Goal: Task Accomplishment & Management: Manage account settings

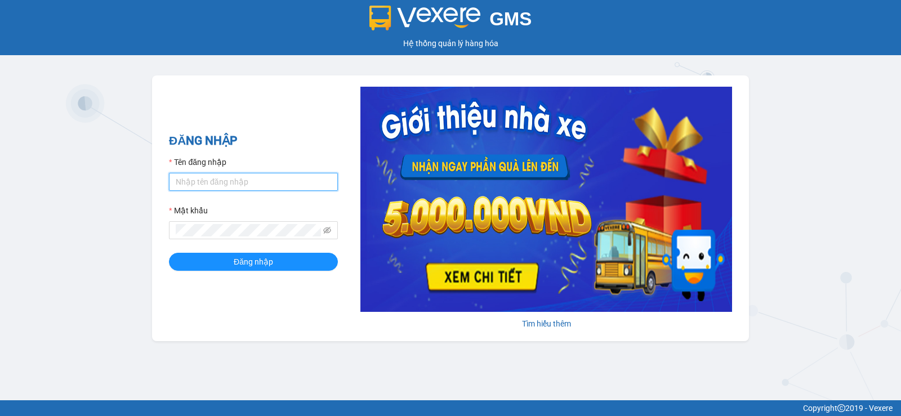
click at [251, 185] on input "Tên đăng nhập" at bounding box center [253, 182] width 169 height 18
type input "luc.duyquy"
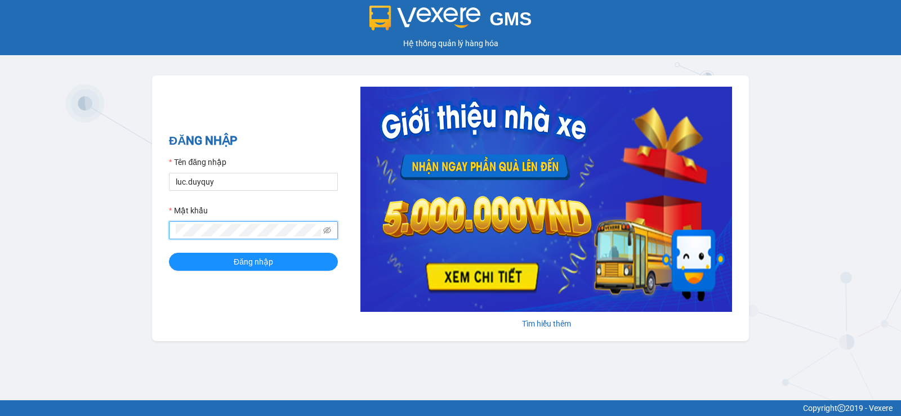
click at [169, 253] on button "Đăng nhập" at bounding box center [253, 262] width 169 height 18
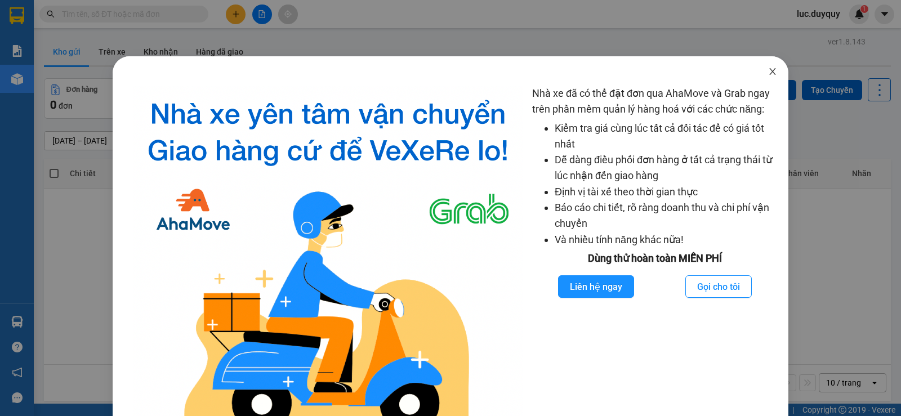
click at [768, 73] on icon "close" at bounding box center [772, 71] width 9 height 9
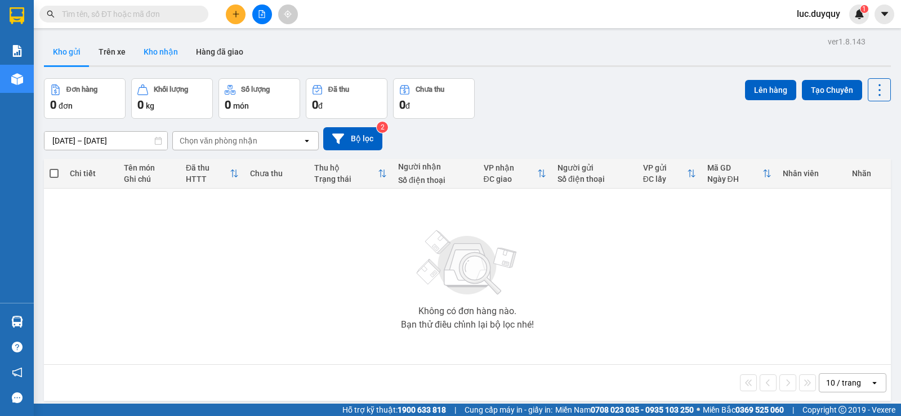
click at [165, 49] on button "Kho nhận" at bounding box center [161, 51] width 52 height 27
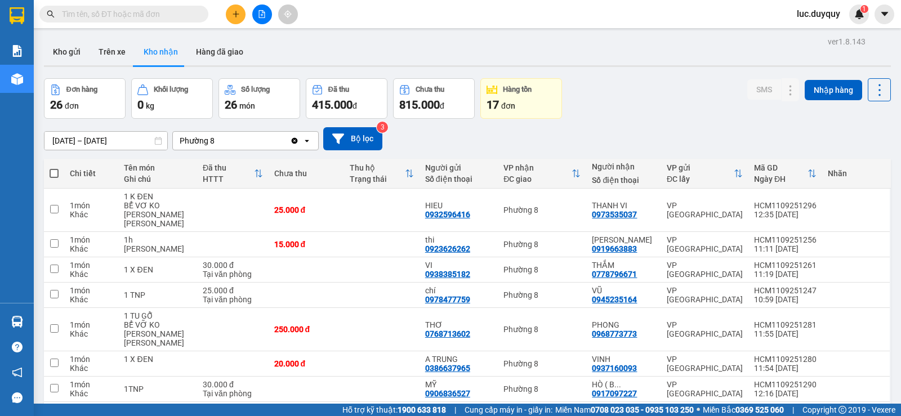
click at [64, 143] on input "[DATE] – [DATE]" at bounding box center [105, 141] width 123 height 18
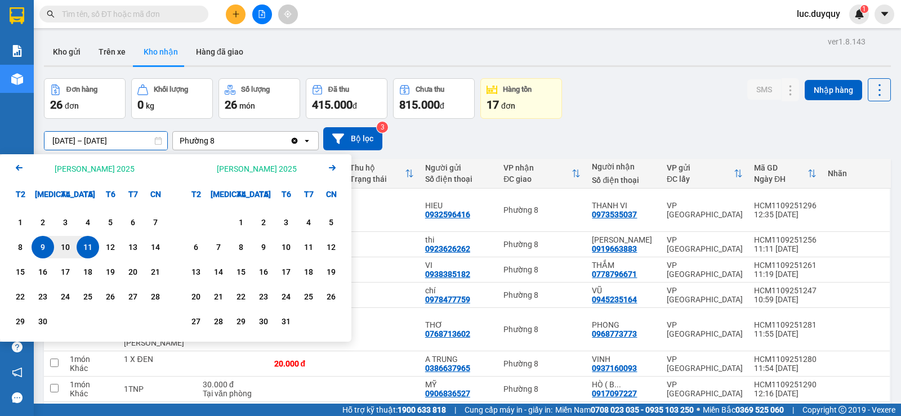
click at [20, 170] on icon "Arrow Left" at bounding box center [19, 168] width 14 height 14
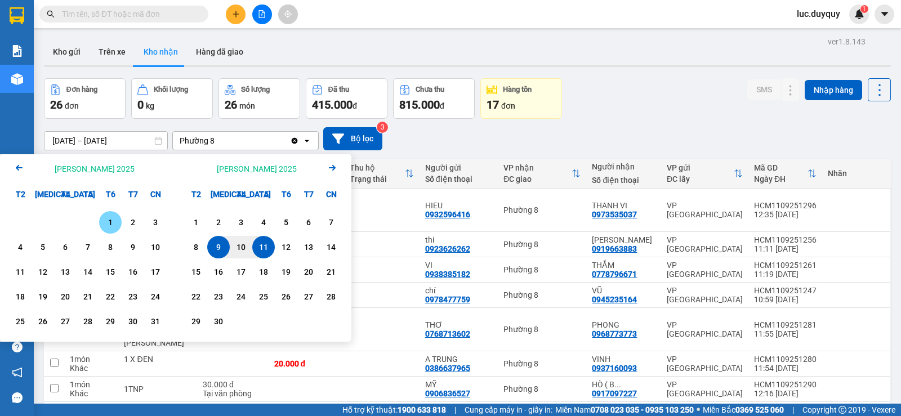
click at [20, 170] on icon "Arrow Left" at bounding box center [19, 168] width 14 height 14
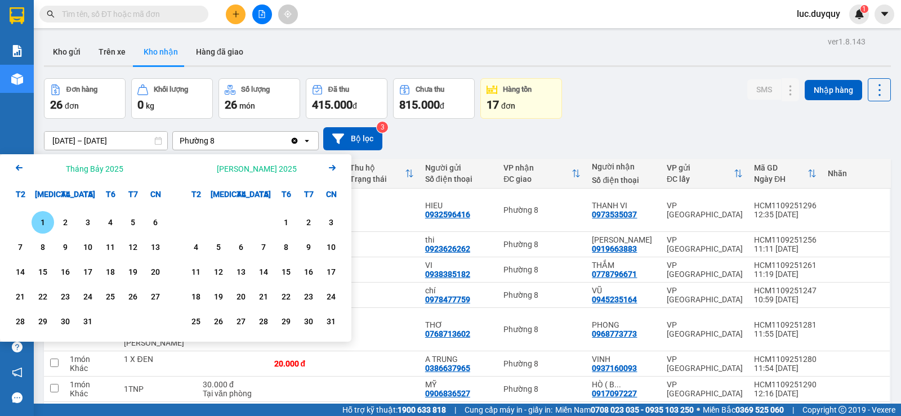
click at [16, 170] on icon "Arrow Left" at bounding box center [19, 168] width 14 height 14
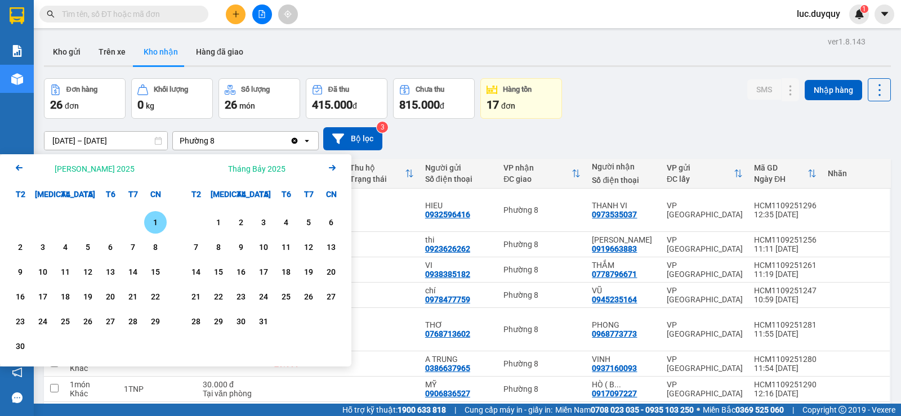
click at [150, 223] on div "1" at bounding box center [156, 223] width 16 height 14
click at [146, 140] on input "[DATE] – / /" at bounding box center [105, 141] width 123 height 18
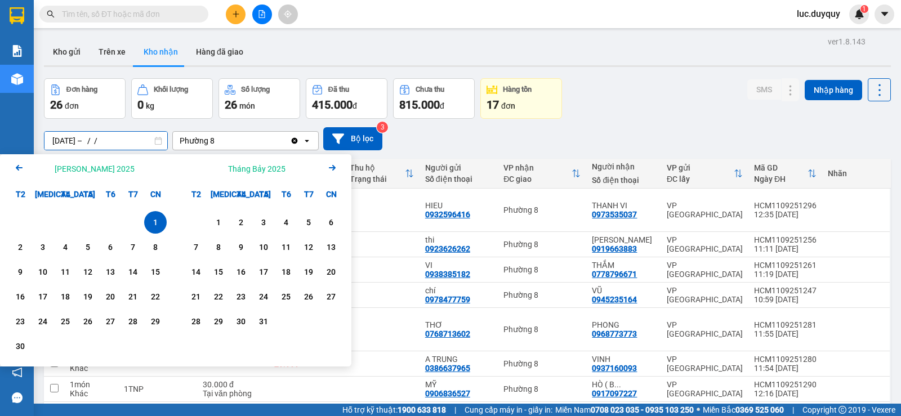
click at [146, 140] on input "[DATE] – / /" at bounding box center [105, 141] width 123 height 18
click at [146, 140] on input "01/06/2025 – / /" at bounding box center [105, 141] width 123 height 18
click at [149, 145] on input "01/06/2025 – / /" at bounding box center [105, 141] width 123 height 18
click at [341, 166] on div "Tháng Bảy 2025 Arrow Right" at bounding box center [264, 168] width 176 height 29
click at [328, 167] on icon "Arrow Right" at bounding box center [332, 168] width 14 height 14
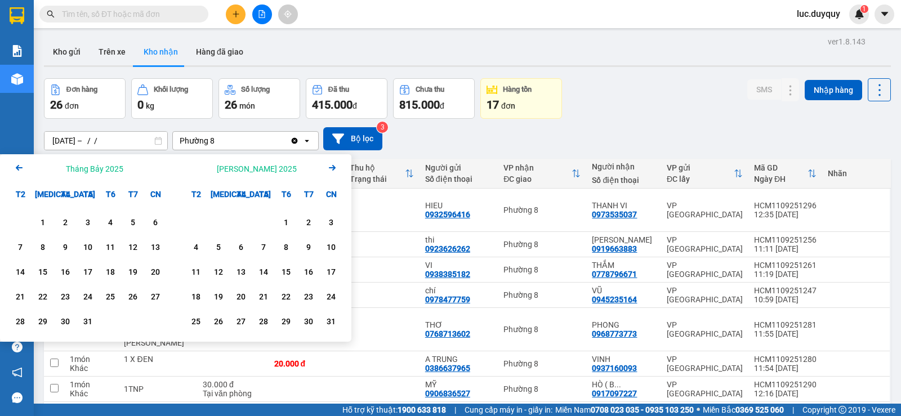
click at [332, 166] on icon "Next month." at bounding box center [332, 168] width 7 height 6
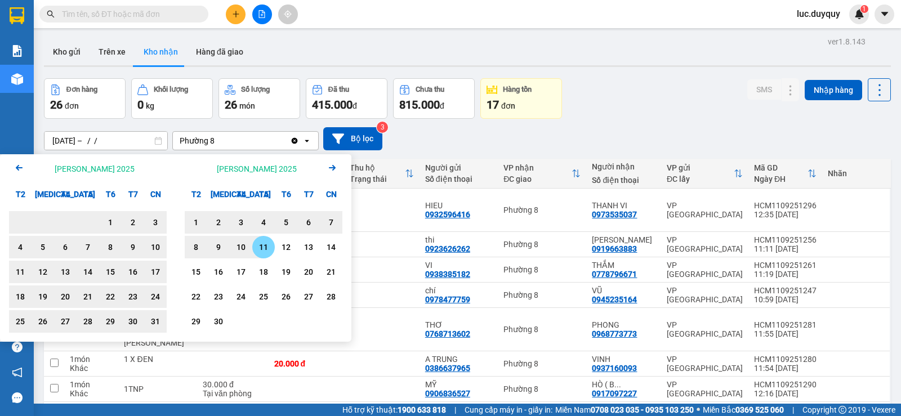
click at [266, 248] on div "11" at bounding box center [264, 247] width 16 height 14
type input "[DATE] – [DATE]"
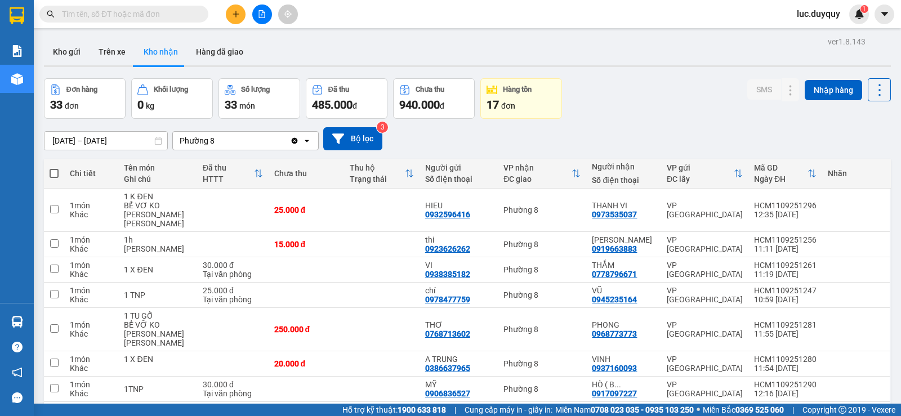
scroll to position [102, 0]
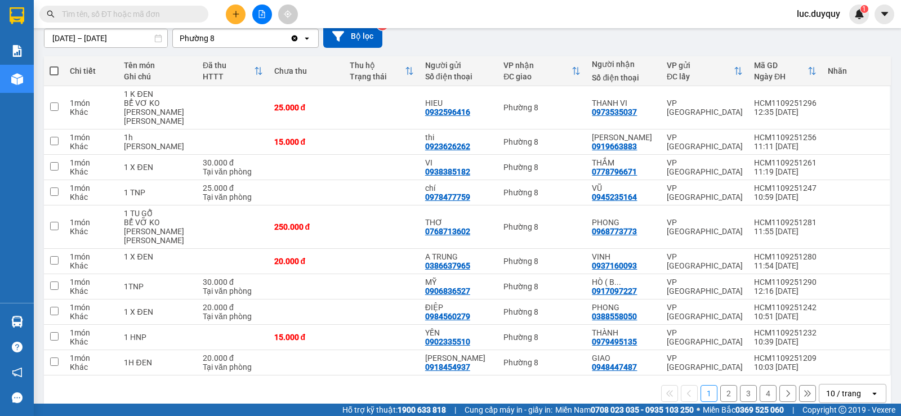
click at [833, 388] on div "10 / trang" at bounding box center [843, 393] width 35 height 11
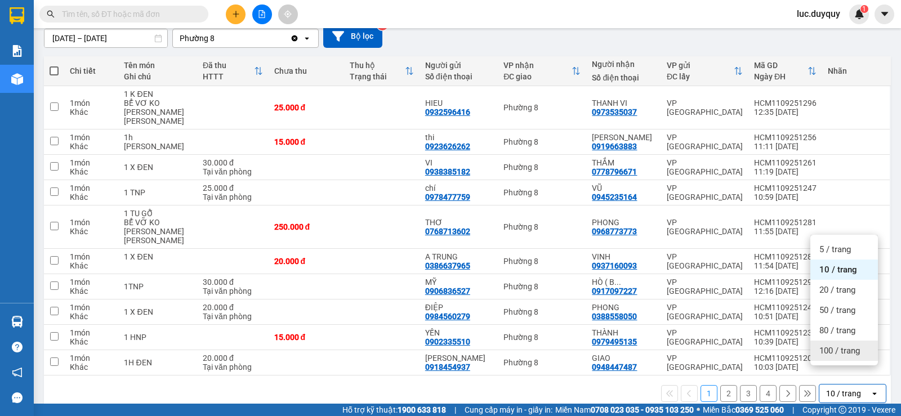
click at [838, 350] on span "100 / trang" at bounding box center [839, 350] width 41 height 11
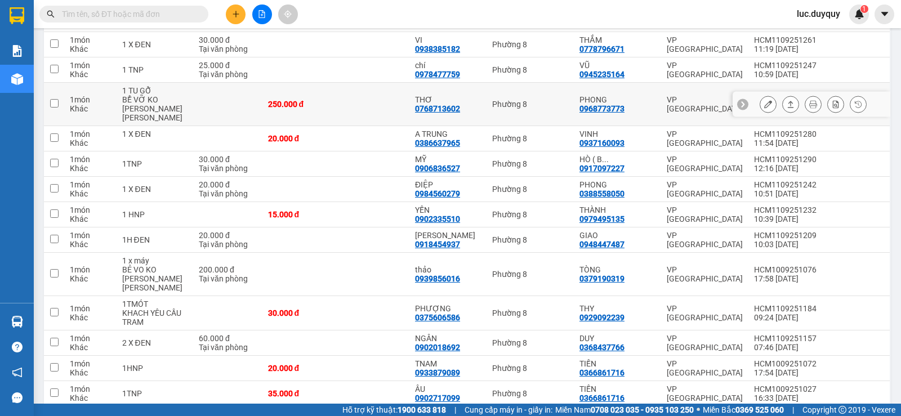
scroll to position [0, 0]
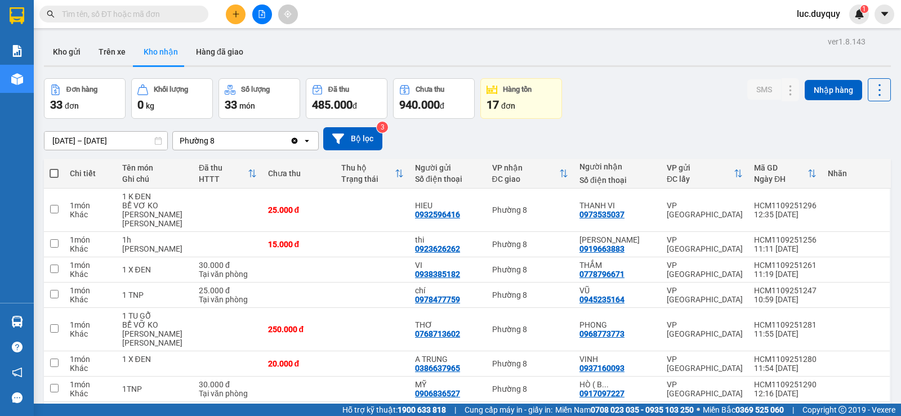
click at [240, 18] on button at bounding box center [236, 15] width 20 height 20
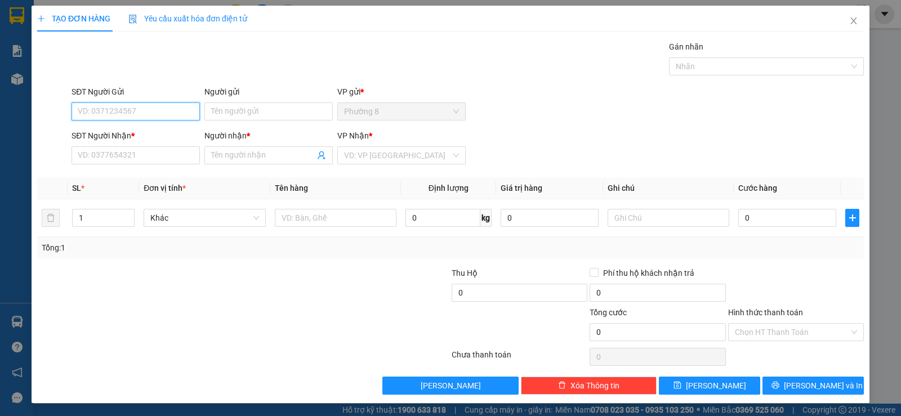
click at [141, 110] on input "SĐT Người Gửi" at bounding box center [136, 111] width 128 height 18
type input "0374015571"
click at [156, 132] on div "0374015571 - PHUONG" at bounding box center [135, 134] width 114 height 12
type input "PHUONG"
type input "0797045167"
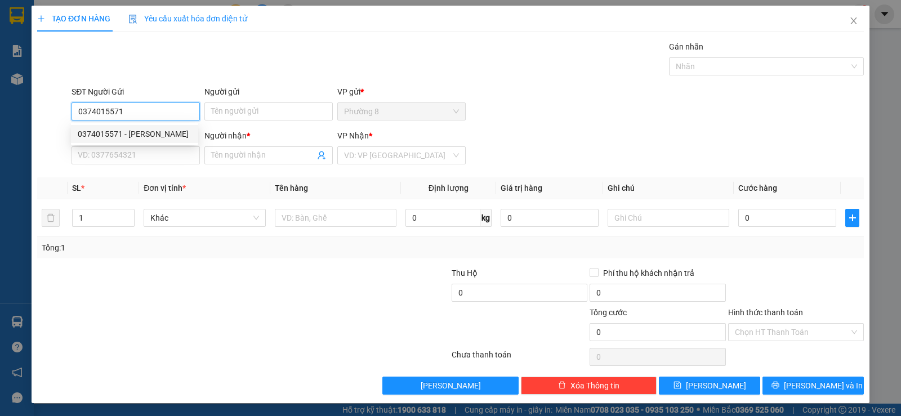
type input "CHI HOANG"
type input "15.000"
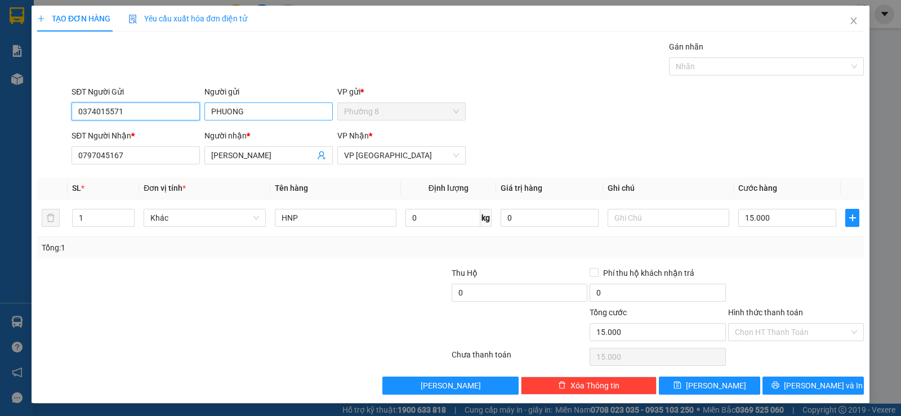
type input "0374015571"
drag, startPoint x: 258, startPoint y: 113, endPoint x: 110, endPoint y: 89, distance: 150.0
click at [112, 88] on div "SĐT Người Gửi 0374015571 Người gửi PHUONG PHUONG VP gửi * Phường 8" at bounding box center [467, 105] width 797 height 39
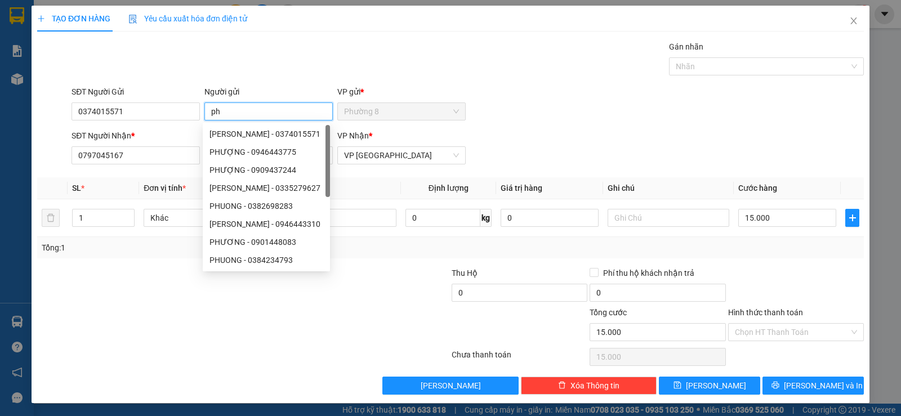
type input "p"
type input "PHƯỢNG"
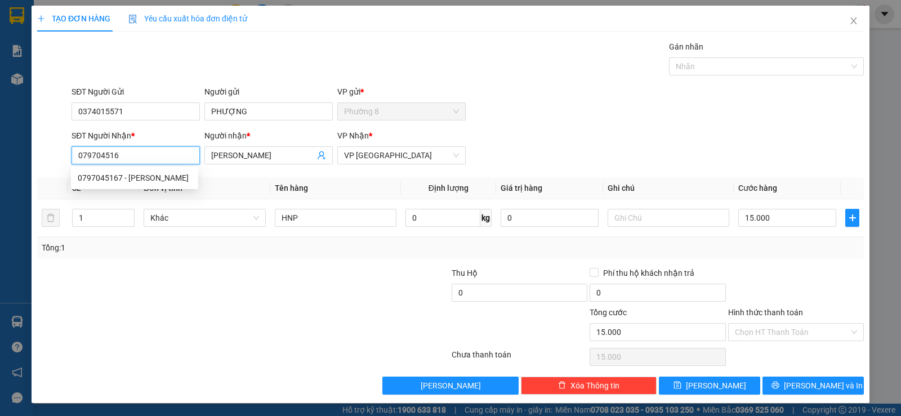
type input "0797045167"
drag, startPoint x: 280, startPoint y: 159, endPoint x: 170, endPoint y: 140, distance: 112.5
click at [170, 140] on div "SĐT Người Nhận * 0797045167 Người nhận * CHI HOANG CHI HOANG VP Nhận * VP Sài G…" at bounding box center [467, 149] width 797 height 39
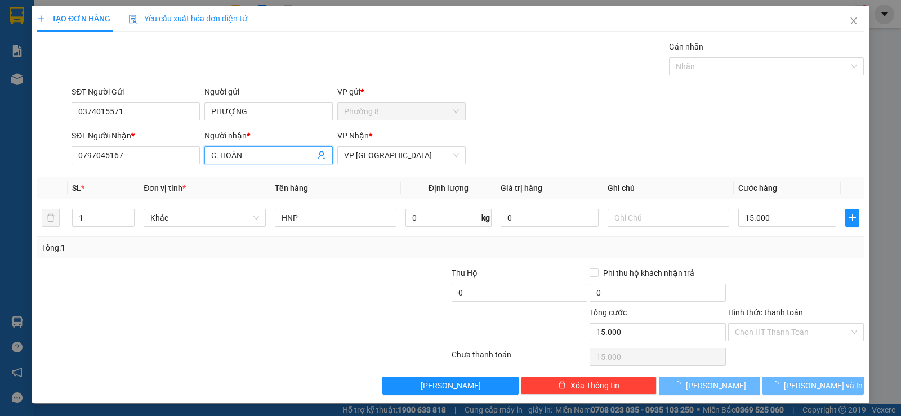
type input "C. HOÀN"
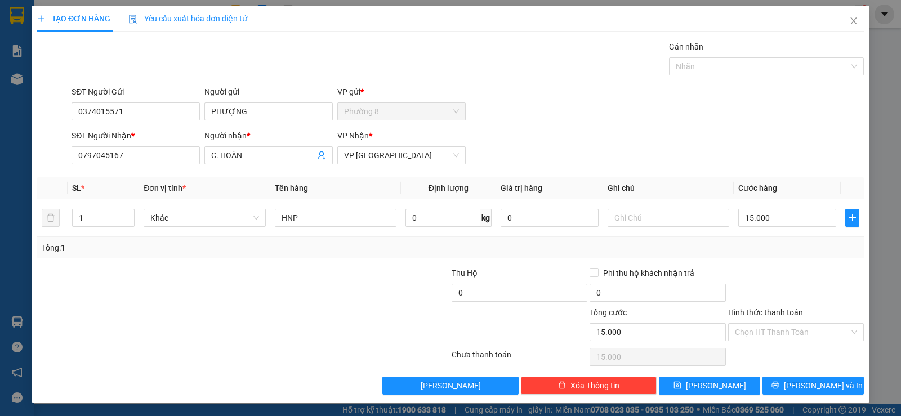
click at [580, 115] on div "SĐT Người Gửi 0374015571 Người gửi PHƯỢNG VP gửi * Phường 8" at bounding box center [467, 105] width 797 height 39
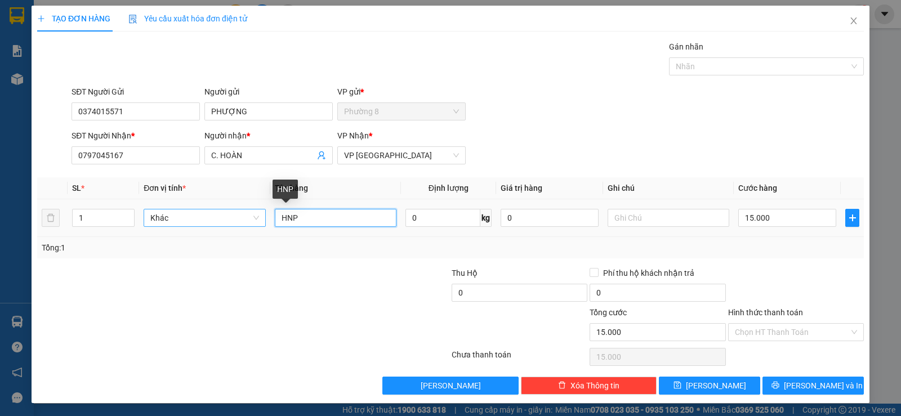
drag, startPoint x: 355, startPoint y: 216, endPoint x: 218, endPoint y: 211, distance: 137.5
click at [218, 211] on tr "1 Khác HNP 0 kg 0 15.000" at bounding box center [450, 218] width 827 height 38
type input "1 PHONG BÌ"
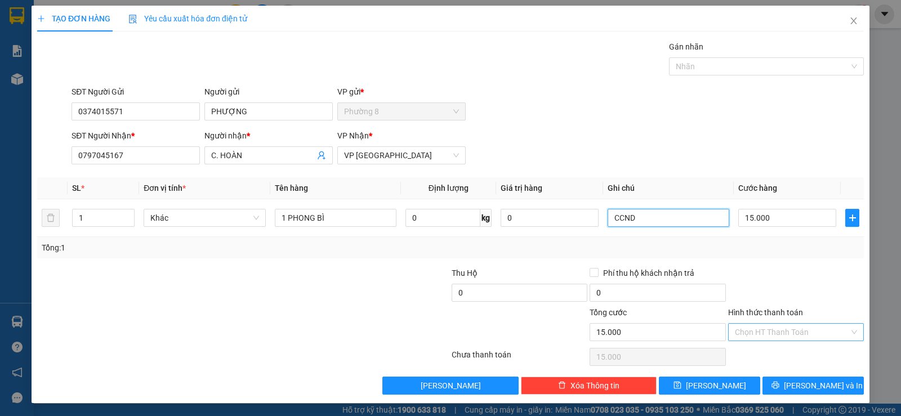
type input "CCND"
click at [795, 332] on input "Hình thức thanh toán" at bounding box center [792, 332] width 114 height 17
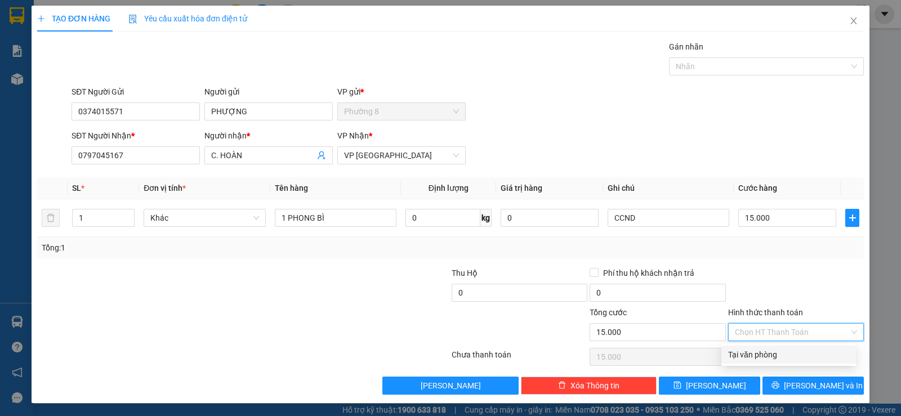
click at [788, 356] on div "Tại văn phòng" at bounding box center [788, 355] width 121 height 12
type input "0"
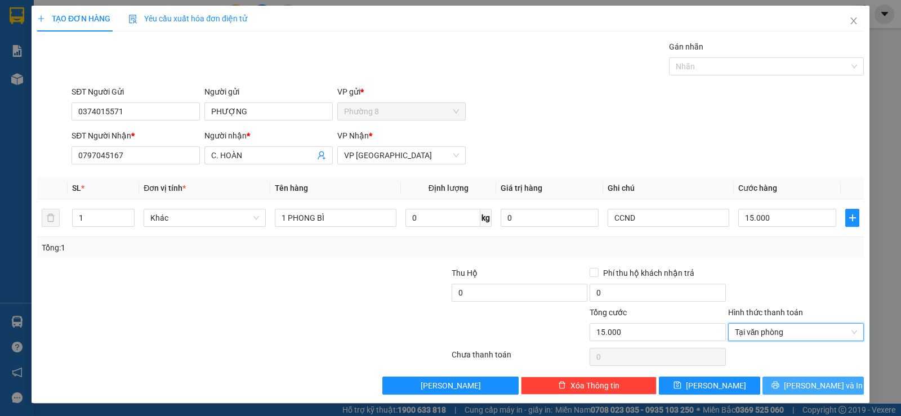
click at [800, 383] on span "[PERSON_NAME] và In" at bounding box center [823, 386] width 79 height 12
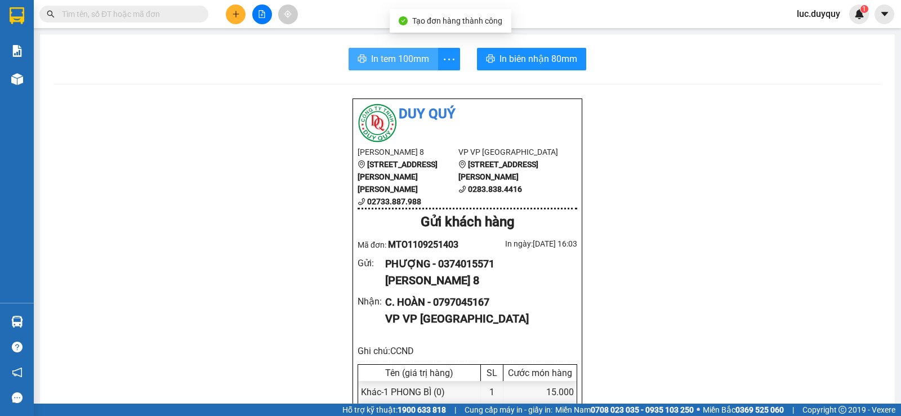
click at [397, 63] on span "In tem 100mm" at bounding box center [400, 59] width 58 height 14
click at [239, 5] on div at bounding box center [262, 15] width 84 height 20
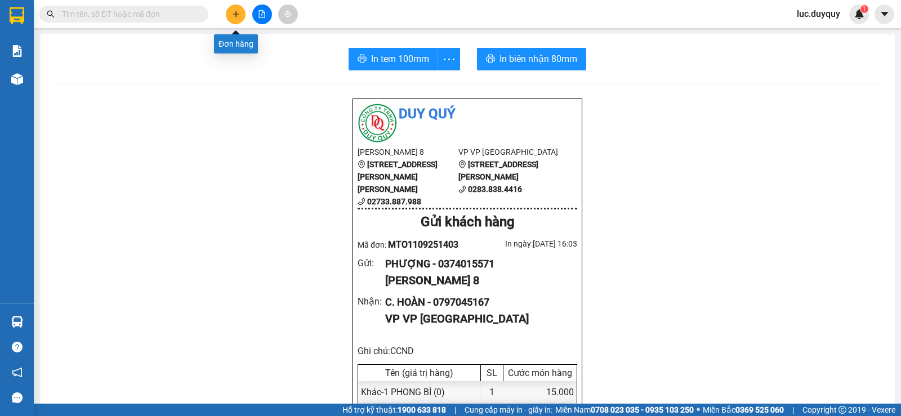
click at [240, 8] on button at bounding box center [236, 15] width 20 height 20
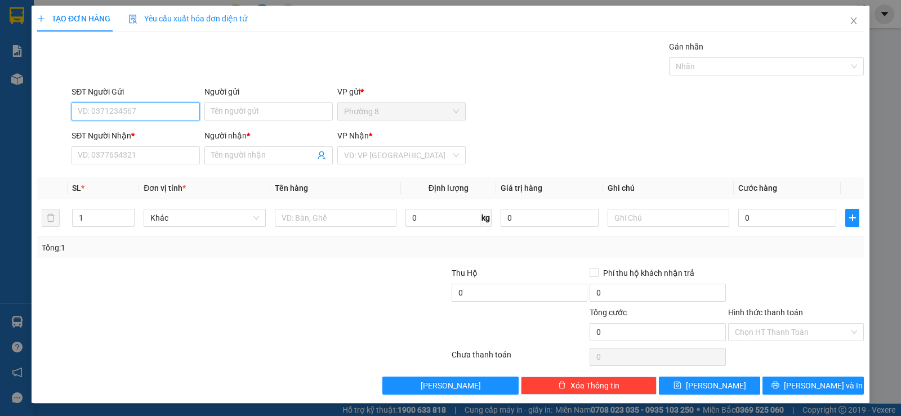
click at [132, 117] on input "SĐT Người Gửi" at bounding box center [136, 111] width 128 height 18
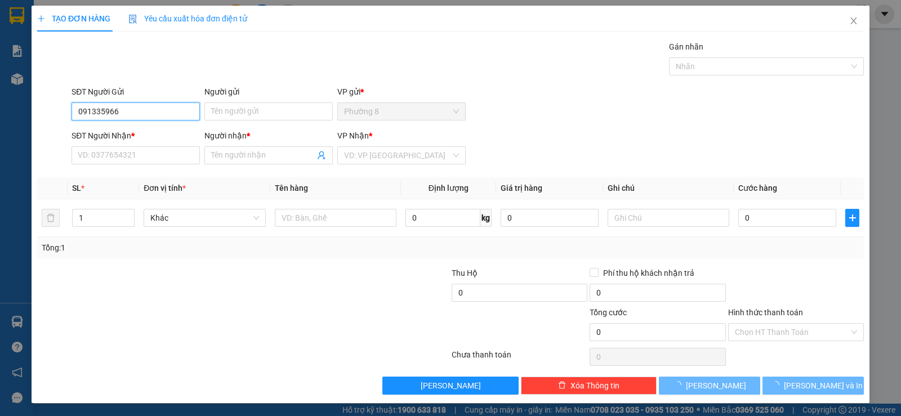
type input "0913359663"
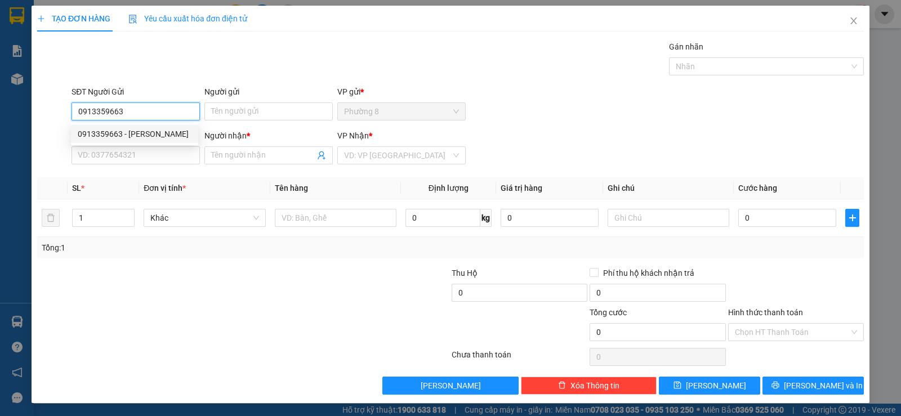
click at [158, 110] on input "0913359663" at bounding box center [136, 111] width 128 height 18
click at [153, 136] on div "0913359663 - Đ NHÂN" at bounding box center [135, 134] width 114 height 12
type input "Đ NHÂN"
type input "0903851802"
type input "NGHỊ"
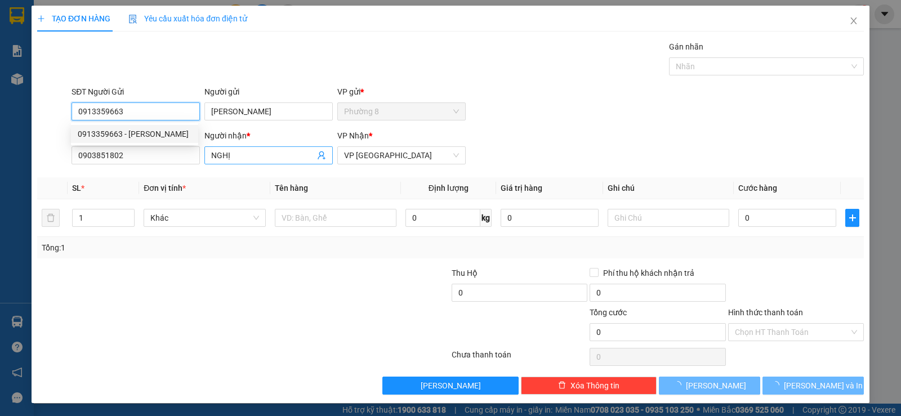
type input "15.000"
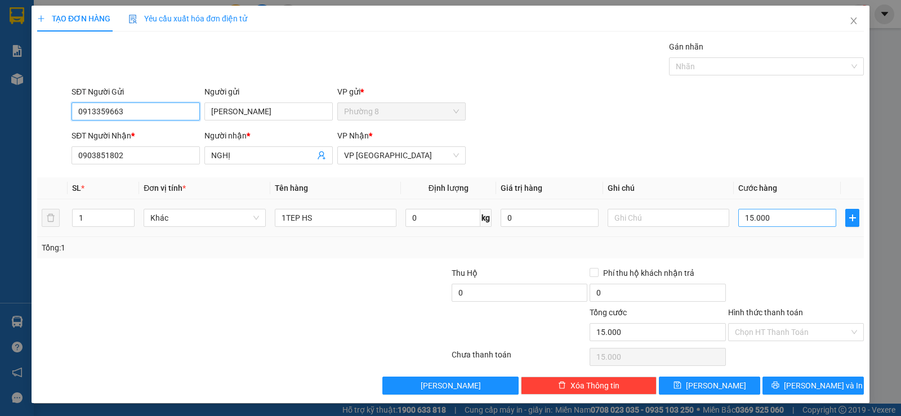
type input "0913359663"
click at [783, 216] on input "15.000" at bounding box center [787, 218] width 98 height 18
type input "2"
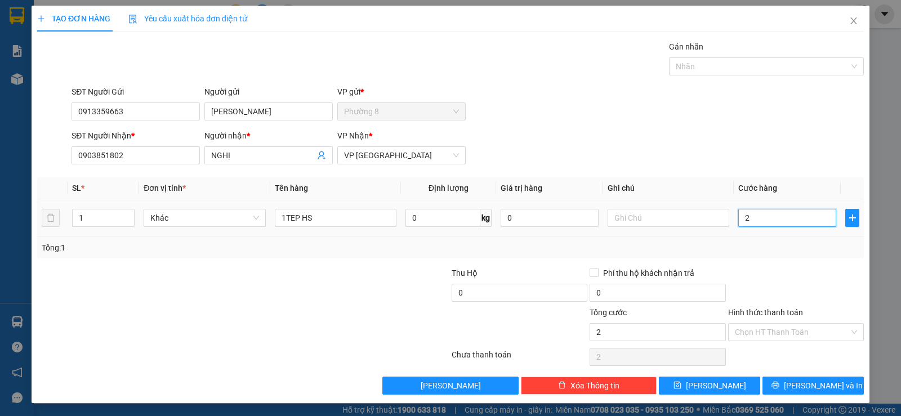
type input "20"
type input "200"
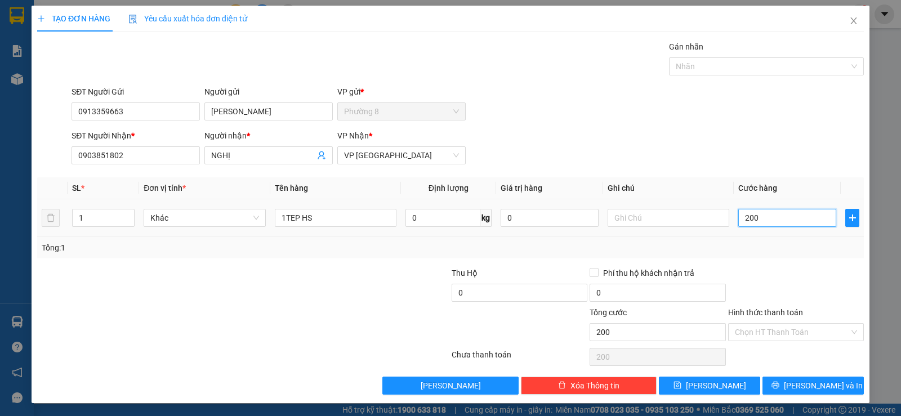
type input "2.000"
type input "20.000"
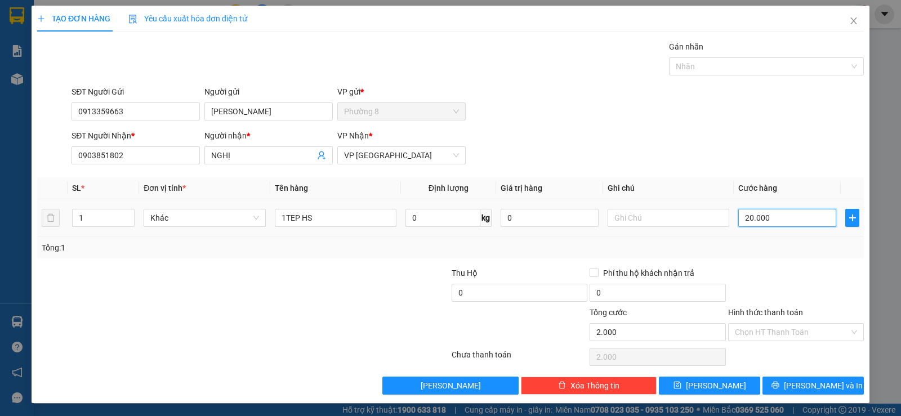
type input "20.000"
drag, startPoint x: 340, startPoint y: 217, endPoint x: 188, endPoint y: 195, distance: 153.6
click at [189, 197] on table "SL * Đơn vị tính * Tên hàng Định lượng Giá trị hàng Ghi chú Cước hàng 1 Khác 1T…" at bounding box center [450, 207] width 827 height 60
type input "1 XỐP TRẮNG ( SÁCH 0>"
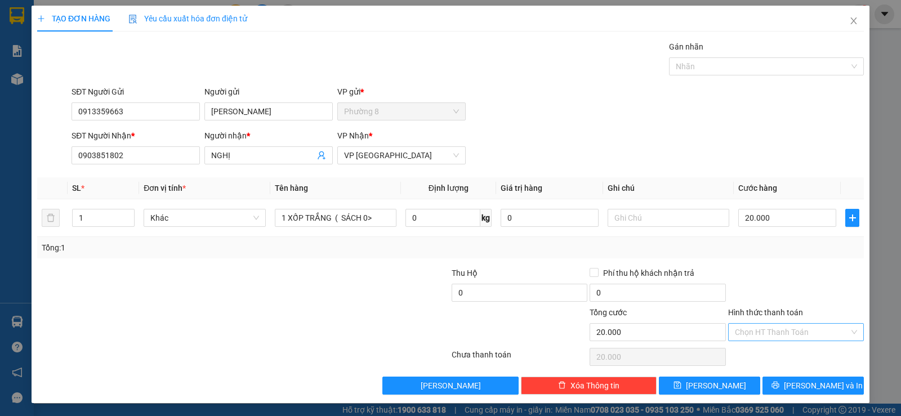
click at [788, 334] on input "Hình thức thanh toán" at bounding box center [792, 332] width 114 height 17
click at [783, 354] on div "Tại văn phòng" at bounding box center [788, 355] width 121 height 12
type input "0"
click at [813, 389] on span "[PERSON_NAME] và In" at bounding box center [823, 386] width 79 height 12
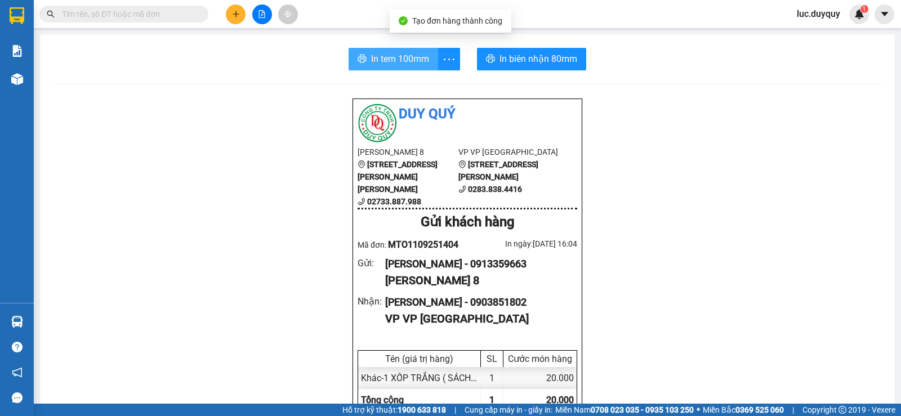
click at [389, 57] on span "In tem 100mm" at bounding box center [400, 59] width 58 height 14
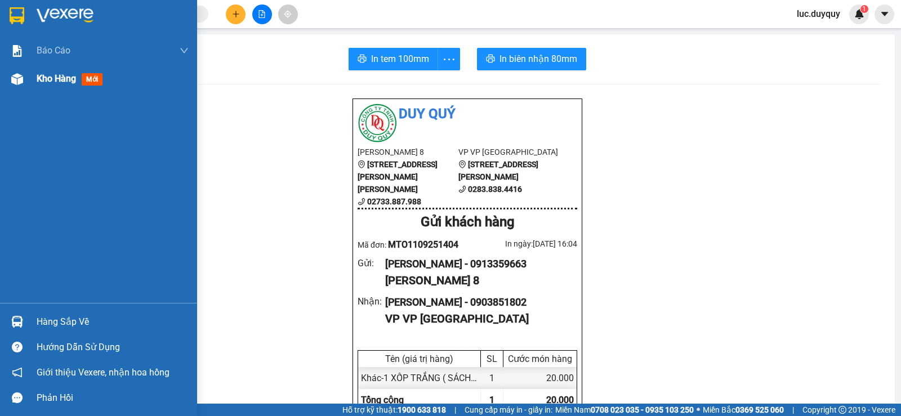
click at [43, 81] on span "Kho hàng" at bounding box center [56, 78] width 39 height 11
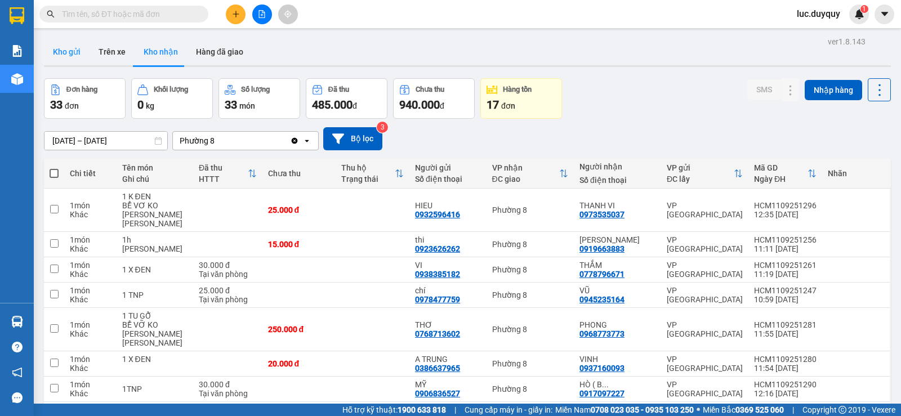
click at [64, 53] on button "Kho gửi" at bounding box center [67, 51] width 46 height 27
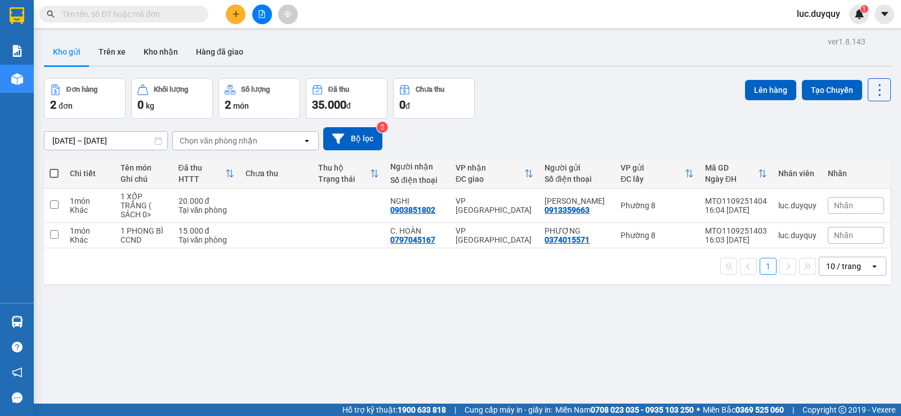
click at [55, 173] on span at bounding box center [54, 173] width 9 height 9
click at [54, 168] on input "checkbox" at bounding box center [54, 168] width 0 height 0
checkbox input "true"
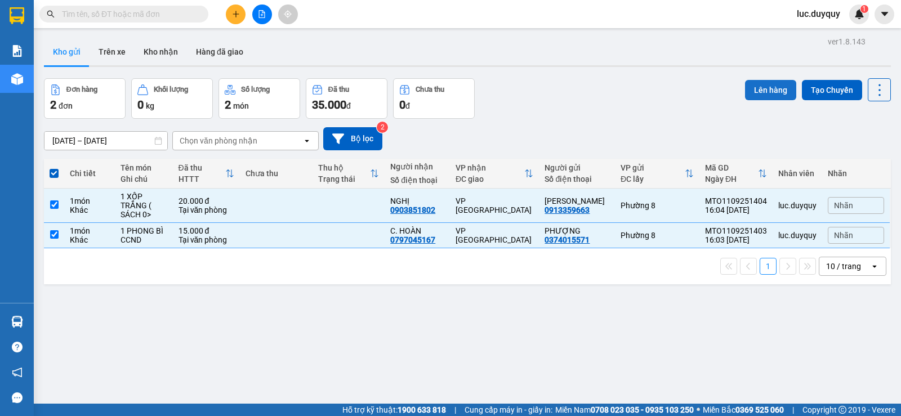
click at [752, 90] on button "Lên hàng" at bounding box center [770, 90] width 51 height 20
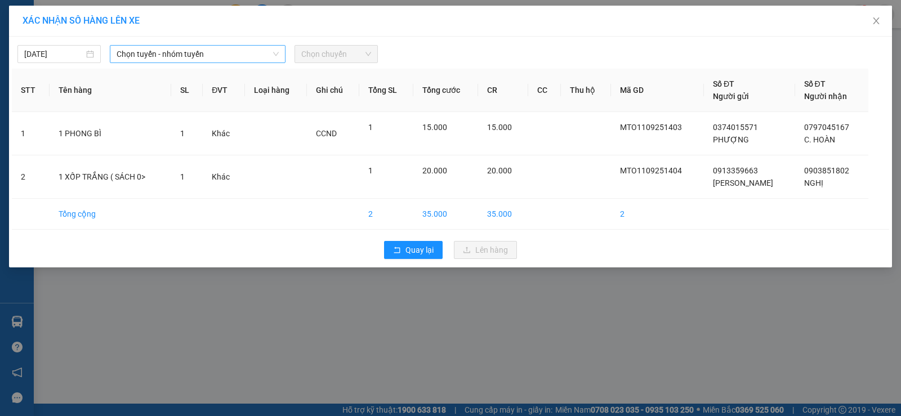
click at [156, 54] on span "Chọn tuyến - nhóm tuyến" at bounding box center [198, 54] width 162 height 17
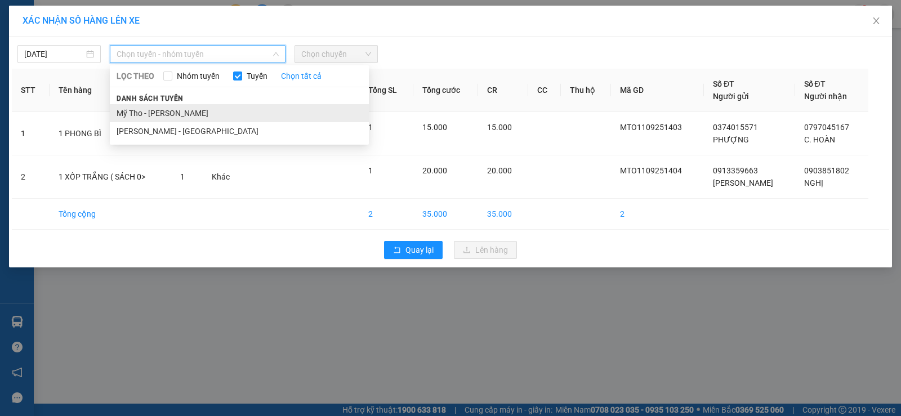
click at [155, 112] on li "Mỹ Tho - [PERSON_NAME]" at bounding box center [239, 113] width 259 height 18
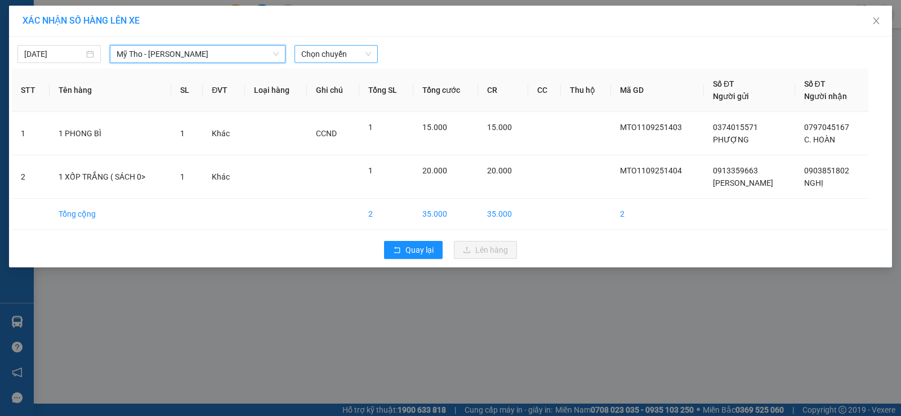
click at [349, 59] on span "Chọn chuyến" at bounding box center [336, 54] width 70 height 17
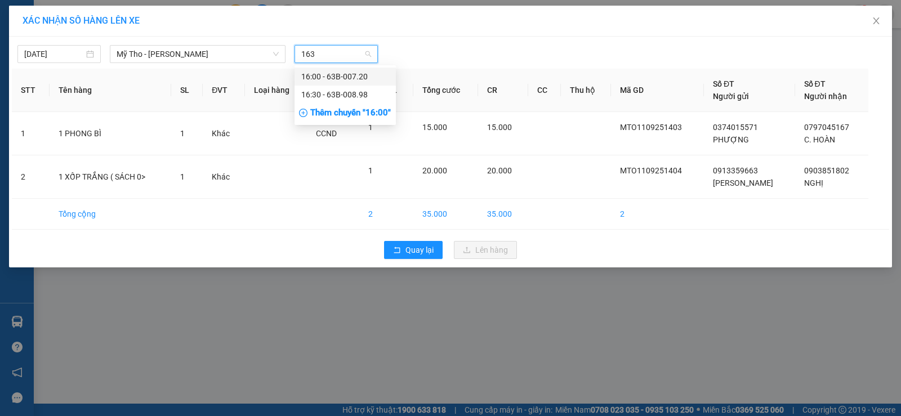
type input "1630"
click at [362, 83] on div "16:30 - 63B-008.98" at bounding box center [345, 77] width 101 height 18
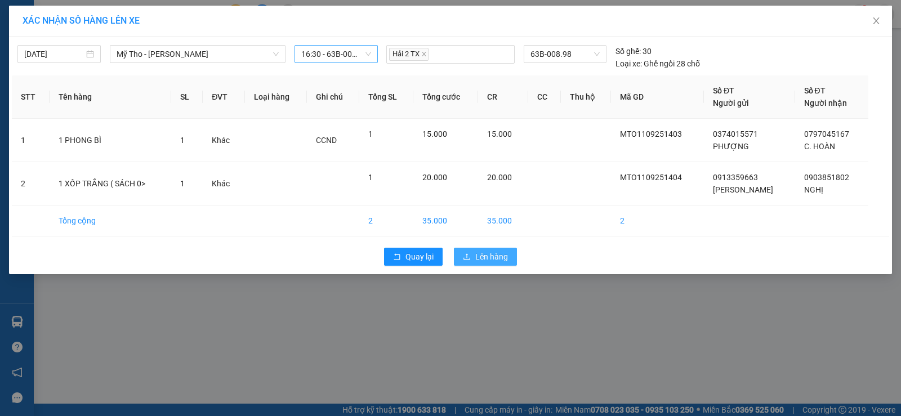
click at [498, 258] on span "Lên hàng" at bounding box center [491, 257] width 33 height 12
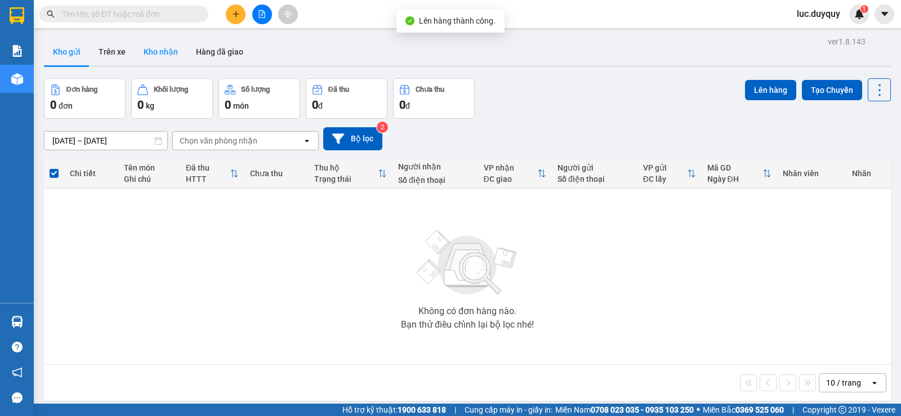
click at [154, 52] on button "Kho nhận" at bounding box center [161, 51] width 52 height 27
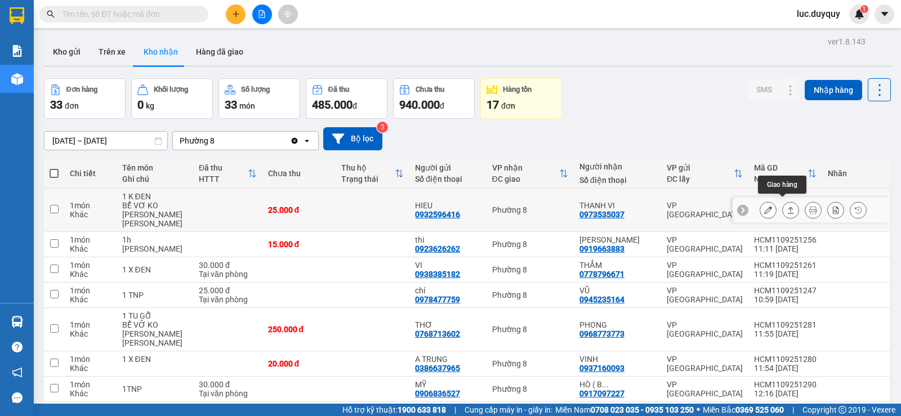
click at [787, 207] on icon at bounding box center [791, 210] width 8 height 8
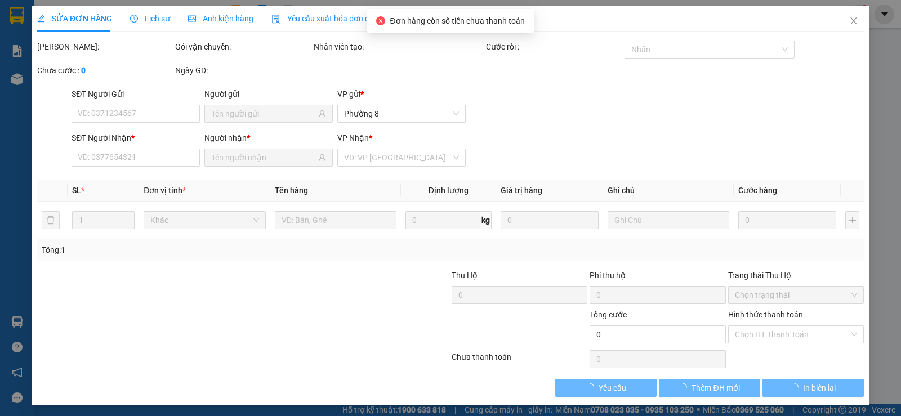
type input "0932596416"
type input "HIEU"
type input "0973535037"
type input "THANH VI"
type input "25.000"
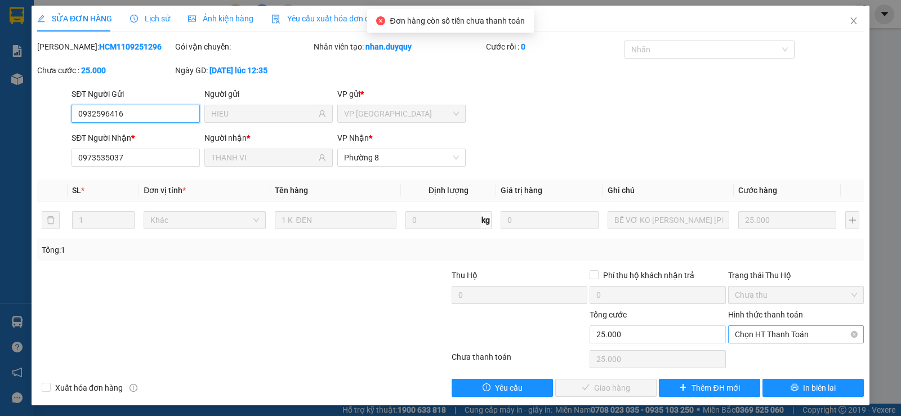
click at [777, 335] on span "Chọn HT Thanh Toán" at bounding box center [796, 334] width 122 height 17
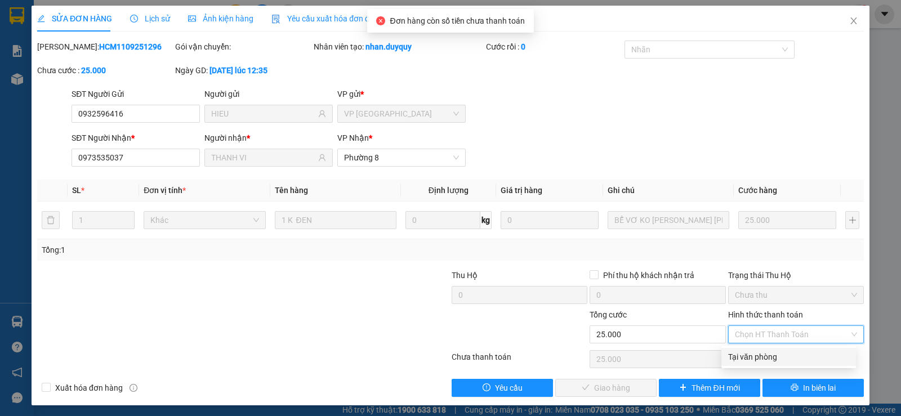
click at [766, 358] on div "Tại văn phòng" at bounding box center [788, 357] width 121 height 12
type input "0"
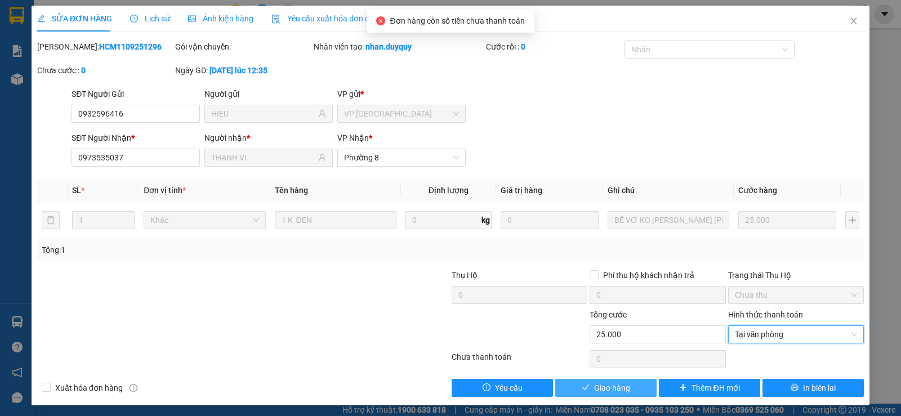
click at [620, 391] on span "Giao hàng" at bounding box center [612, 388] width 36 height 12
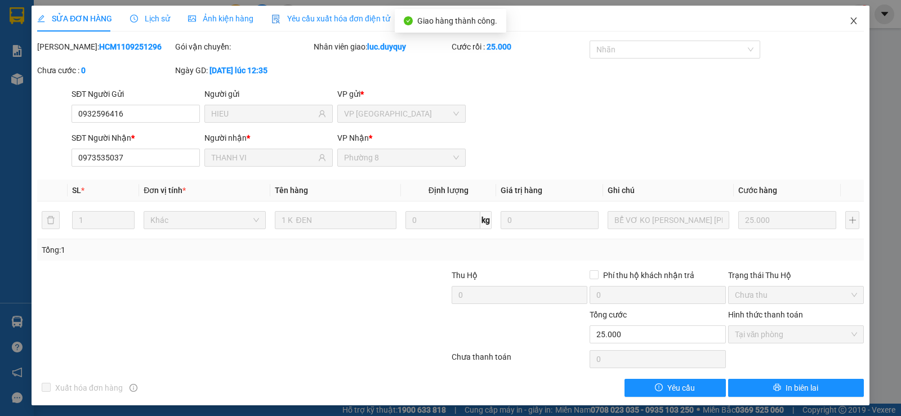
click at [849, 22] on icon "close" at bounding box center [853, 20] width 9 height 9
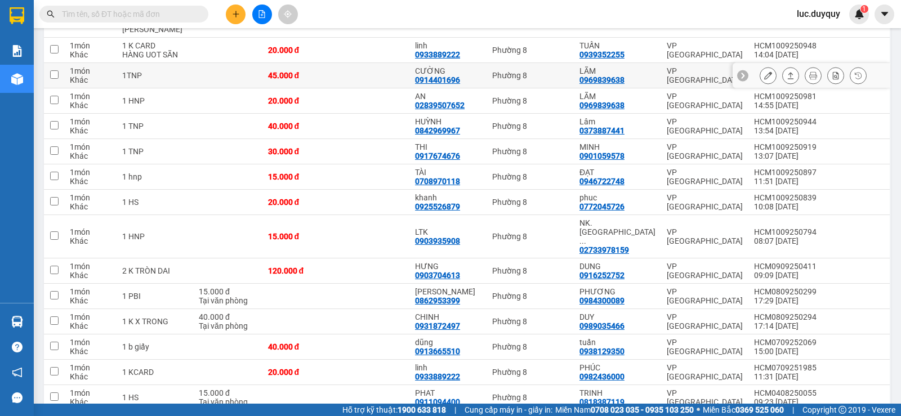
scroll to position [696, 0]
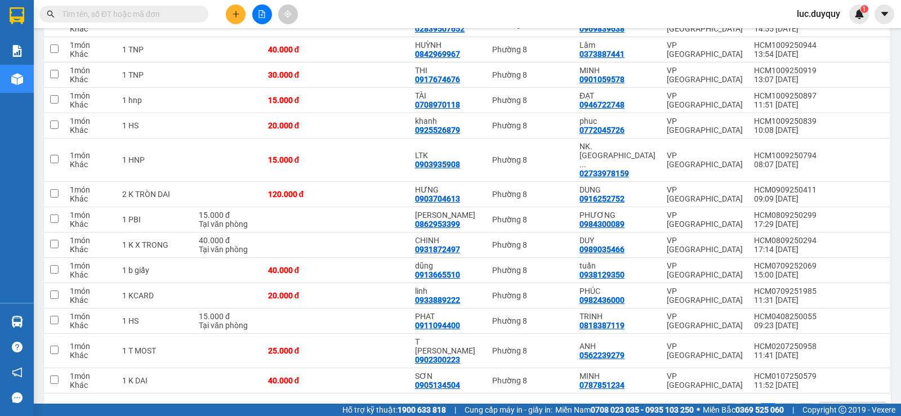
click at [234, 11] on icon "plus" at bounding box center [236, 14] width 8 height 8
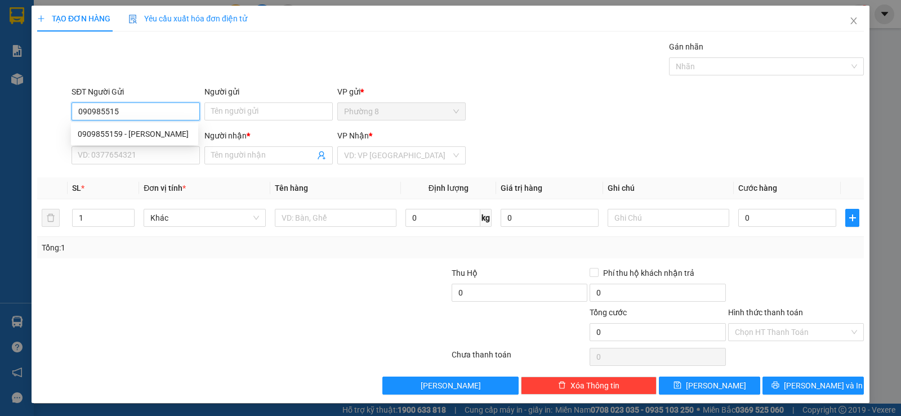
type input "0909855159"
click at [130, 140] on div "0909855159 - duy" at bounding box center [134, 134] width 127 height 18
type input "duy"
type input "0939604064"
type input "HƯƠNG"
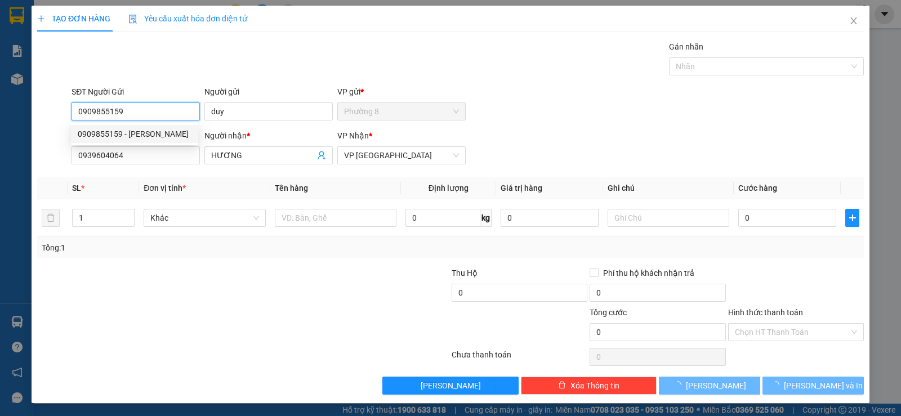
type input "25.000"
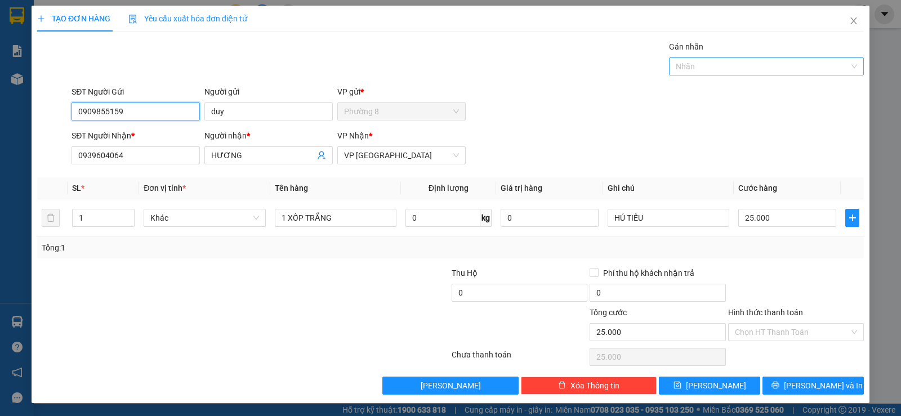
click at [705, 68] on div at bounding box center [761, 67] width 178 height 14
type input "0909855159"
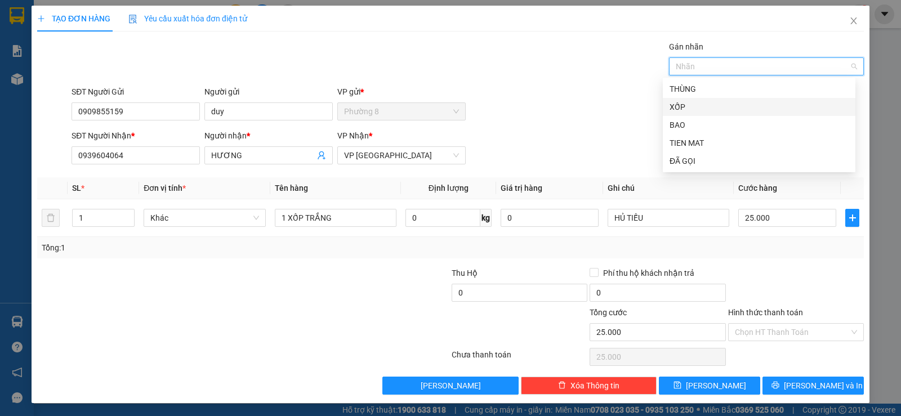
click at [686, 106] on div "XỐP" at bounding box center [759, 107] width 179 height 12
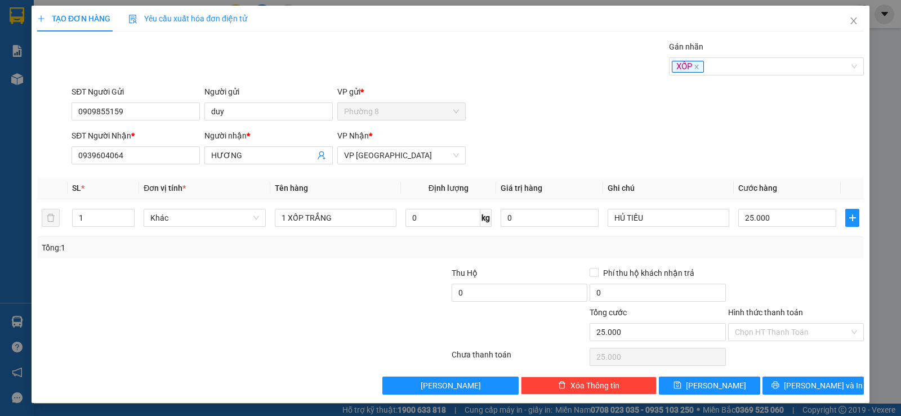
click at [505, 45] on div "Gán nhãn XỐP" at bounding box center [467, 60] width 797 height 39
drag, startPoint x: 787, startPoint y: 331, endPoint x: 787, endPoint y: 342, distance: 11.3
click at [787, 333] on input "Hình thức thanh toán" at bounding box center [792, 332] width 114 height 17
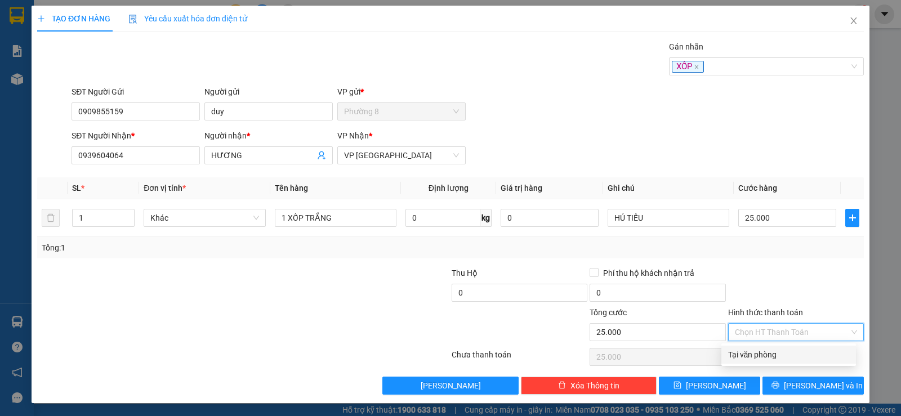
click at [781, 350] on div "Tại văn phòng" at bounding box center [788, 355] width 121 height 12
type input "0"
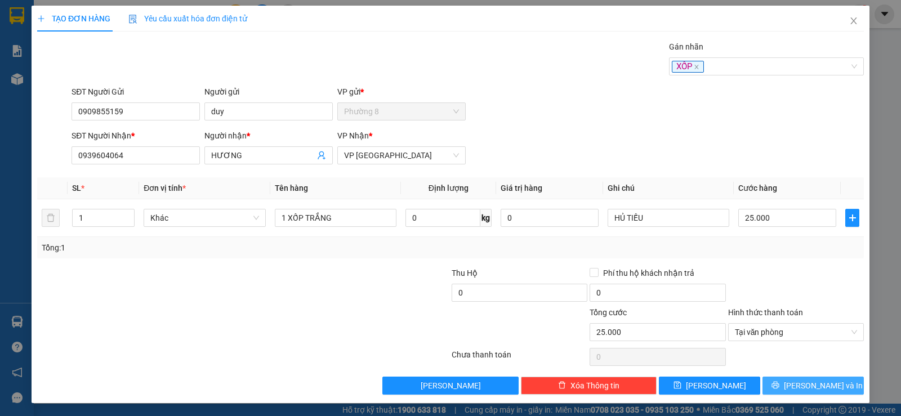
click at [802, 381] on span "[PERSON_NAME] và In" at bounding box center [823, 386] width 79 height 12
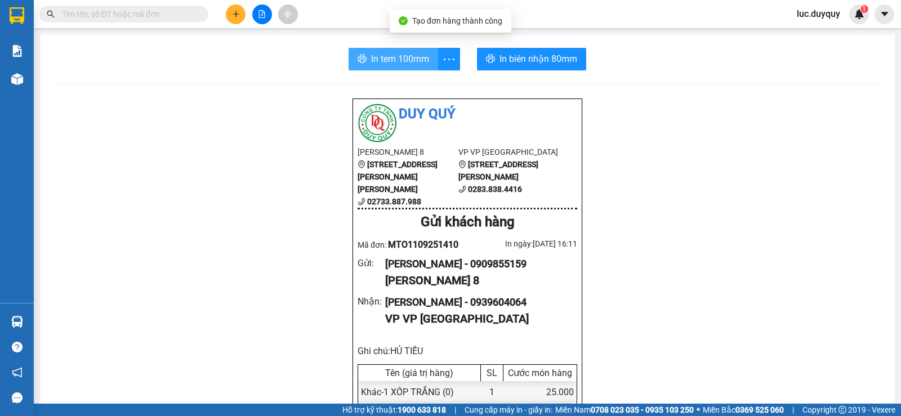
click at [392, 63] on span "In tem 100mm" at bounding box center [400, 59] width 58 height 14
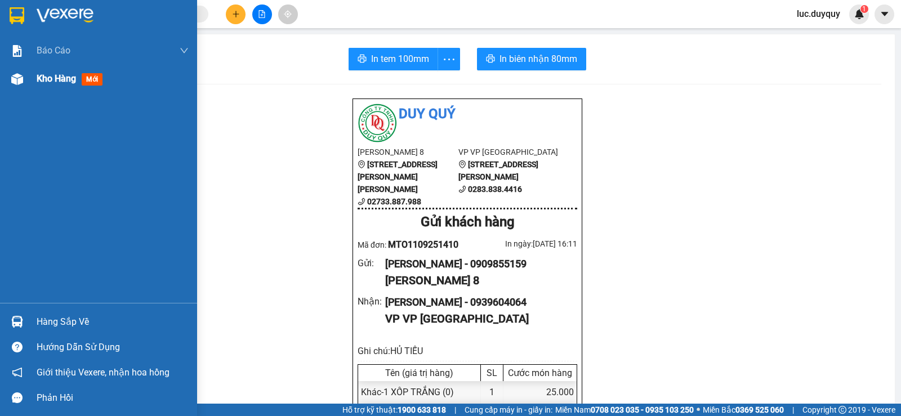
click at [43, 78] on span "Kho hàng" at bounding box center [56, 78] width 39 height 11
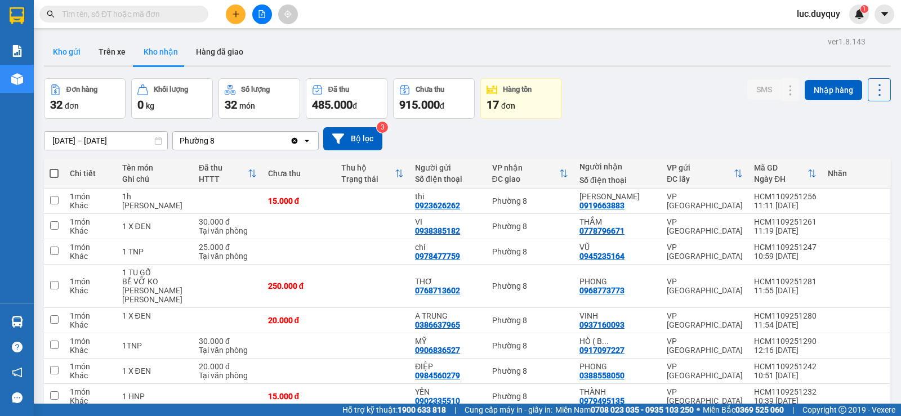
click at [74, 59] on button "Kho gửi" at bounding box center [67, 51] width 46 height 27
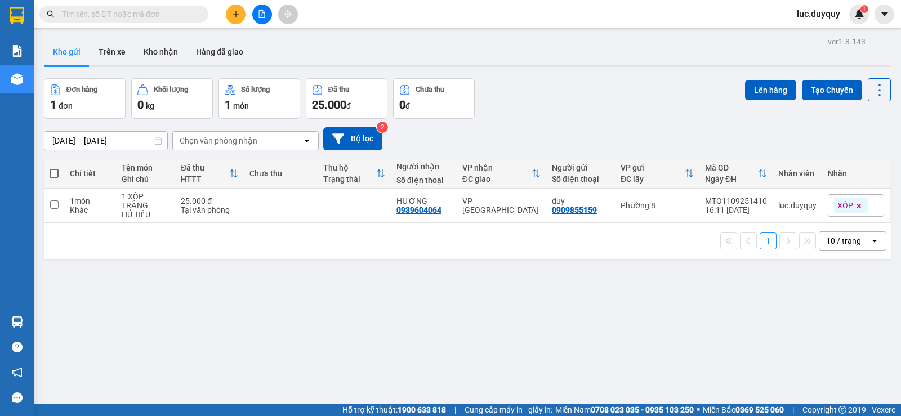
click at [56, 175] on span at bounding box center [54, 173] width 9 height 9
click at [54, 168] on input "checkbox" at bounding box center [54, 168] width 0 height 0
checkbox input "true"
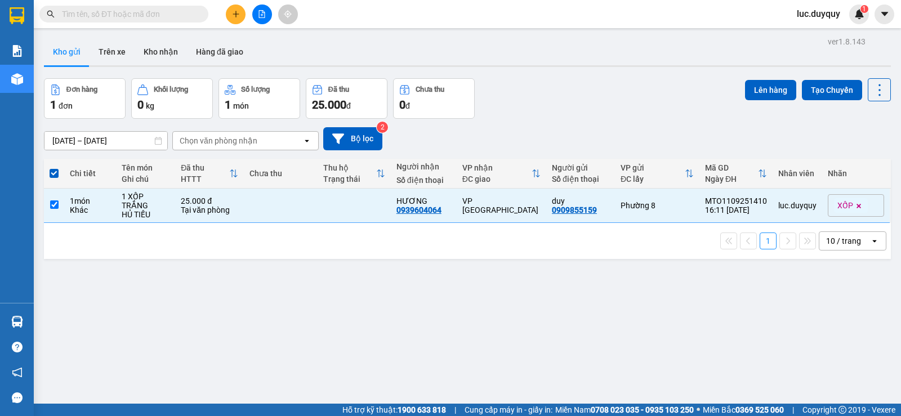
click at [752, 103] on div "Lên hàng Tạo Chuyến" at bounding box center [818, 98] width 146 height 41
click at [754, 91] on button "Lên hàng" at bounding box center [770, 90] width 51 height 20
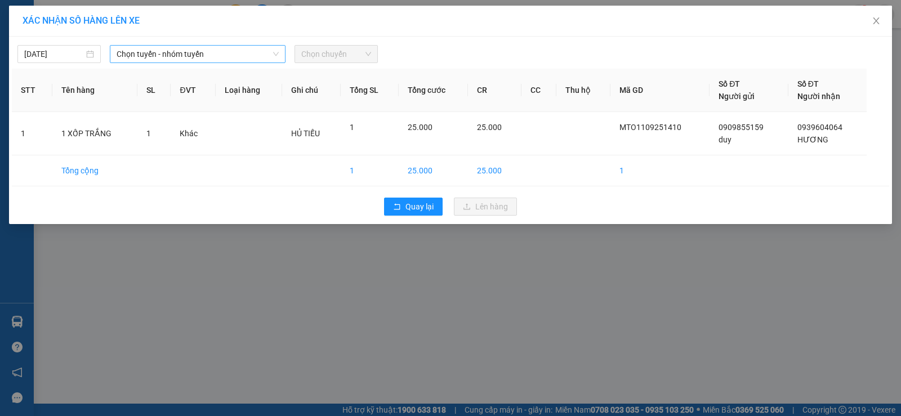
click at [176, 55] on span "Chọn tuyến - nhóm tuyến" at bounding box center [198, 54] width 162 height 17
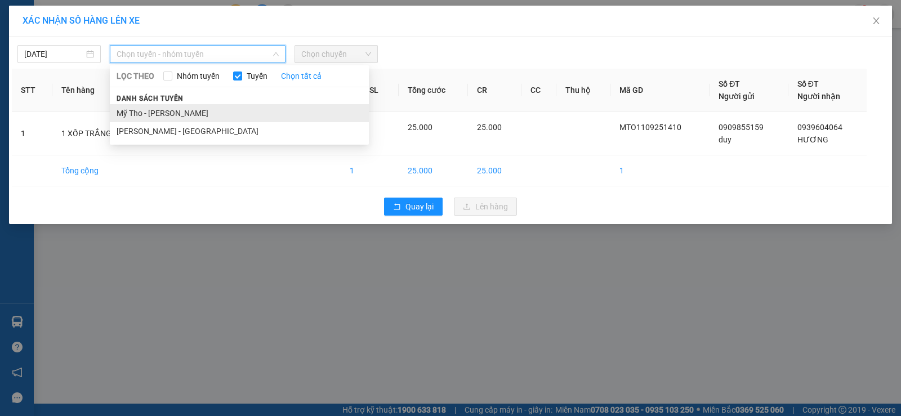
click at [156, 110] on li "Mỹ Tho - Hồ Chí Minh" at bounding box center [239, 113] width 259 height 18
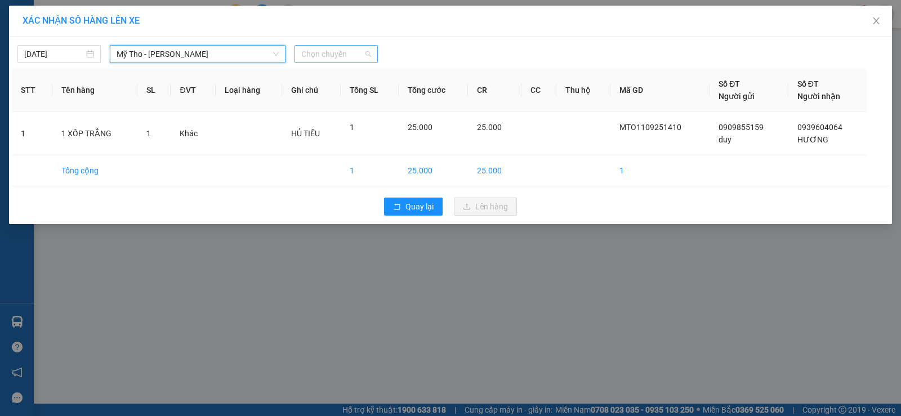
click at [350, 52] on span "Chọn chuyến" at bounding box center [336, 54] width 70 height 17
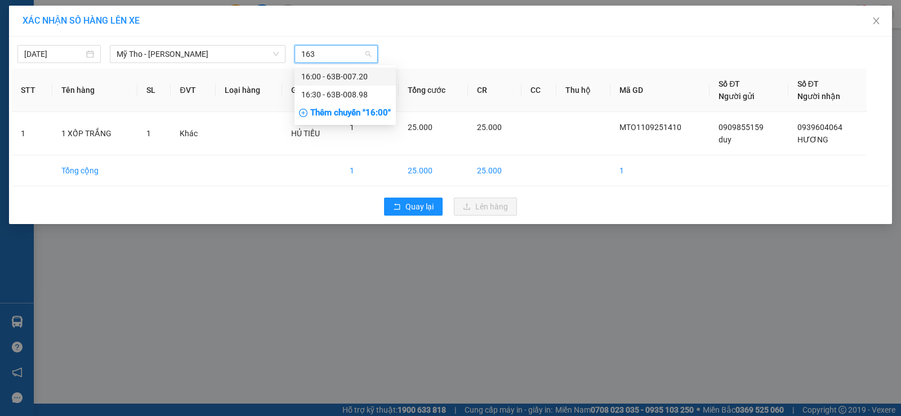
type input "1630"
click at [367, 75] on div "16:30 - 63B-008.98" at bounding box center [345, 76] width 88 height 12
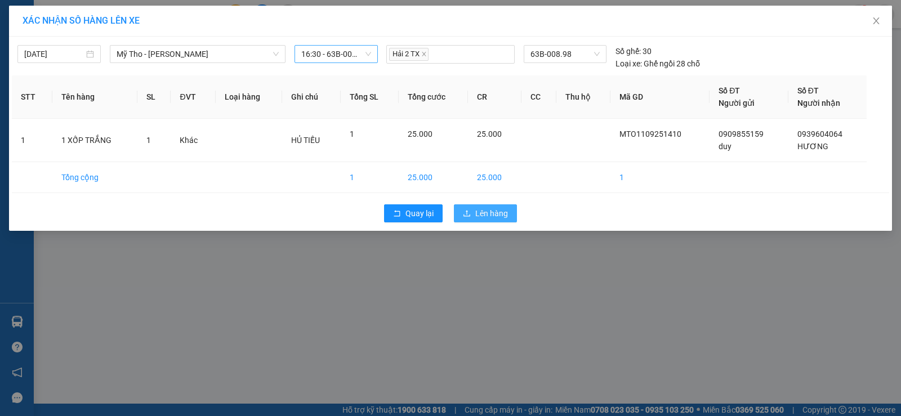
click at [498, 216] on span "Lên hàng" at bounding box center [491, 213] width 33 height 12
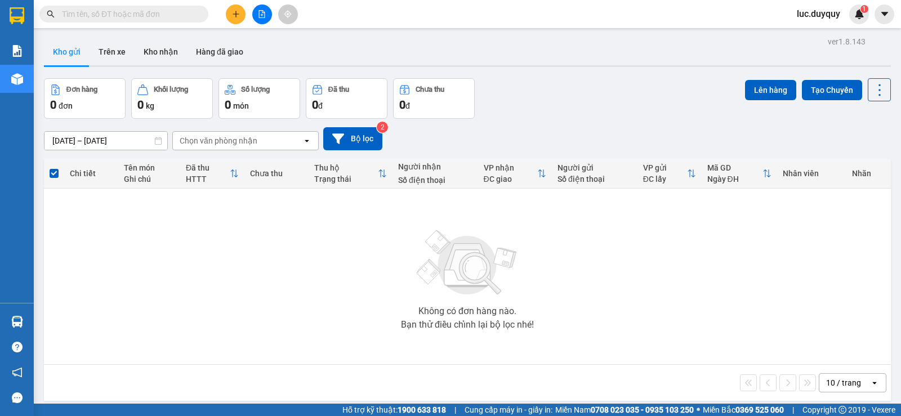
click at [222, 12] on div at bounding box center [262, 15] width 84 height 20
click at [228, 12] on button at bounding box center [236, 15] width 20 height 20
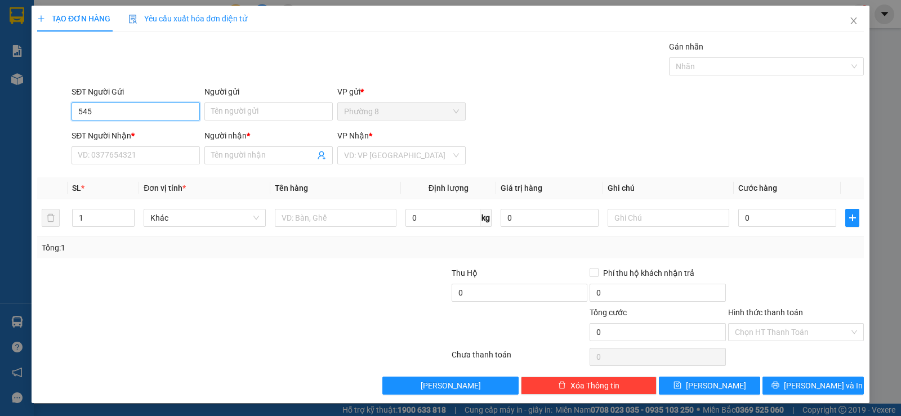
type input "5454"
click at [166, 119] on input "5454" at bounding box center [136, 111] width 128 height 18
click at [121, 109] on input "5454" at bounding box center [136, 111] width 128 height 18
drag, startPoint x: 162, startPoint y: 106, endPoint x: 0, endPoint y: 92, distance: 162.8
click at [0, 95] on div "TẠO ĐƠN HÀNG Yêu cầu xuất hóa đơn điện tử Transit Pickup Surcharge Ids Transit …" at bounding box center [450, 208] width 901 height 416
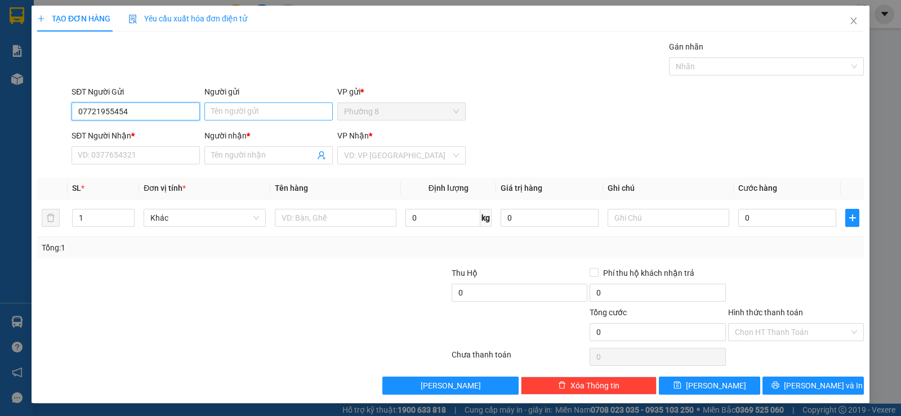
type input "07721955454"
click at [249, 109] on input "Người gửi" at bounding box center [268, 111] width 128 height 18
type input "khoa"
type input "0393218"
click at [110, 112] on input "07721955454" at bounding box center [136, 111] width 128 height 18
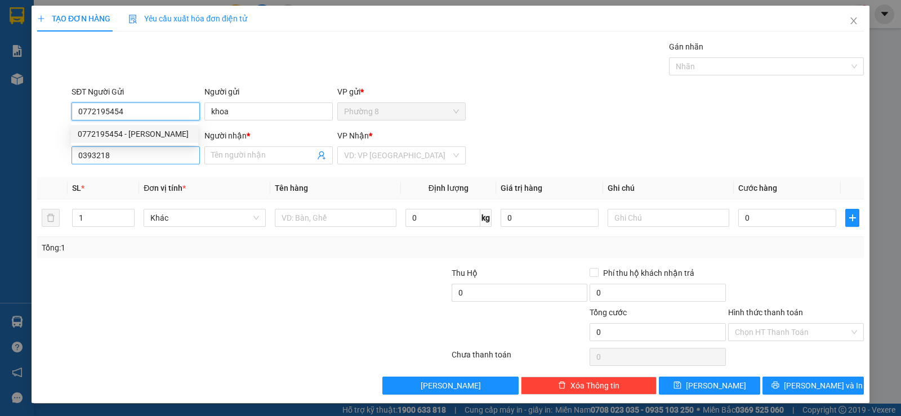
type input "0772195454"
click at [143, 158] on input "0393218" at bounding box center [136, 155] width 128 height 18
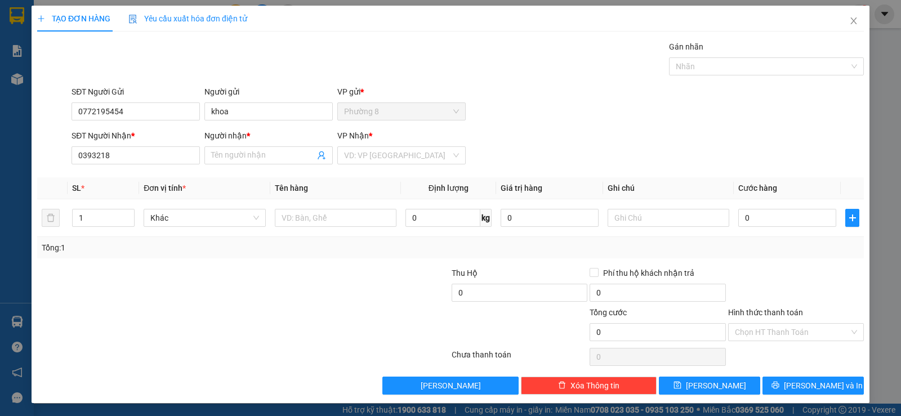
click at [151, 124] on div "SĐT Người Gửi 0772195454" at bounding box center [136, 105] width 128 height 39
click at [162, 112] on input "0772195454" at bounding box center [136, 111] width 128 height 18
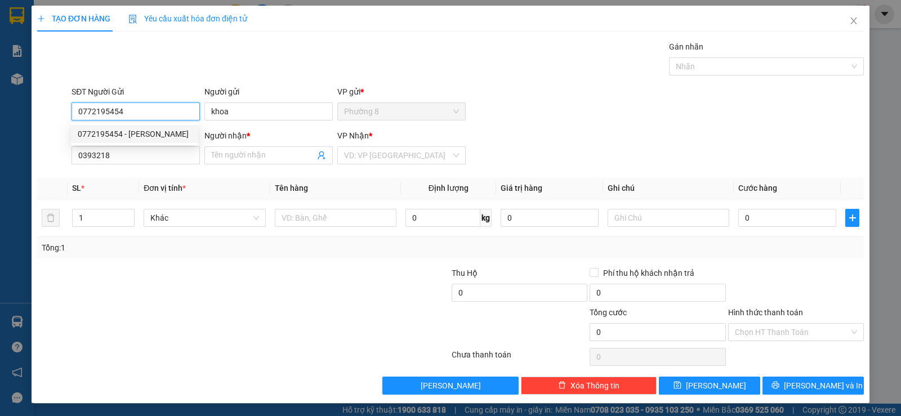
click at [151, 132] on div "0772195454 - KHOA" at bounding box center [135, 134] width 114 height 12
type input "KHOA"
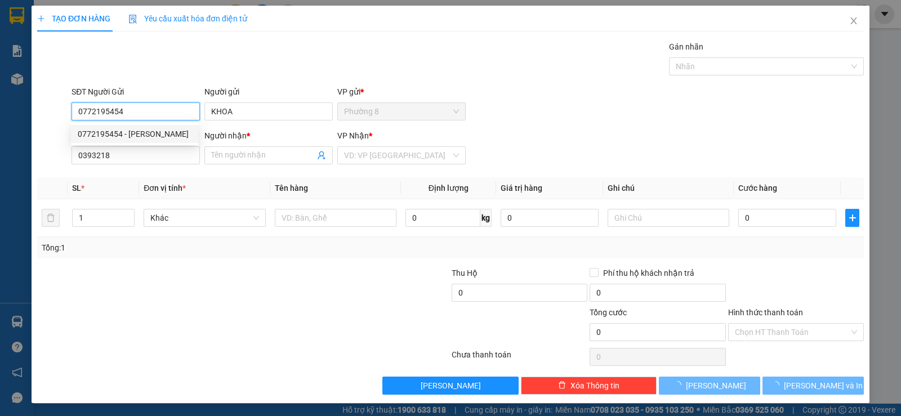
type input "20.000"
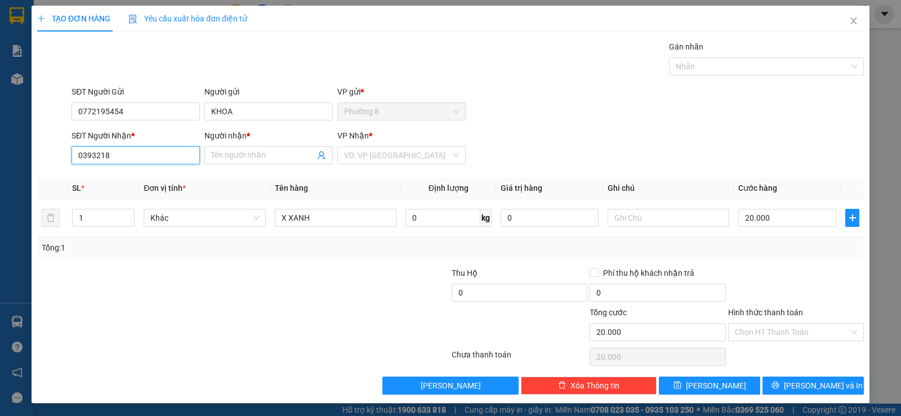
drag, startPoint x: 137, startPoint y: 160, endPoint x: 114, endPoint y: 157, distance: 23.3
click at [114, 157] on input "0393218" at bounding box center [136, 155] width 128 height 18
type input "0"
type input "0393218400"
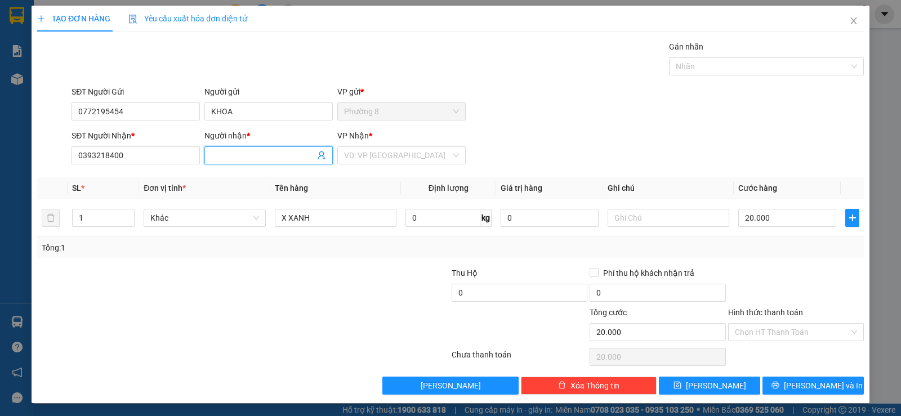
click at [230, 155] on input "Người nhận *" at bounding box center [263, 155] width 104 height 12
type input "s. ngiệp"
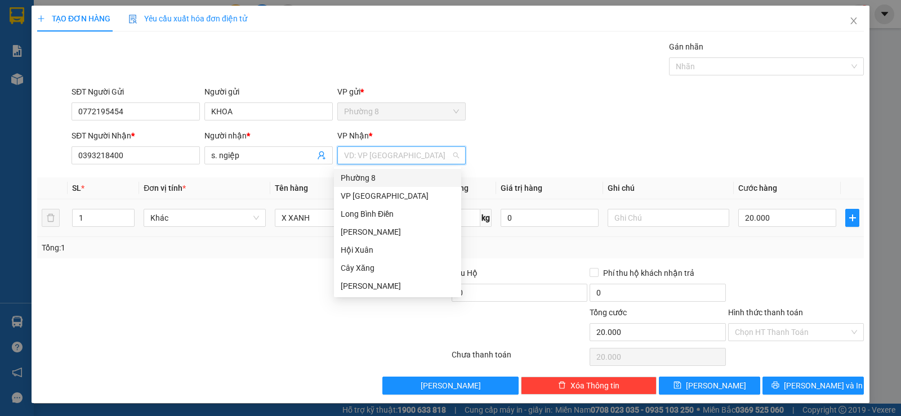
type input "s"
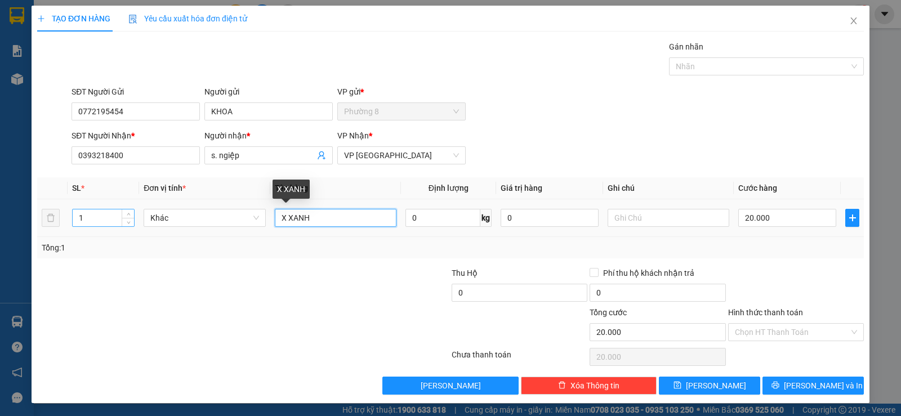
drag, startPoint x: 263, startPoint y: 217, endPoint x: 105, endPoint y: 211, distance: 157.8
click at [118, 216] on tr "1 Khác X XANH 0 kg 0 20.000" at bounding box center [450, 218] width 827 height 38
type input "1 hnp"
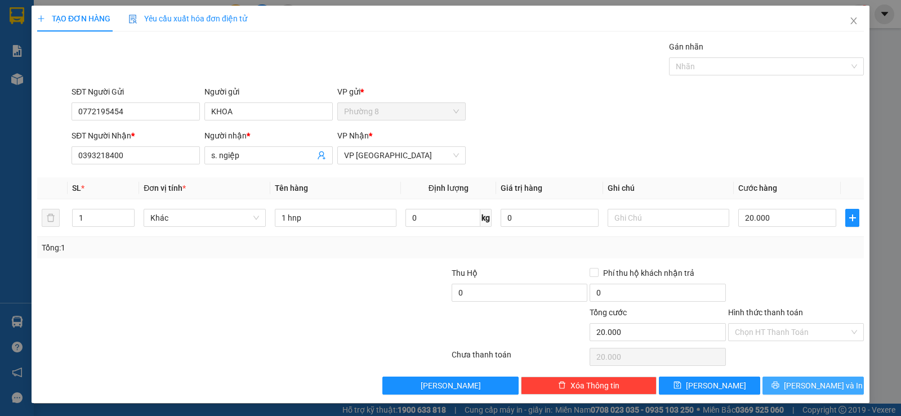
click at [823, 385] on span "Lưu và In" at bounding box center [823, 386] width 79 height 12
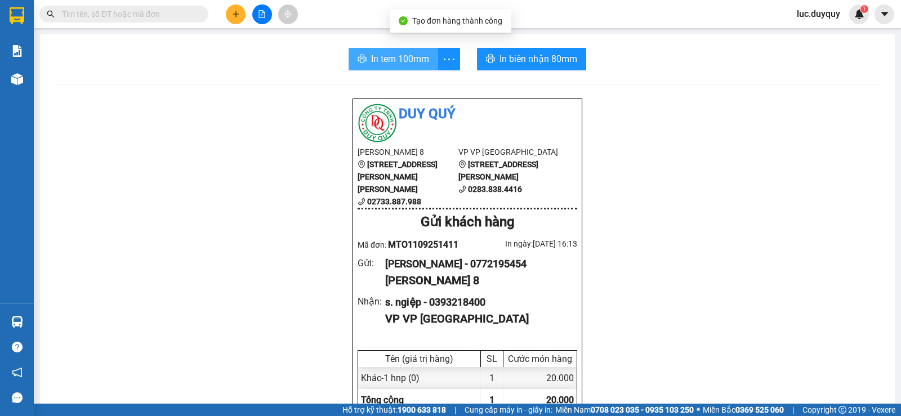
click at [371, 60] on span "In tem 100mm" at bounding box center [400, 59] width 58 height 14
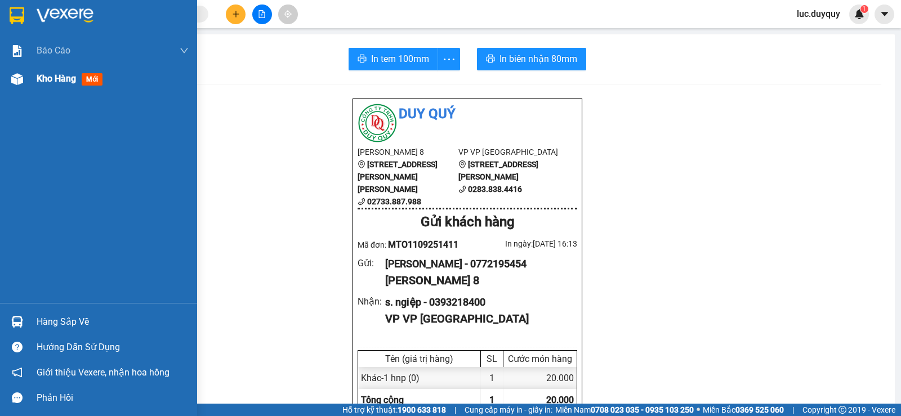
click at [55, 82] on span "Kho hàng" at bounding box center [56, 78] width 39 height 11
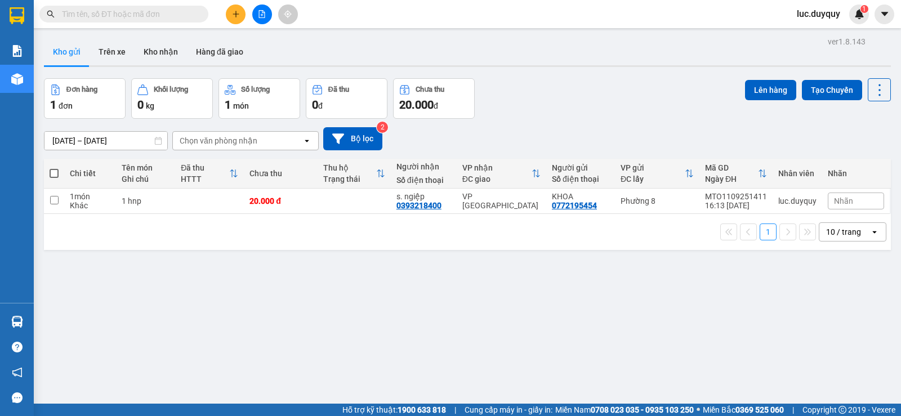
click at [51, 173] on span at bounding box center [54, 173] width 9 height 9
click at [54, 168] on input "checkbox" at bounding box center [54, 168] width 0 height 0
checkbox input "true"
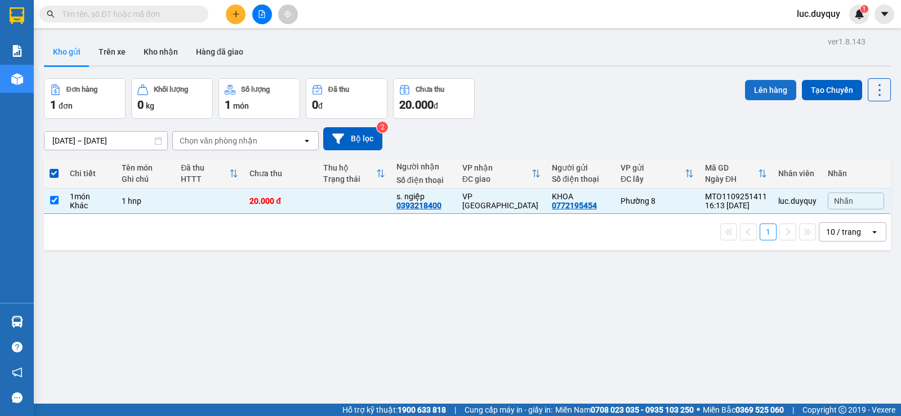
click at [759, 83] on button "Lên hàng" at bounding box center [770, 90] width 51 height 20
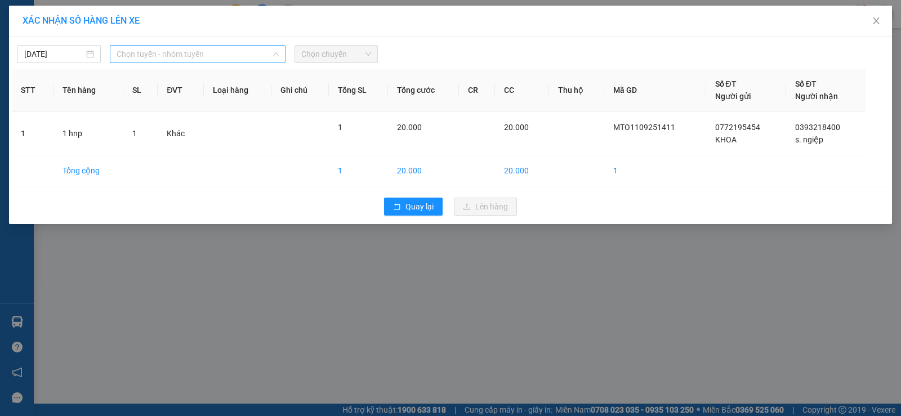
click at [202, 53] on span "Chọn tuyến - nhóm tuyến" at bounding box center [198, 54] width 162 height 17
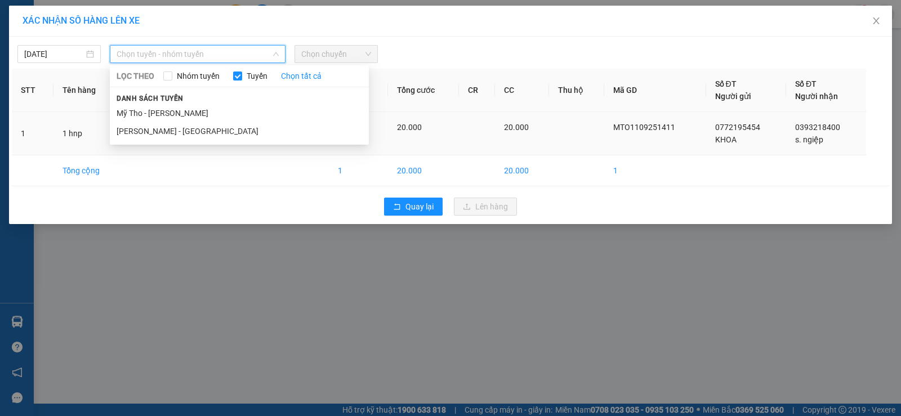
click at [192, 122] on li "Hồ Chí Minh - Mỹ Tho" at bounding box center [239, 131] width 259 height 18
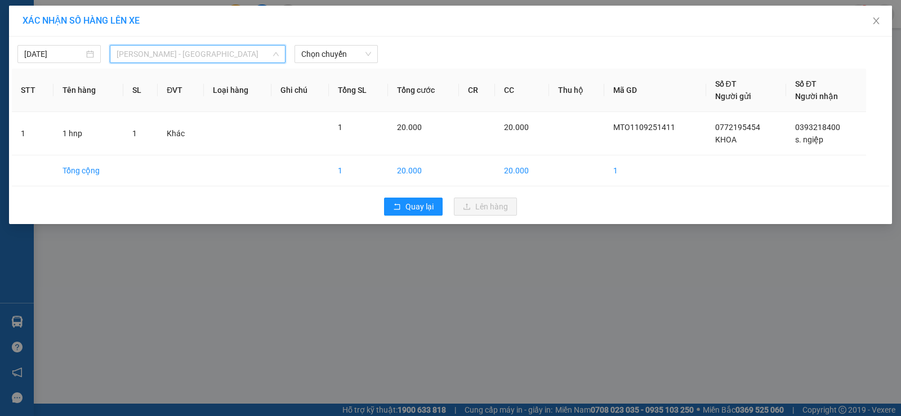
click at [223, 52] on span "Hồ Chí Minh - Mỹ Tho" at bounding box center [198, 54] width 162 height 17
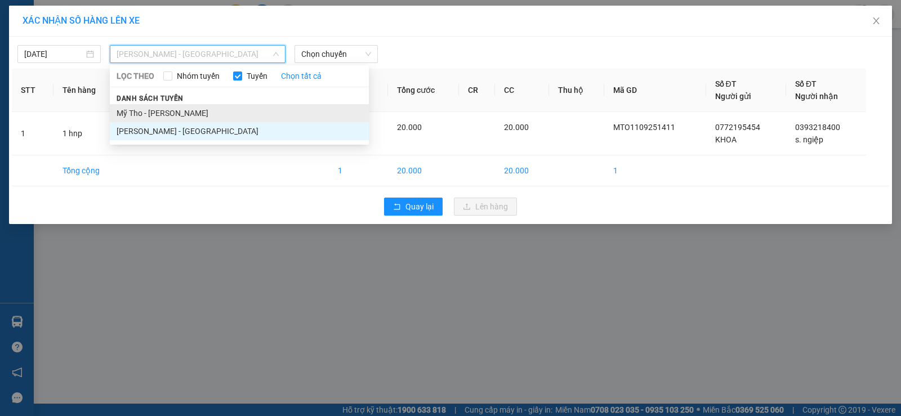
click at [189, 121] on li "Mỹ Tho - Hồ Chí Minh" at bounding box center [239, 113] width 259 height 18
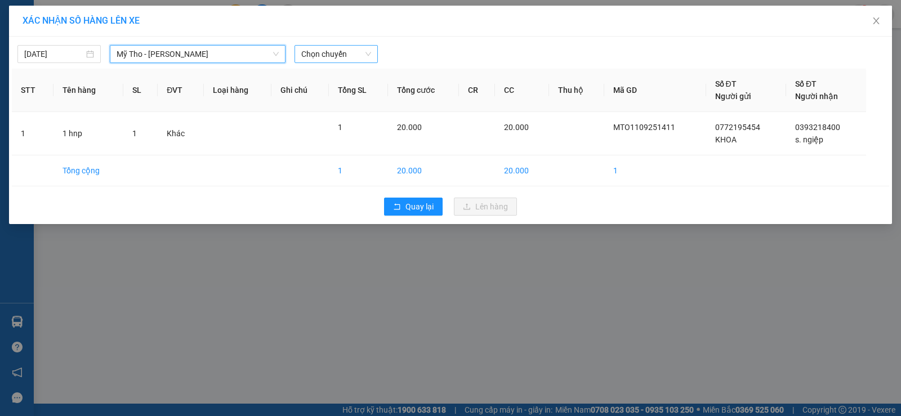
click at [323, 57] on span "Chọn chuyến" at bounding box center [336, 54] width 70 height 17
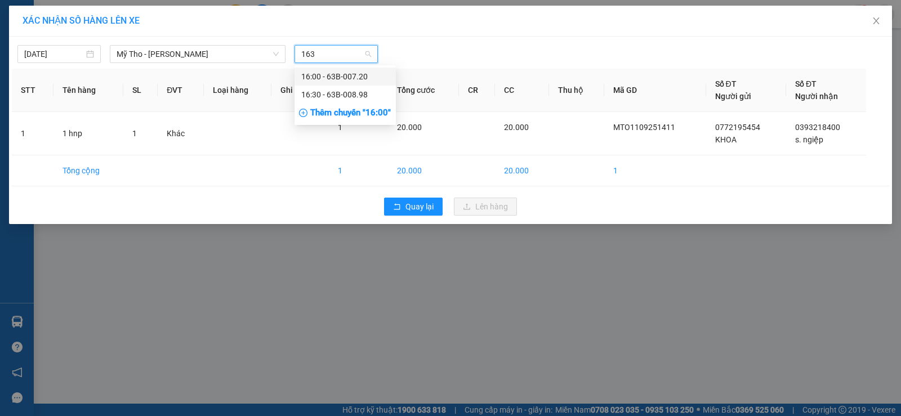
type input "1630"
click at [343, 84] on div "16:30 - 63B-008.98" at bounding box center [345, 77] width 101 height 18
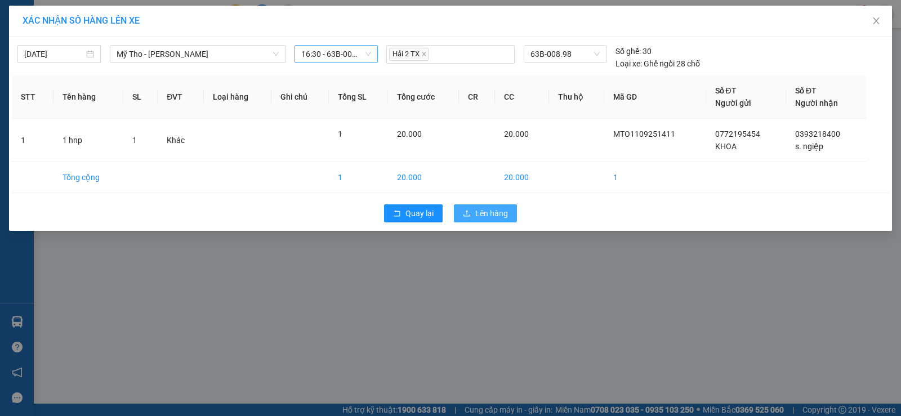
click at [485, 208] on span "Lên hàng" at bounding box center [491, 213] width 33 height 12
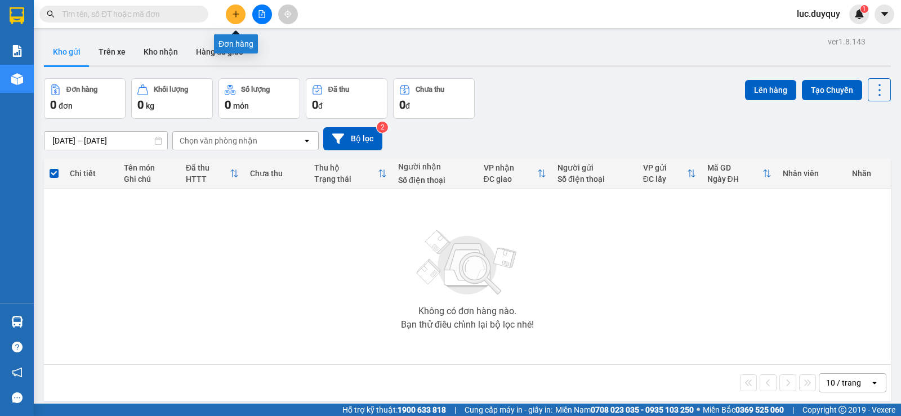
click at [234, 11] on icon "plus" at bounding box center [236, 14] width 8 height 8
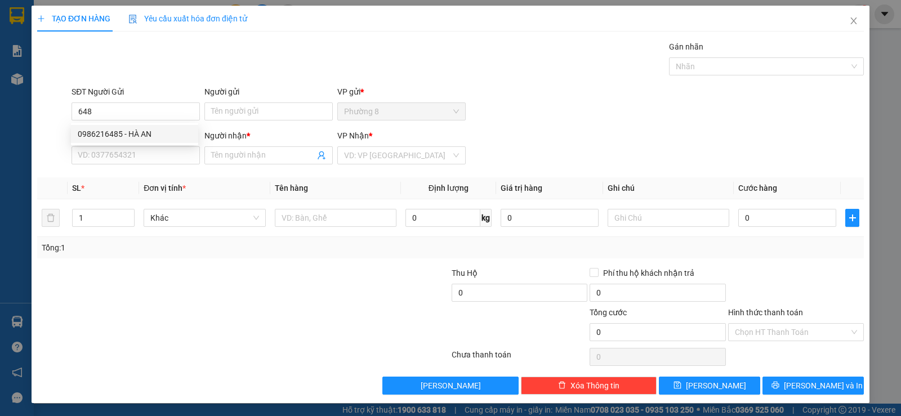
drag, startPoint x: 150, startPoint y: 122, endPoint x: 148, endPoint y: 140, distance: 18.2
click at [149, 131] on body "Kết quả tìm kiếm ( 0 ) Bộ lọc No Data luc.duyquy 1 Báo cáo 1. Báo cáo dòng tiền…" at bounding box center [450, 208] width 901 height 416
click at [149, 117] on input "648" at bounding box center [136, 111] width 128 height 18
click at [145, 135] on div "0397880648 - VỸ" at bounding box center [135, 134] width 114 height 12
type input "0397880648"
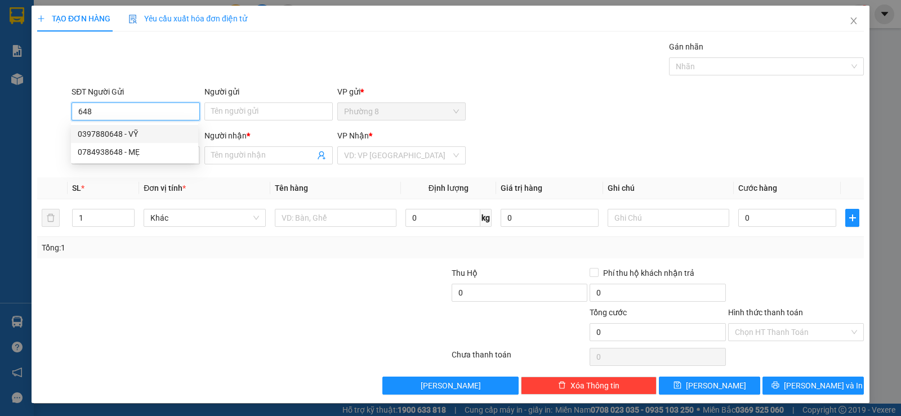
type input "VỸ"
type input "0918708299"
type input "LB ĐẮC"
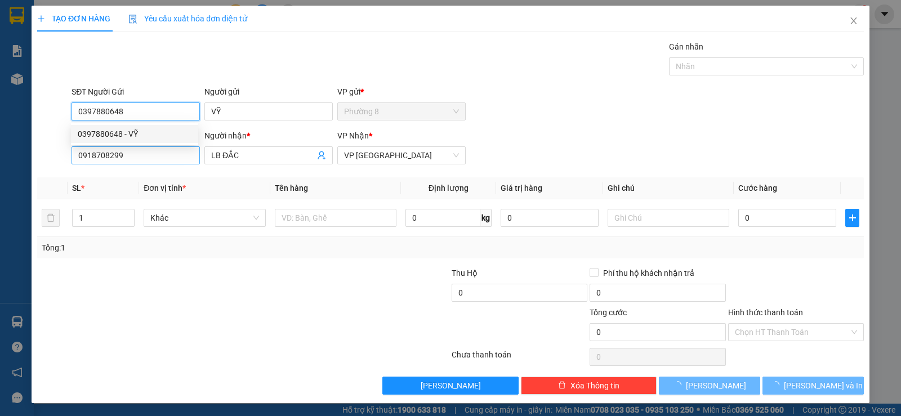
type input "20.000"
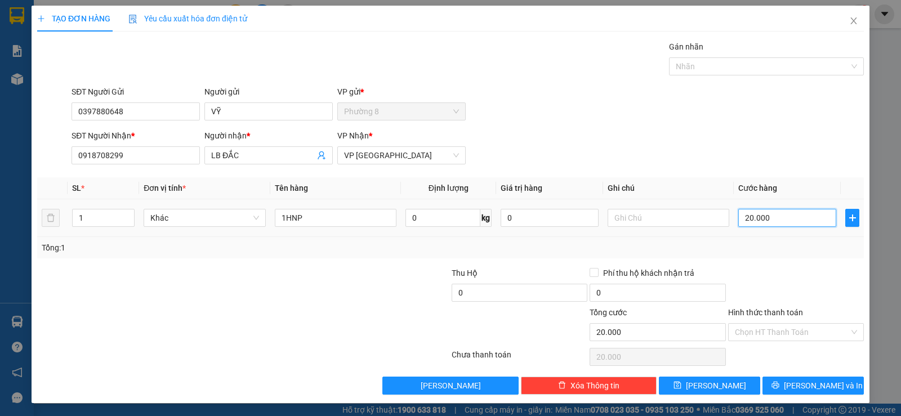
click at [792, 225] on input "20.000" at bounding box center [787, 218] width 98 height 18
type input "1"
type input "15"
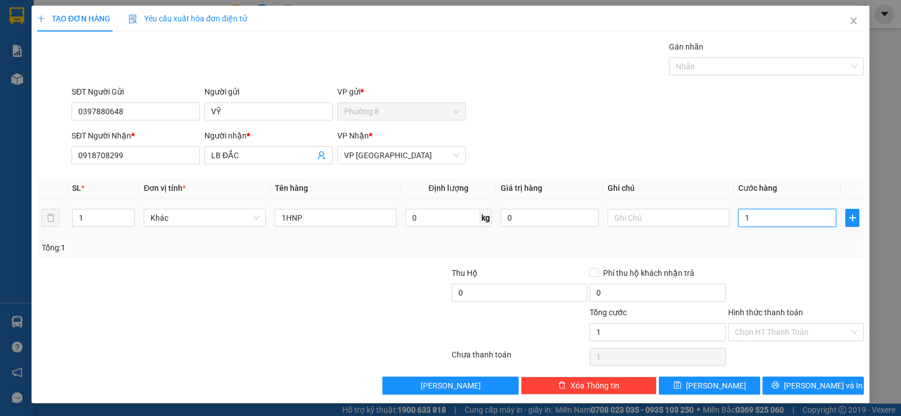
type input "15"
type input "150"
type input "1.500"
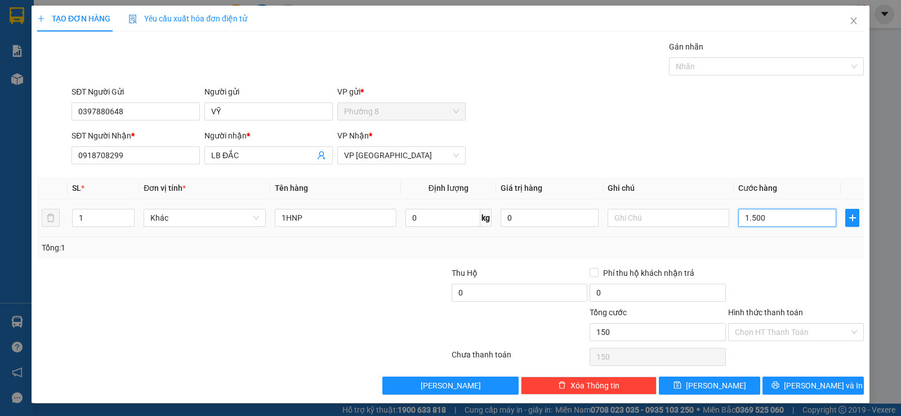
type input "1.500"
type input "15.000"
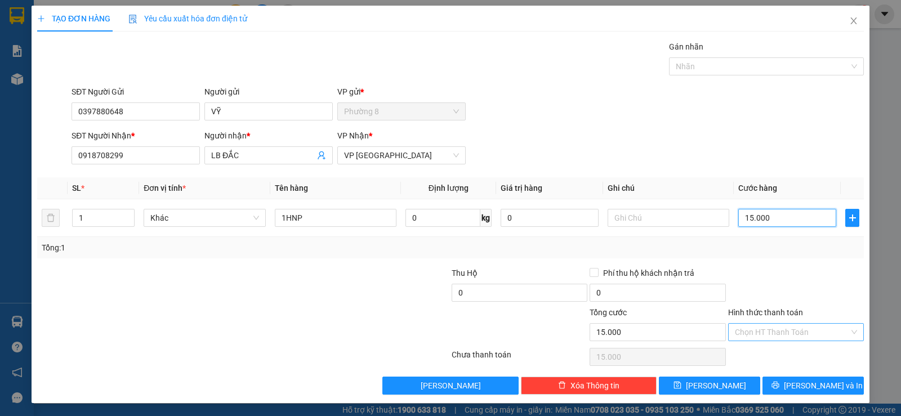
type input "15.000"
click at [818, 338] on input "Hình thức thanh toán" at bounding box center [792, 332] width 114 height 17
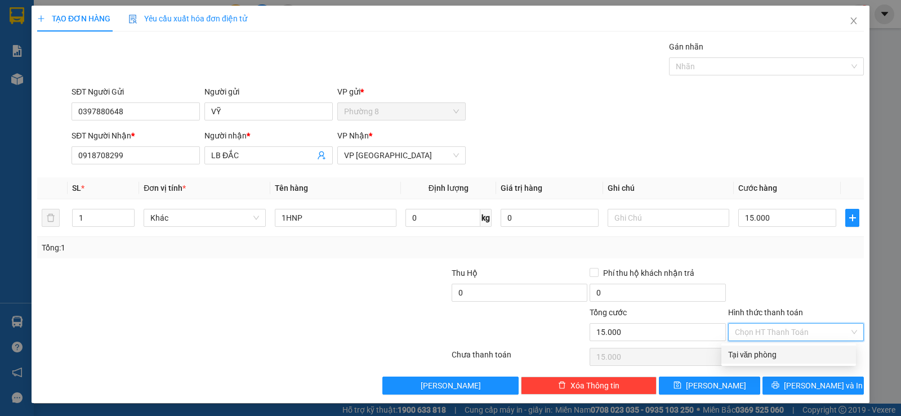
click at [811, 357] on div "Tại văn phòng" at bounding box center [788, 355] width 121 height 12
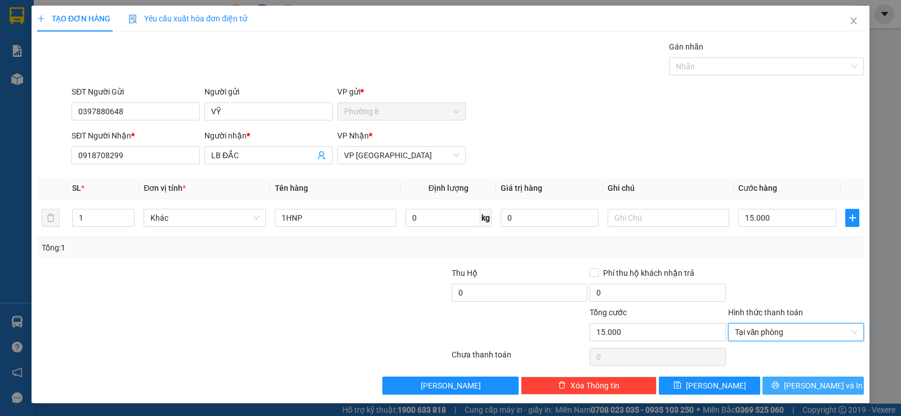
click at [804, 382] on span "Lưu và In" at bounding box center [823, 386] width 79 height 12
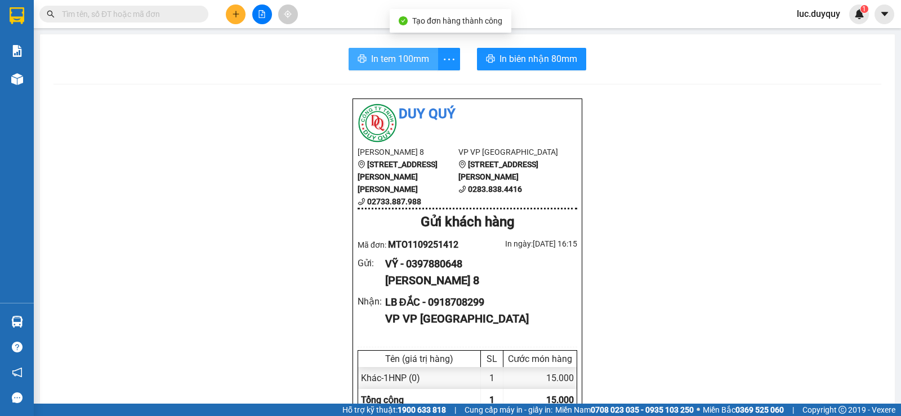
click at [393, 63] on span "In tem 100mm" at bounding box center [400, 59] width 58 height 14
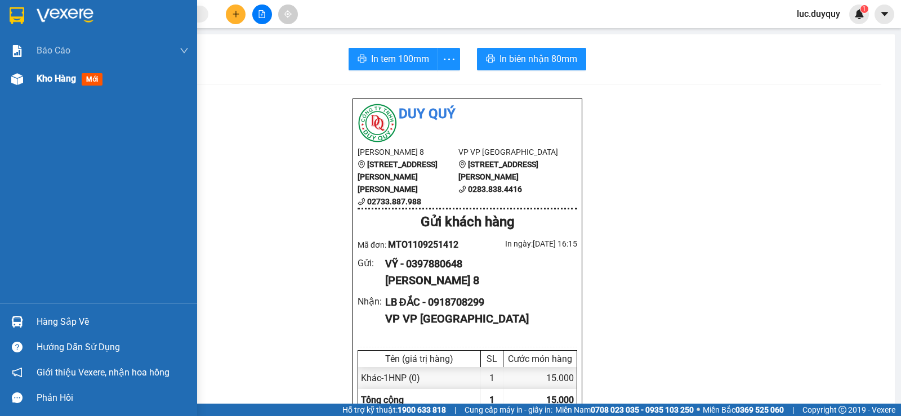
click at [58, 85] on div "Kho hàng mới" at bounding box center [72, 79] width 70 height 14
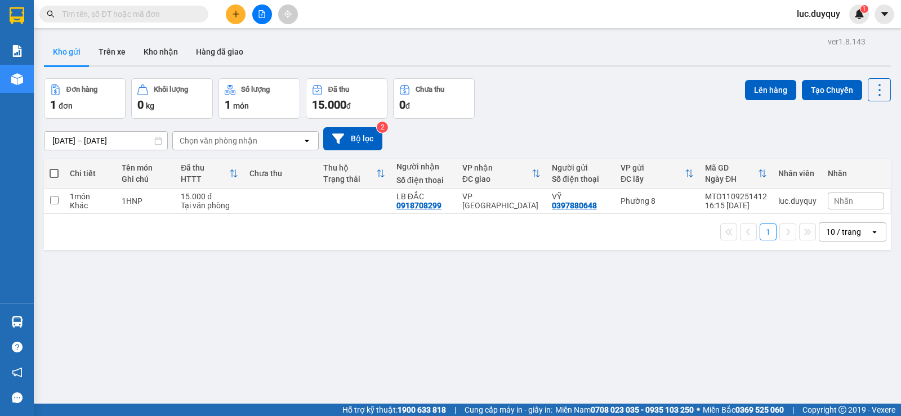
click at [139, 12] on input "text" at bounding box center [128, 14] width 133 height 12
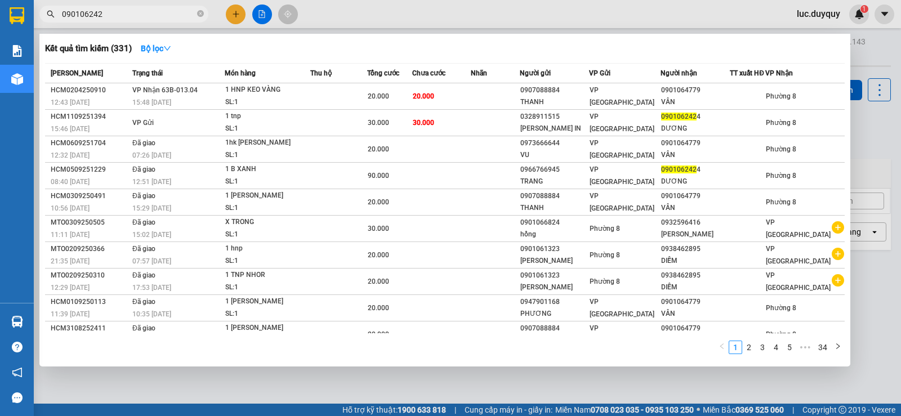
type input "0901062424"
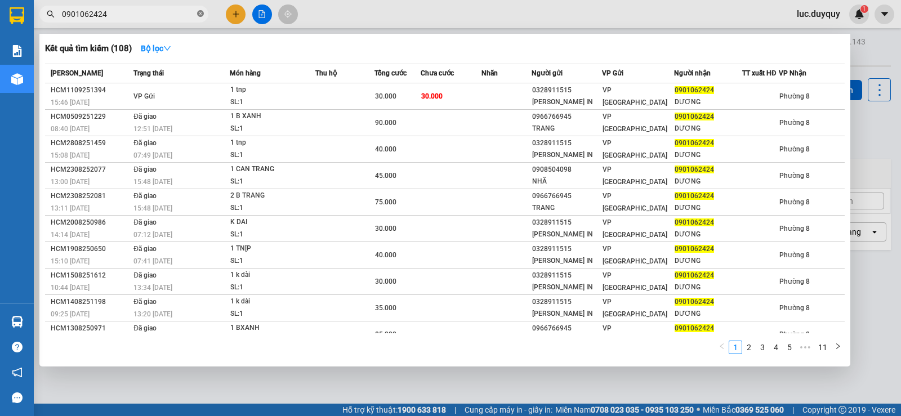
click at [203, 15] on icon "close-circle" at bounding box center [200, 13] width 7 height 7
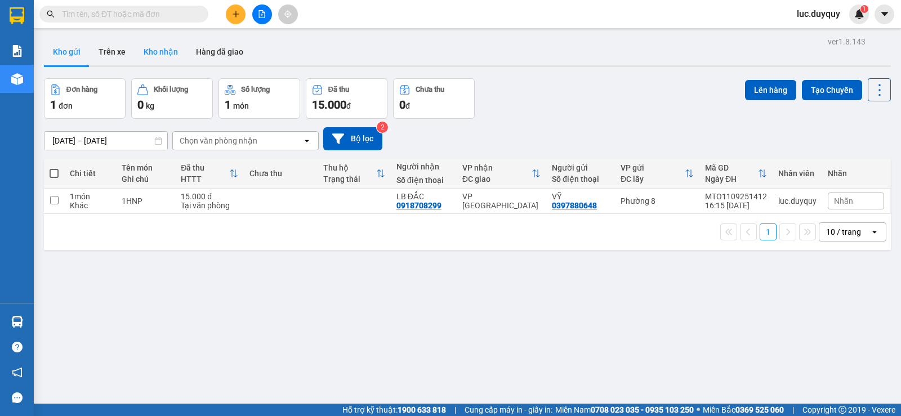
click at [157, 48] on button "Kho nhận" at bounding box center [161, 51] width 52 height 27
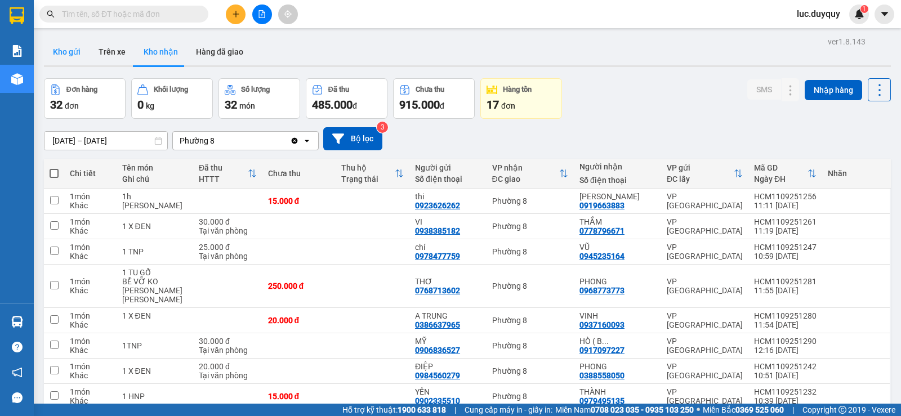
click at [64, 61] on button "Kho gửi" at bounding box center [67, 51] width 46 height 27
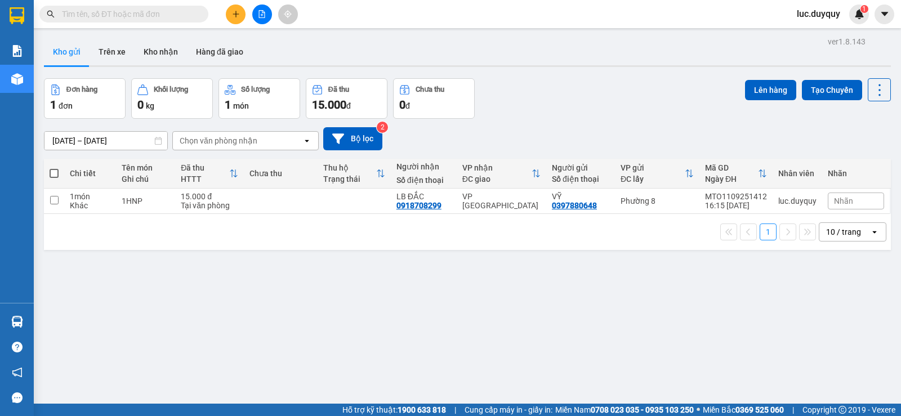
click at [59, 173] on th at bounding box center [54, 174] width 20 height 30
click at [51, 175] on span at bounding box center [54, 173] width 9 height 9
click at [54, 168] on input "checkbox" at bounding box center [54, 168] width 0 height 0
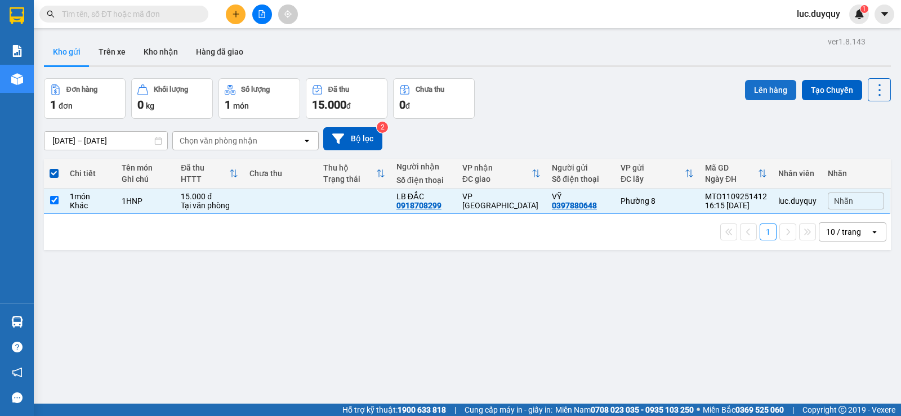
click at [745, 100] on button "Lên hàng" at bounding box center [770, 90] width 51 height 20
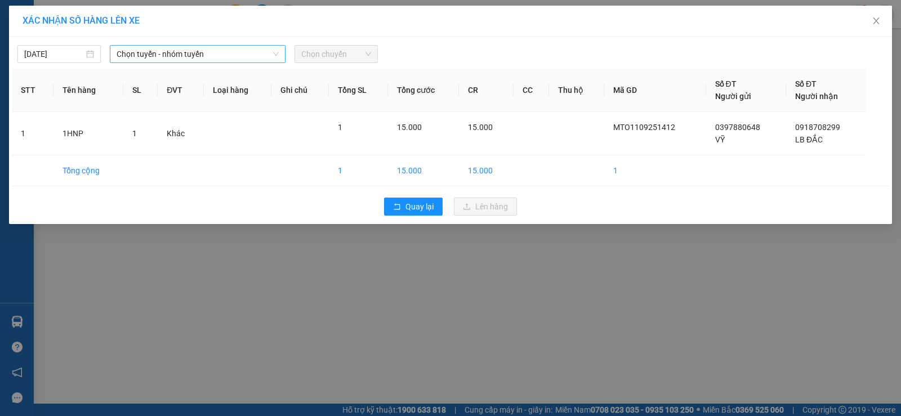
click at [181, 48] on span "Chọn tuyến - nhóm tuyến" at bounding box center [198, 54] width 162 height 17
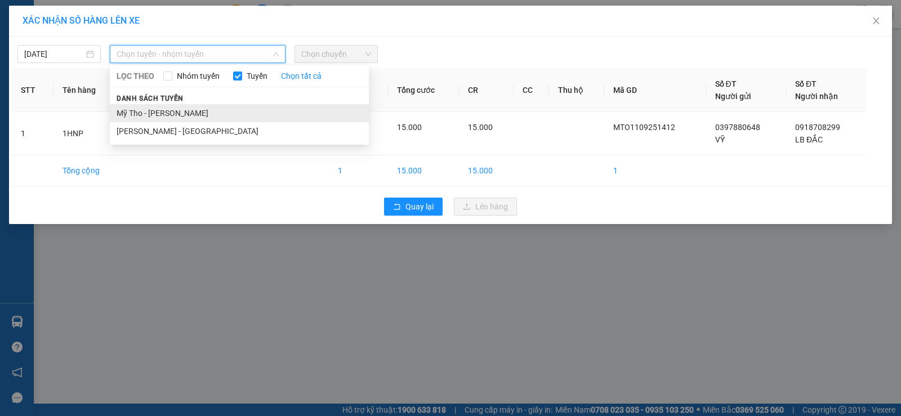
click at [163, 119] on li "Mỹ Tho - Hồ Chí Minh" at bounding box center [239, 113] width 259 height 18
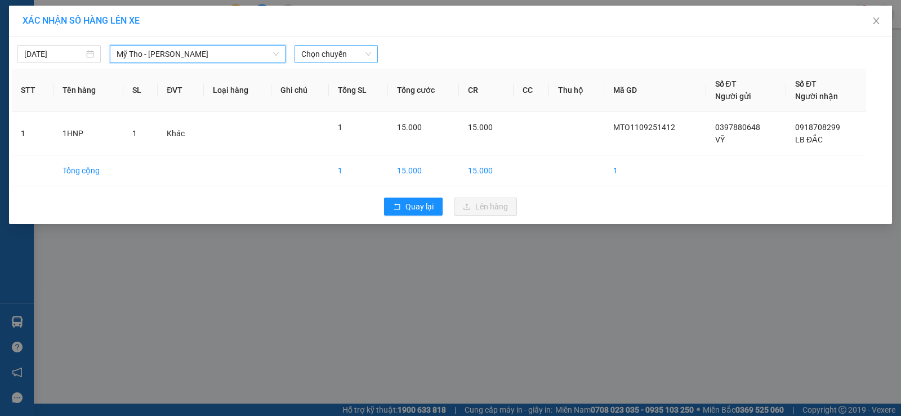
click at [337, 52] on span "Chọn chuyến" at bounding box center [336, 54] width 70 height 17
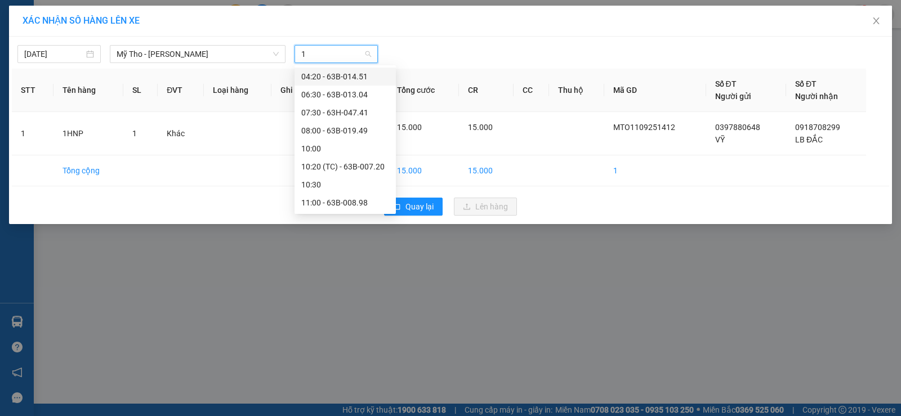
type input "16"
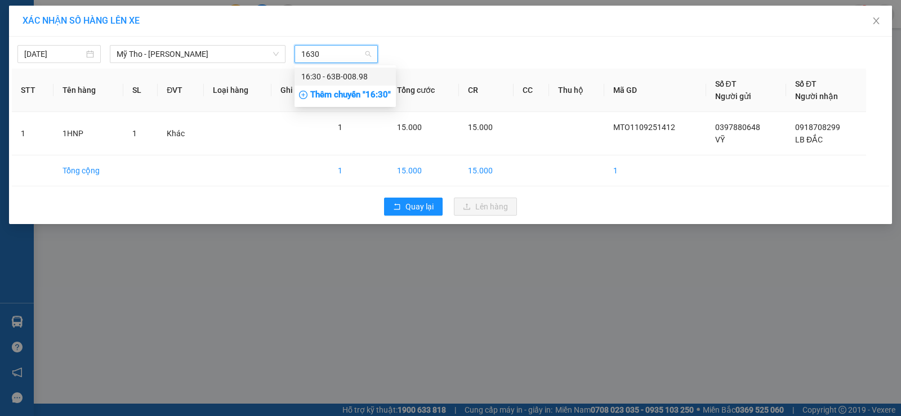
click at [351, 72] on div "16:30 - 63B-008.98" at bounding box center [345, 76] width 88 height 12
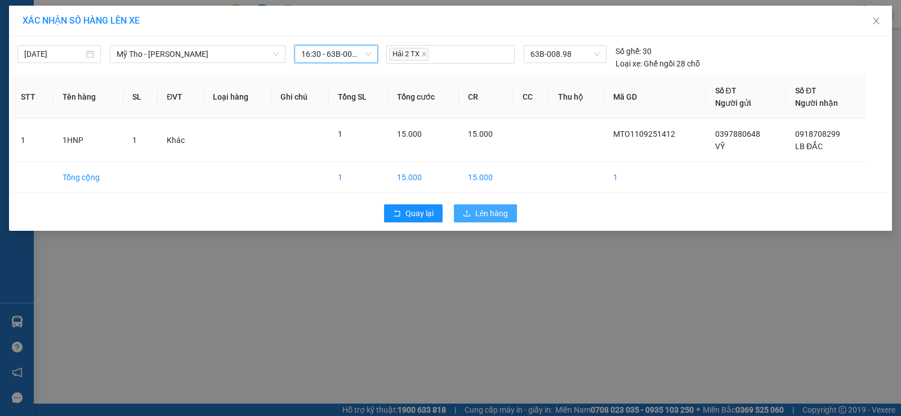
click at [494, 212] on span "Lên hàng" at bounding box center [491, 213] width 33 height 12
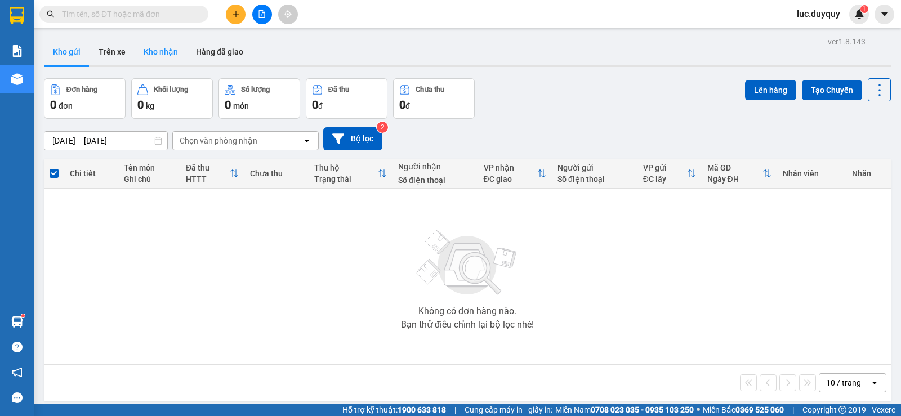
click at [166, 51] on button "Kho nhận" at bounding box center [161, 51] width 52 height 27
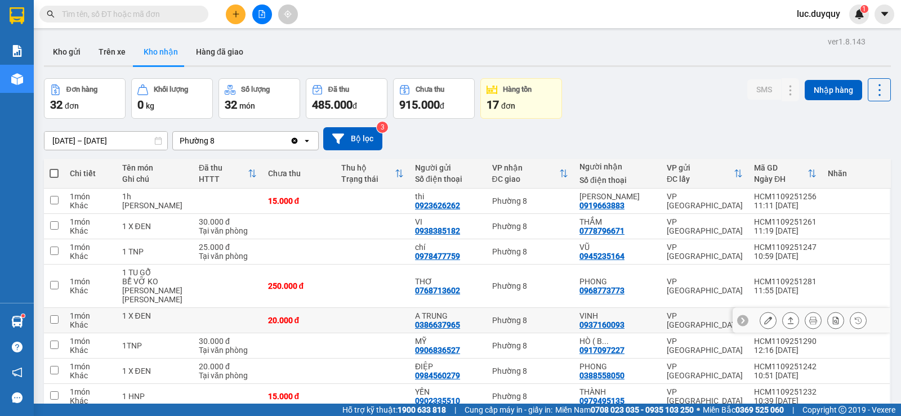
click at [568, 316] on div "Phường 8" at bounding box center [530, 320] width 76 height 9
checkbox input "true"
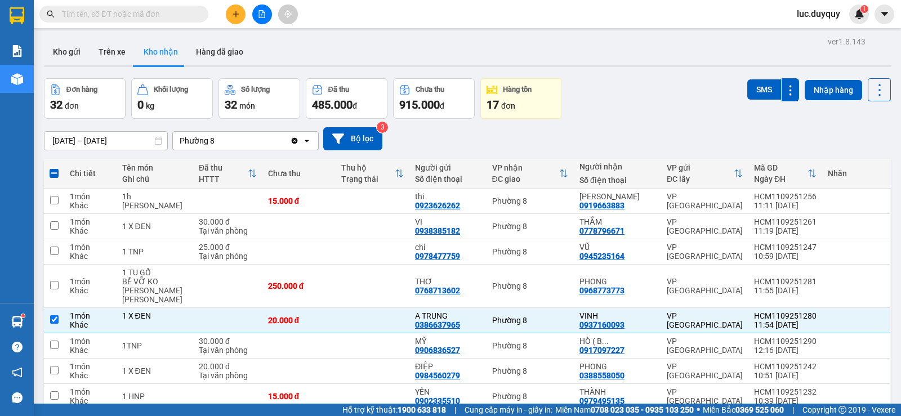
click at [112, 10] on input "text" at bounding box center [128, 14] width 133 height 12
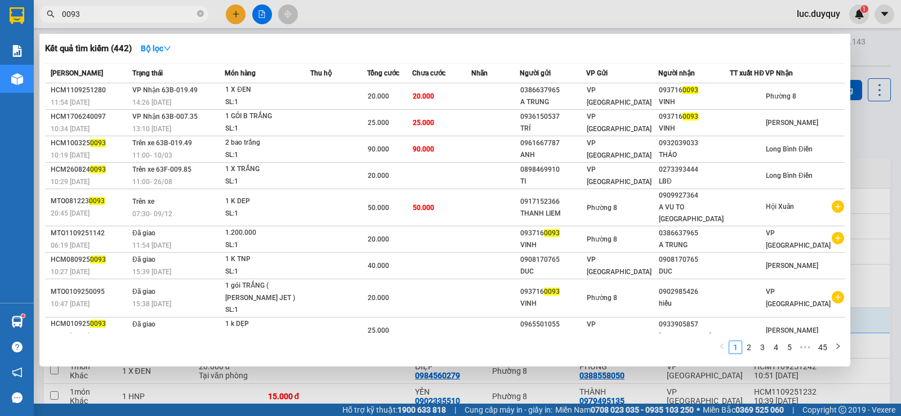
type input "0093"
click at [204, 14] on span "0093" at bounding box center [123, 14] width 169 height 17
click at [197, 12] on span "0093" at bounding box center [123, 14] width 169 height 17
click at [197, 15] on icon "close-circle" at bounding box center [200, 13] width 7 height 7
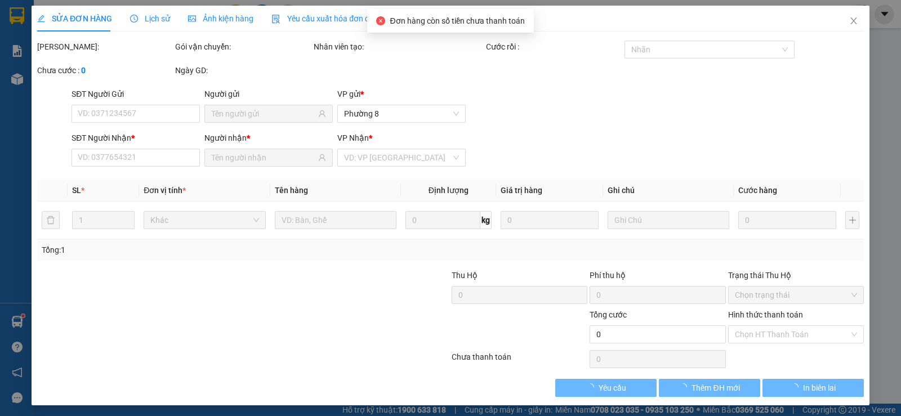
type input "0375606586"
type input "PHƯỢNG"
type input "0929092239"
type input "THY"
type input "30.000"
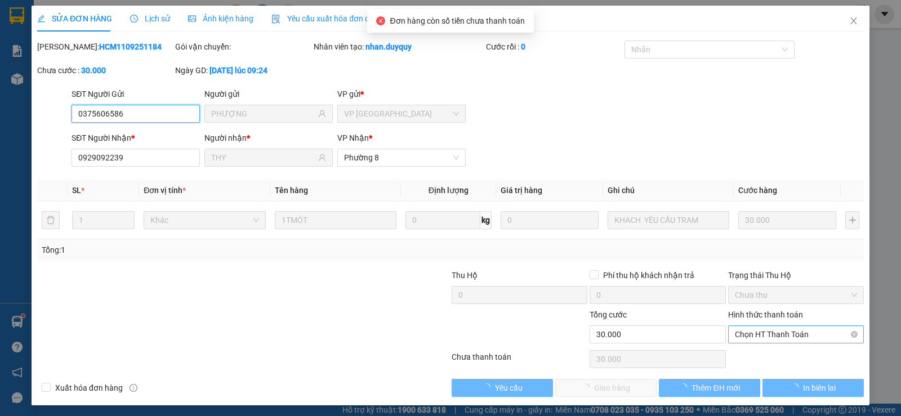
click at [792, 331] on span "Chọn HT Thanh Toán" at bounding box center [796, 334] width 122 height 17
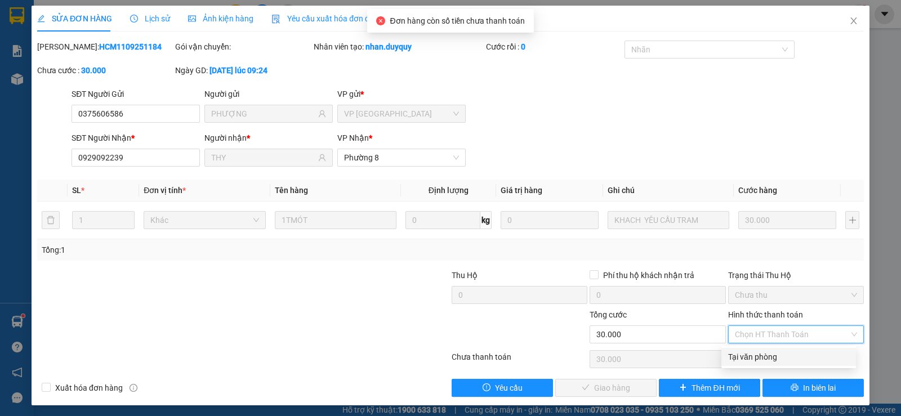
click at [774, 357] on div "Tại văn phòng" at bounding box center [788, 357] width 121 height 12
type input "0"
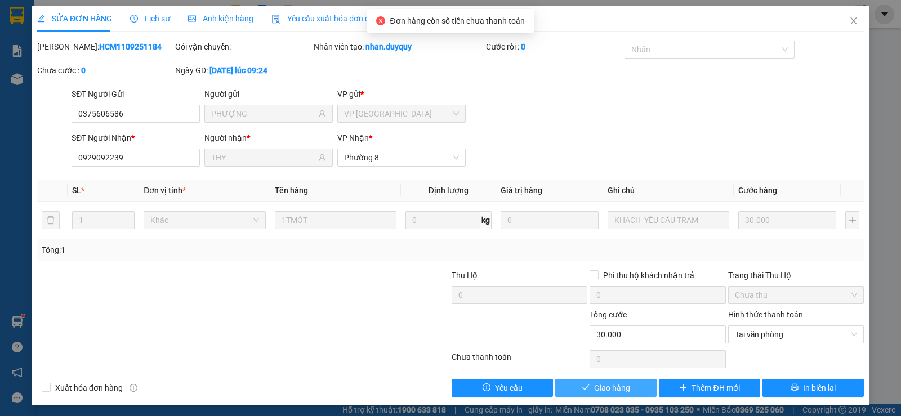
click at [587, 390] on button "Giao hàng" at bounding box center [605, 388] width 101 height 18
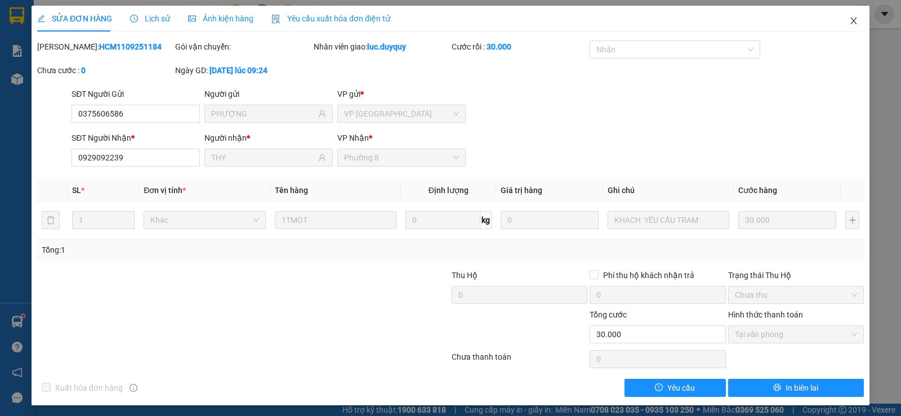
click at [849, 19] on icon "close" at bounding box center [853, 20] width 9 height 9
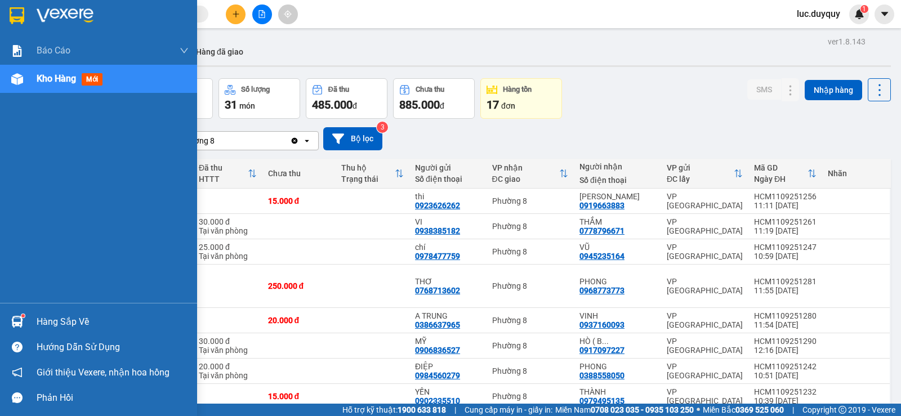
click at [84, 318] on div "Hàng sắp về" at bounding box center [113, 322] width 152 height 17
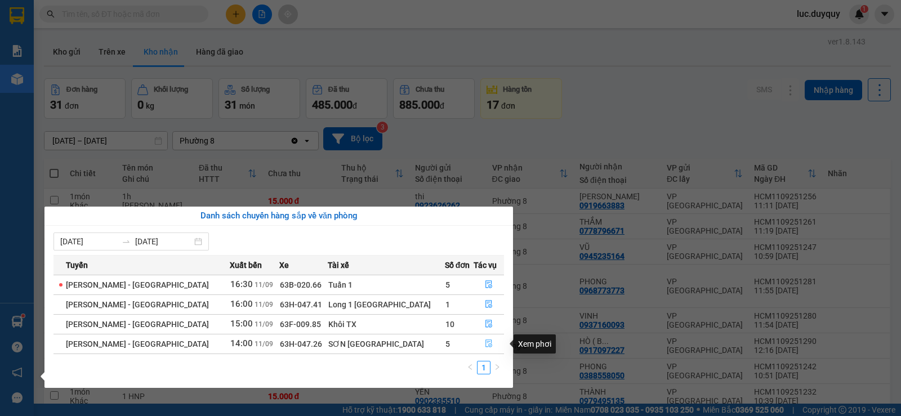
click at [485, 341] on icon "file-done" at bounding box center [489, 344] width 8 height 8
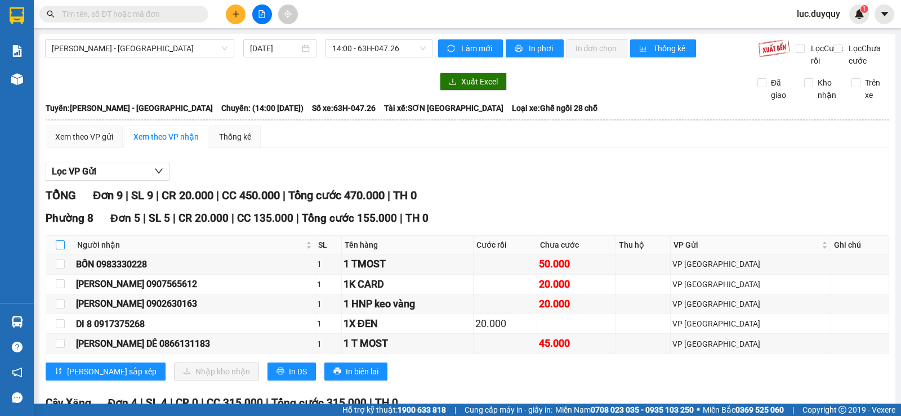
click at [59, 249] on input "checkbox" at bounding box center [60, 244] width 9 height 9
checkbox input "true"
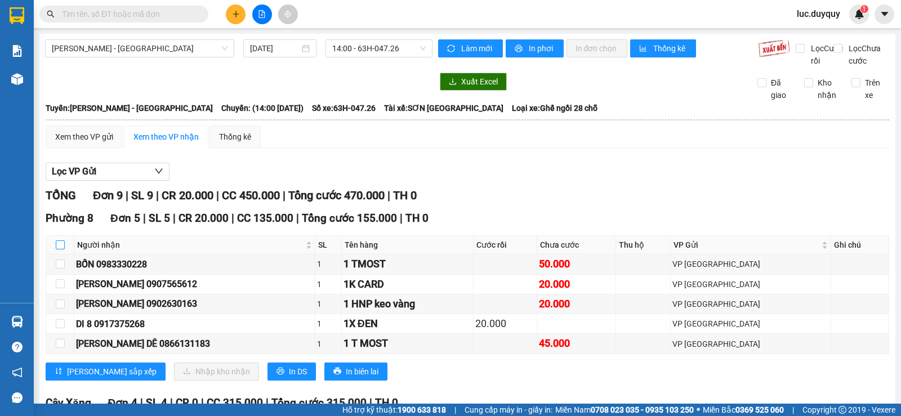
checkbox input "true"
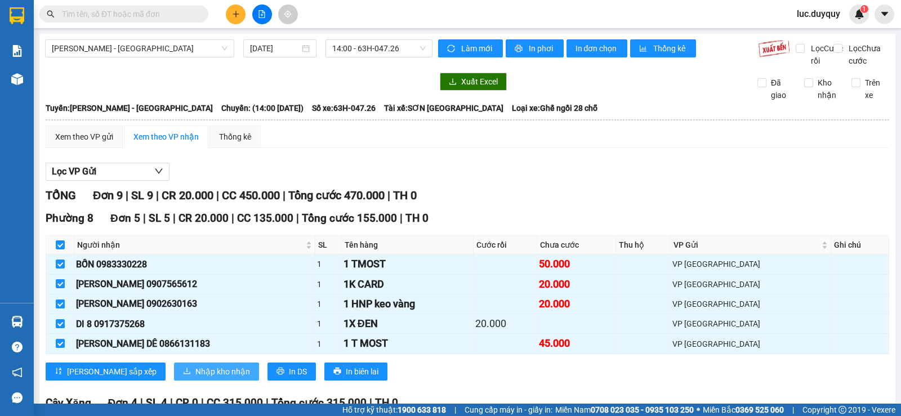
click at [195, 378] on span "Nhập kho nhận" at bounding box center [222, 371] width 55 height 12
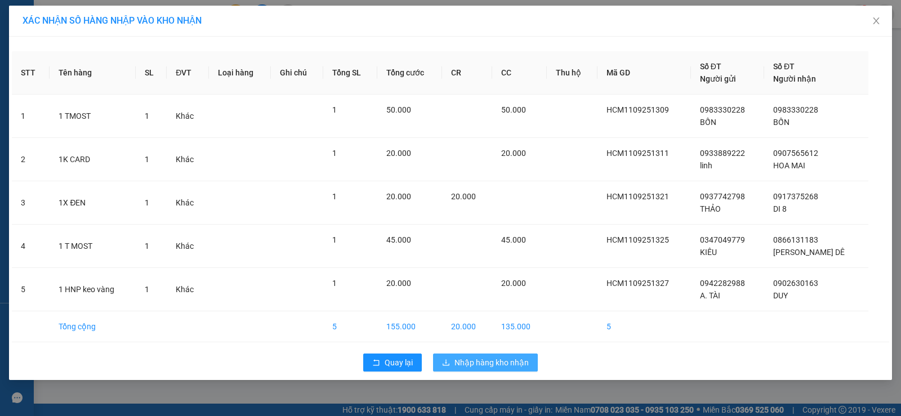
click at [488, 358] on span "Nhập hàng kho nhận" at bounding box center [491, 362] width 74 height 12
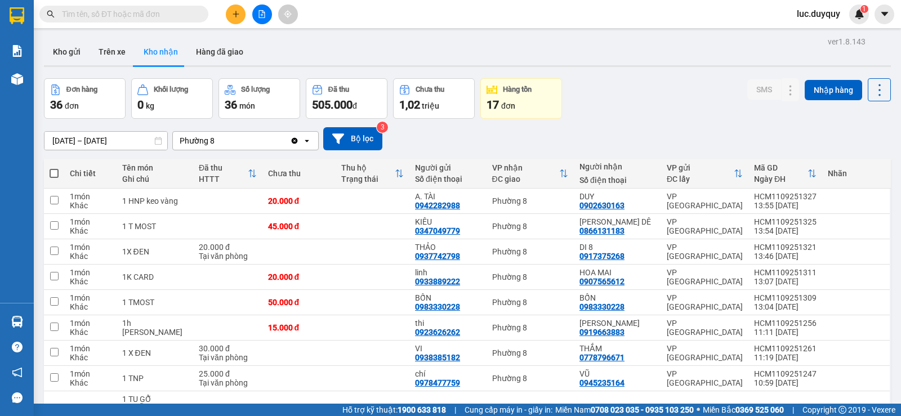
click at [570, 122] on div "01/06/2025 – 11/09/2025 Press the down arrow key to interact with the calendar …" at bounding box center [467, 139] width 847 height 40
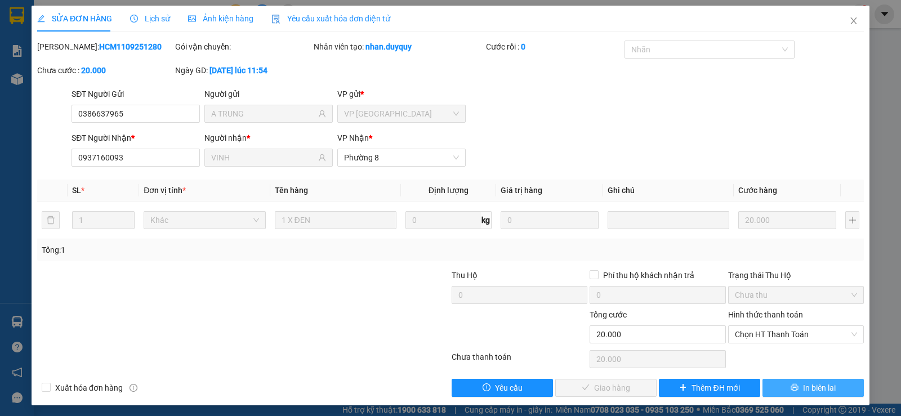
click at [791, 389] on icon "printer" at bounding box center [795, 387] width 8 height 8
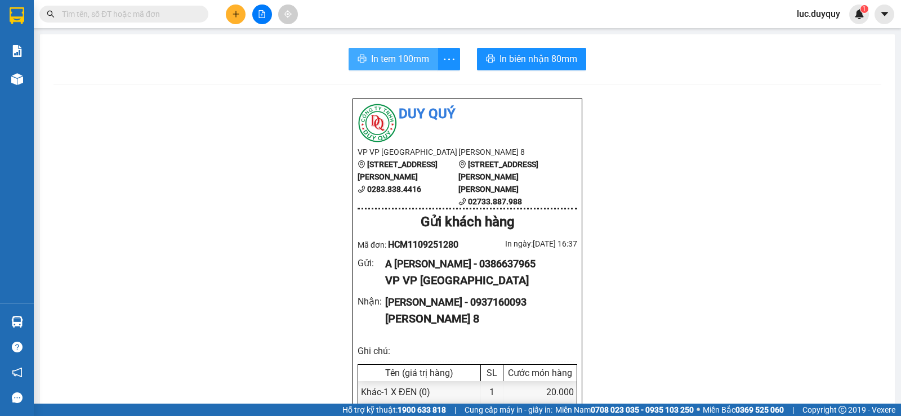
click at [371, 55] on span "In tem 100mm" at bounding box center [400, 59] width 58 height 14
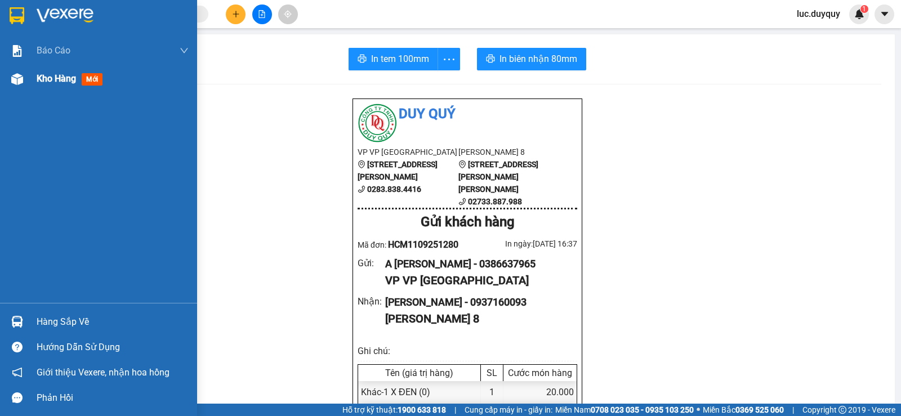
click at [52, 75] on span "Kho hàng" at bounding box center [56, 78] width 39 height 11
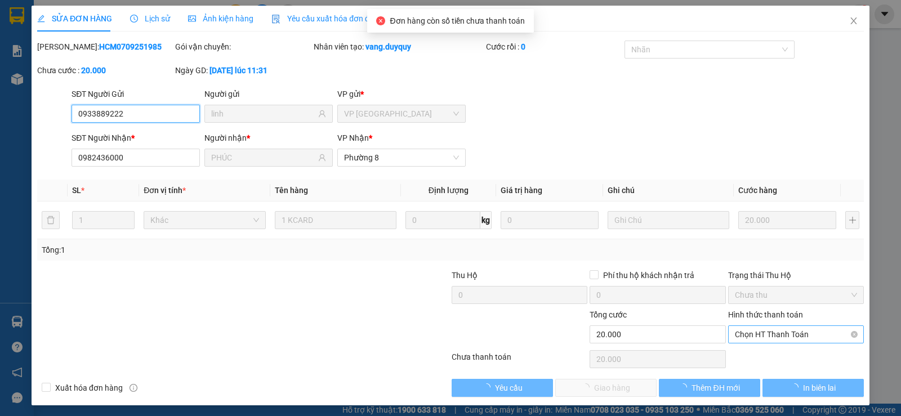
click at [796, 333] on span "Chọn HT Thanh Toán" at bounding box center [796, 334] width 122 height 17
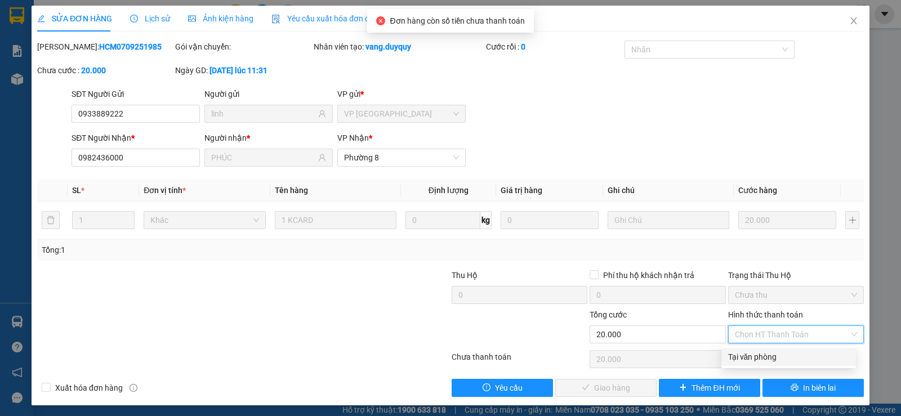
click at [784, 359] on div "Tại văn phòng" at bounding box center [788, 357] width 121 height 12
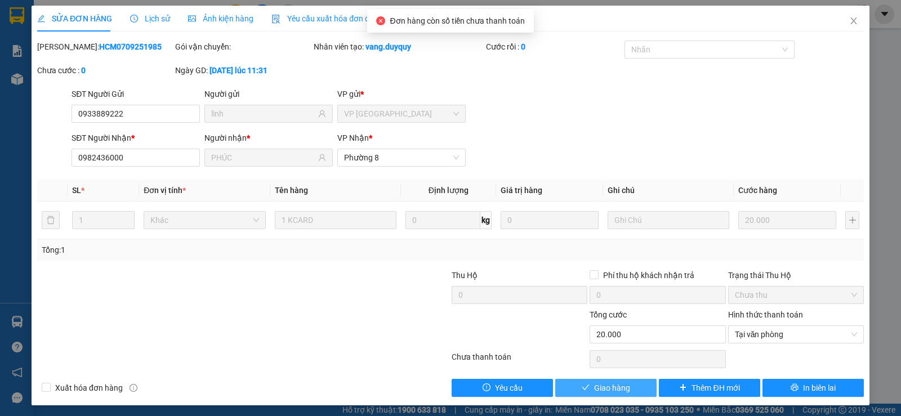
click at [610, 387] on span "Giao hàng" at bounding box center [612, 388] width 36 height 12
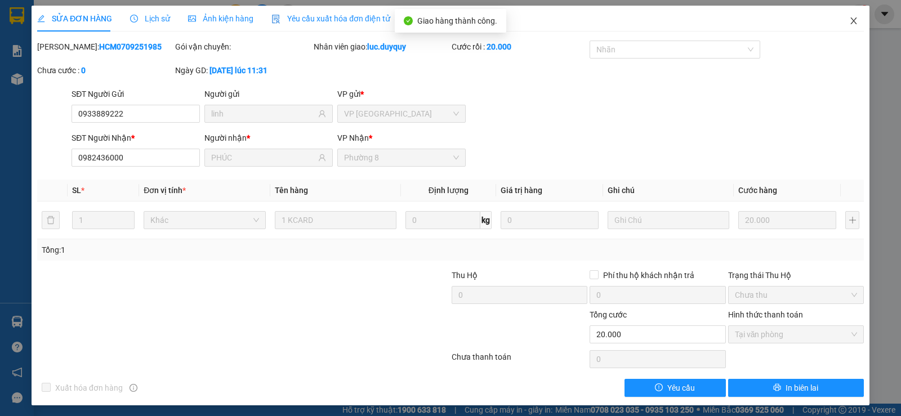
click at [850, 19] on icon "close" at bounding box center [853, 20] width 6 height 7
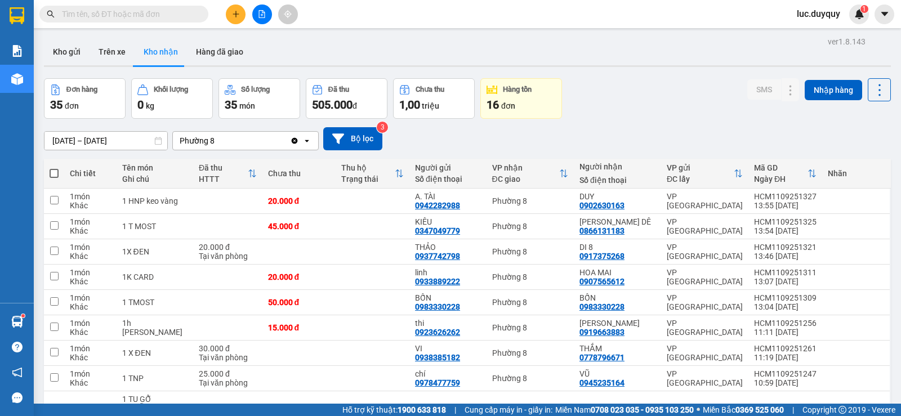
click at [234, 15] on icon "plus" at bounding box center [236, 14] width 8 height 8
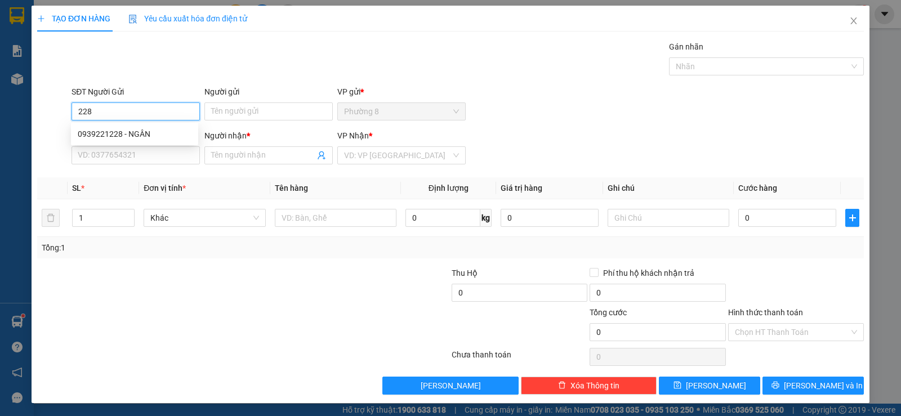
click at [155, 114] on input "228" at bounding box center [136, 111] width 128 height 18
click at [157, 136] on div "0939221228 - NGÂN" at bounding box center [135, 134] width 114 height 12
type input "0939221228"
type input "NGÂN"
type input "0931985369"
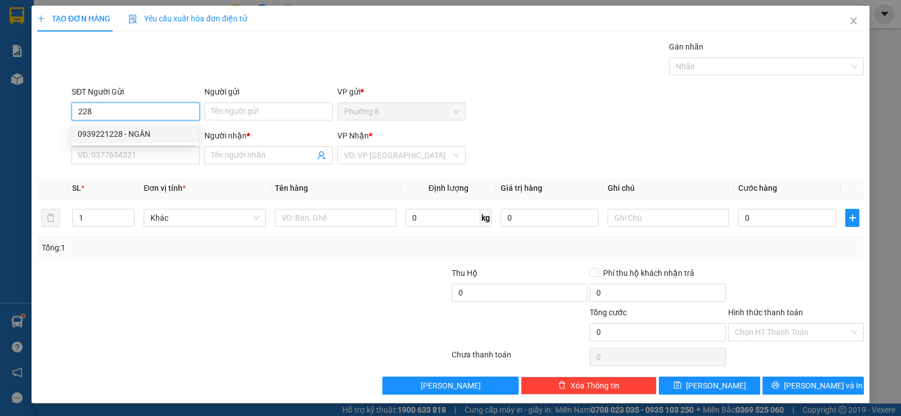
type input "BẢO"
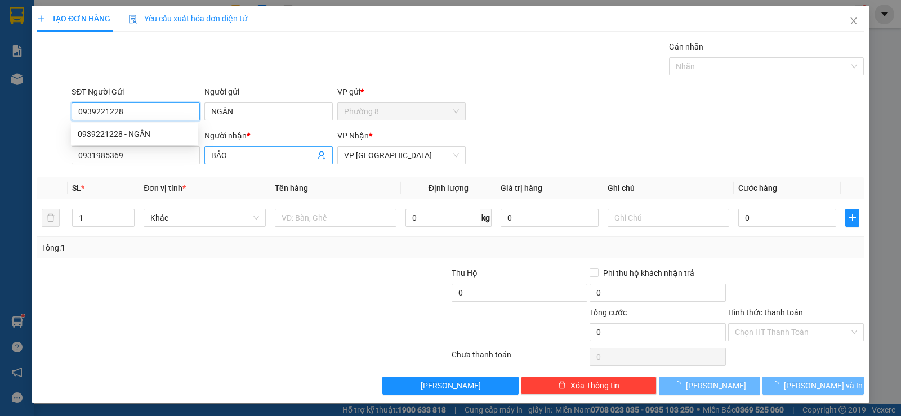
type input "30.000"
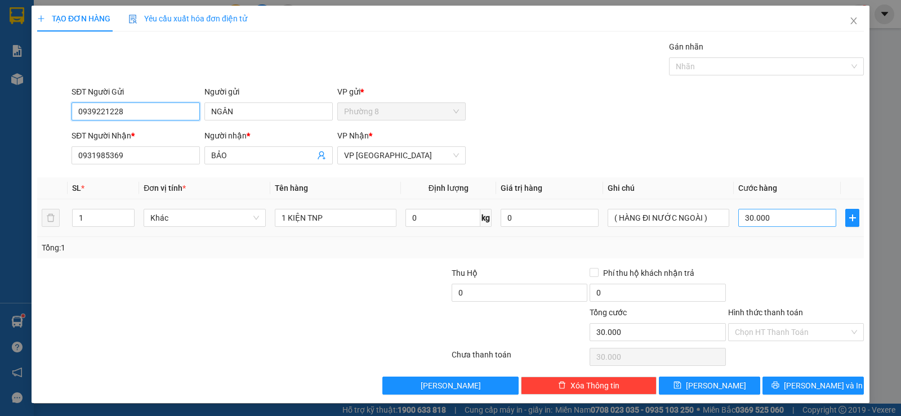
type input "0939221228"
click at [774, 222] on input "30.000" at bounding box center [787, 218] width 98 height 18
type input "2"
type input "20"
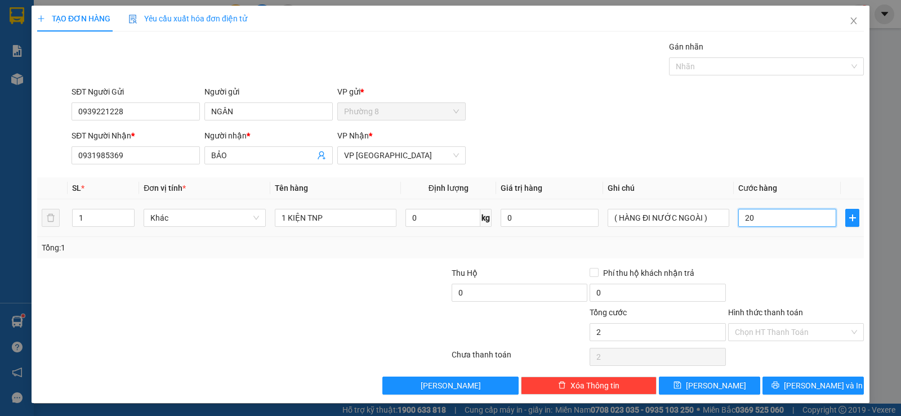
type input "20"
type input "200"
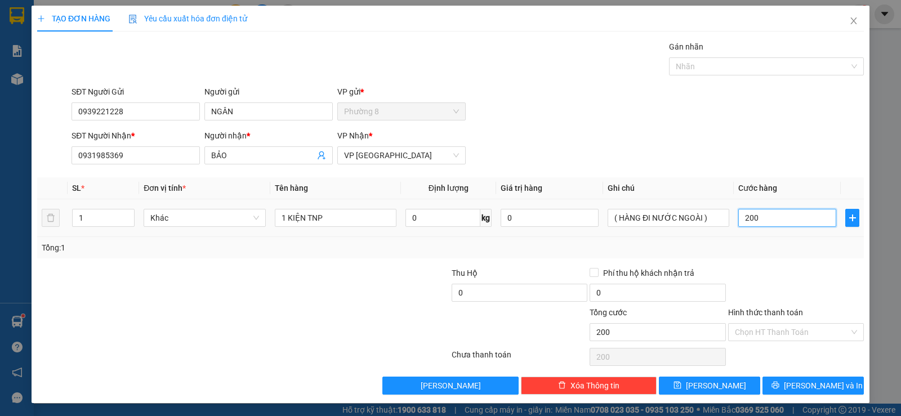
type input "2.000"
type input "20.000"
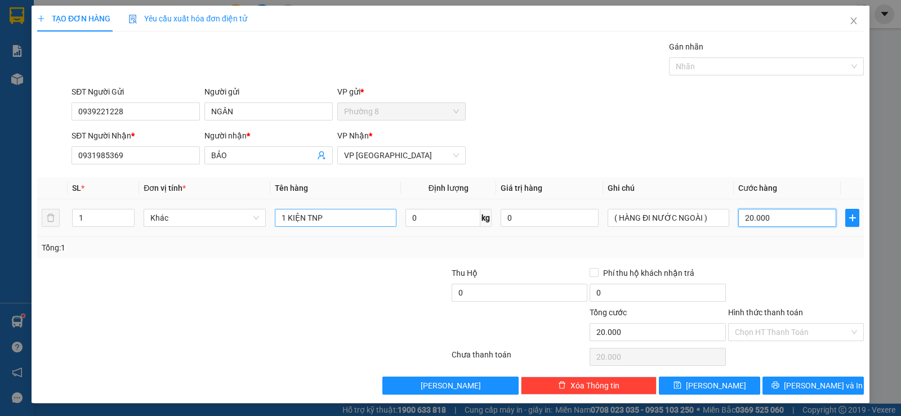
type input "20.000"
drag, startPoint x: 332, startPoint y: 221, endPoint x: 3, endPoint y: 172, distance: 332.5
click at [109, 206] on tr "1 Khác 1 KIỆN TNP 0 kg 0 ( HÀNG ĐI NƯỚC NGOÀI ) 20.000" at bounding box center [450, 218] width 827 height 38
type input "1 tnp"
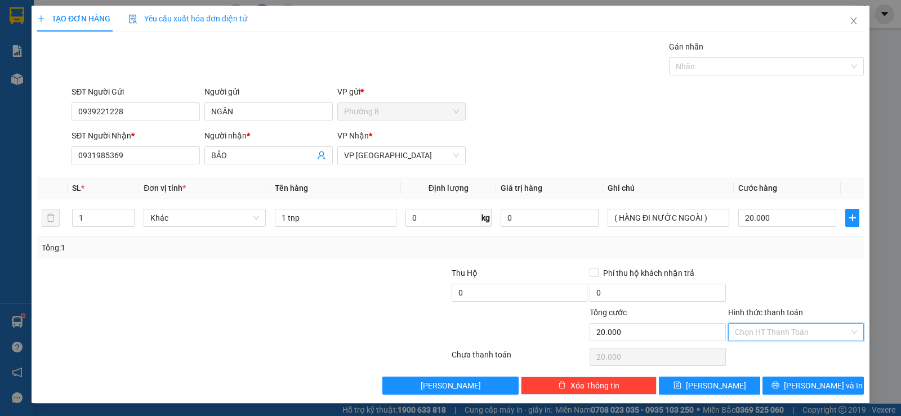
click at [786, 328] on input "Hình thức thanh toán" at bounding box center [792, 332] width 114 height 17
click at [777, 349] on div "Tại văn phòng" at bounding box center [788, 355] width 121 height 12
click at [796, 383] on span "Lưu và In" at bounding box center [823, 386] width 79 height 12
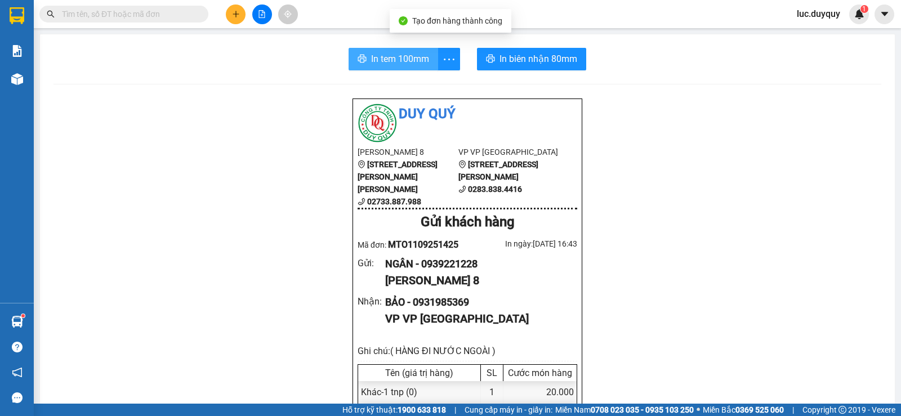
click at [390, 53] on span "In tem 100mm" at bounding box center [400, 59] width 58 height 14
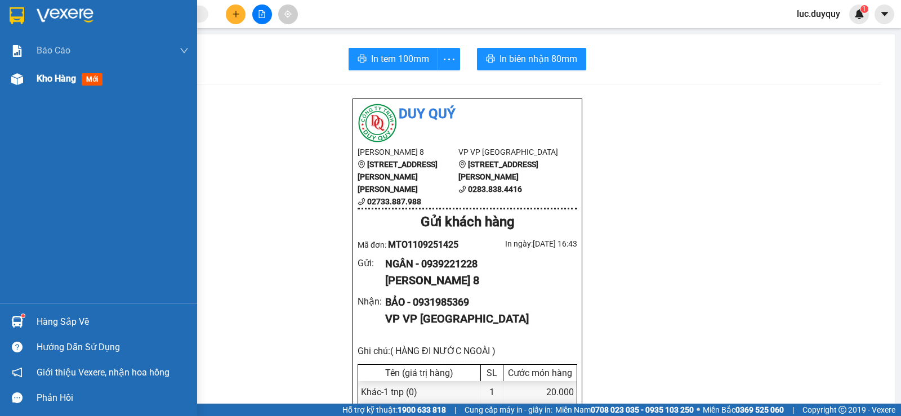
click at [46, 78] on span "Kho hàng" at bounding box center [56, 78] width 39 height 11
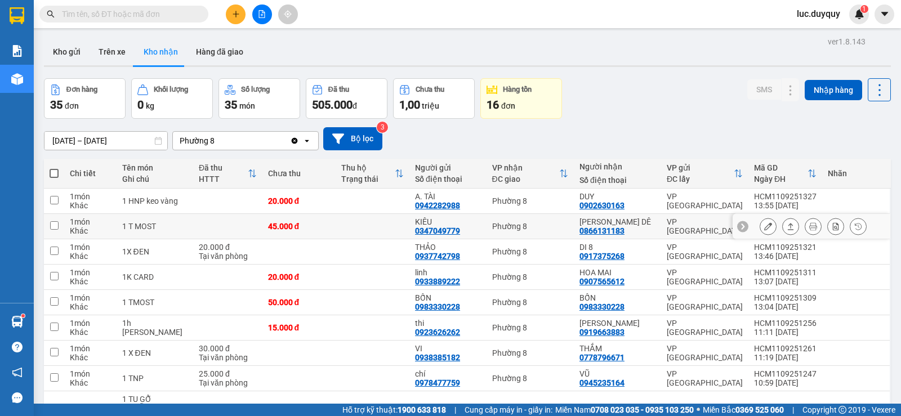
click at [787, 228] on icon at bounding box center [791, 226] width 8 height 8
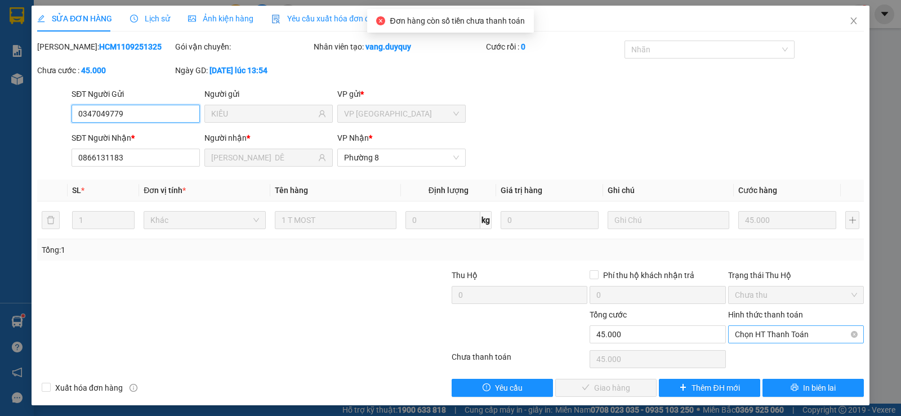
click at [791, 336] on span "Chọn HT Thanh Toán" at bounding box center [796, 334] width 122 height 17
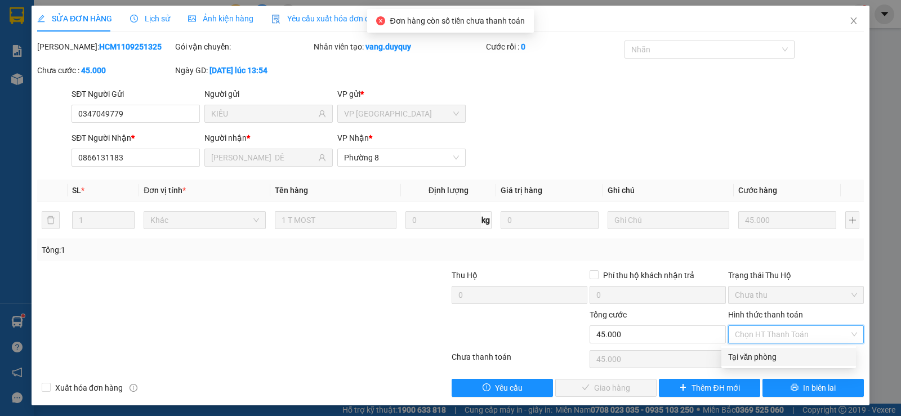
click at [777, 360] on div "Tại văn phòng" at bounding box center [788, 357] width 121 height 12
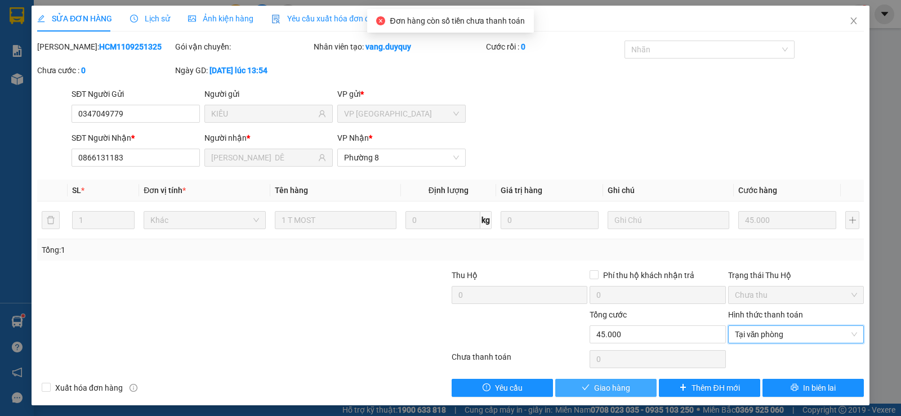
click at [594, 386] on span "Giao hàng" at bounding box center [612, 388] width 36 height 12
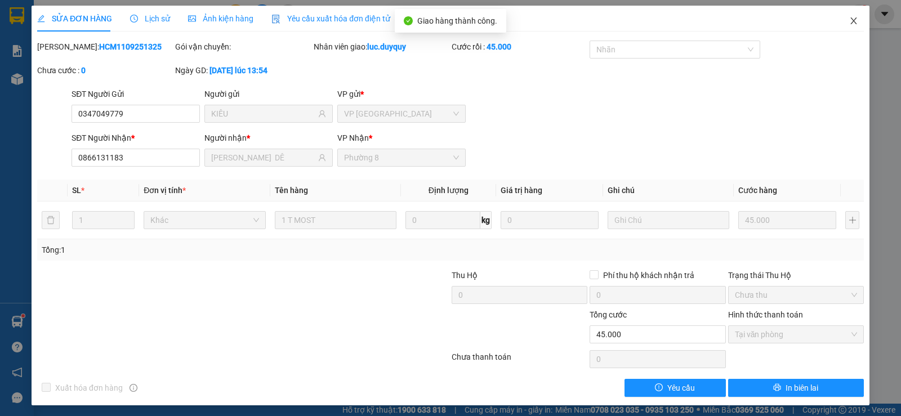
click at [850, 21] on icon "close" at bounding box center [853, 20] width 6 height 7
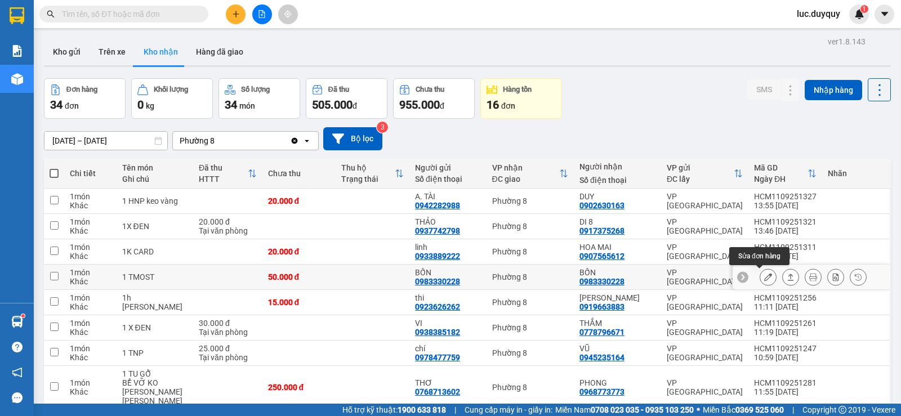
click at [787, 279] on icon at bounding box center [791, 277] width 8 height 8
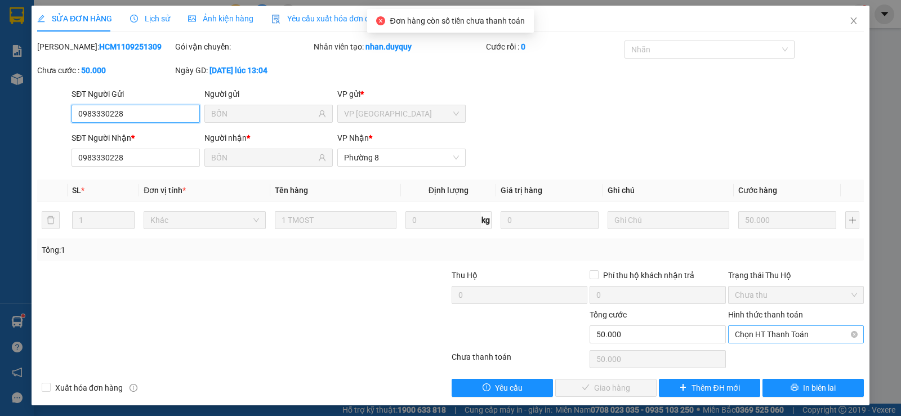
click at [787, 333] on span "Chọn HT Thanh Toán" at bounding box center [796, 334] width 122 height 17
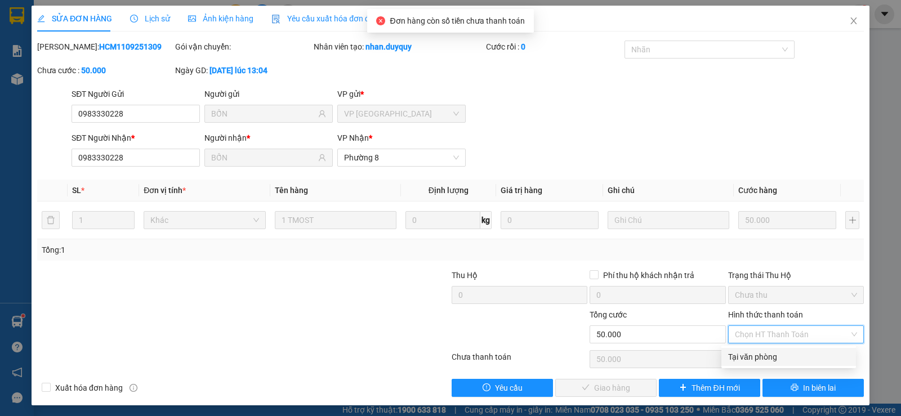
click at [782, 356] on div "Tại văn phòng" at bounding box center [788, 357] width 121 height 12
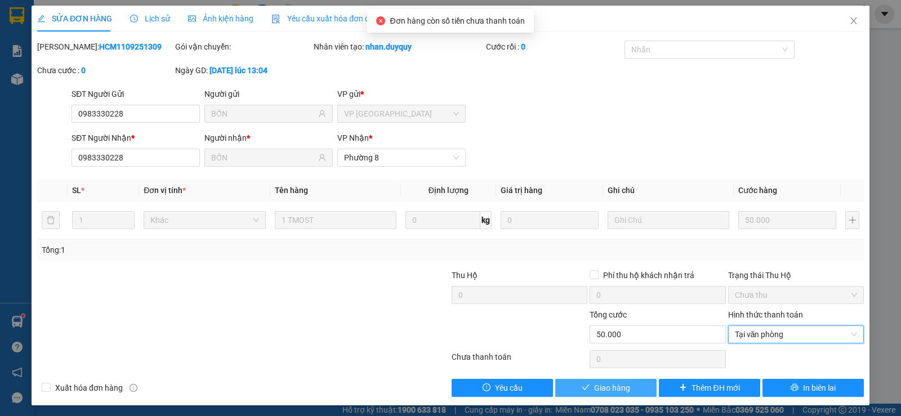
click at [603, 387] on span "Giao hàng" at bounding box center [612, 388] width 36 height 12
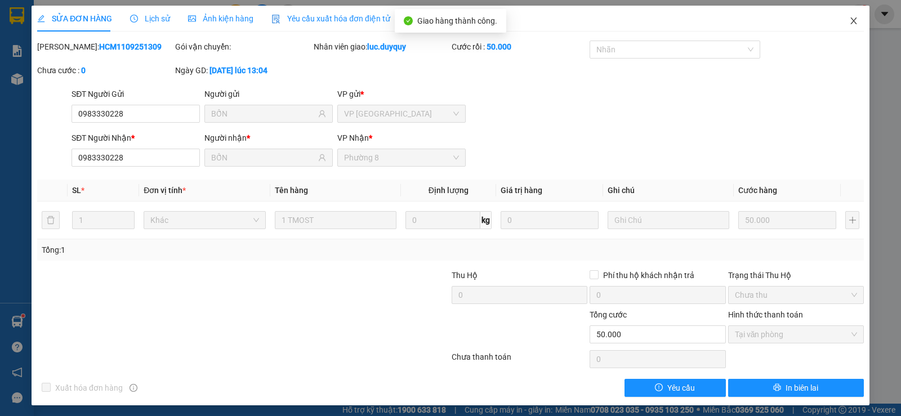
click at [850, 23] on icon "close" at bounding box center [853, 20] width 6 height 7
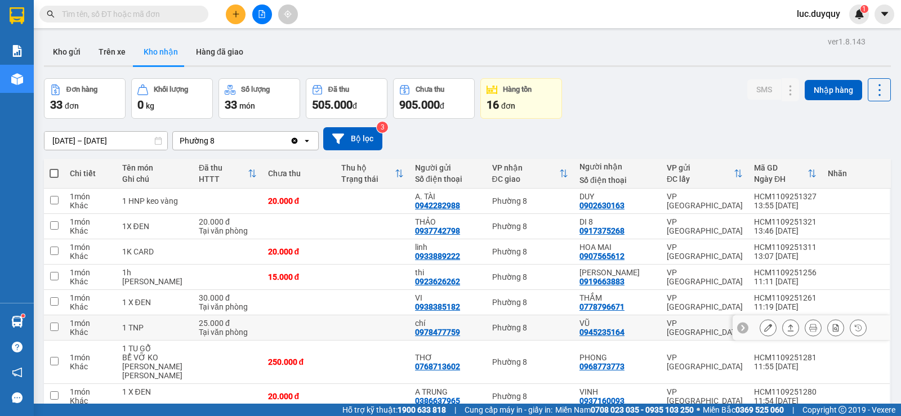
click at [784, 332] on button at bounding box center [791, 328] width 16 height 20
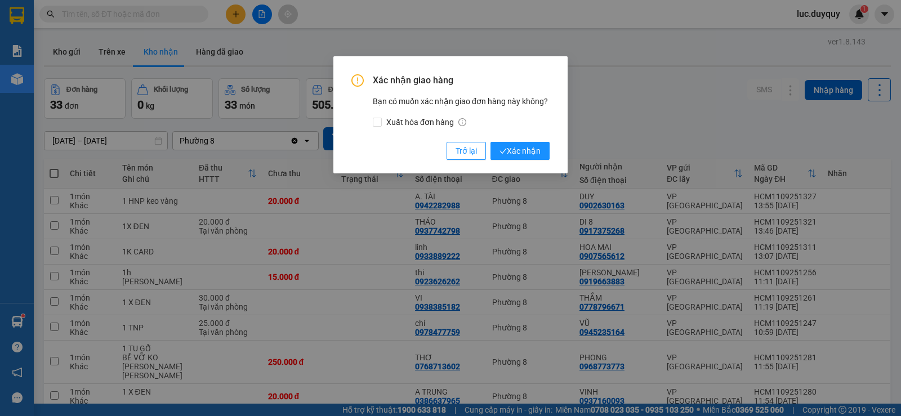
click button "Xác nhận" at bounding box center [519, 151] width 59 height 18
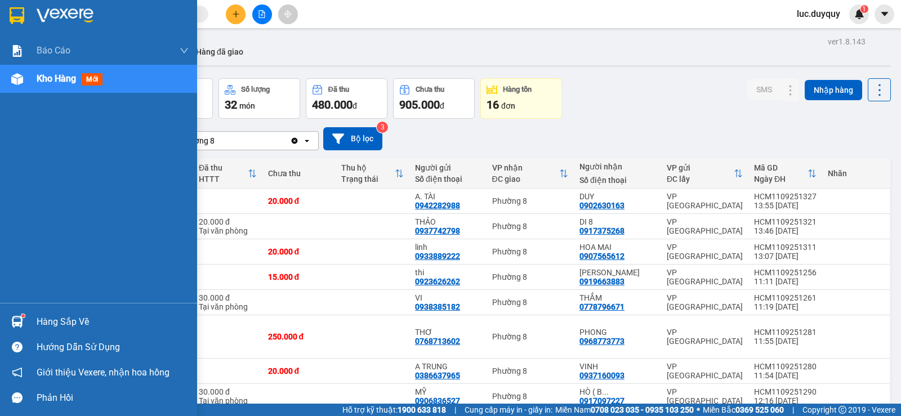
drag, startPoint x: 63, startPoint y: 323, endPoint x: 98, endPoint y: 311, distance: 36.9
click at [64, 323] on div "Hàng sắp về" at bounding box center [113, 322] width 152 height 17
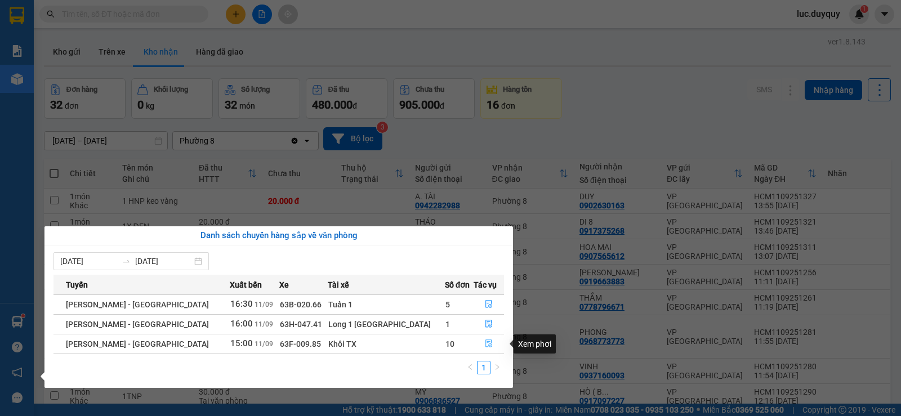
click at [489, 345] on button "button" at bounding box center [488, 344] width 29 height 18
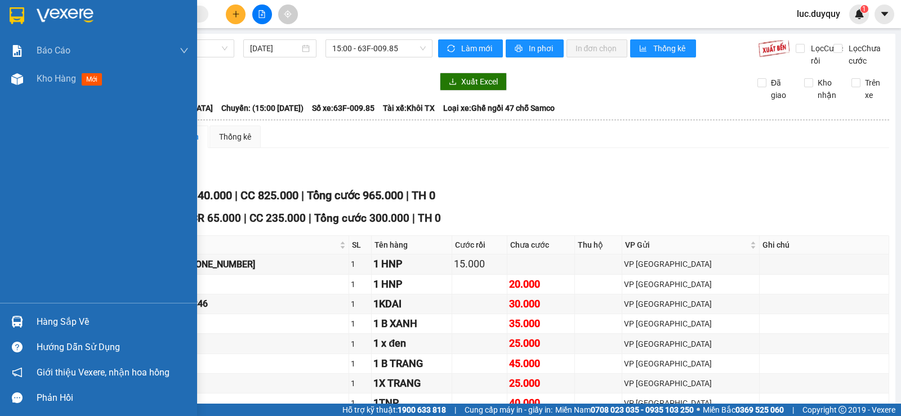
click at [54, 327] on div "Hàng sắp về" at bounding box center [113, 322] width 152 height 17
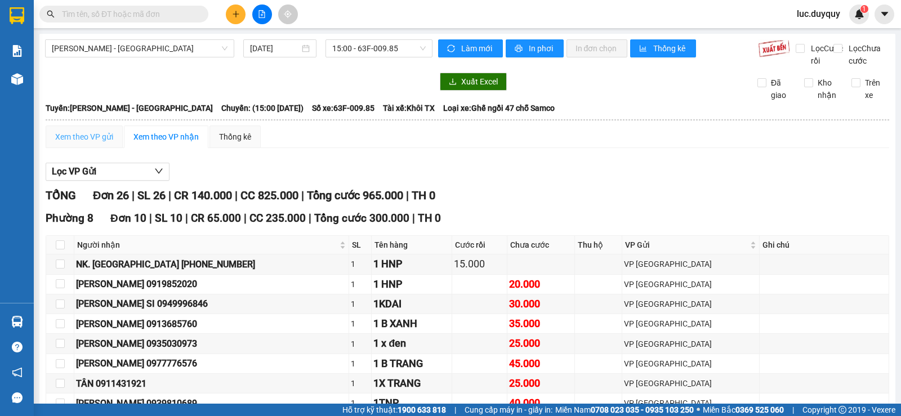
drag, startPoint x: 319, startPoint y: 32, endPoint x: 63, endPoint y: 32, distance: 255.7
click at [306, 38] on section "Kết quả tìm kiếm ( 442 ) Bộ lọc Mã ĐH Trạng thái Món hàng Thu hộ Tổng cước Chưa…" at bounding box center [450, 208] width 901 height 416
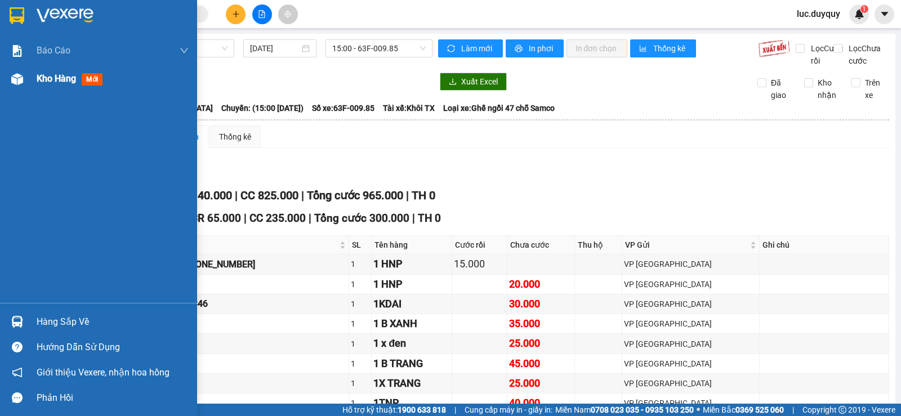
click at [44, 73] on span "Kho hàng" at bounding box center [56, 78] width 39 height 11
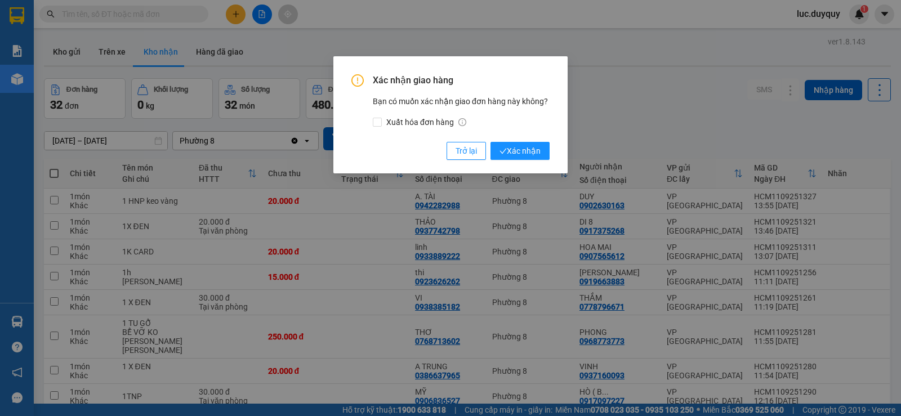
click button "Xác nhận" at bounding box center [519, 151] width 59 height 18
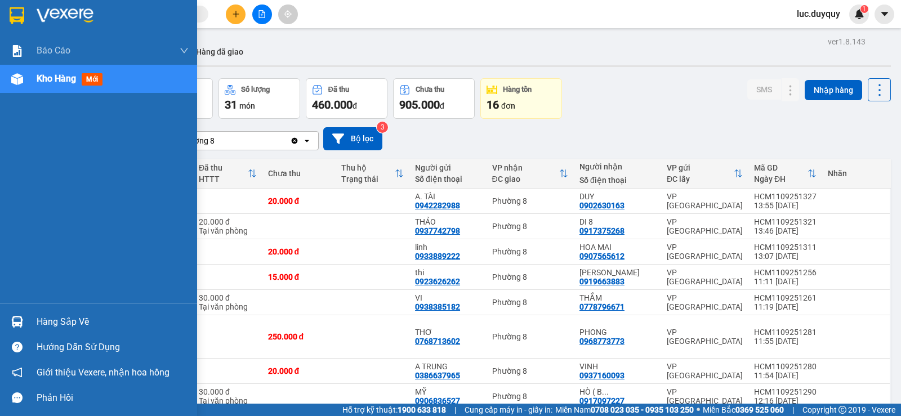
click at [43, 318] on div "Hàng sắp về" at bounding box center [113, 322] width 152 height 17
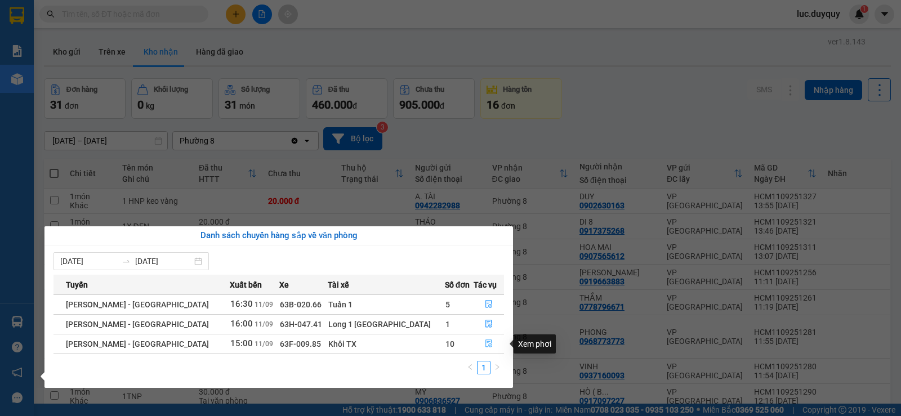
click at [485, 347] on icon "file-done" at bounding box center [489, 344] width 8 height 8
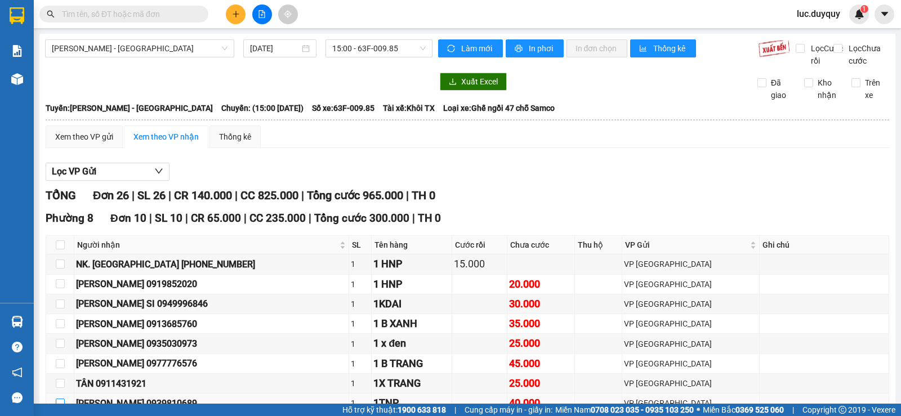
click at [61, 399] on input "checkbox" at bounding box center [60, 403] width 9 height 9
checkbox input "true"
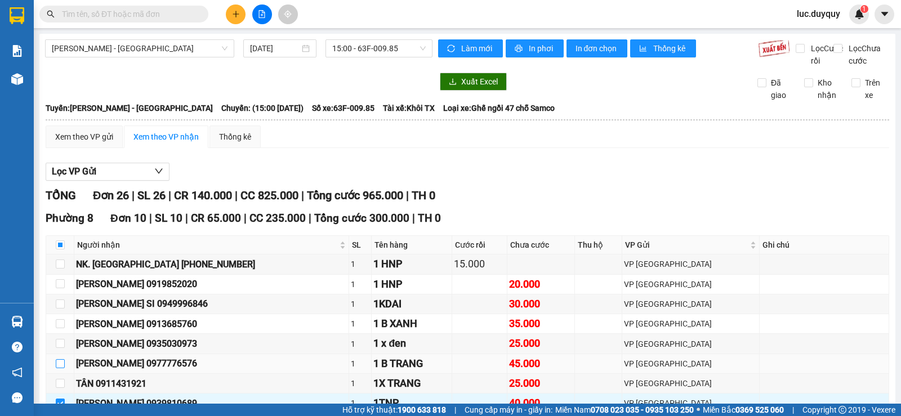
click at [60, 359] on input "checkbox" at bounding box center [60, 363] width 9 height 9
checkbox input "true"
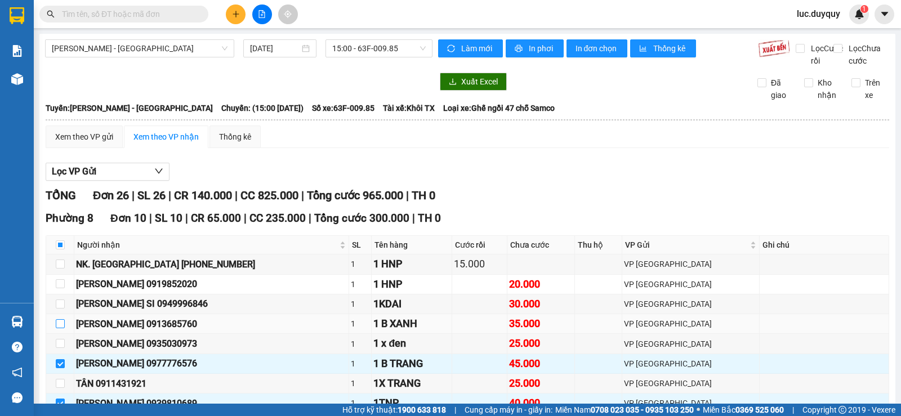
click at [60, 319] on input "checkbox" at bounding box center [60, 323] width 9 height 9
checkbox input "true"
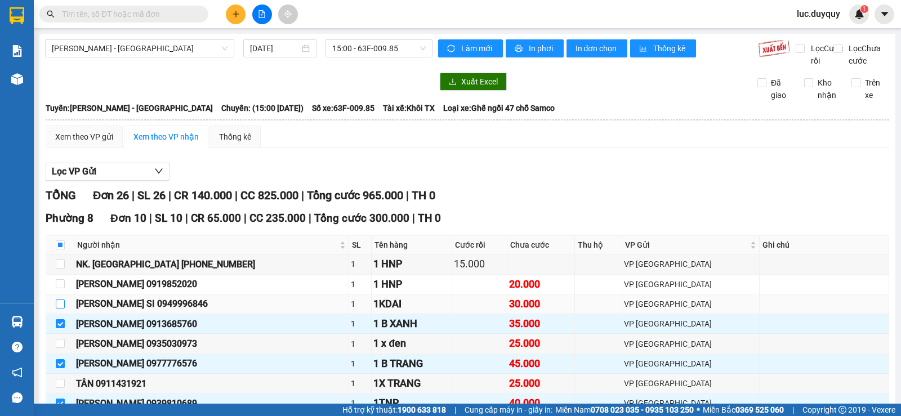
click at [64, 300] on input "checkbox" at bounding box center [60, 304] width 9 height 9
checkbox input "true"
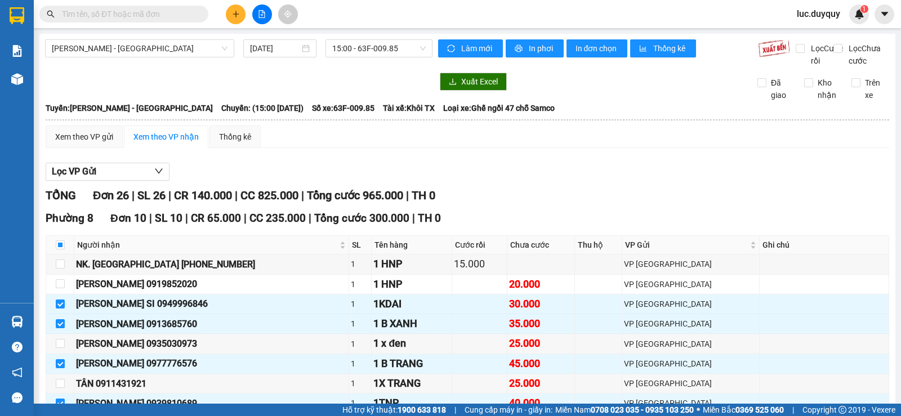
click at [65, 414] on td at bounding box center [60, 424] width 28 height 20
click at [58, 416] on input "checkbox" at bounding box center [60, 422] width 9 height 9
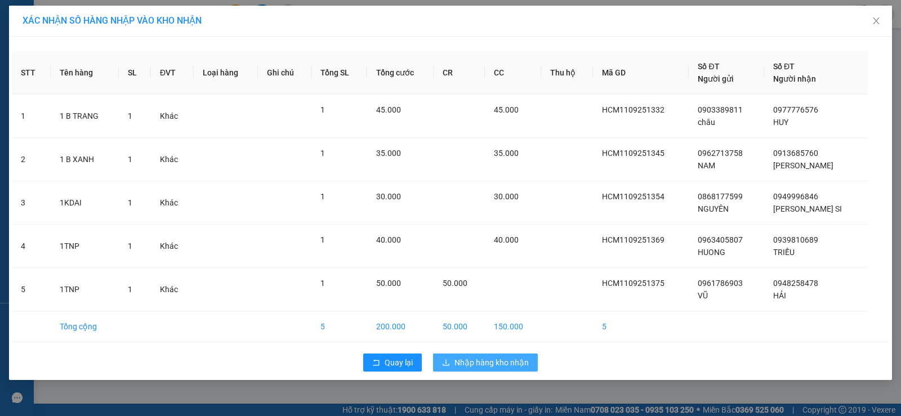
click at [469, 365] on span "Nhập hàng kho nhận" at bounding box center [491, 362] width 74 height 12
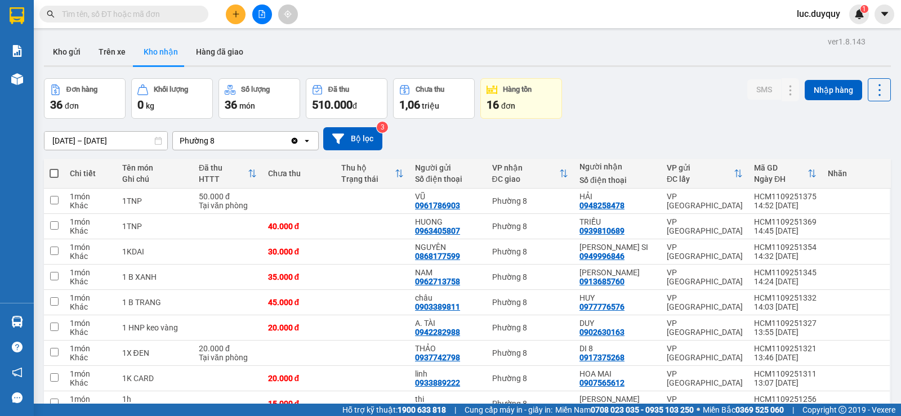
click at [234, 17] on icon "plus" at bounding box center [236, 14] width 8 height 8
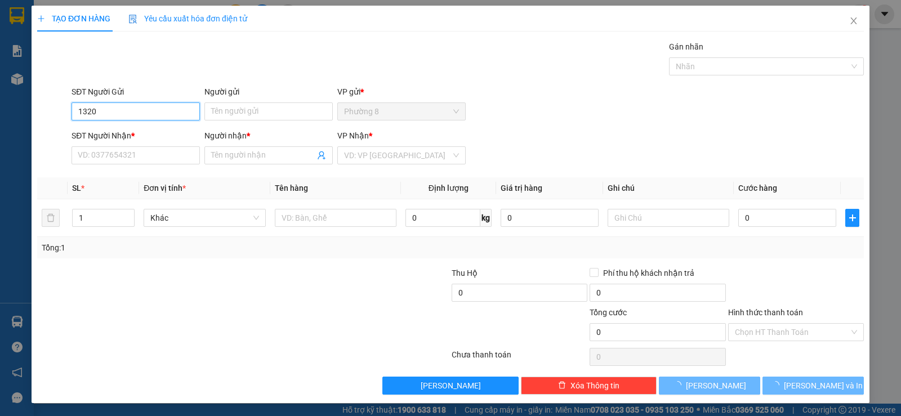
click at [163, 109] on input "1320" at bounding box center [136, 111] width 128 height 18
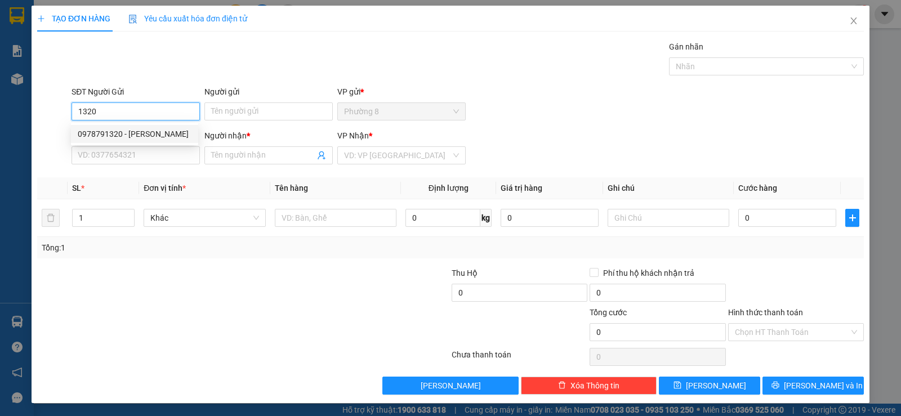
click at [157, 130] on div "0978791320 - VĨNH" at bounding box center [135, 134] width 114 height 12
type input "0978791320"
type input "VĨNH"
type input "0907938688"
type input "hong"
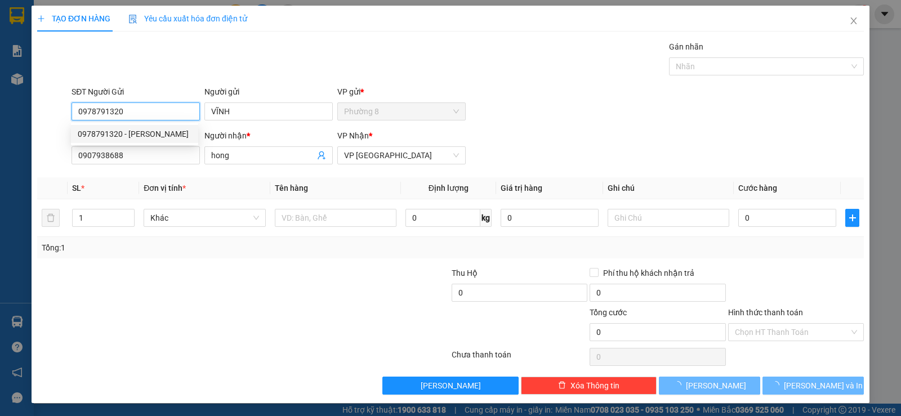
type input "20.000"
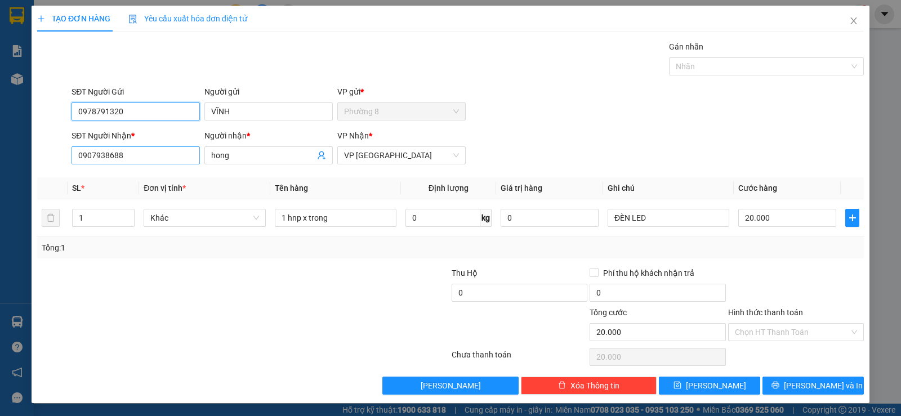
type input "0978791320"
drag, startPoint x: 158, startPoint y: 164, endPoint x: 0, endPoint y: 88, distance: 175.6
click at [0, 97] on div "TẠO ĐƠN HÀNG Yêu cầu xuất hóa đơn điện tử Transit Pickup Surcharge Ids Transit …" at bounding box center [450, 208] width 901 height 416
type input "0903502265"
drag, startPoint x: 260, startPoint y: 158, endPoint x: 163, endPoint y: 138, distance: 98.3
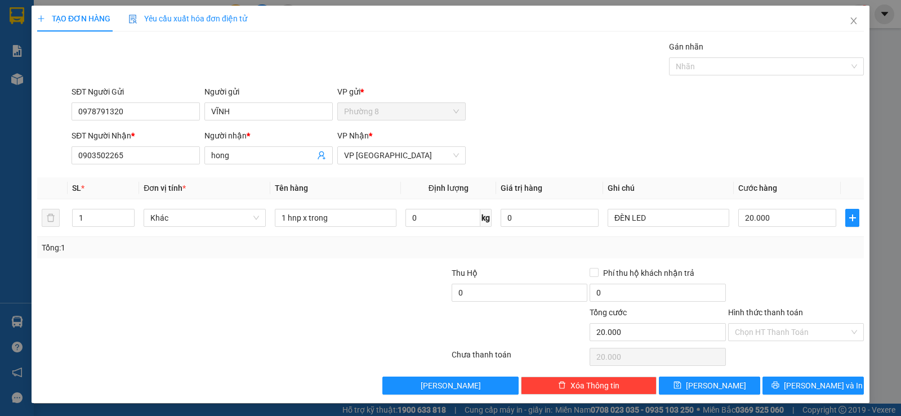
click at [166, 139] on div "SĐT Người Nhận * 0903502265 0903502265 Người nhận * hong VP Nhận * VP Sài Gòn" at bounding box center [467, 149] width 797 height 39
type input "a. trung"
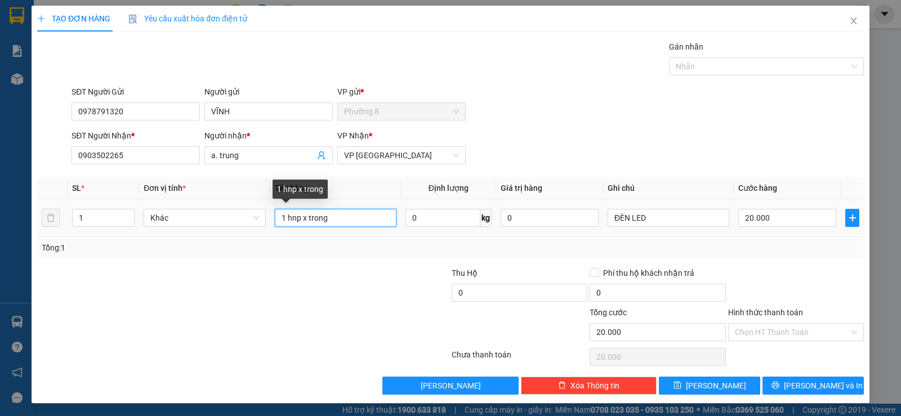
drag, startPoint x: 354, startPoint y: 214, endPoint x: 277, endPoint y: 211, distance: 77.8
click at [277, 211] on input "1 hnp x trong" at bounding box center [336, 218] width 122 height 18
type input "1 hnp"
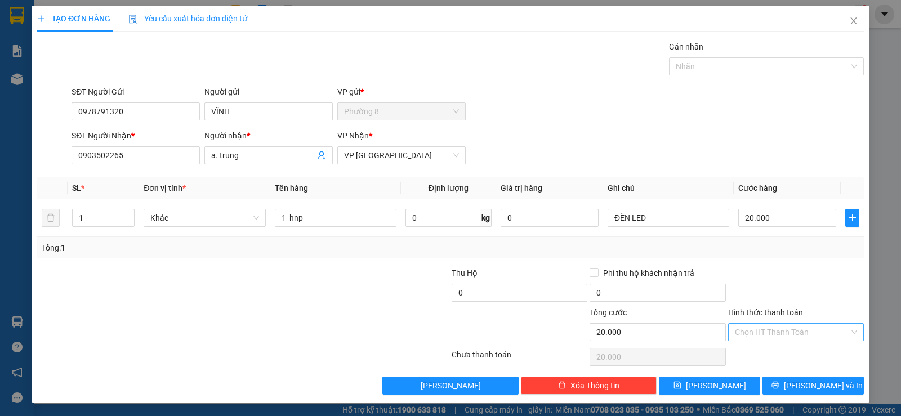
click at [799, 332] on input "Hình thức thanh toán" at bounding box center [792, 332] width 114 height 17
click at [795, 352] on div "Tại văn phòng" at bounding box center [788, 355] width 121 height 12
click at [828, 394] on button "Lưu và In" at bounding box center [812, 386] width 101 height 18
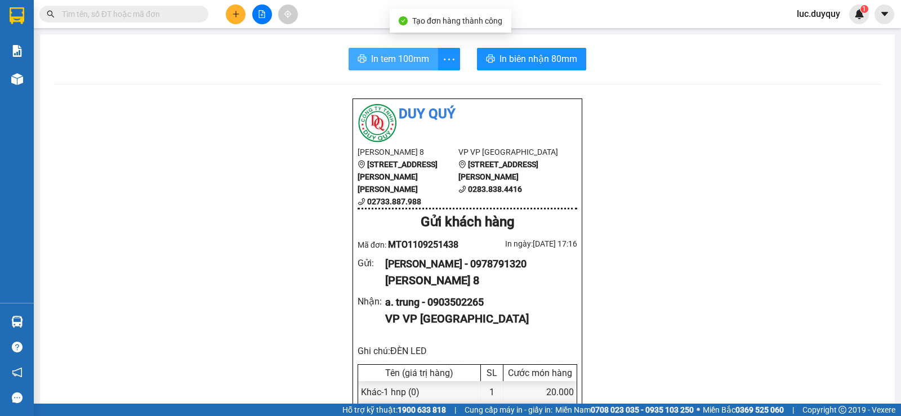
click at [411, 57] on span "In tem 100mm" at bounding box center [400, 59] width 58 height 14
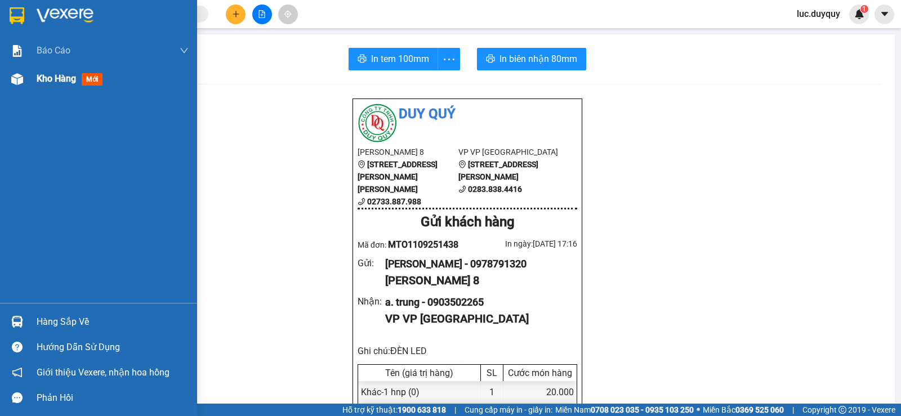
drag, startPoint x: 44, startPoint y: 84, endPoint x: 0, endPoint y: 244, distance: 166.0
click at [44, 83] on span "Kho hàng" at bounding box center [56, 78] width 39 height 11
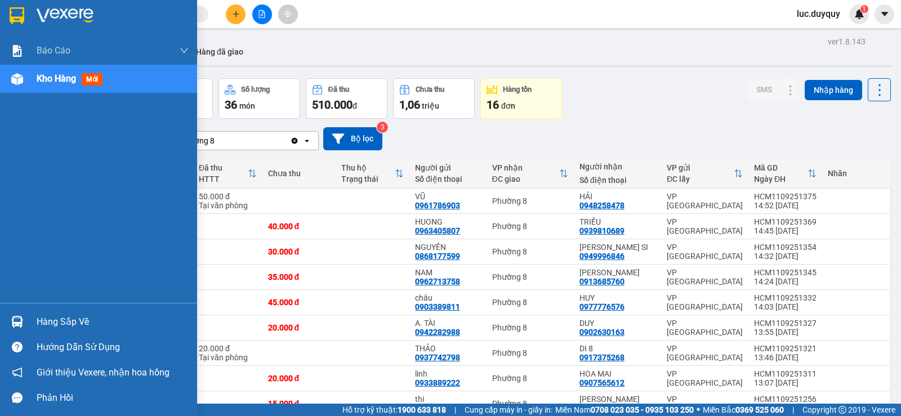
click at [47, 321] on div "Hàng sắp về" at bounding box center [113, 322] width 152 height 17
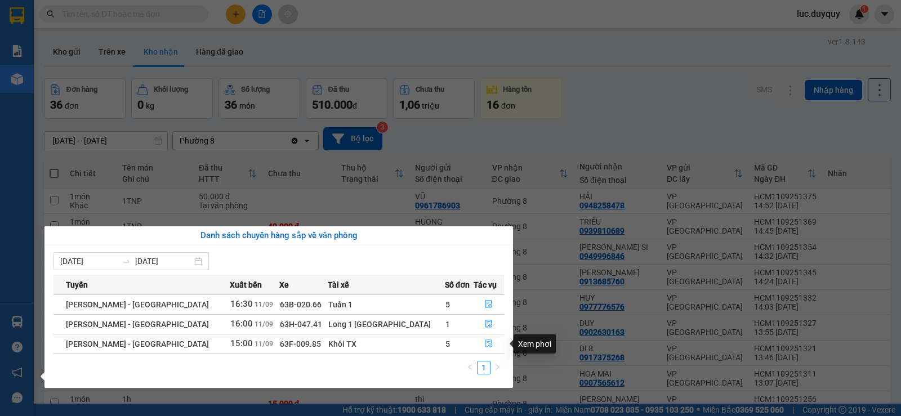
click at [485, 342] on icon "file-done" at bounding box center [488, 344] width 7 height 8
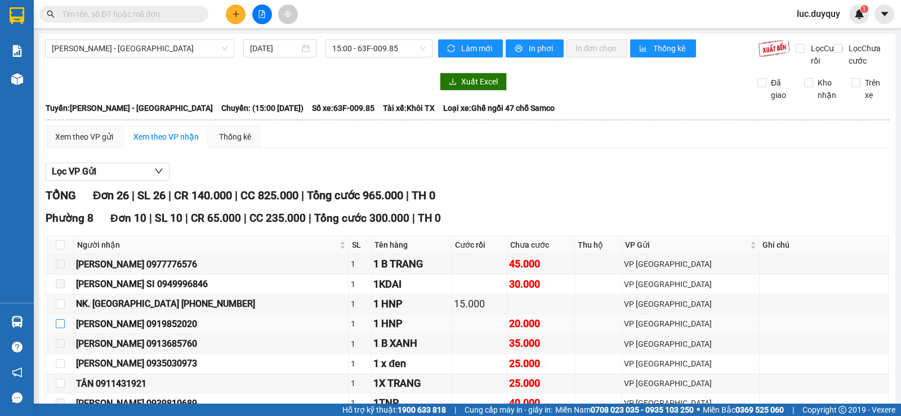
click at [60, 319] on input "checkbox" at bounding box center [60, 323] width 9 height 9
checkbox input "true"
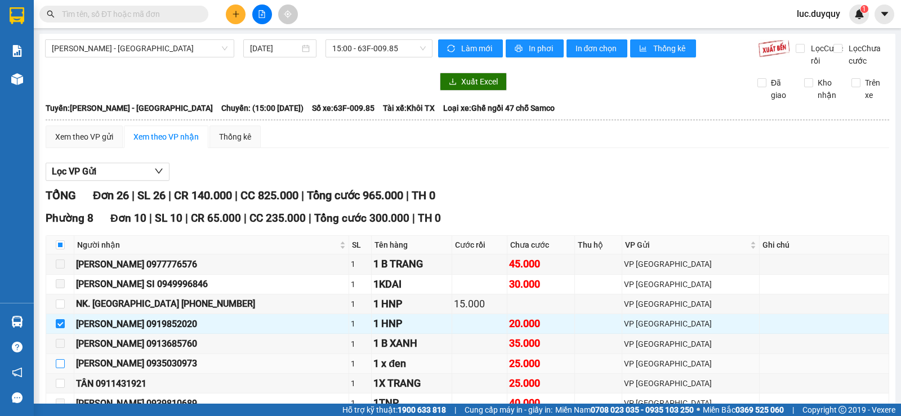
click at [59, 359] on input "checkbox" at bounding box center [60, 363] width 9 height 9
checkbox input "true"
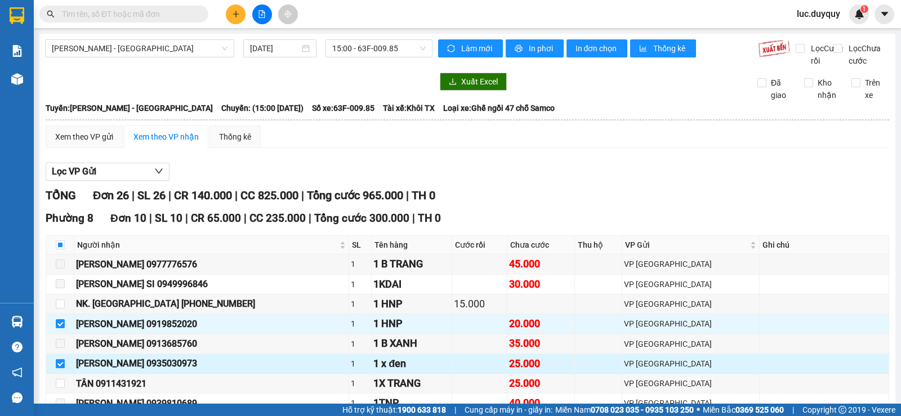
scroll to position [169, 0]
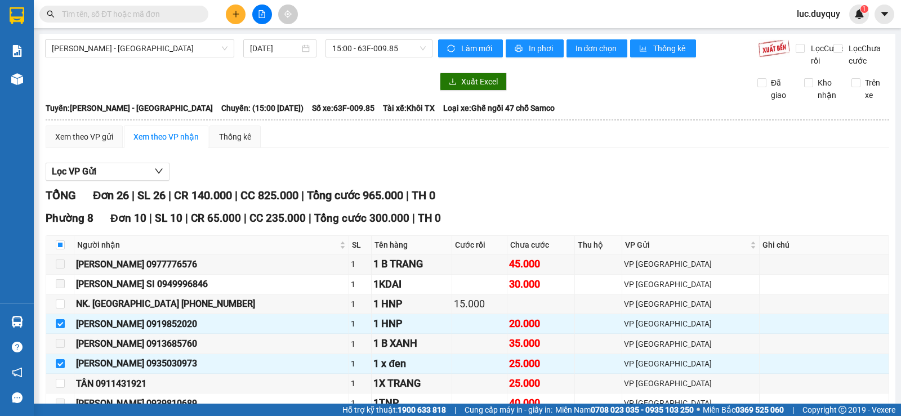
scroll to position [169, 0]
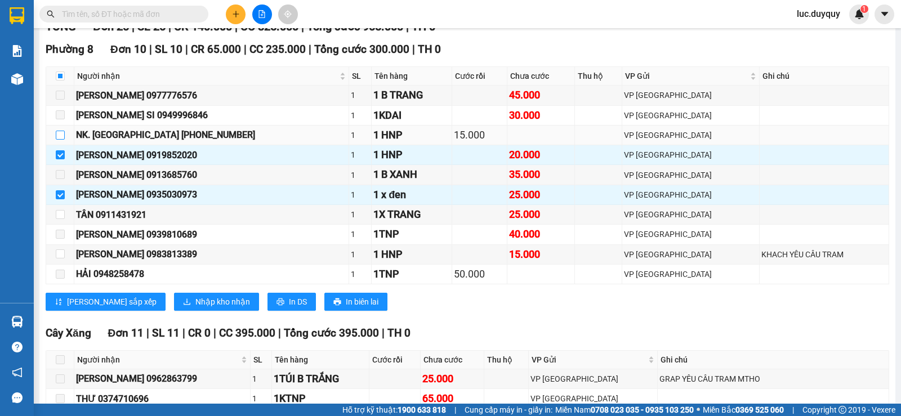
click at [60, 140] on input "checkbox" at bounding box center [60, 135] width 9 height 9
checkbox input "true"
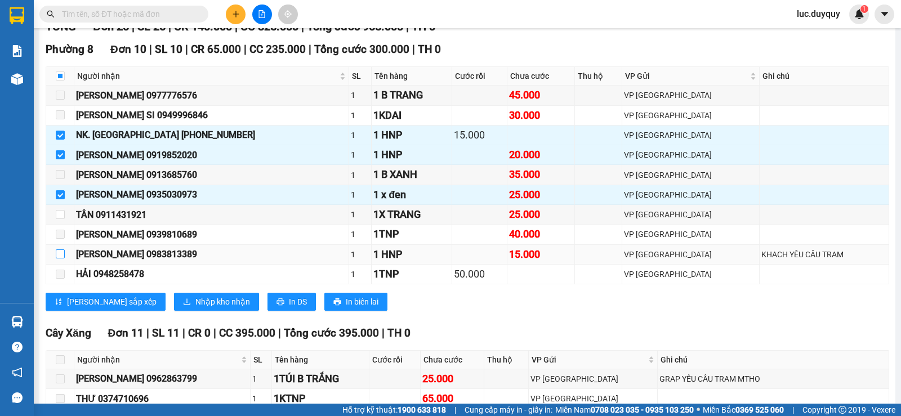
click at [61, 258] on input "checkbox" at bounding box center [60, 253] width 9 height 9
checkbox input "true"
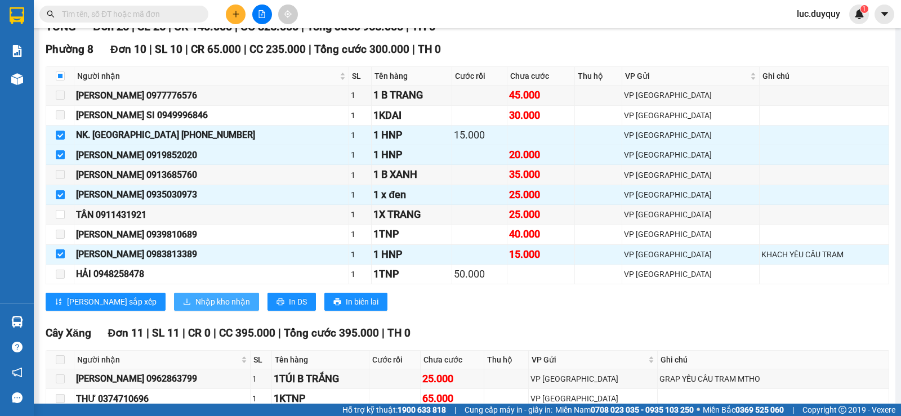
click at [195, 308] on span "Nhập kho nhận" at bounding box center [222, 302] width 55 height 12
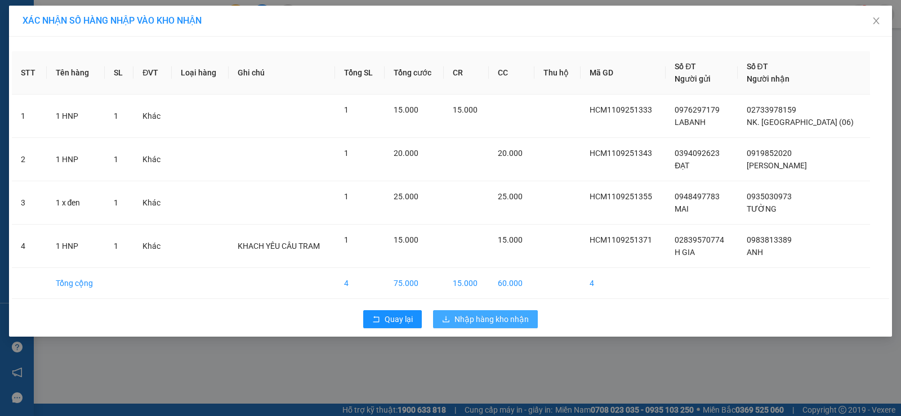
click at [505, 325] on span "Nhập hàng kho nhận" at bounding box center [491, 319] width 74 height 12
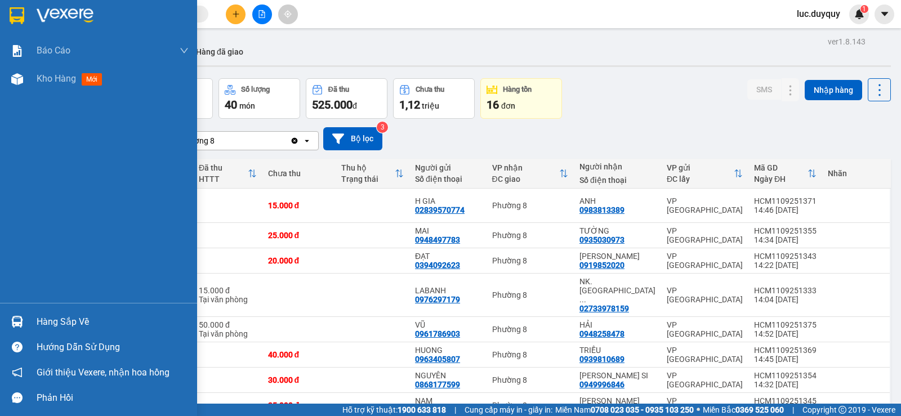
click at [74, 325] on div "Hàng sắp về" at bounding box center [113, 322] width 152 height 17
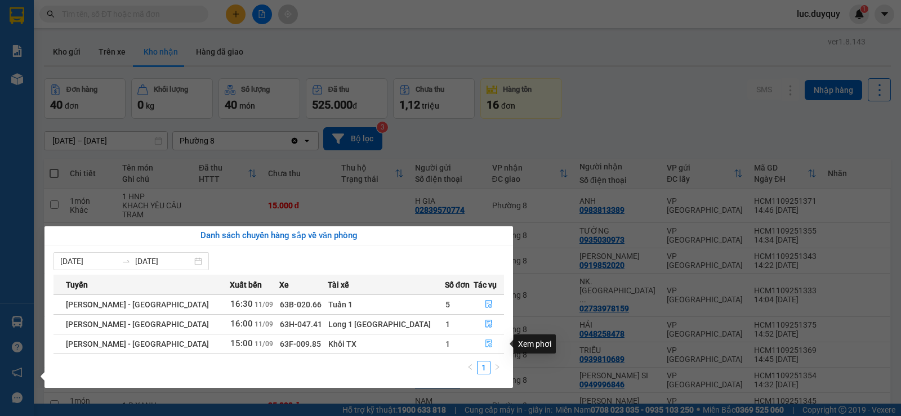
click at [487, 346] on button "button" at bounding box center [488, 344] width 29 height 18
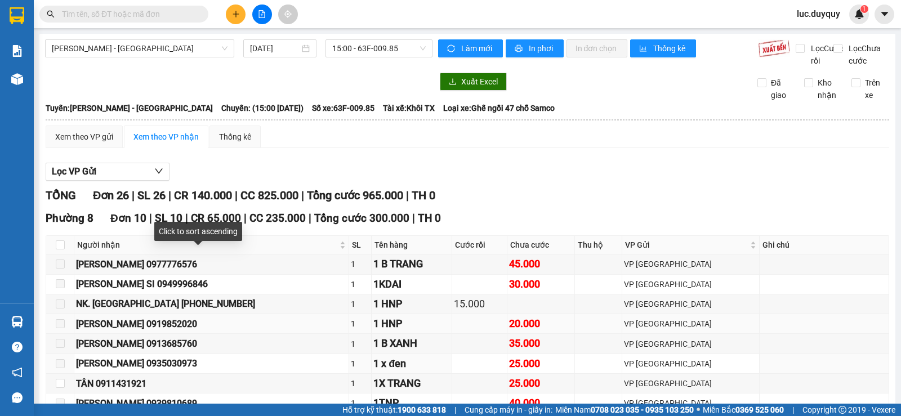
scroll to position [113, 0]
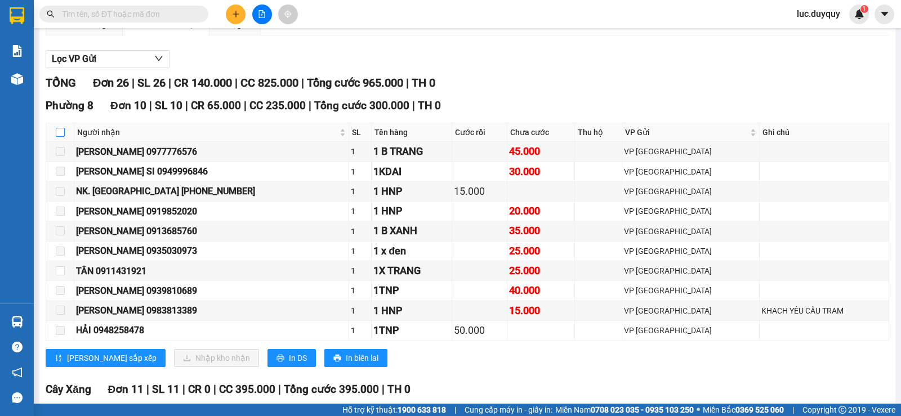
click at [58, 137] on input "checkbox" at bounding box center [60, 132] width 9 height 9
checkbox input "true"
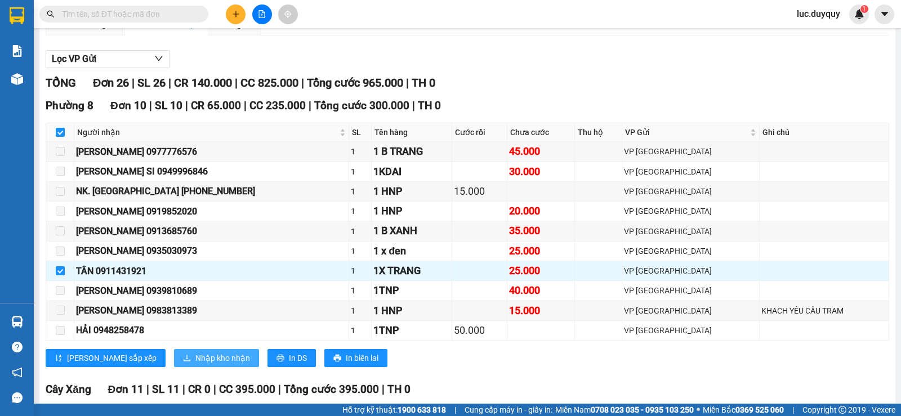
click at [174, 367] on button "Nhập kho nhận" at bounding box center [216, 358] width 85 height 18
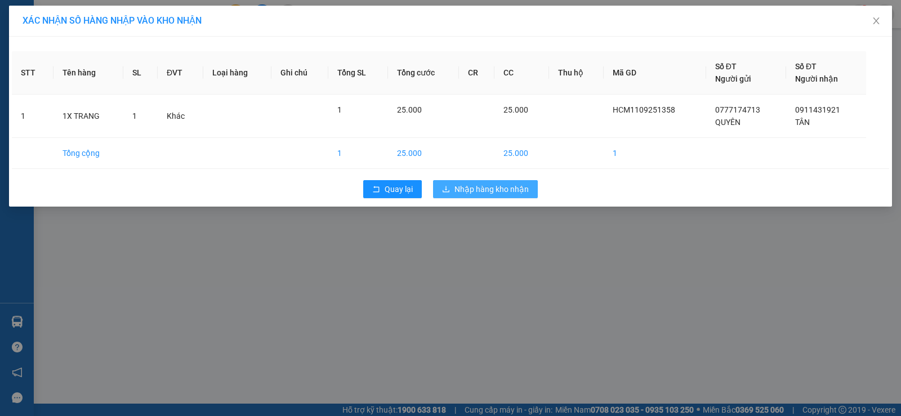
click at [498, 186] on span "Nhập hàng kho nhận" at bounding box center [491, 189] width 74 height 12
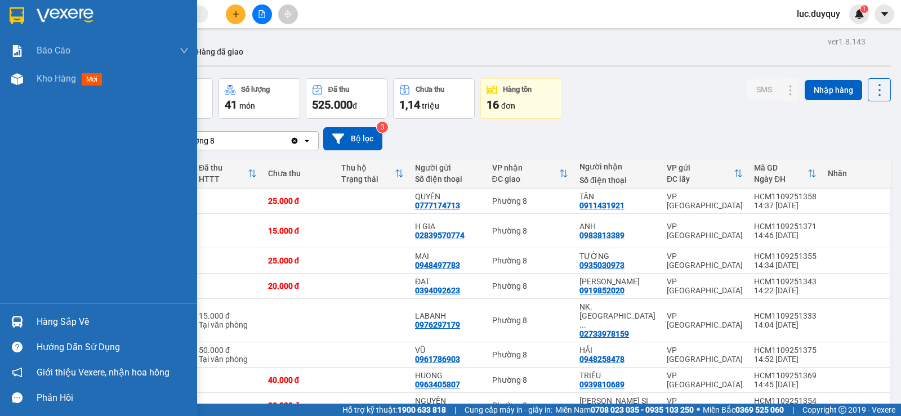
click at [59, 322] on div "Hàng sắp về" at bounding box center [113, 322] width 152 height 17
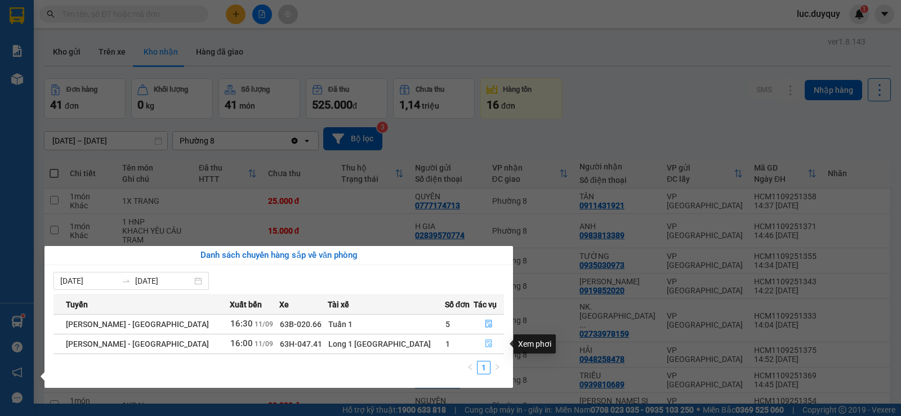
click at [485, 345] on icon "file-done" at bounding box center [488, 344] width 7 height 8
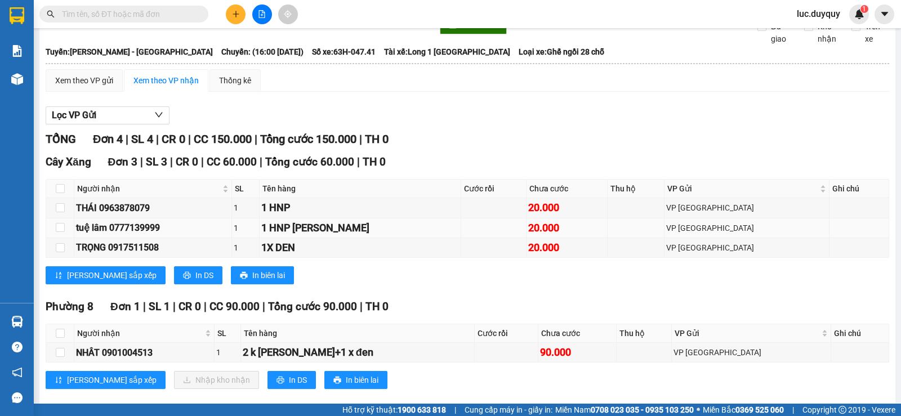
scroll to position [86, 0]
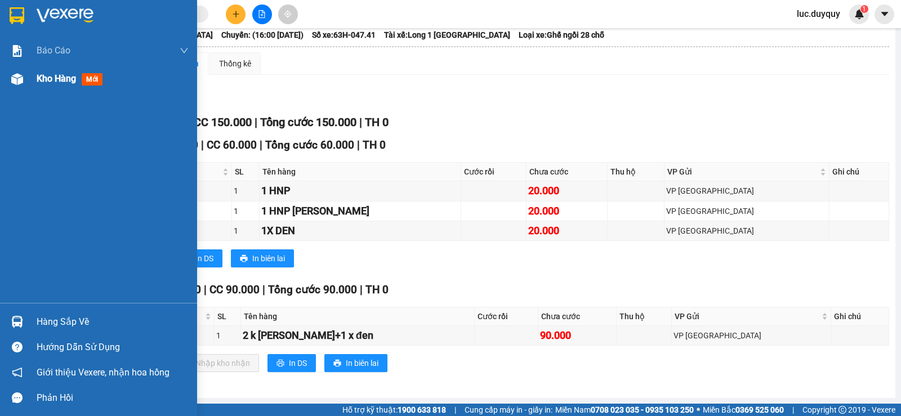
click at [53, 74] on span "Kho hàng" at bounding box center [56, 78] width 39 height 11
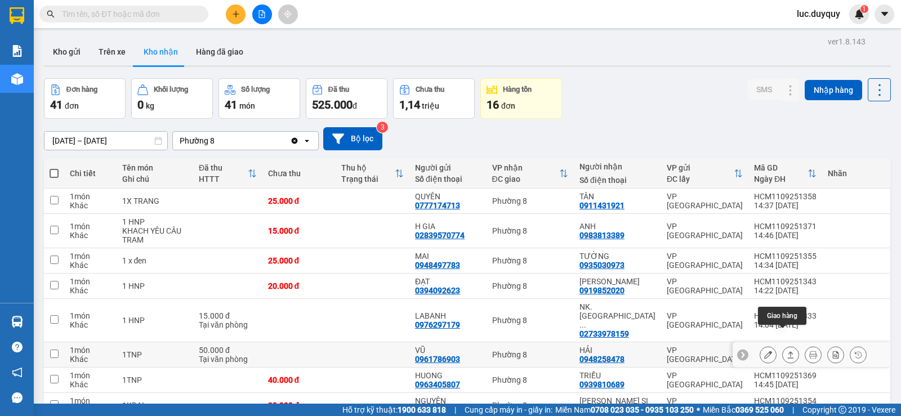
click at [787, 351] on icon at bounding box center [791, 355] width 8 height 8
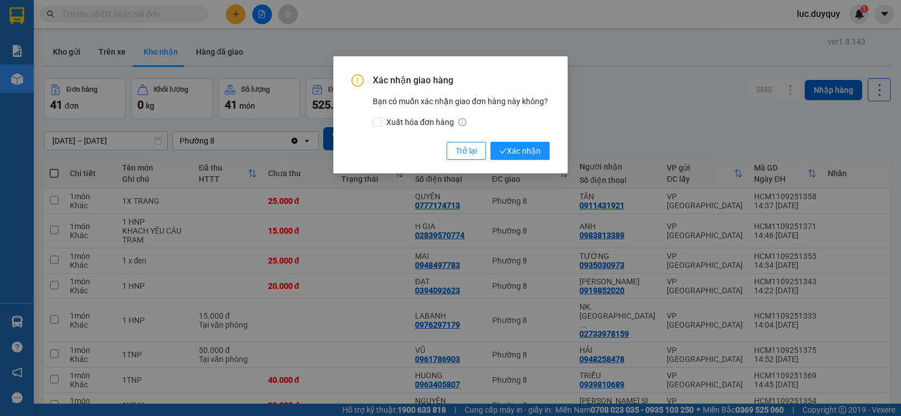
click at [490, 142] on button "Xác nhận" at bounding box center [519, 151] width 59 height 18
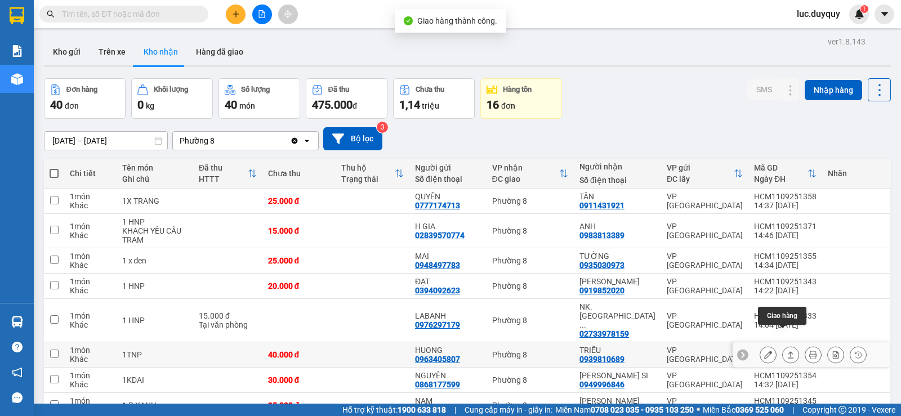
click at [788, 351] on icon at bounding box center [791, 354] width 6 height 7
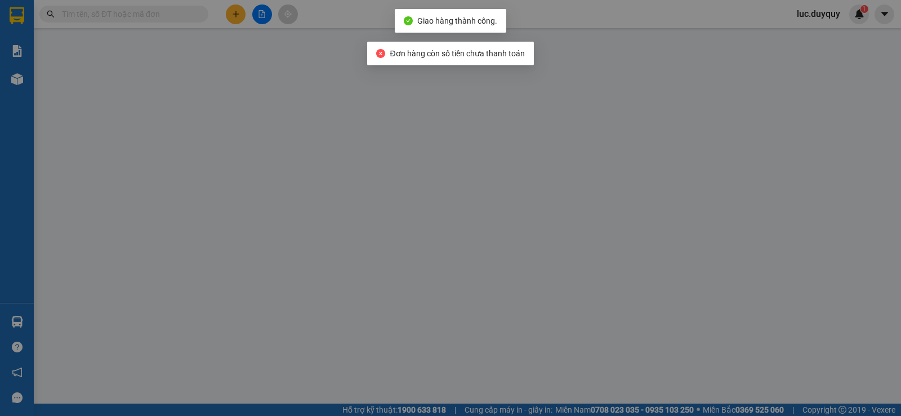
type input "0963405807"
type input "HUONG"
type input "0939810689"
type input "TRIỀU"
type input "40.000"
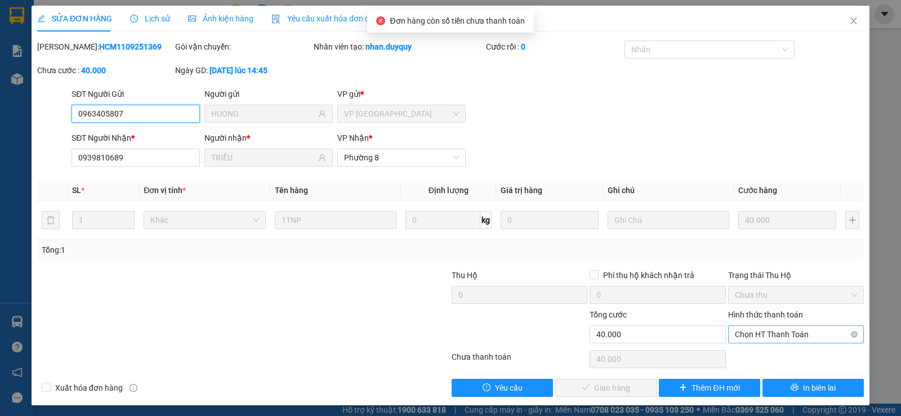
click at [799, 333] on span "Chọn HT Thanh Toán" at bounding box center [796, 334] width 122 height 17
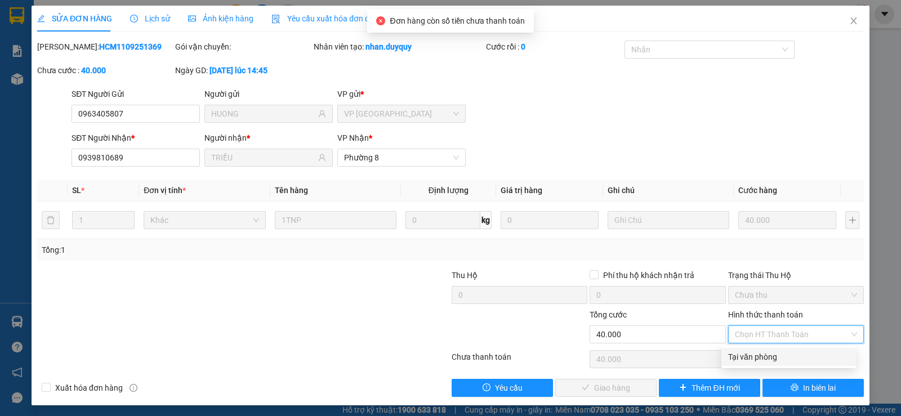
click at [783, 360] on div "Tại văn phòng" at bounding box center [788, 357] width 121 height 12
type input "0"
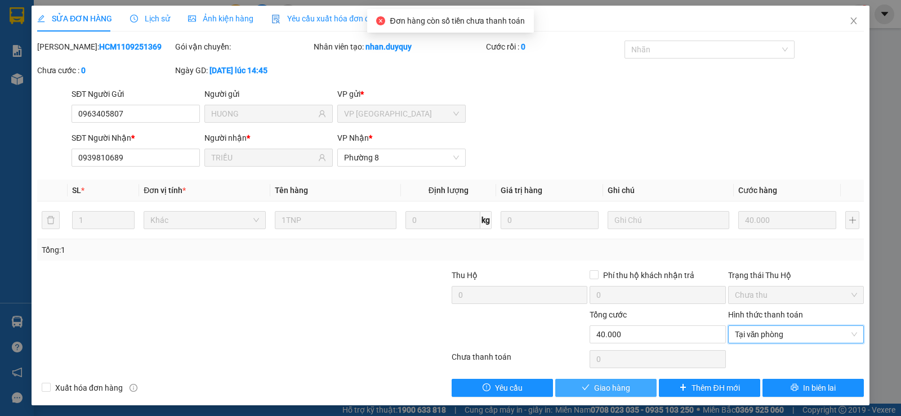
click at [585, 383] on button "Giao hàng" at bounding box center [605, 388] width 101 height 18
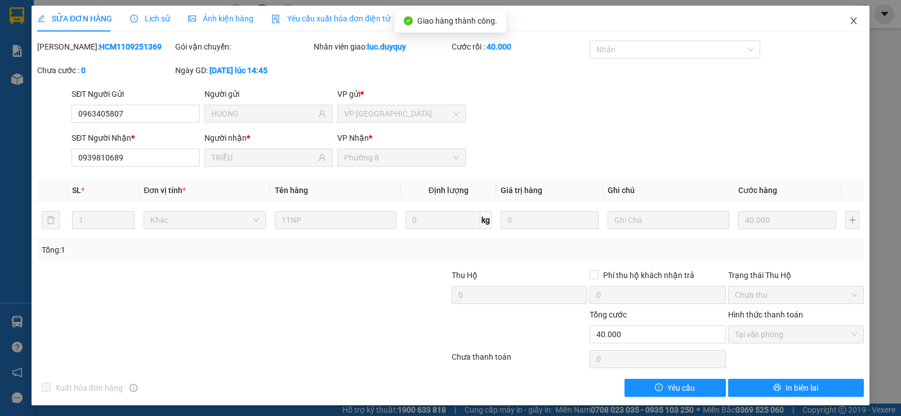
click at [849, 18] on icon "close" at bounding box center [853, 20] width 9 height 9
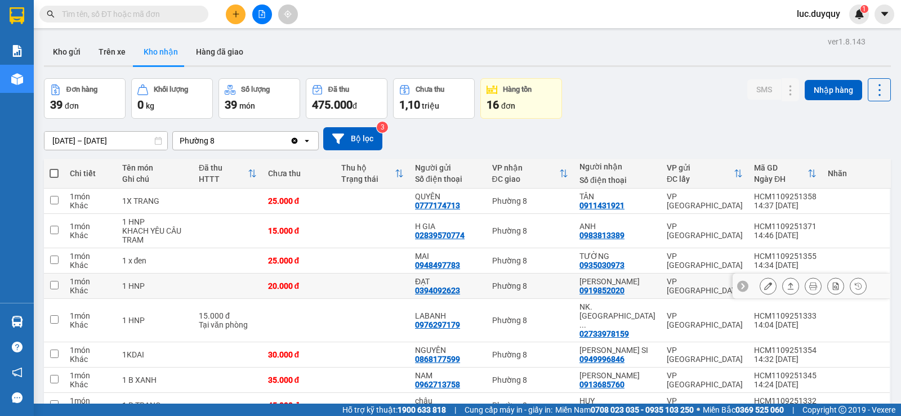
scroll to position [169, 0]
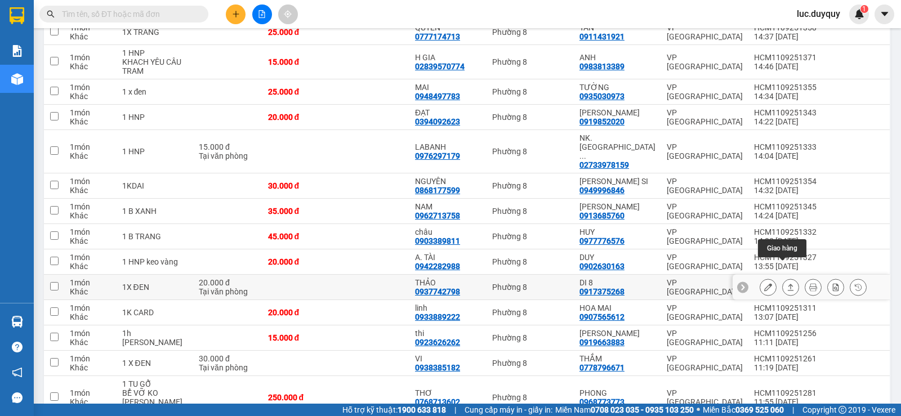
click at [787, 283] on icon at bounding box center [791, 287] width 8 height 8
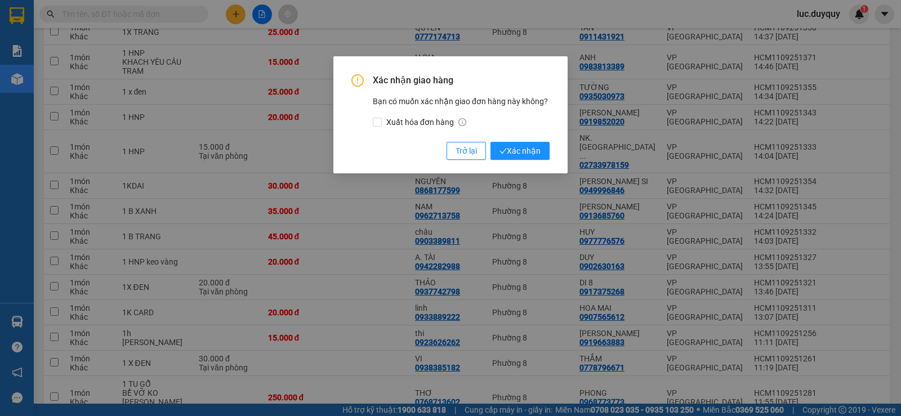
click at [490, 142] on button "Xác nhận" at bounding box center [519, 151] width 59 height 18
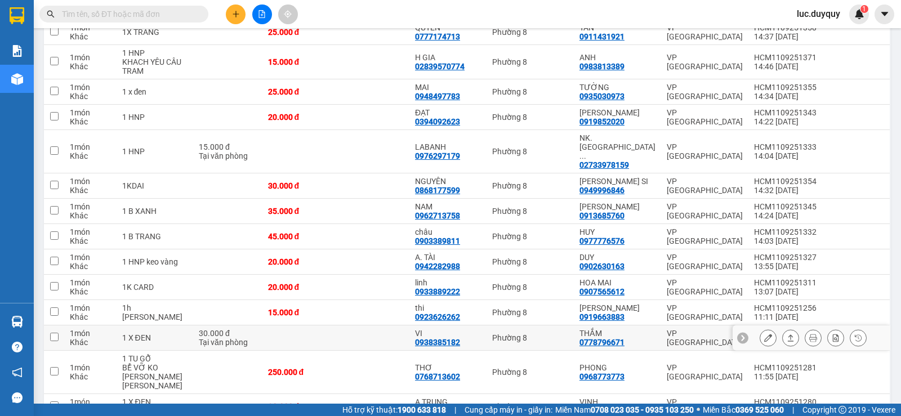
scroll to position [282, 0]
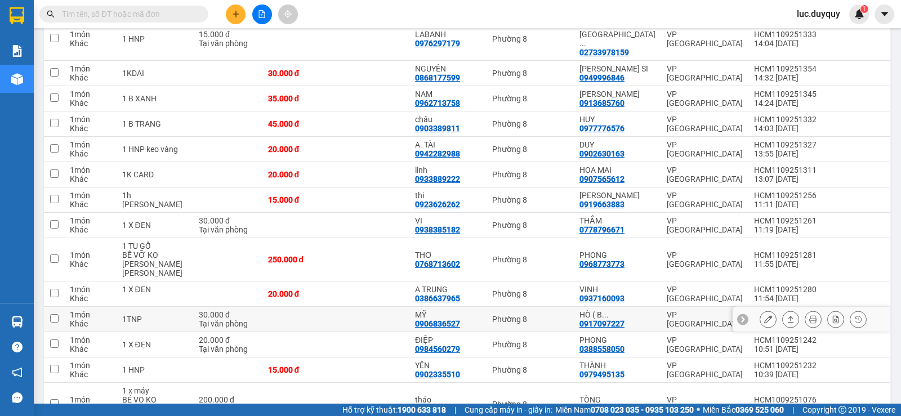
click at [787, 315] on icon at bounding box center [791, 319] width 8 height 8
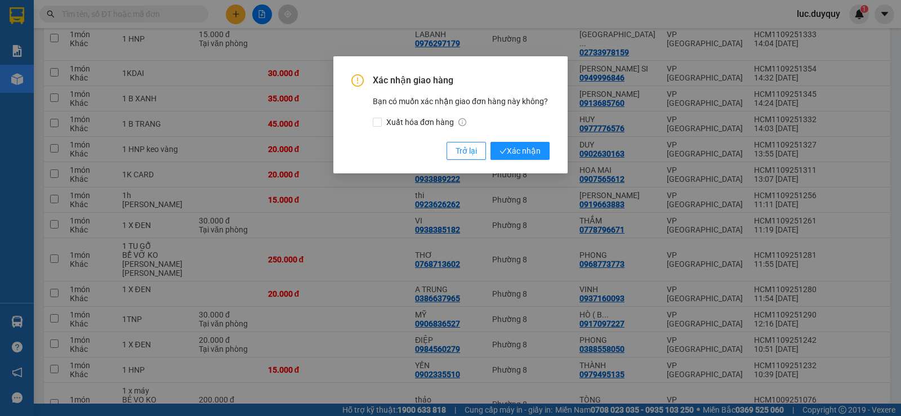
click at [490, 142] on button "Xác nhận" at bounding box center [519, 151] width 59 height 18
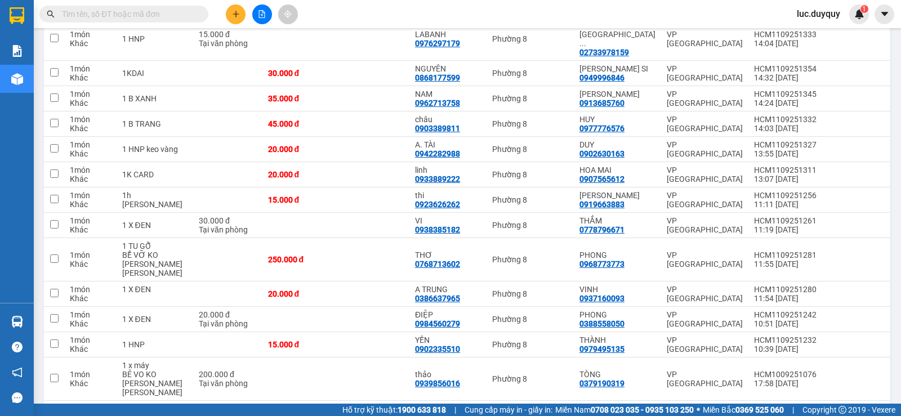
click at [235, 14] on icon "plus" at bounding box center [236, 14] width 8 height 8
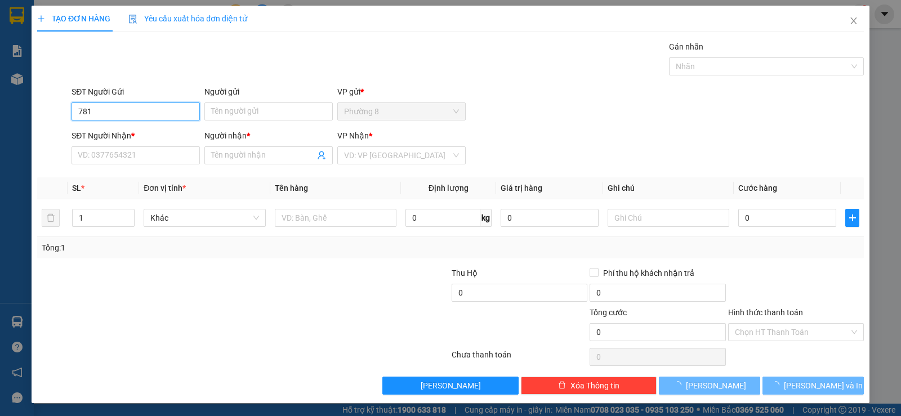
click at [146, 112] on input "781" at bounding box center [136, 111] width 128 height 18
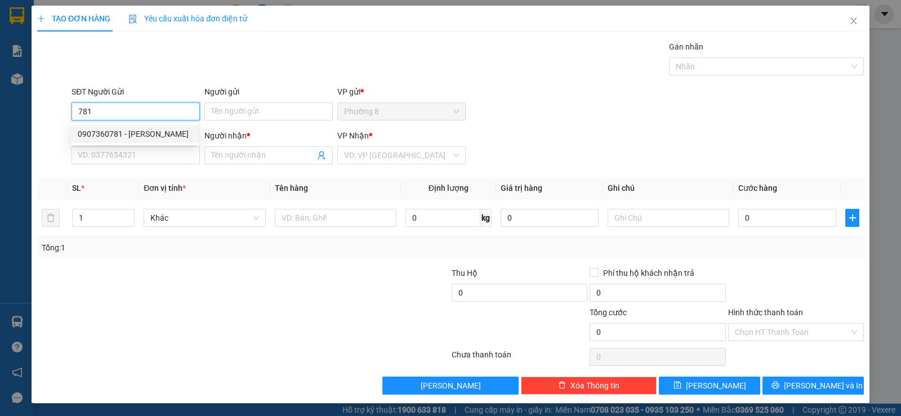
click at [148, 133] on div "0907360781 - HẠNH" at bounding box center [135, 134] width 114 height 12
type input "0907360781"
type input "HẠNH"
type input "0936447044"
type input "NGỌC ANH"
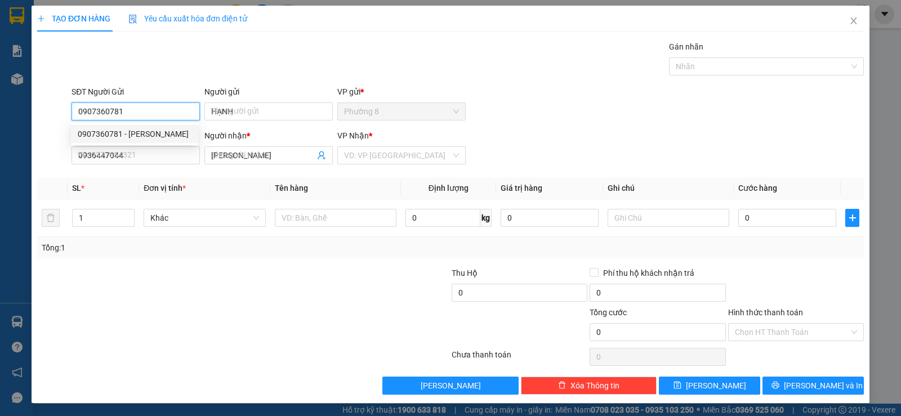
type input "15.000"
type input "0907360781"
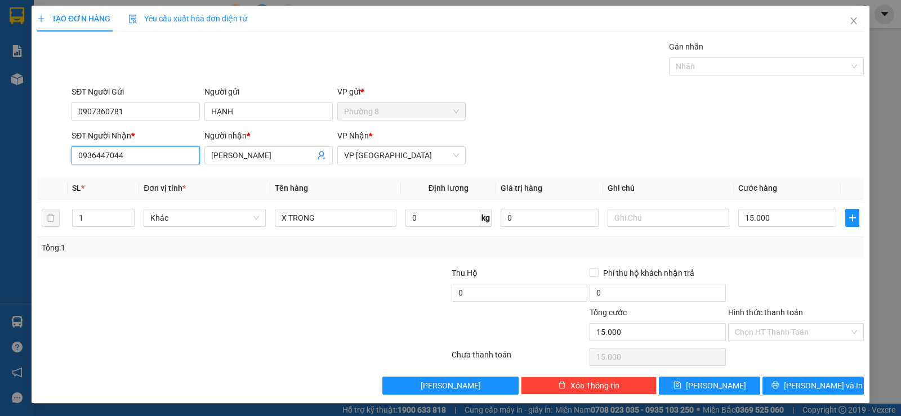
drag, startPoint x: 155, startPoint y: 160, endPoint x: 53, endPoint y: 153, distance: 102.8
click at [55, 153] on div "SĐT Người Nhận * 0936447044 0936447044 Người nhận * NGỌC ANH VP Nhận * VP Sài G…" at bounding box center [450, 149] width 829 height 39
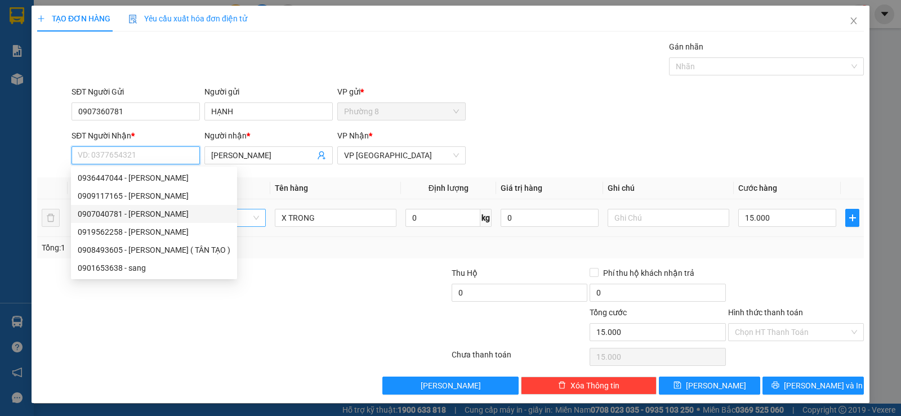
click at [154, 217] on div "0907040781 - THINH" at bounding box center [154, 214] width 153 height 12
type input "0907040781"
type input "THINH"
type input "20.000"
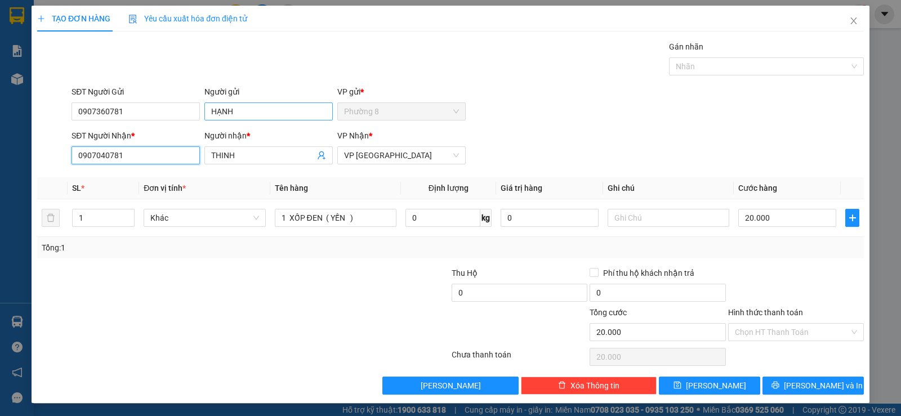
type input "0907040781"
click at [208, 113] on input "HẠNH" at bounding box center [268, 111] width 128 height 18
type input "mẹ HẠNH"
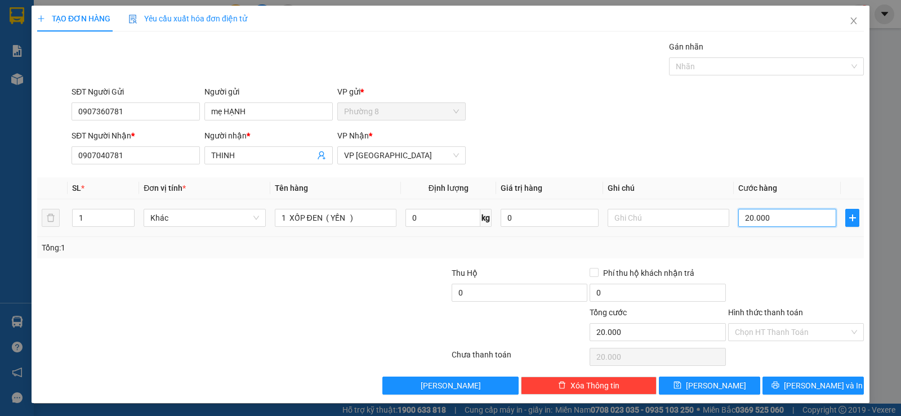
click at [802, 216] on input "20.000" at bounding box center [787, 218] width 98 height 18
type input "3"
type input "35"
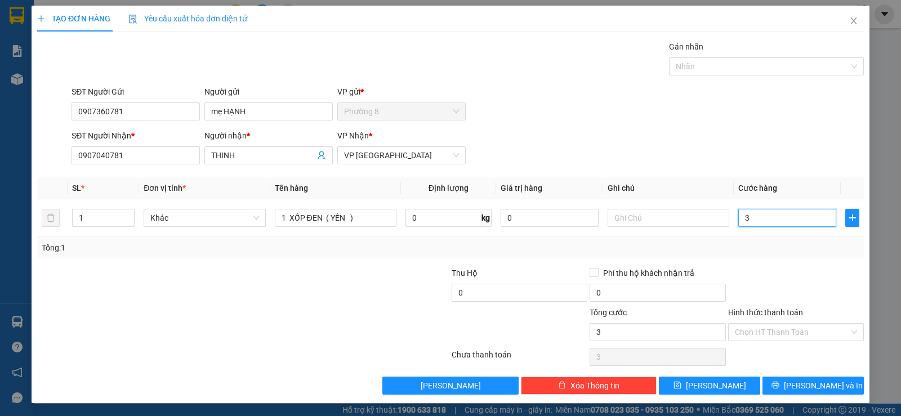
type input "35"
type input "350"
type input "3.500"
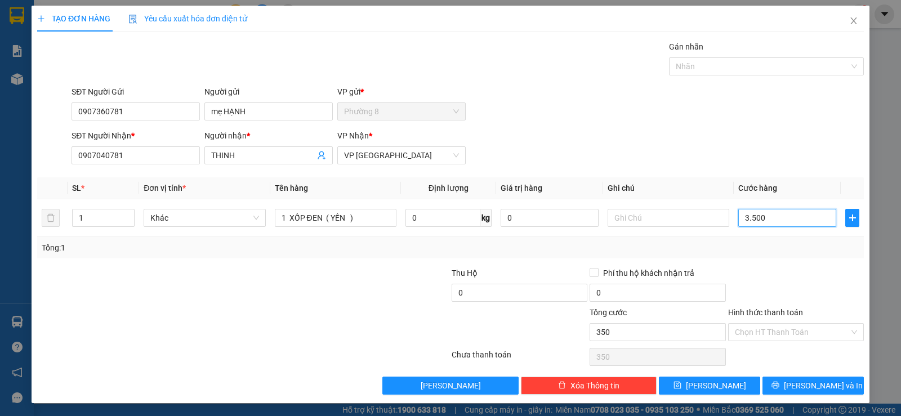
type input "3.500"
type input "35.000"
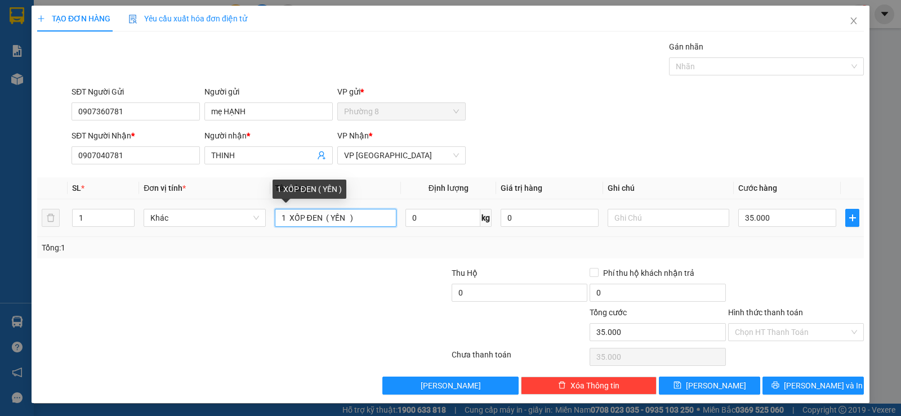
drag, startPoint x: 370, startPoint y: 221, endPoint x: 255, endPoint y: 195, distance: 117.8
click at [301, 208] on div "1 XỐP ĐEN ( YẾN )" at bounding box center [336, 218] width 122 height 23
type input "1"
type input "1 tnp"
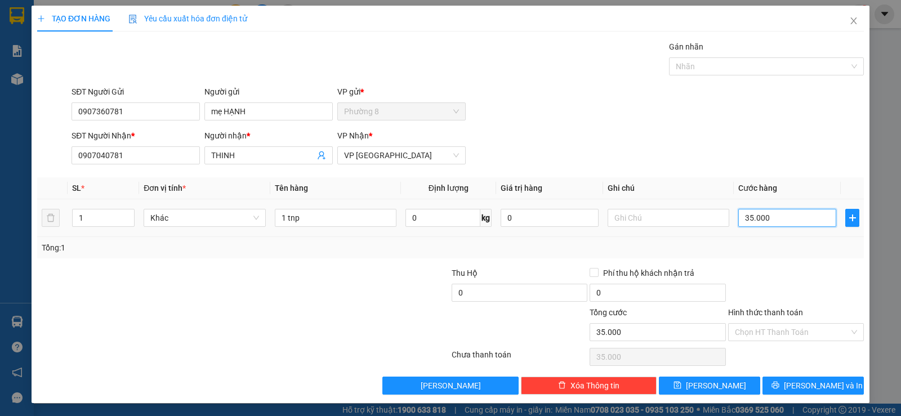
click at [774, 215] on input "35.000" at bounding box center [787, 218] width 98 height 18
type input "0"
click at [775, 213] on input "0" at bounding box center [787, 218] width 98 height 18
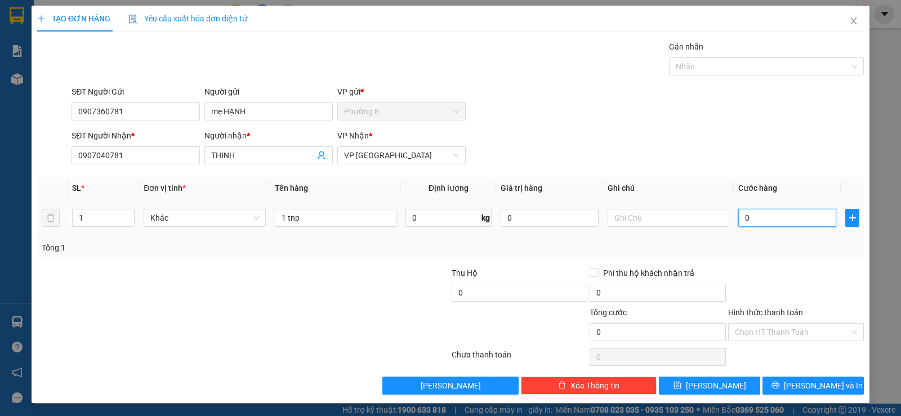
click at [775, 213] on input "0" at bounding box center [787, 218] width 98 height 18
type input "3"
type input "30"
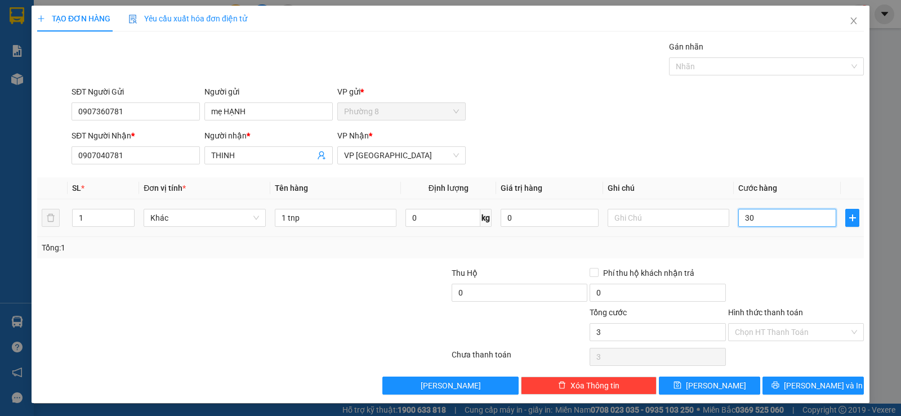
type input "30"
type input "300"
type input "3.000"
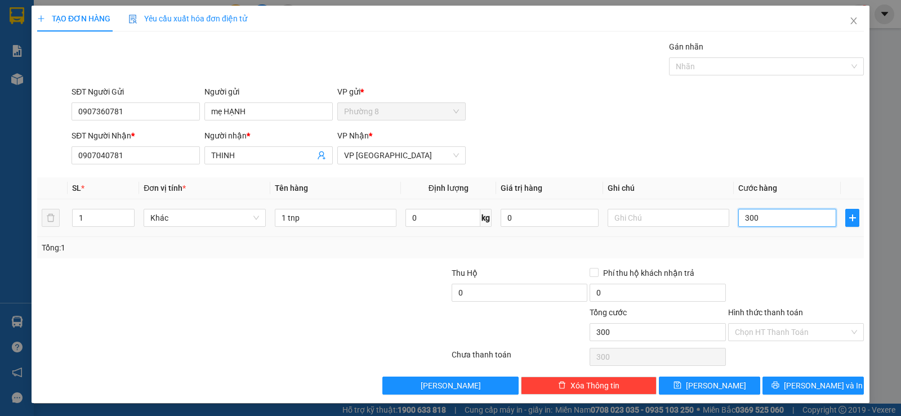
type input "3.000"
type input "30.000"
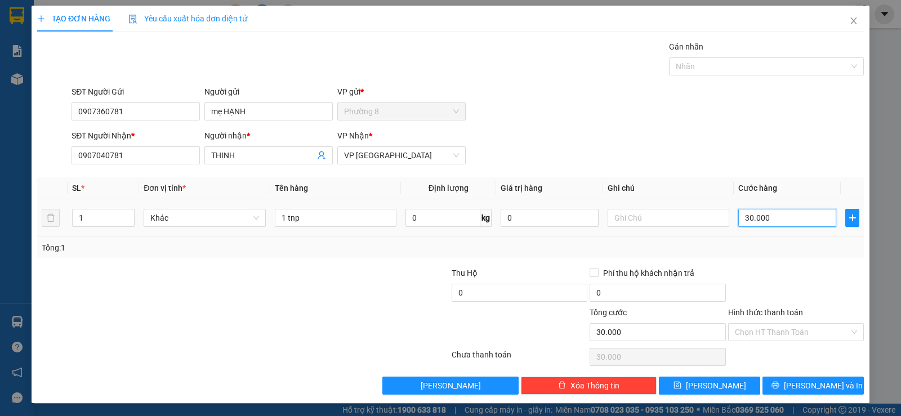
click at [781, 218] on input "30.000" at bounding box center [787, 218] width 98 height 18
click at [781, 219] on input "30.000" at bounding box center [787, 218] width 98 height 18
type input "3"
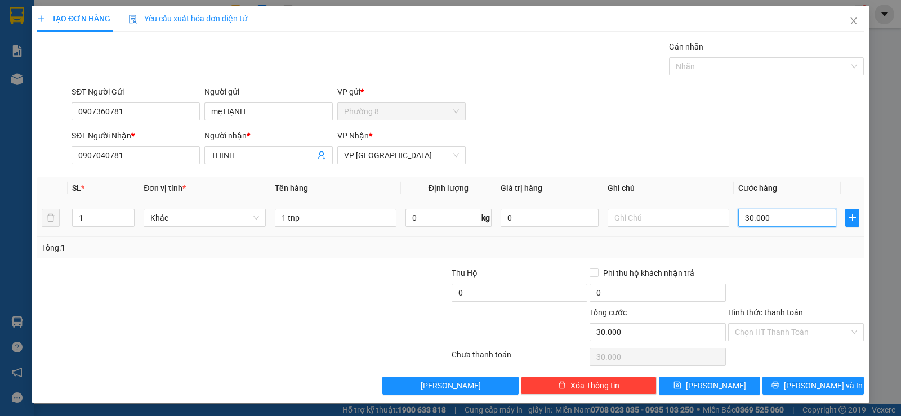
type input "3"
type input "35"
type input "350"
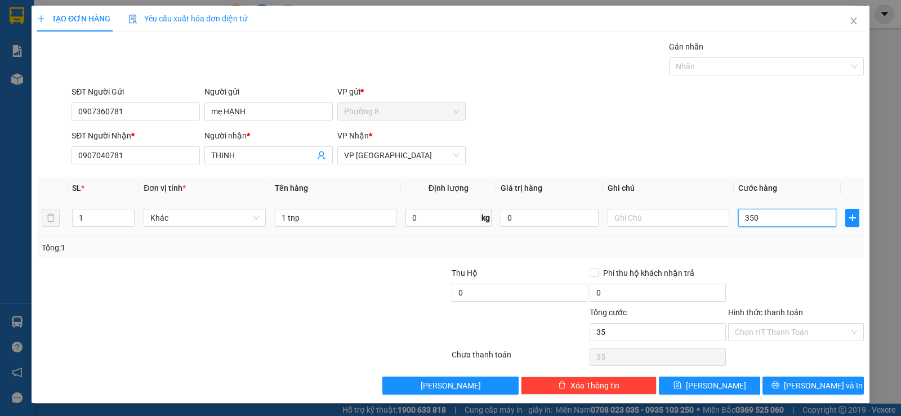
type input "350"
type input "3.500"
type input "35.000"
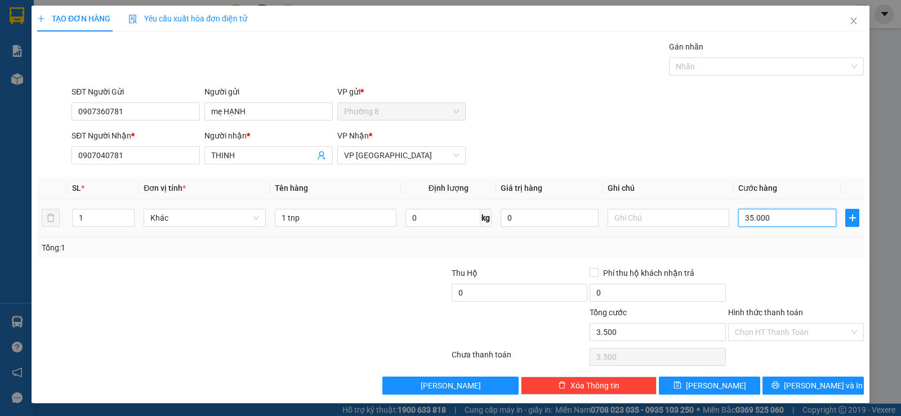
type input "35.000"
click at [802, 336] on input "Hình thức thanh toán" at bounding box center [792, 332] width 114 height 17
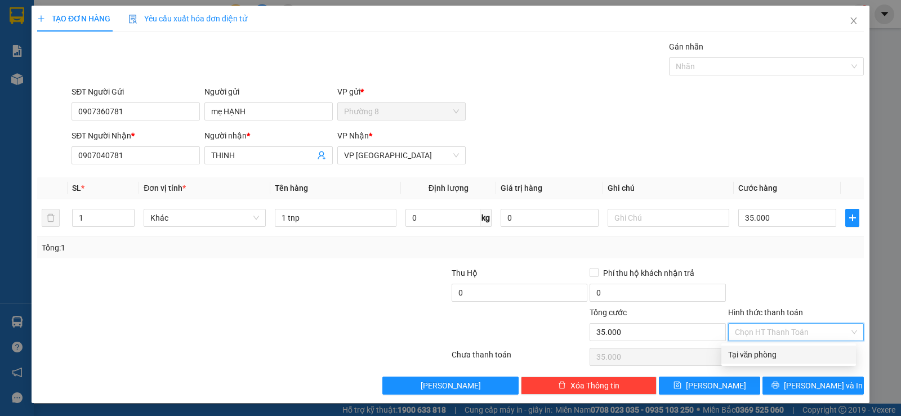
click at [803, 355] on div "Tại văn phòng" at bounding box center [788, 355] width 121 height 12
type input "0"
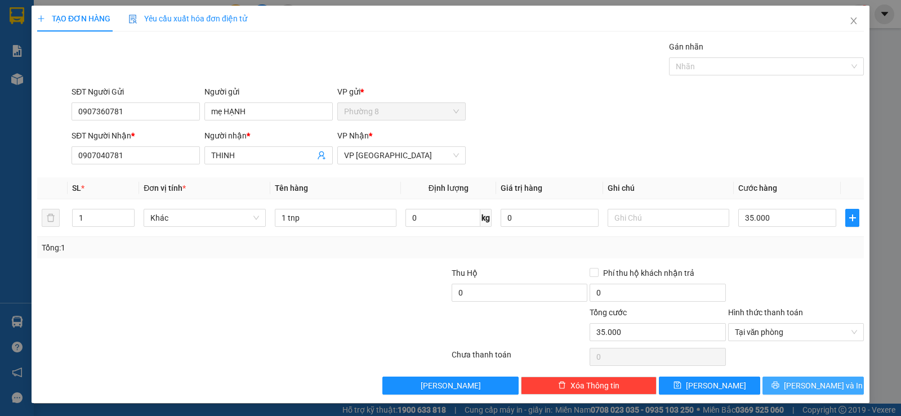
click at [810, 389] on span "Lưu và In" at bounding box center [823, 386] width 79 height 12
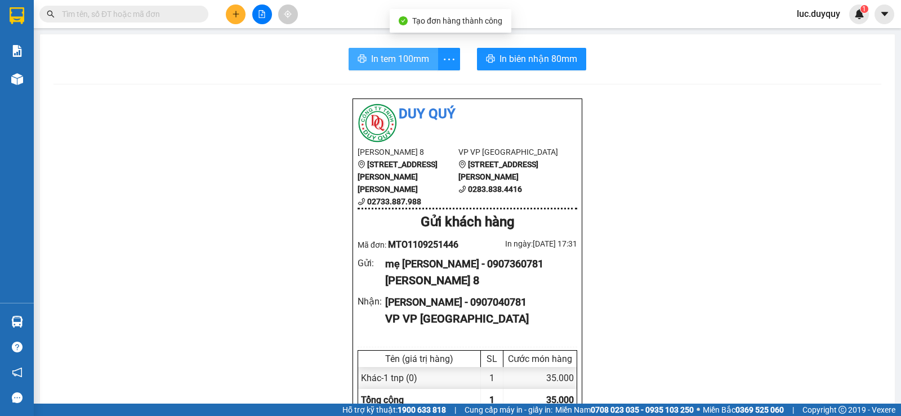
click at [386, 60] on span "In tem 100mm" at bounding box center [400, 59] width 58 height 14
click at [234, 16] on icon "plus" at bounding box center [236, 14] width 8 height 8
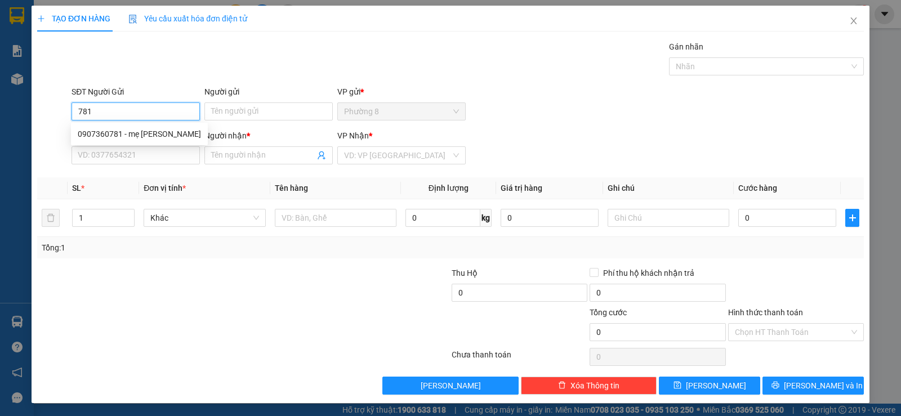
click at [157, 110] on input "781" at bounding box center [136, 111] width 128 height 18
click at [156, 131] on div "0907360781 - mẹ HẠNH" at bounding box center [139, 134] width 123 height 12
type input "0907360781"
type input "mẹ HẠNH"
type input "0907040781"
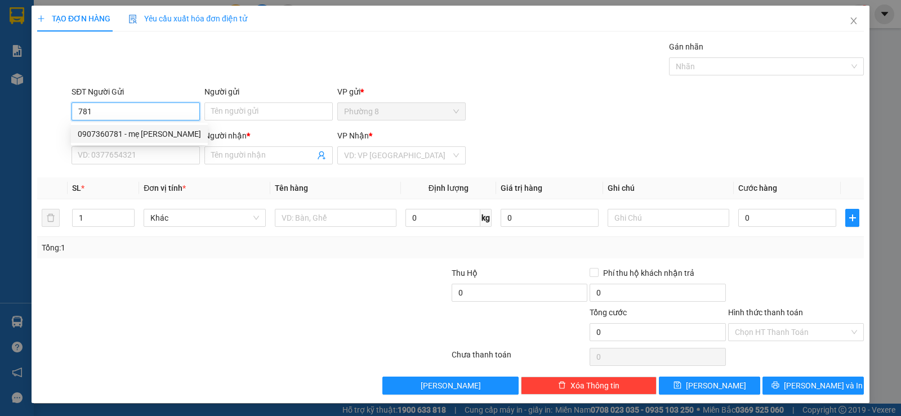
type input "THINH"
type input "35.000"
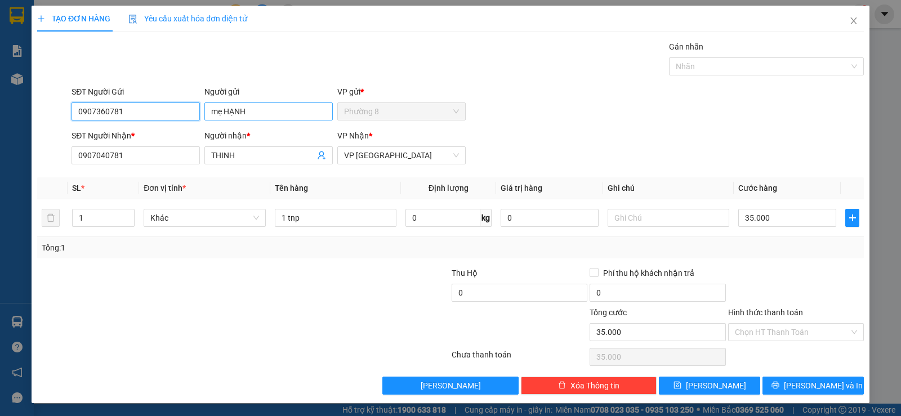
type input "0907360781"
drag, startPoint x: 224, startPoint y: 115, endPoint x: 203, endPoint y: 113, distance: 20.3
click at [207, 113] on input "mẹ HẠNH" at bounding box center [268, 111] width 128 height 18
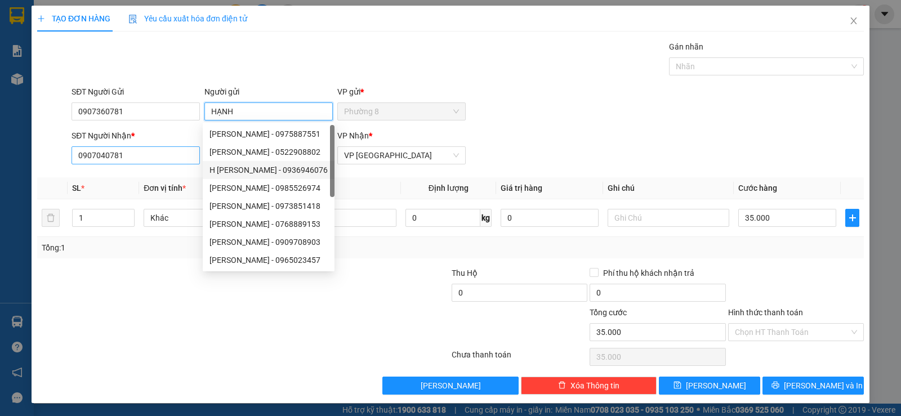
type input "HẠNH"
drag, startPoint x: 157, startPoint y: 148, endPoint x: 72, endPoint y: 167, distance: 87.2
click at [74, 167] on div "SĐT Người Nhận * 0907040781 0907040781" at bounding box center [136, 149] width 128 height 39
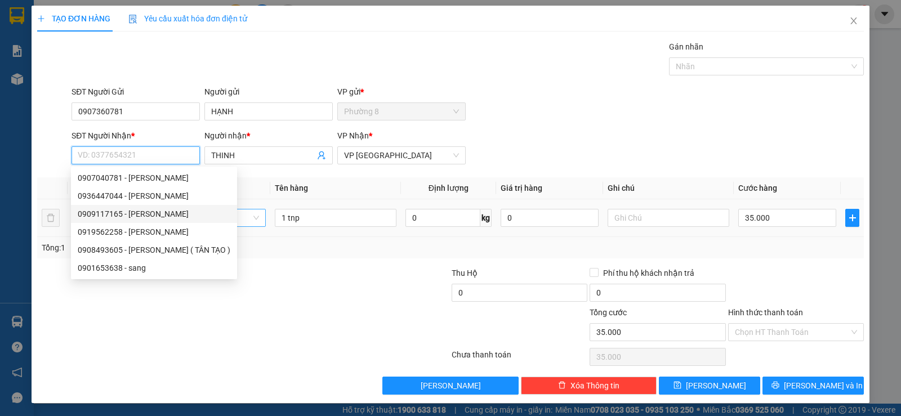
click at [146, 213] on div "0909117165 - HẠNH" at bounding box center [154, 214] width 153 height 12
type input "0909117165"
type input "HẠNH"
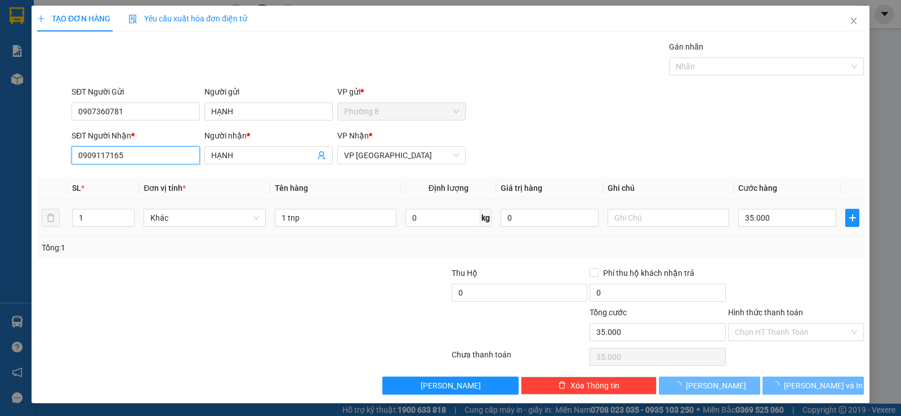
type input "70.000"
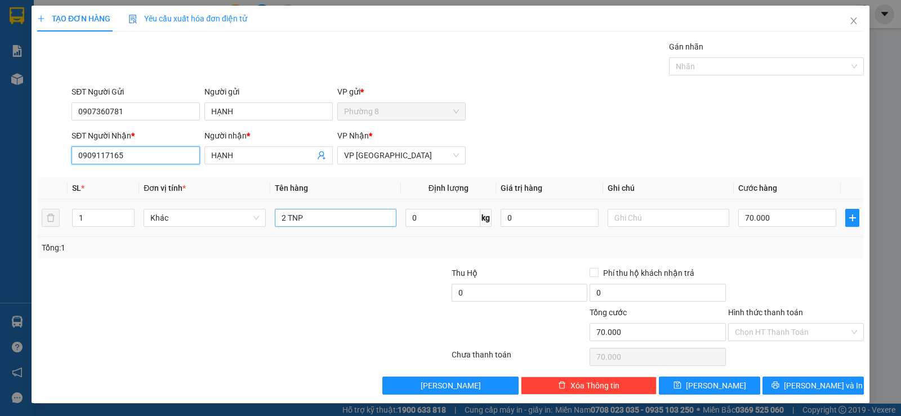
type input "0909117165"
drag, startPoint x: 369, startPoint y: 219, endPoint x: 256, endPoint y: 217, distance: 112.6
click at [270, 219] on td "2 TNP" at bounding box center [335, 218] width 131 height 38
type input "1 TẤM DẸP"
type input "2"
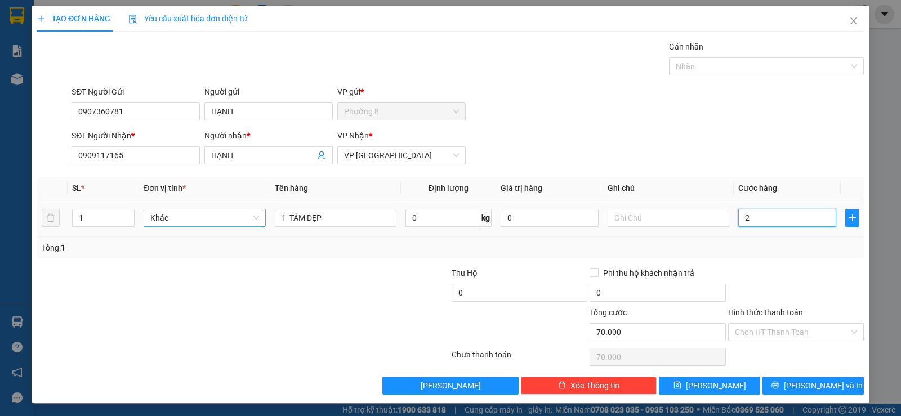
type input "2"
type input "20"
type input "200"
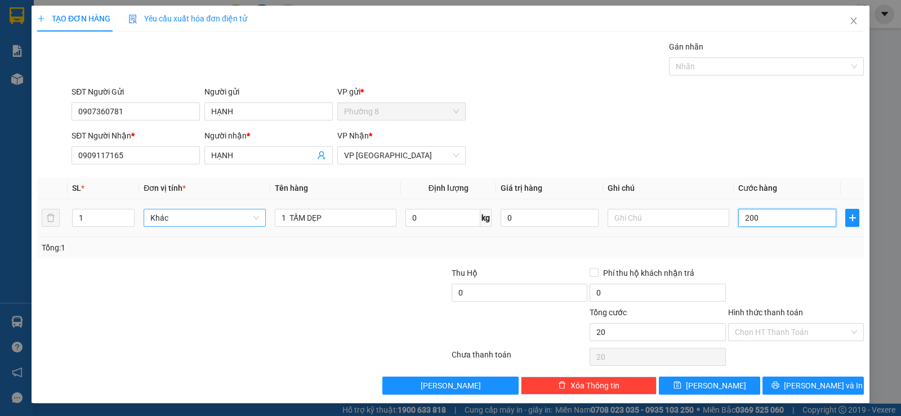
type input "200"
type input "2.000"
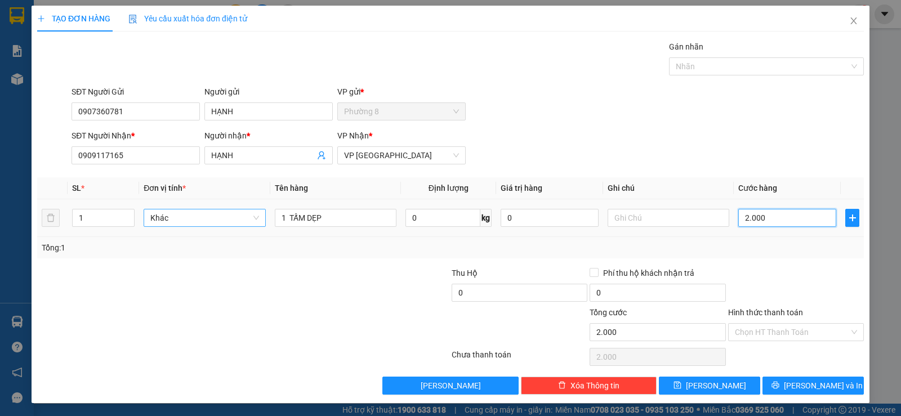
type input "20.000"
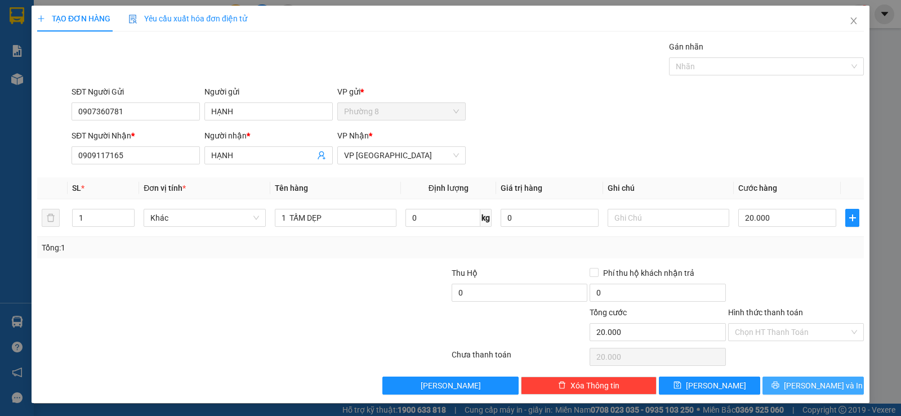
click at [805, 383] on span "Lưu và In" at bounding box center [823, 386] width 79 height 12
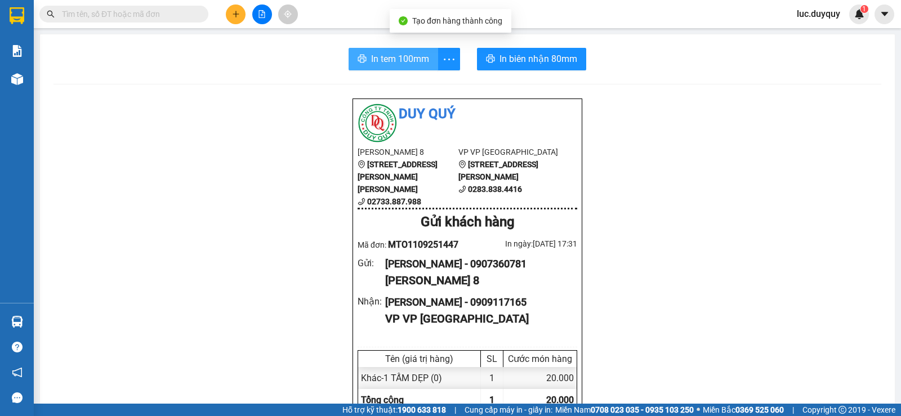
click at [405, 66] on span "In tem 100mm" at bounding box center [400, 59] width 58 height 14
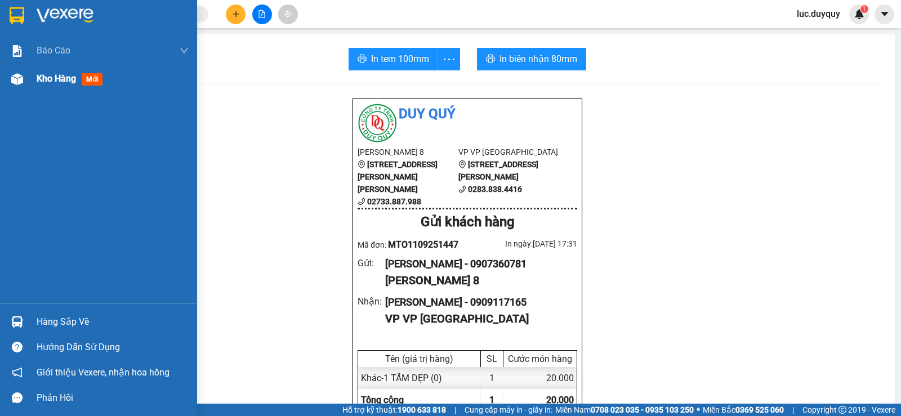
click at [42, 86] on div "Kho hàng mới" at bounding box center [113, 79] width 152 height 28
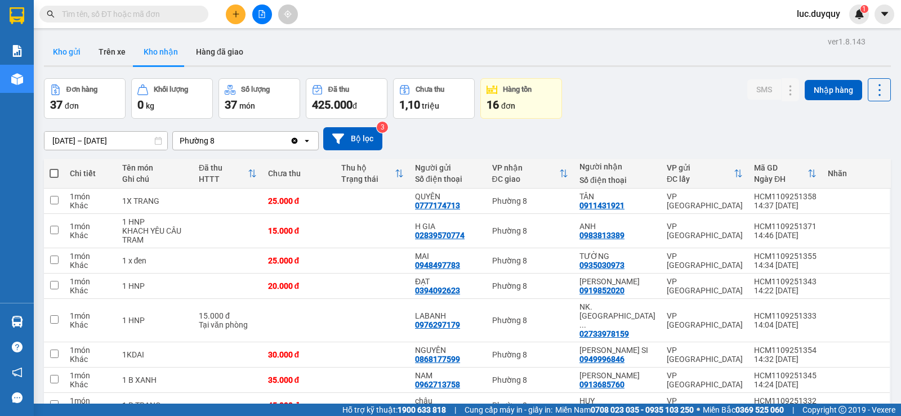
click at [68, 47] on button "Kho gửi" at bounding box center [67, 51] width 46 height 27
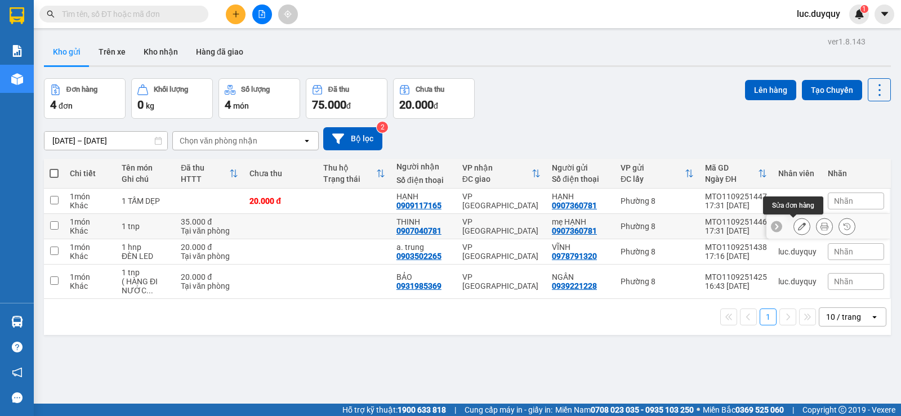
click at [798, 225] on icon at bounding box center [802, 226] width 8 height 8
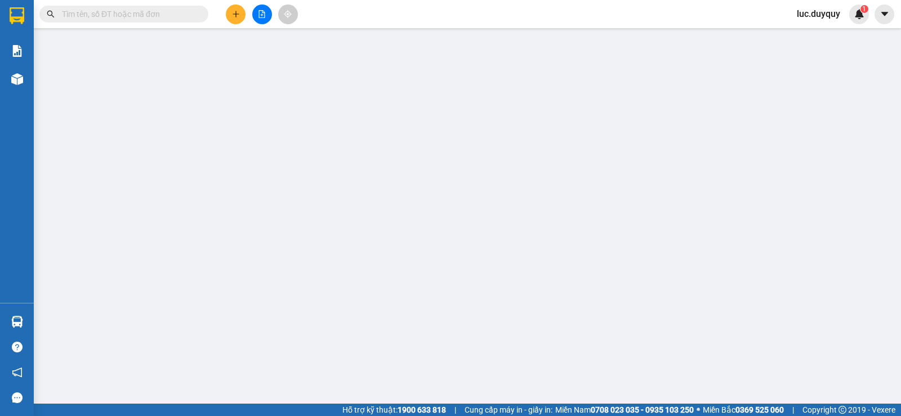
type input "0907360781"
type input "0907040781"
type input "35.000"
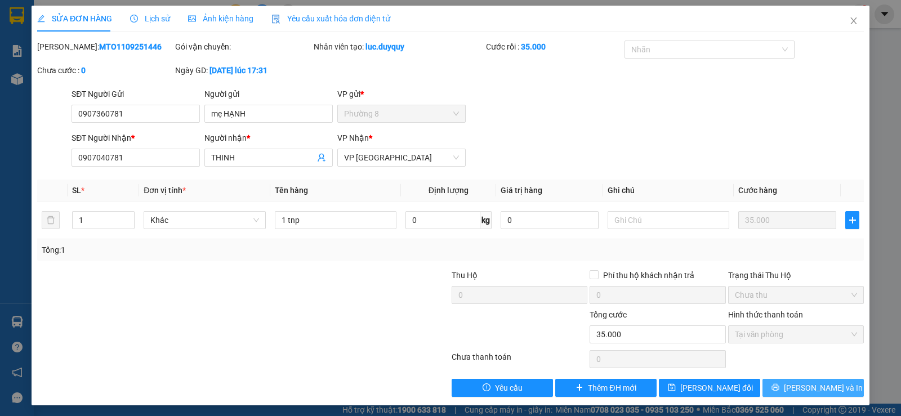
click at [796, 396] on button "Lưu và In" at bounding box center [812, 388] width 101 height 18
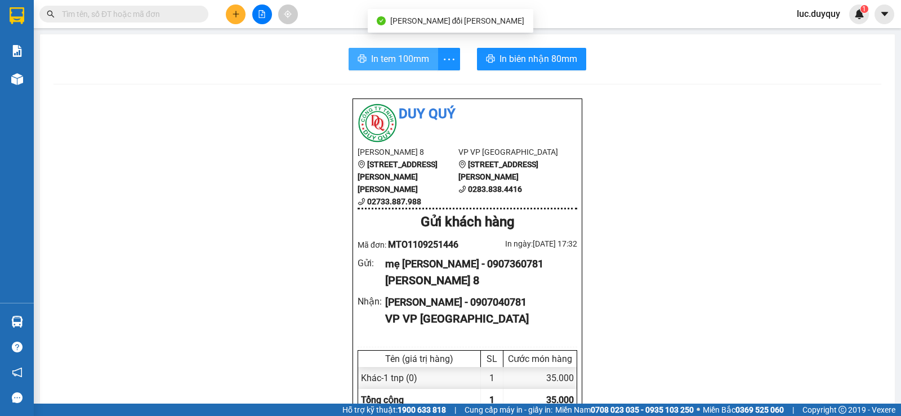
click at [398, 64] on span "In tem 100mm" at bounding box center [400, 59] width 58 height 14
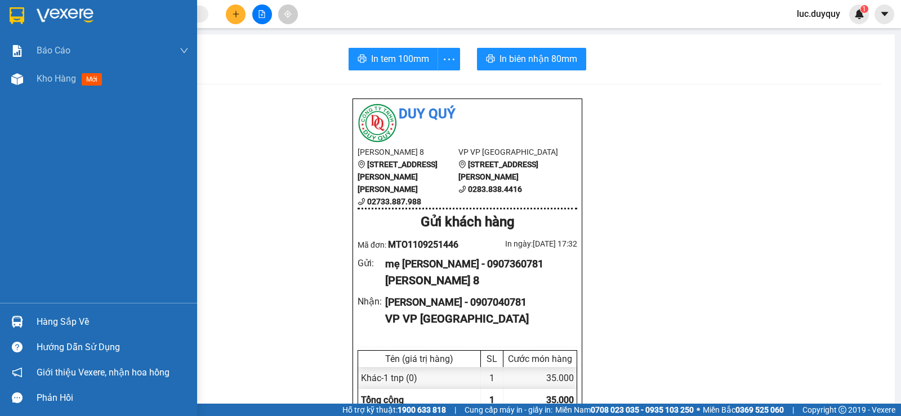
click at [28, 325] on div "Hàng sắp về" at bounding box center [98, 321] width 197 height 25
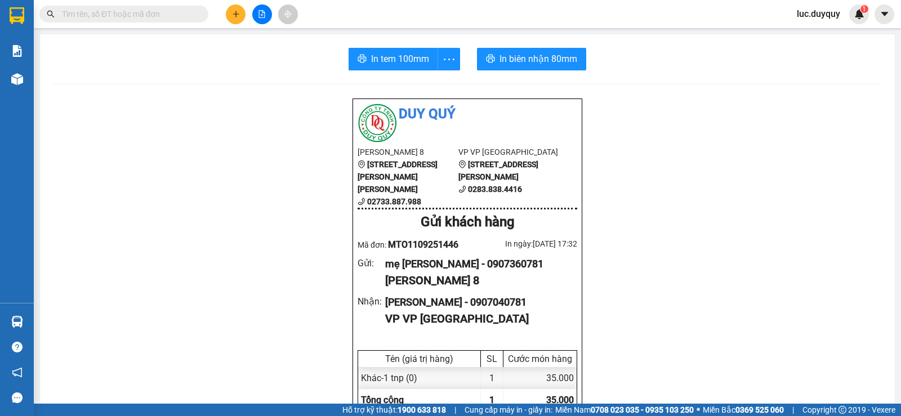
click at [228, 89] on section "Kết quả tìm kiếm ( 442 ) Bộ lọc Mã ĐH Trạng thái Món hàng Thu hộ Tổng cước Chưa…" at bounding box center [450, 208] width 901 height 416
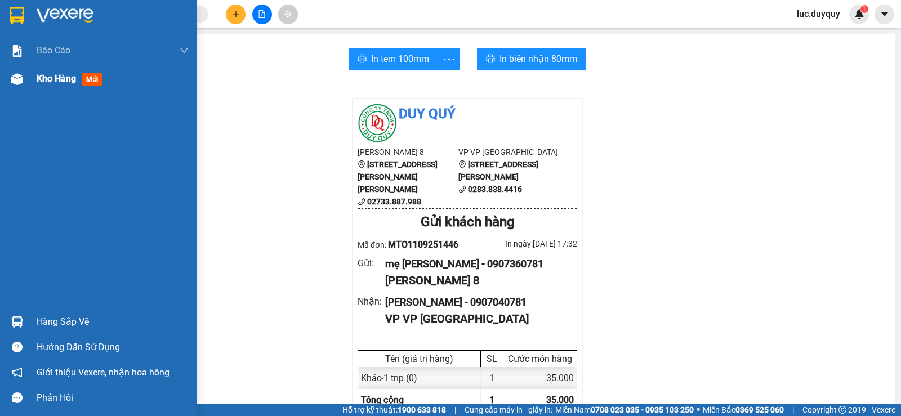
click at [58, 77] on span "Kho hàng" at bounding box center [56, 78] width 39 height 11
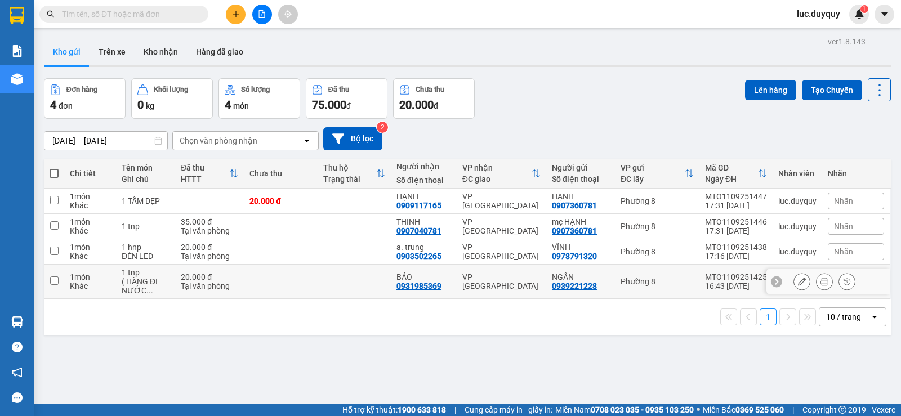
click at [76, 273] on div "1 món" at bounding box center [90, 277] width 41 height 9
checkbox input "true"
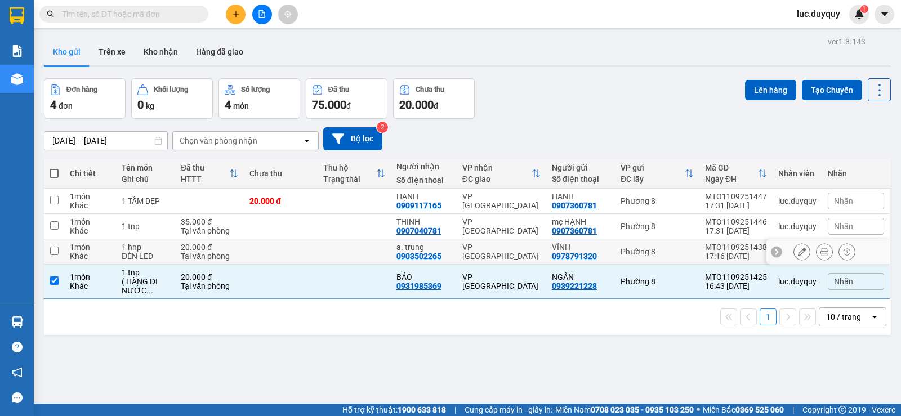
click at [83, 244] on div "1 món" at bounding box center [90, 247] width 41 height 9
checkbox input "true"
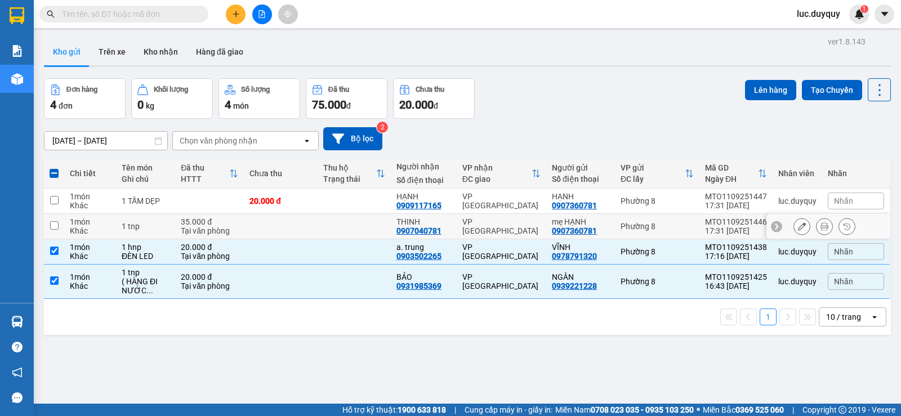
click at [85, 218] on div "1 món" at bounding box center [90, 221] width 41 height 9
checkbox input "true"
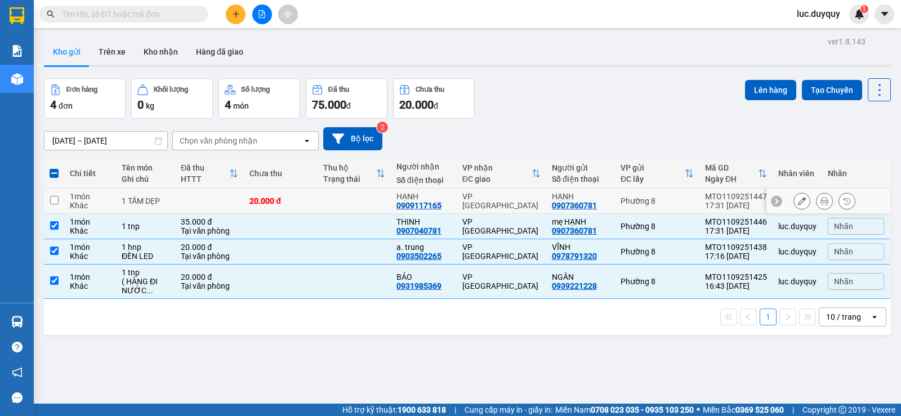
click at [113, 197] on td "1 món Khác" at bounding box center [90, 201] width 52 height 25
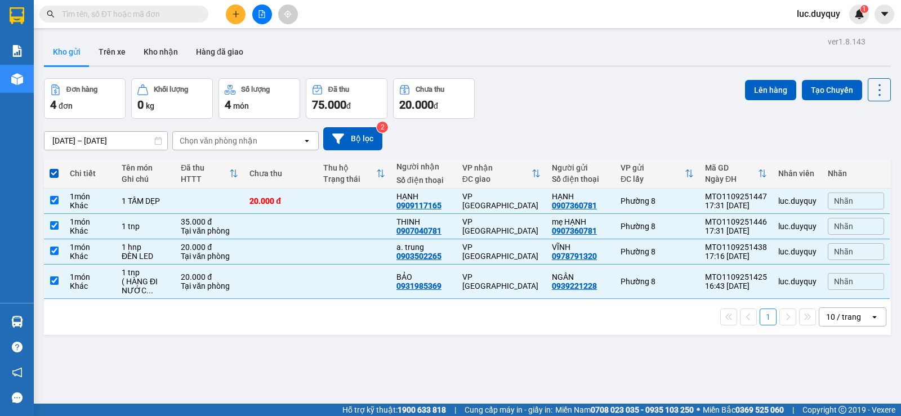
click at [53, 173] on span at bounding box center [54, 173] width 9 height 9
click at [54, 168] on input "checkbox" at bounding box center [54, 168] width 0 height 0
checkbox input "false"
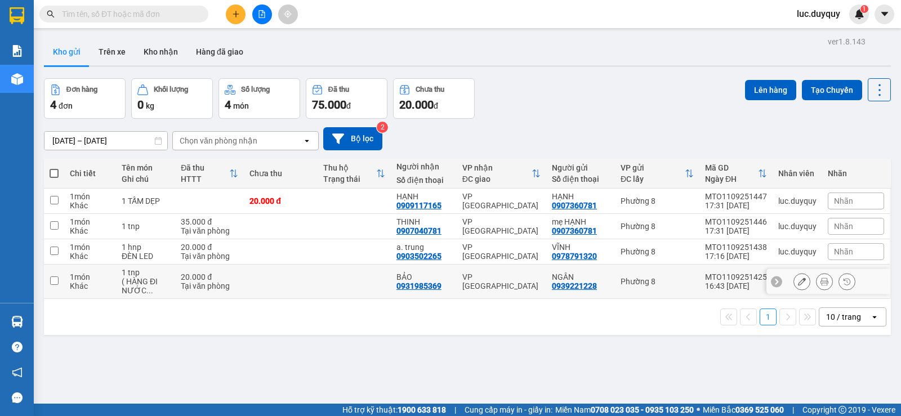
click at [112, 278] on td "1 món Khác" at bounding box center [90, 282] width 52 height 34
checkbox input "true"
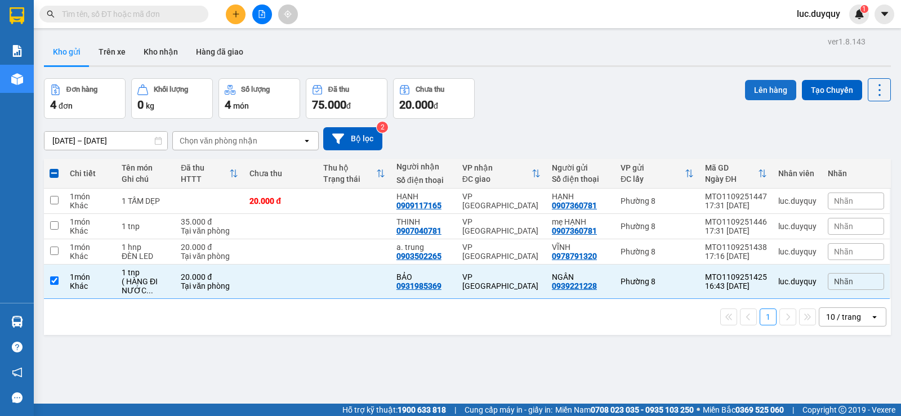
click at [773, 81] on button "Lên hàng" at bounding box center [770, 90] width 51 height 20
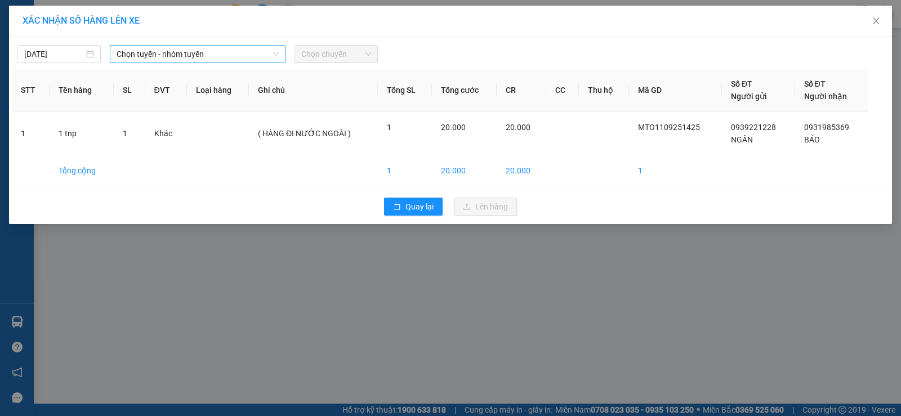
click at [167, 57] on span "Chọn tuyến - nhóm tuyến" at bounding box center [198, 54] width 162 height 17
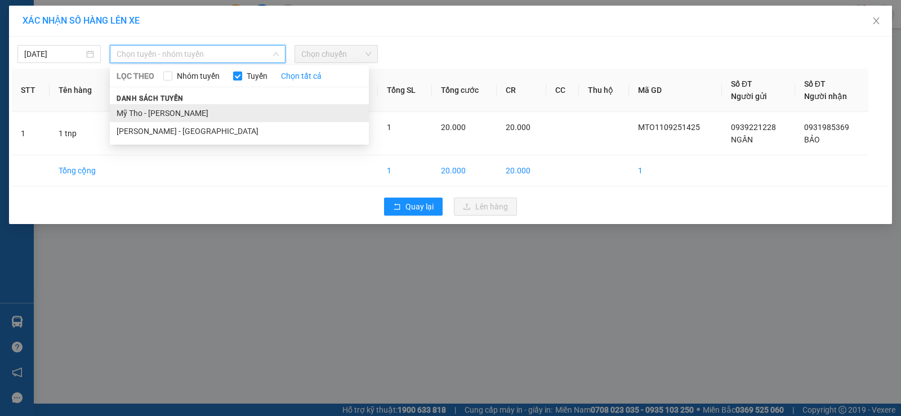
click at [185, 119] on li "Mỹ Tho - Hồ Chí Minh" at bounding box center [239, 113] width 259 height 18
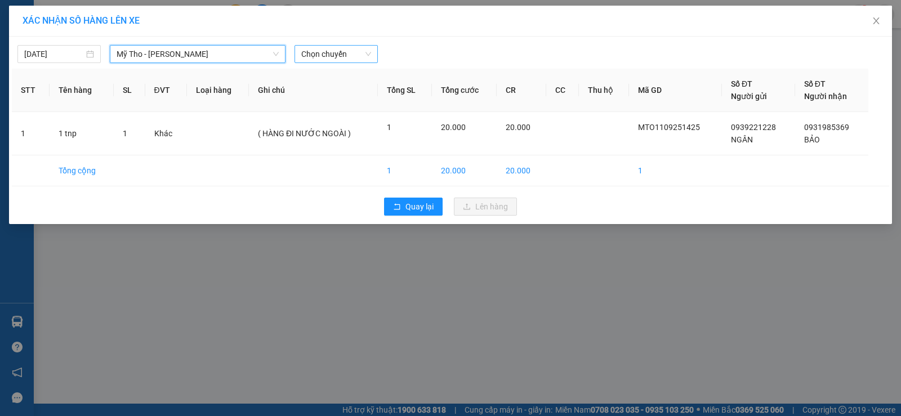
click at [335, 51] on span "Chọn chuyến" at bounding box center [336, 54] width 70 height 17
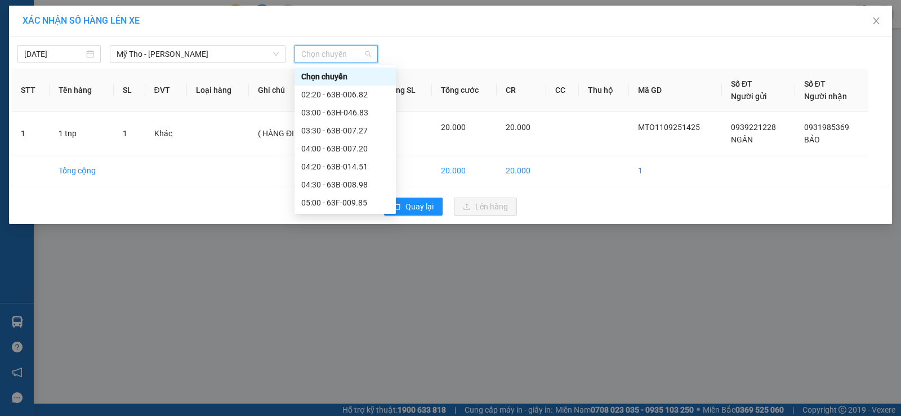
type input "5"
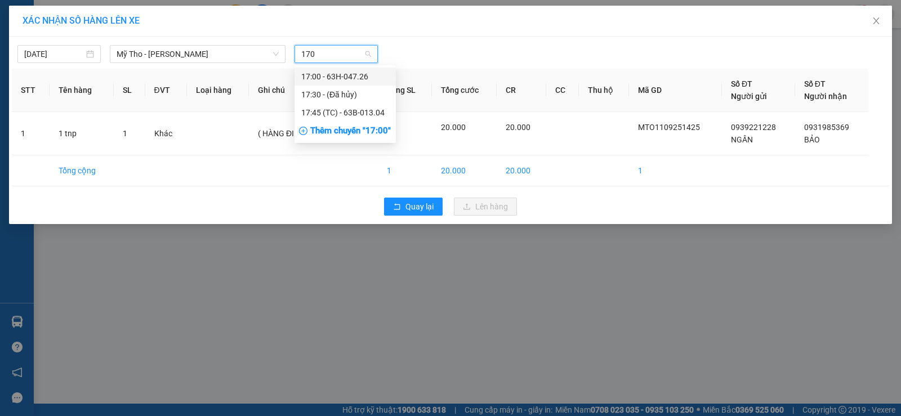
type input "1700"
click at [345, 74] on div "17:00 - 63H-047.26" at bounding box center [345, 76] width 88 height 12
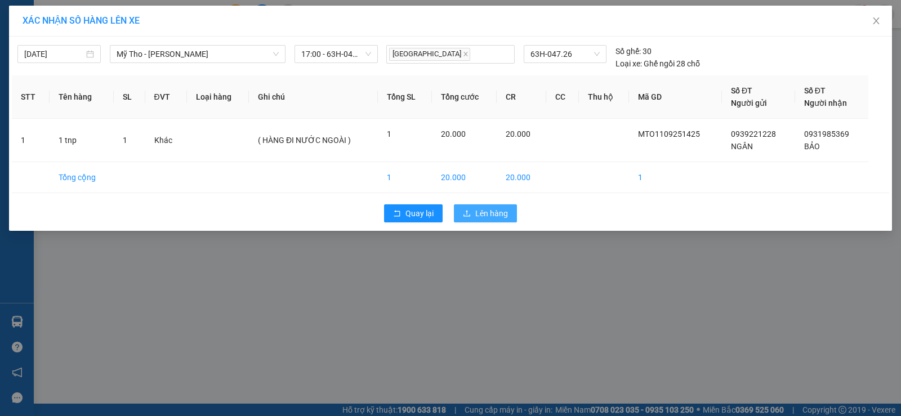
click at [472, 218] on button "Lên hàng" at bounding box center [485, 213] width 63 height 18
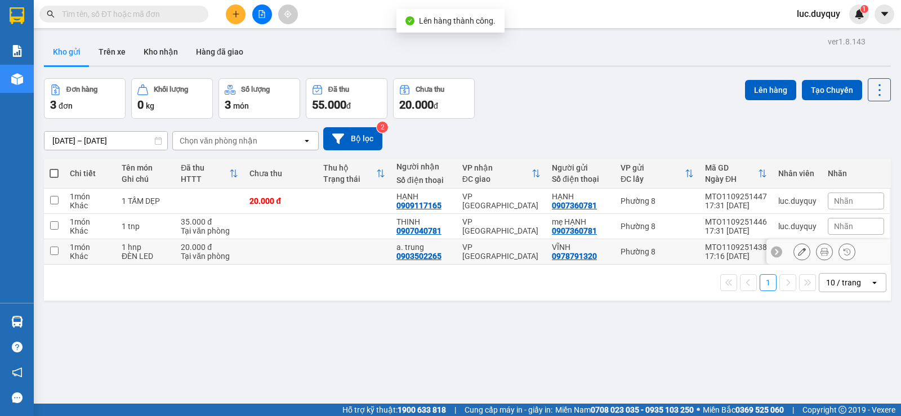
click at [81, 240] on td "1 món Khác" at bounding box center [90, 251] width 52 height 25
checkbox input "true"
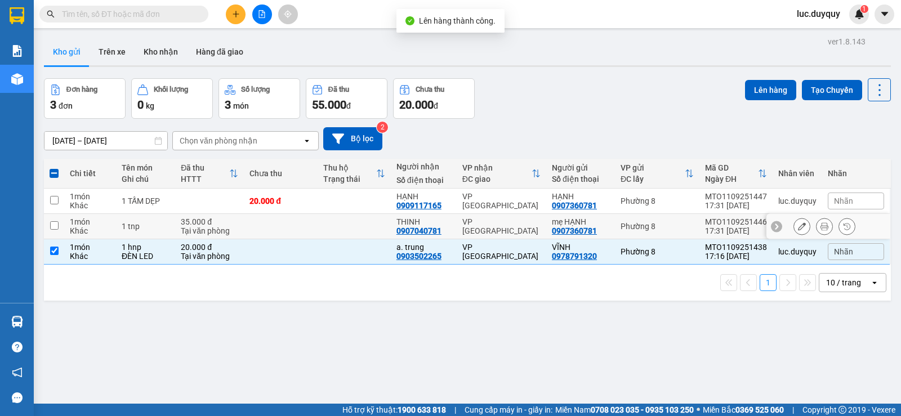
click at [86, 221] on div "1 món" at bounding box center [90, 221] width 41 height 9
checkbox input "true"
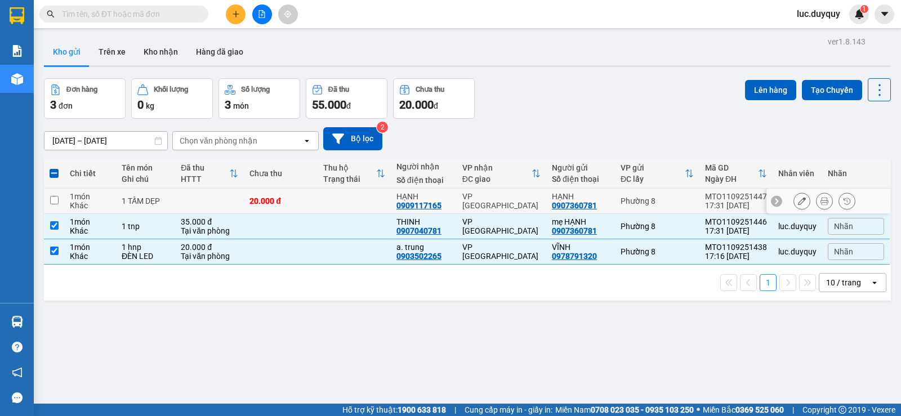
click at [99, 201] on div "Khác" at bounding box center [90, 205] width 41 height 9
checkbox input "true"
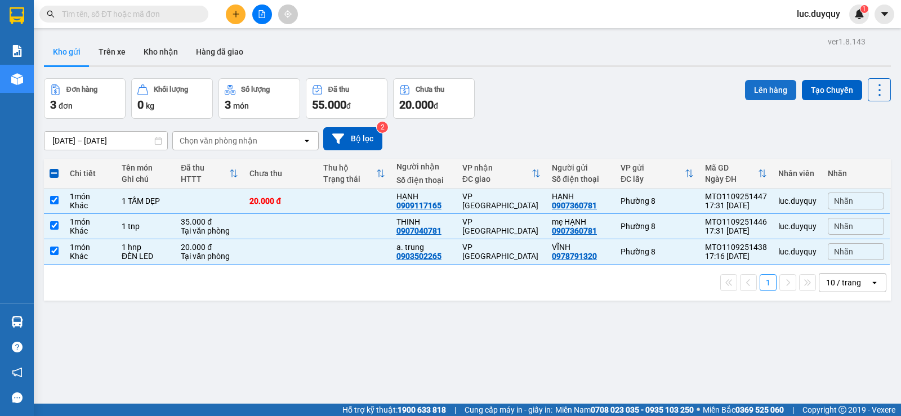
click at [766, 86] on button "Lên hàng" at bounding box center [770, 90] width 51 height 20
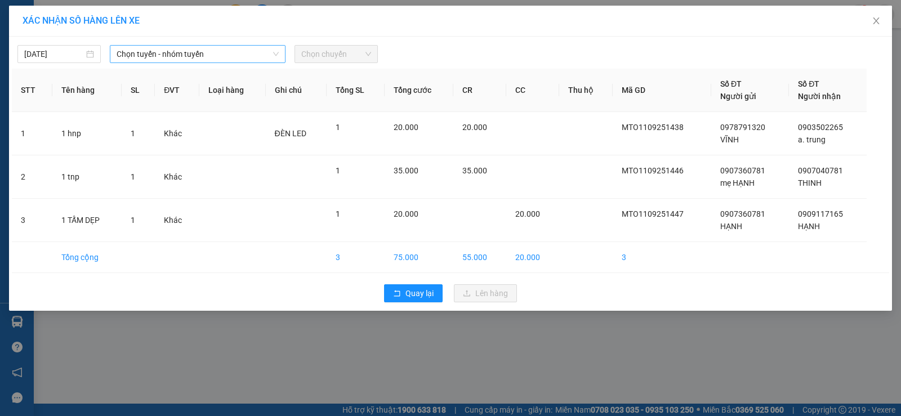
click at [203, 56] on span "Chọn tuyến - nhóm tuyến" at bounding box center [198, 54] width 162 height 17
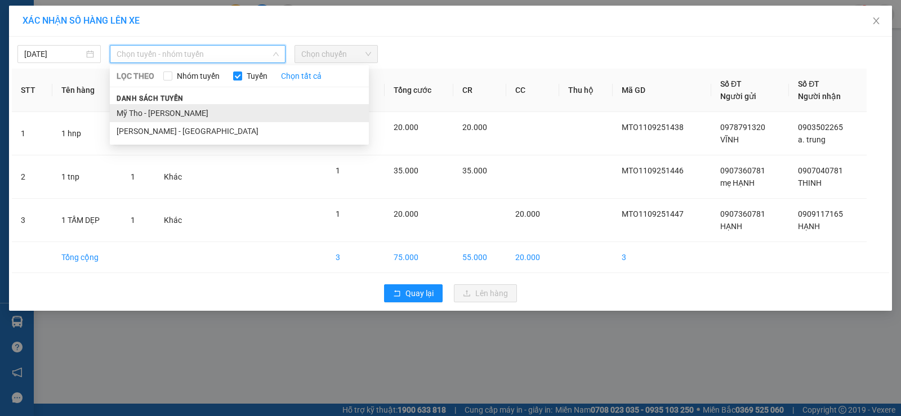
click at [196, 108] on li "Mỹ Tho - Hồ Chí Minh" at bounding box center [239, 113] width 259 height 18
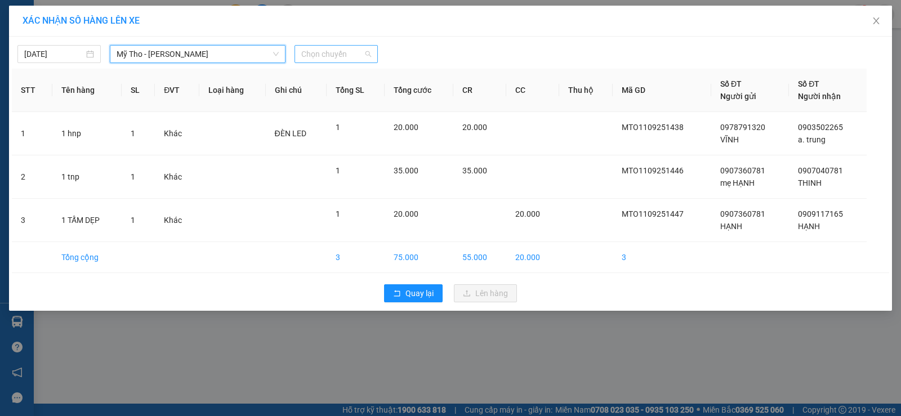
click at [343, 49] on span "Chọn chuyến" at bounding box center [336, 54] width 70 height 17
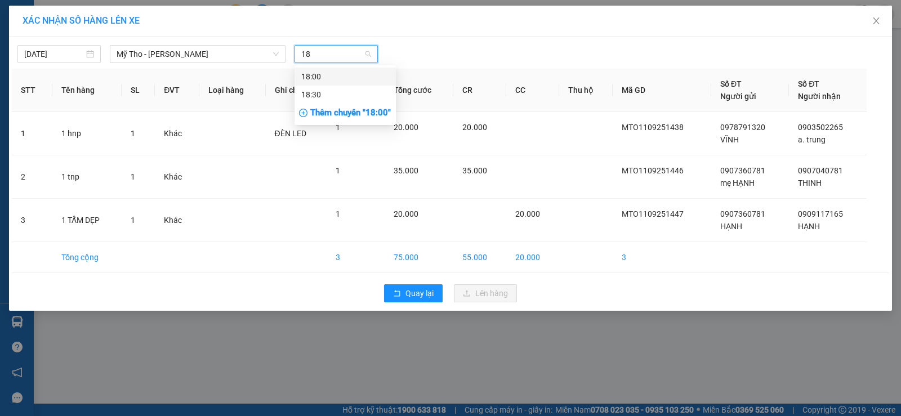
type input "1"
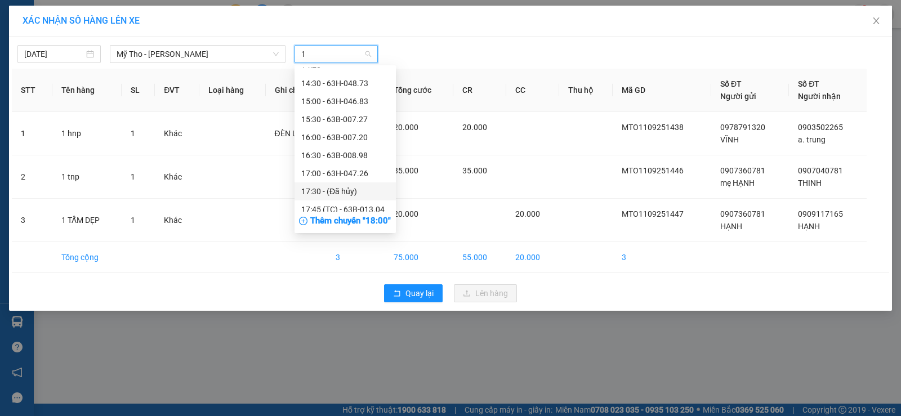
scroll to position [338, 0]
click at [366, 155] on div "17:45 (TC) - 63B-013.04" at bounding box center [345, 153] width 88 height 12
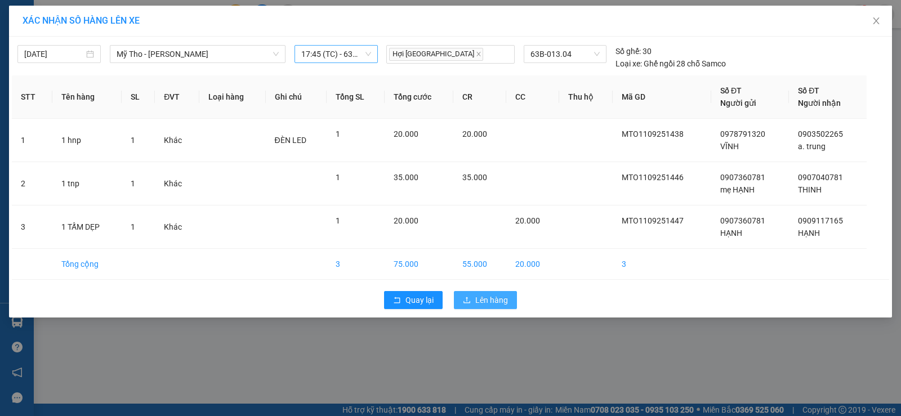
click at [493, 306] on button "Lên hàng" at bounding box center [485, 300] width 63 height 18
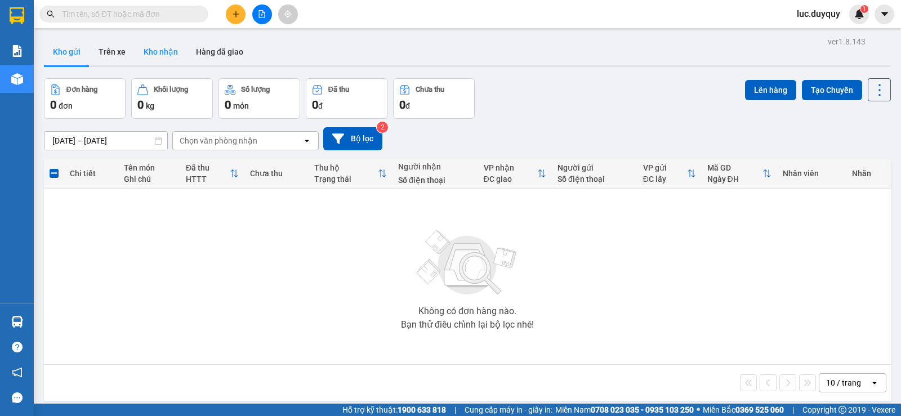
click at [162, 47] on button "Kho nhận" at bounding box center [161, 51] width 52 height 27
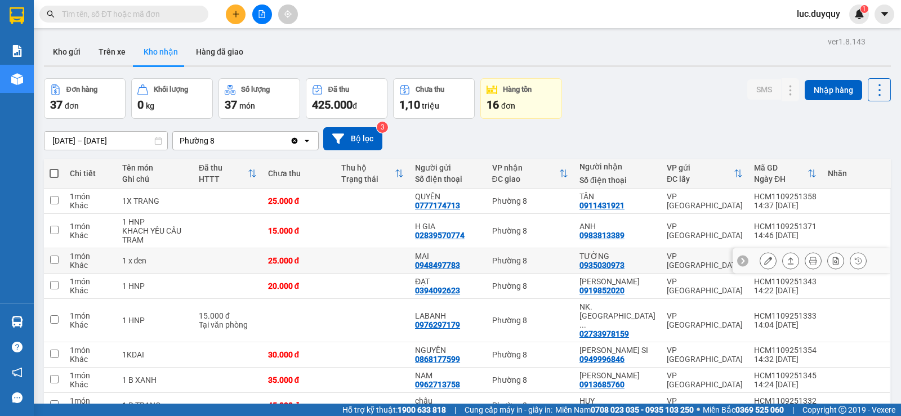
scroll to position [169, 0]
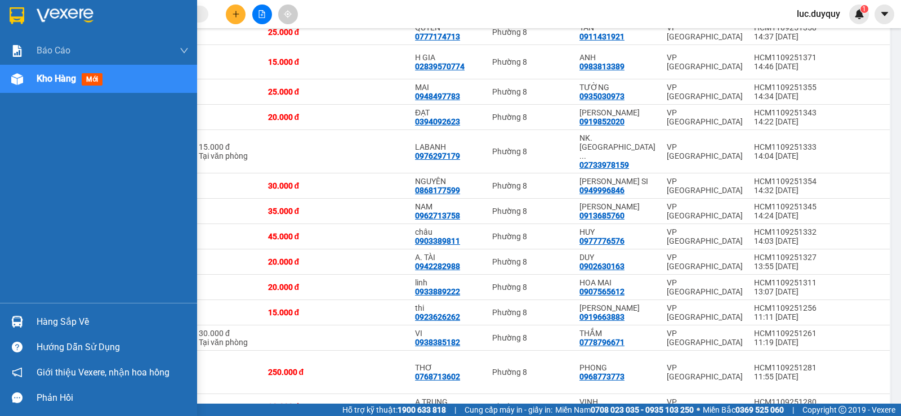
click at [82, 325] on div "Hàng sắp về" at bounding box center [113, 322] width 152 height 17
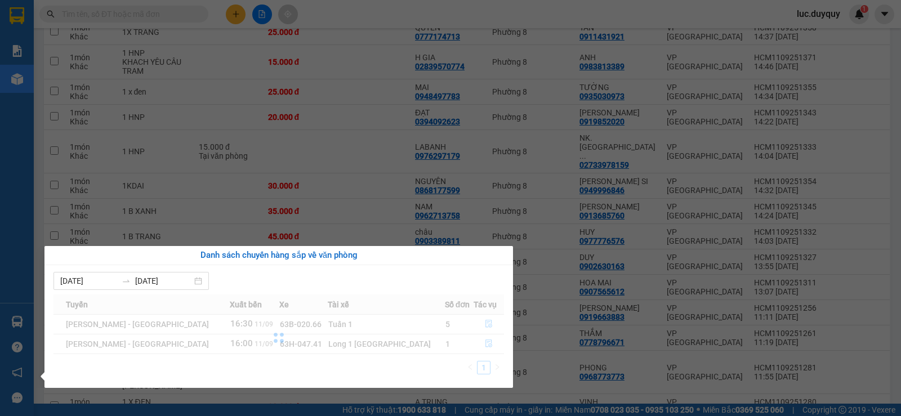
click at [482, 323] on div at bounding box center [278, 338] width 451 height 87
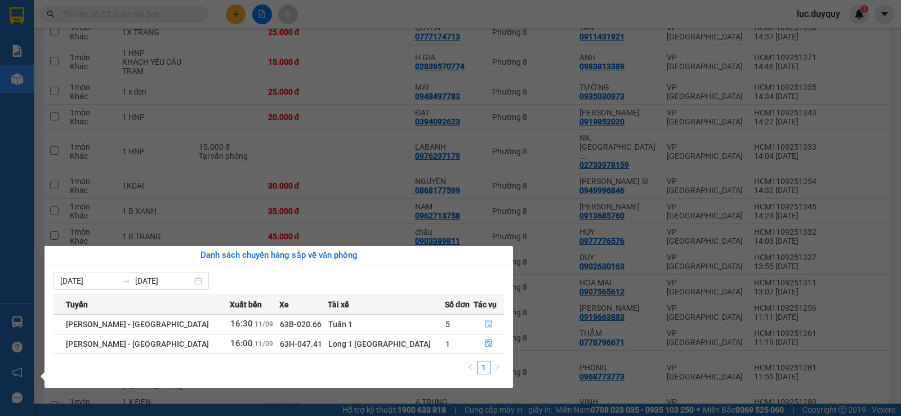
click at [485, 323] on icon "file-done" at bounding box center [489, 324] width 8 height 8
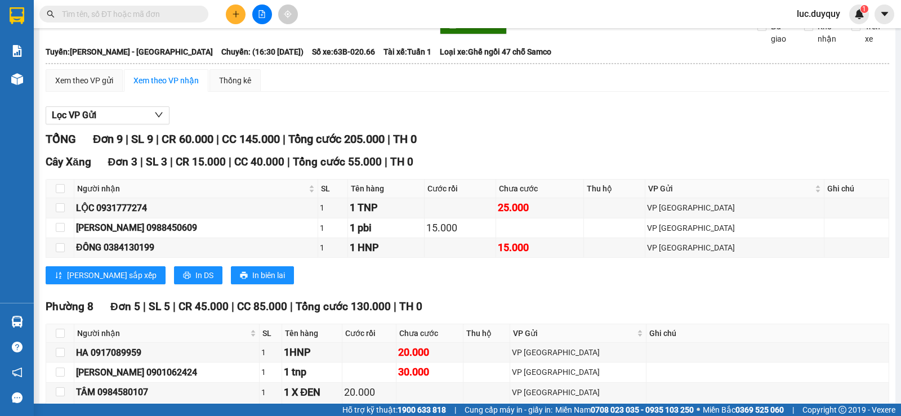
scroll to position [169, 0]
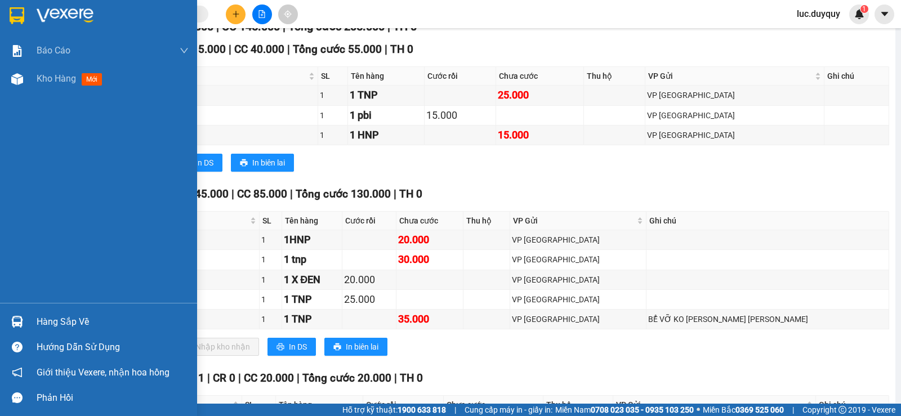
click at [63, 318] on div "Hàng sắp về" at bounding box center [113, 322] width 152 height 17
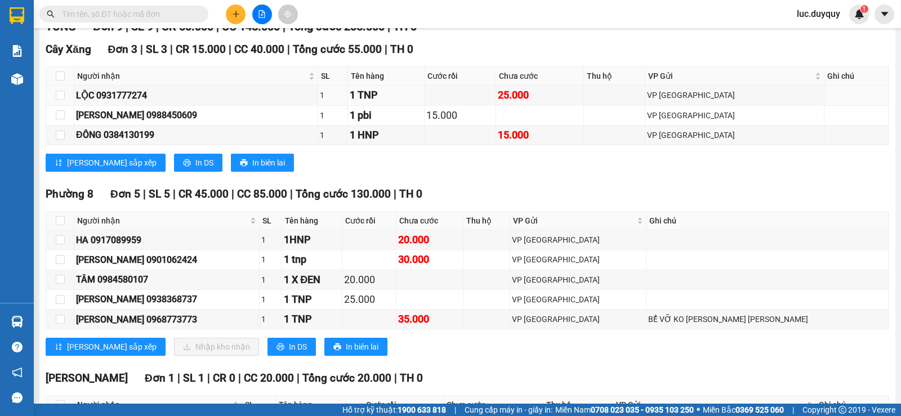
click at [699, 115] on section "Kết quả tìm kiếm ( 442 ) Bộ lọc Mã ĐH Trạng thái Món hàng Thu hộ Tổng cước Chưa…" at bounding box center [450, 208] width 901 height 416
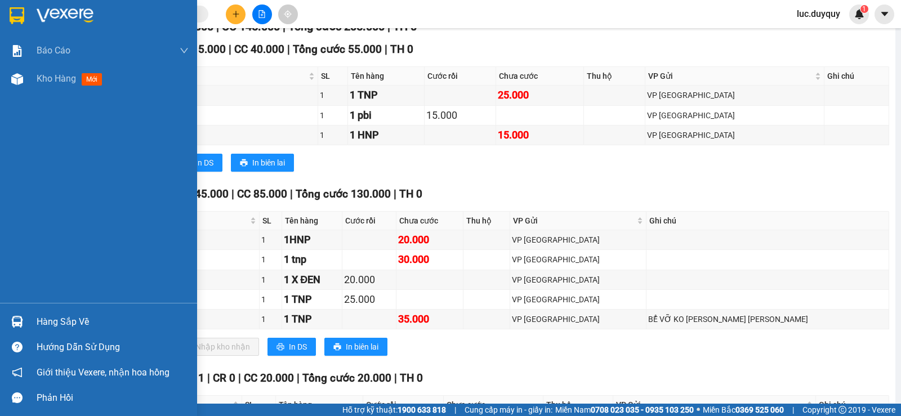
click at [77, 312] on div "Hàng sắp về" at bounding box center [98, 321] width 197 height 25
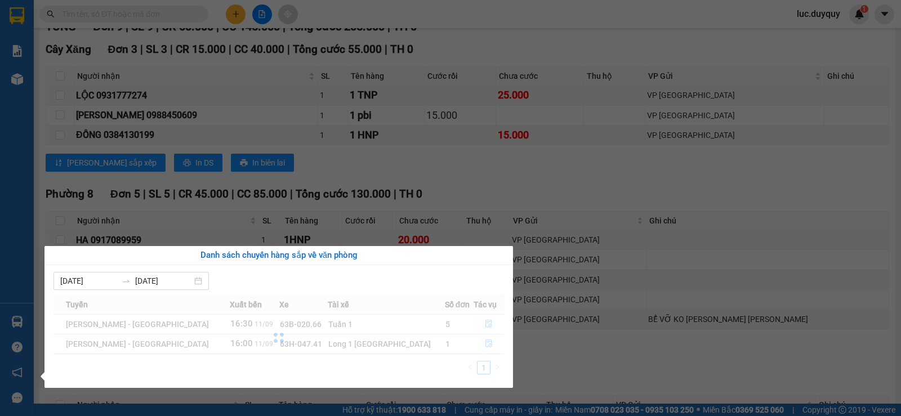
click at [481, 344] on div at bounding box center [278, 338] width 451 height 87
click at [891, 193] on section "Kết quả tìm kiếm ( 442 ) Bộ lọc Mã ĐH Trạng thái Món hàng Thu hộ Tổng cước Chưa…" at bounding box center [450, 208] width 901 height 416
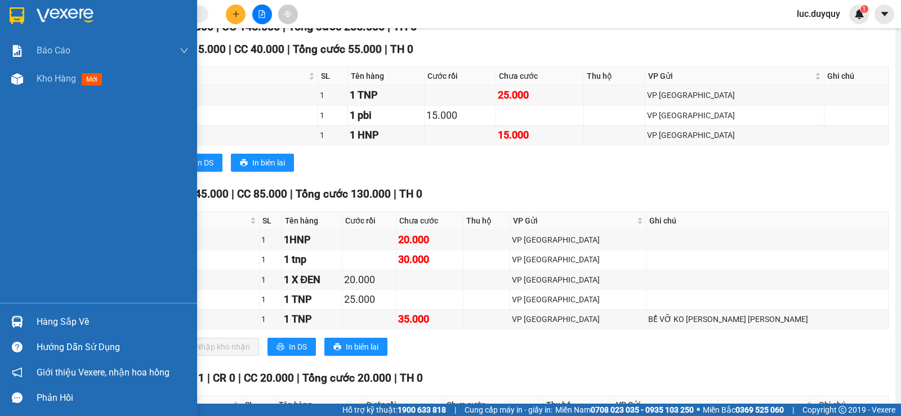
click at [57, 322] on div "Hàng sắp về" at bounding box center [113, 322] width 152 height 17
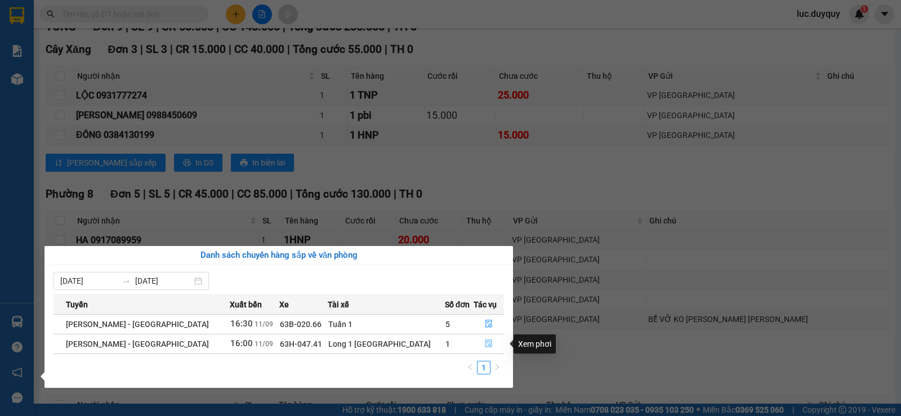
click at [485, 346] on icon "file-done" at bounding box center [489, 344] width 8 height 8
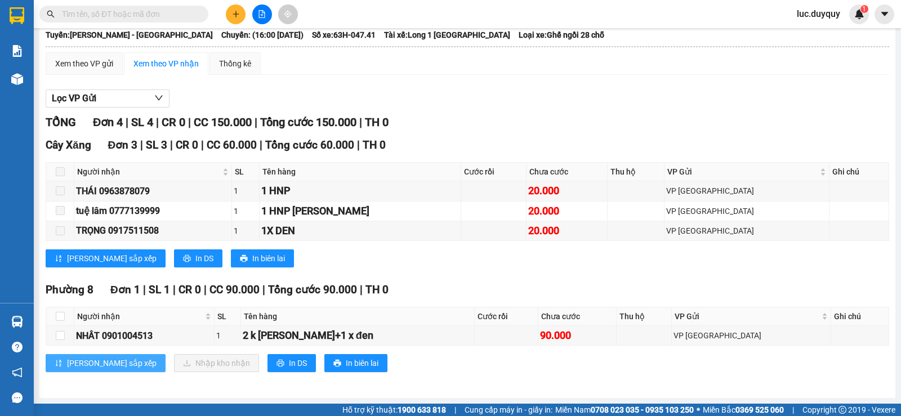
scroll to position [86, 0]
click at [56, 314] on input "checkbox" at bounding box center [60, 316] width 9 height 9
checkbox input "true"
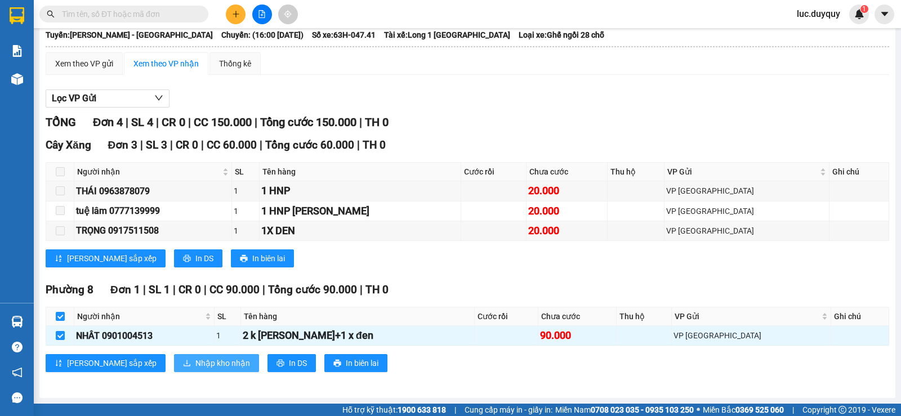
click at [195, 369] on span "Nhập kho nhận" at bounding box center [222, 363] width 55 height 12
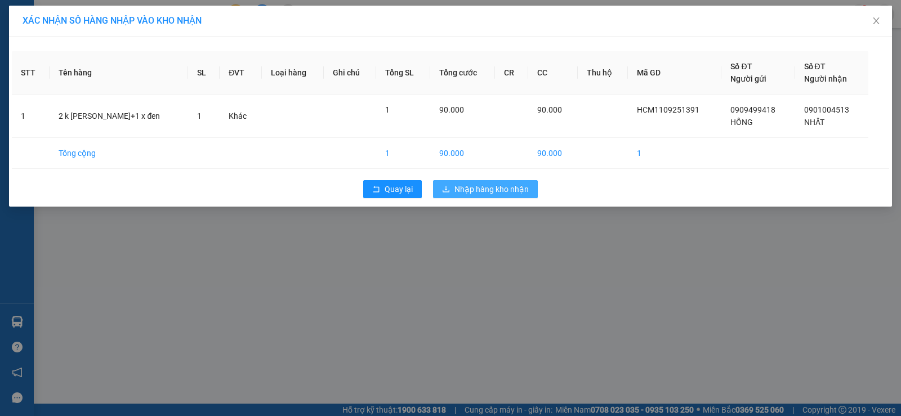
click at [486, 192] on span "Nhập hàng kho nhận" at bounding box center [491, 189] width 74 height 12
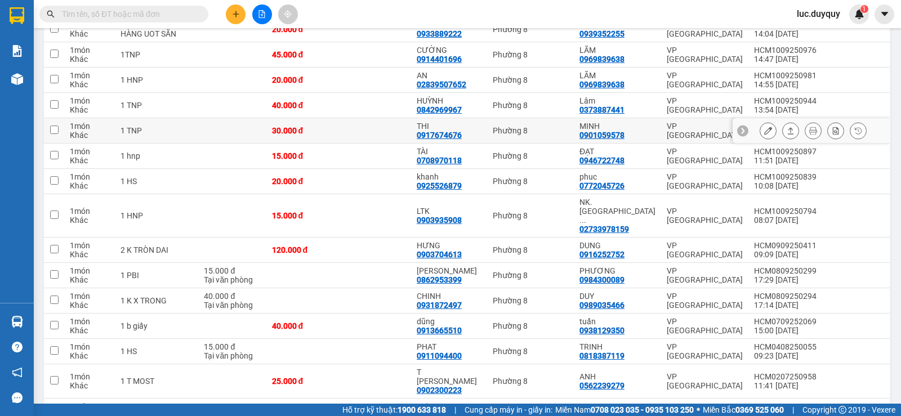
scroll to position [732, 0]
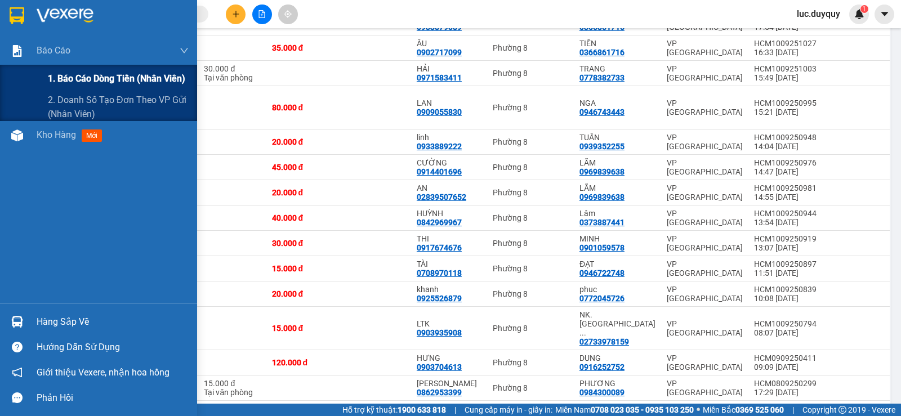
click at [99, 84] on span "1. Báo cáo dòng tiền (nhân viên)" at bounding box center [116, 79] width 137 height 14
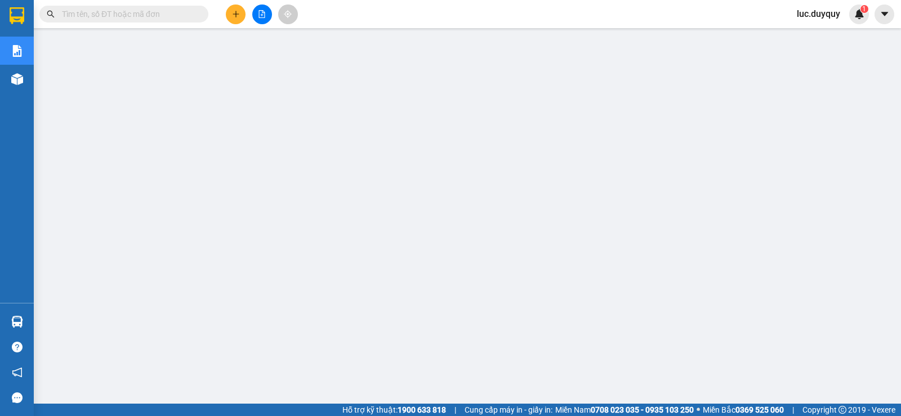
click at [89, 15] on input "text" at bounding box center [128, 14] width 133 height 12
paste input "VPHX1009250965"
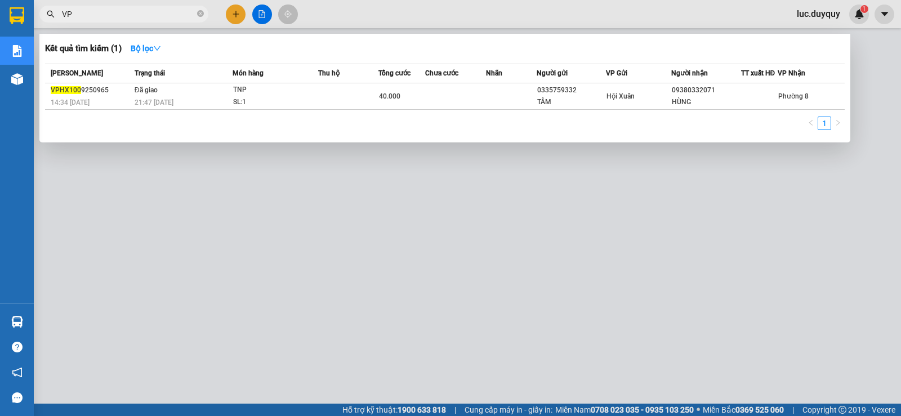
type input "V"
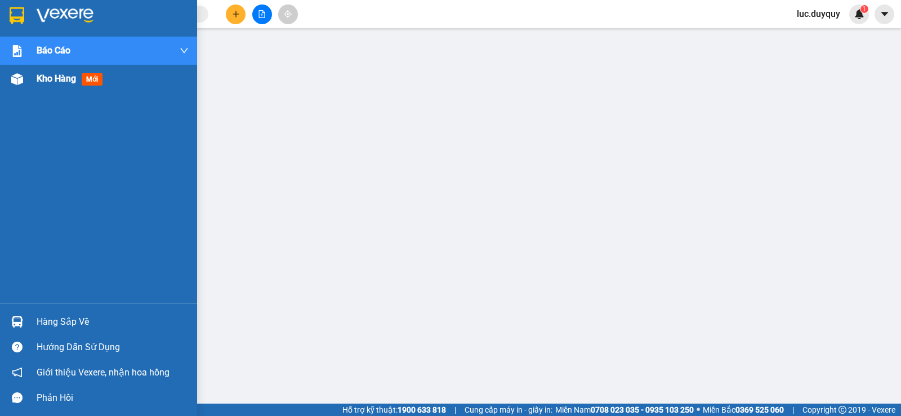
click at [32, 81] on div "Kho hàng mới" at bounding box center [98, 79] width 197 height 28
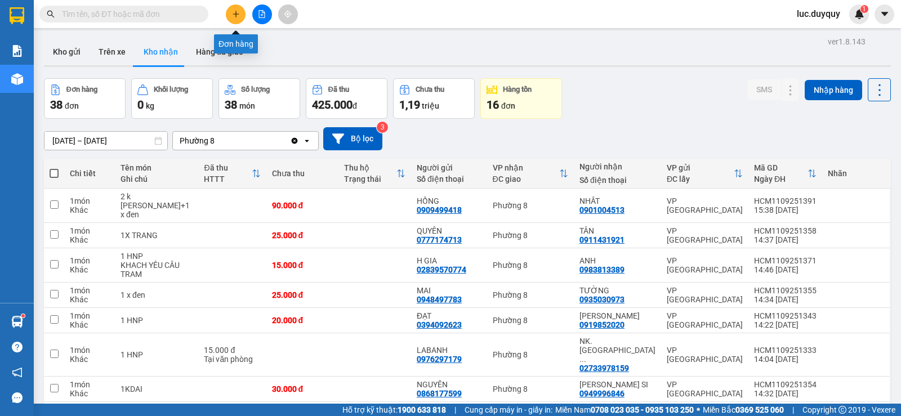
click at [244, 14] on button at bounding box center [236, 15] width 20 height 20
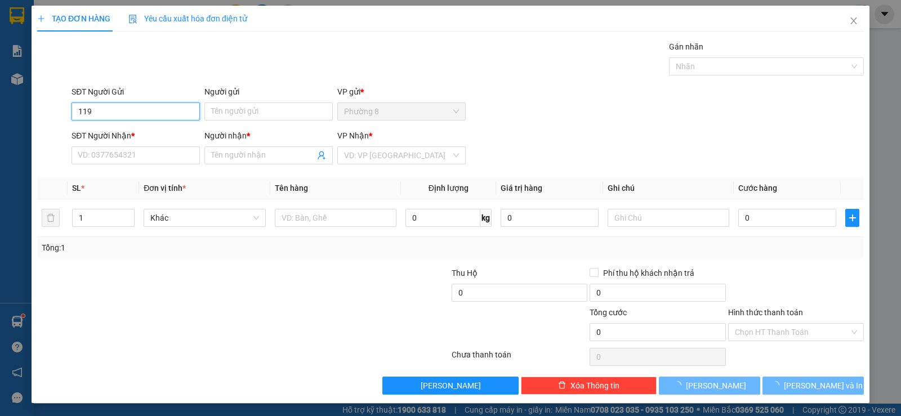
click at [142, 117] on input "119" at bounding box center [136, 111] width 128 height 18
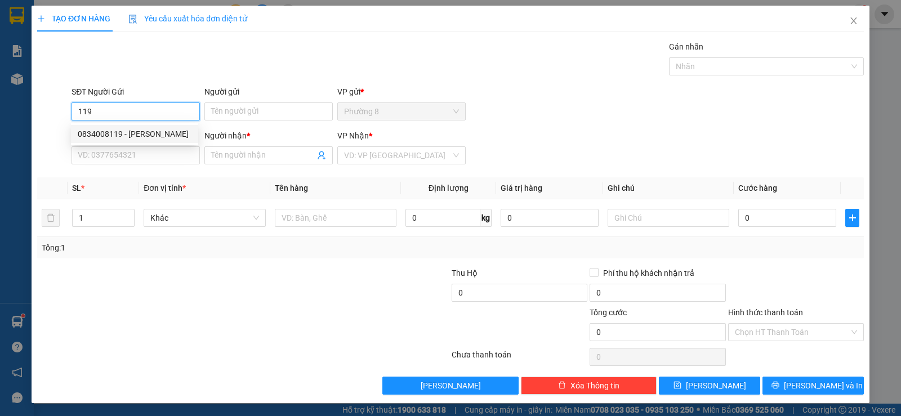
click at [128, 137] on div "0834008119 - UYÊN" at bounding box center [135, 134] width 114 height 12
type input "0834008119"
type input "UYÊN"
type input "02837559898"
type input "LABO HÀ MINH"
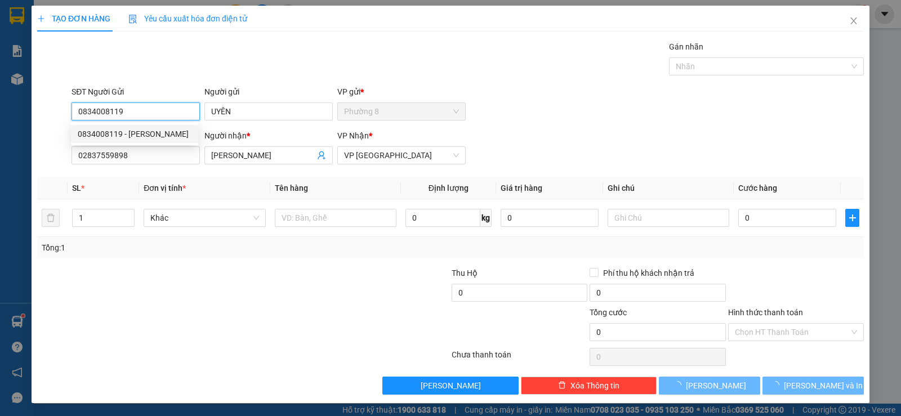
type input "10.000"
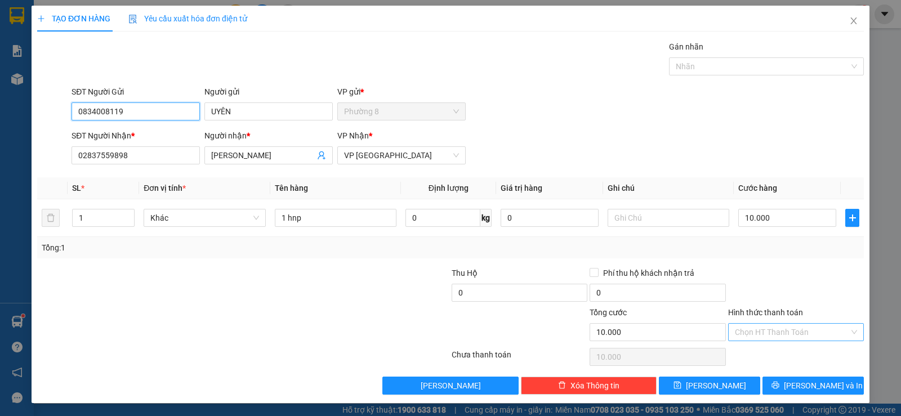
type input "0834008119"
click at [775, 327] on input "Hình thức thanh toán" at bounding box center [792, 332] width 114 height 17
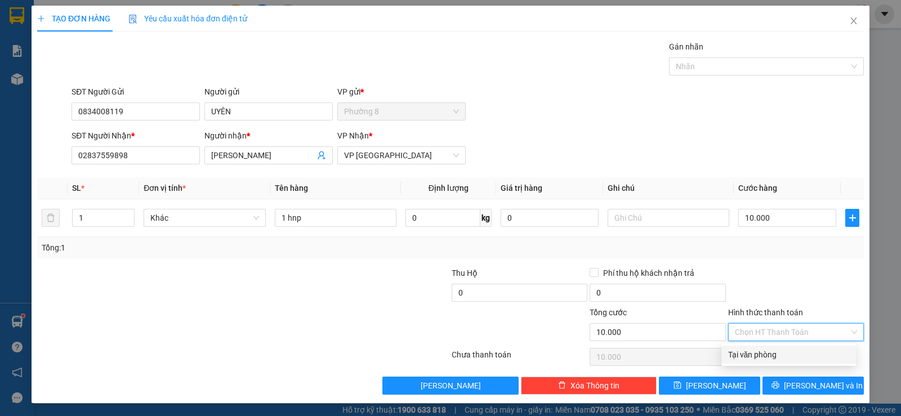
click at [781, 347] on div "Tại văn phòng" at bounding box center [788, 355] width 135 height 18
type input "0"
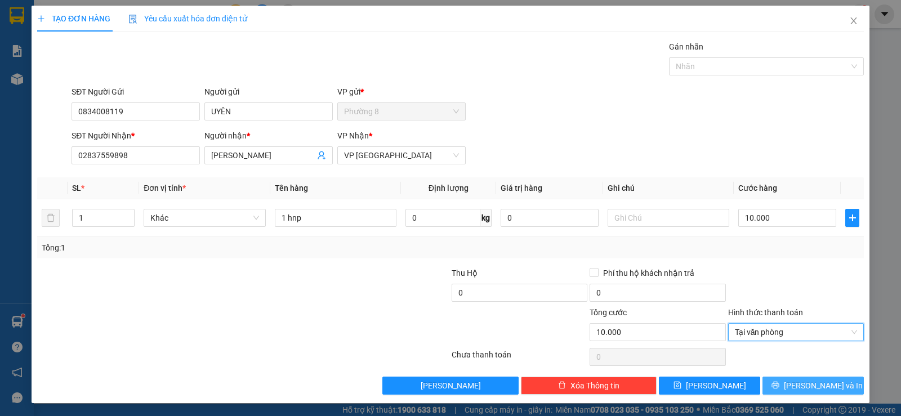
click at [779, 384] on icon "printer" at bounding box center [775, 385] width 7 height 7
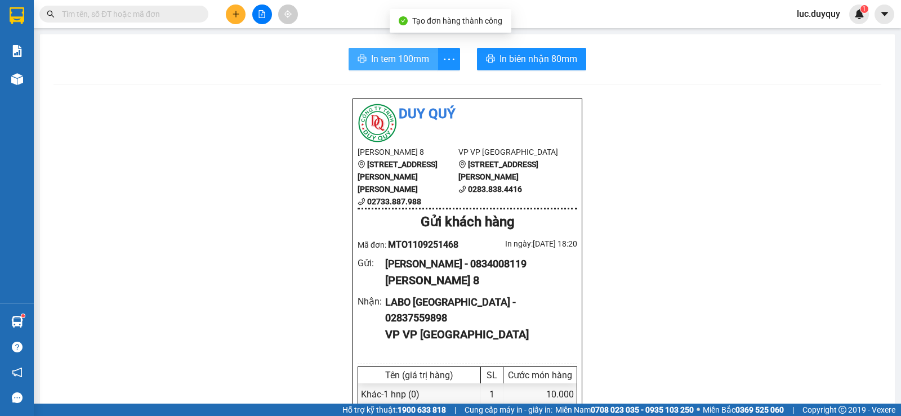
click at [380, 55] on span "In tem 100mm" at bounding box center [400, 59] width 58 height 14
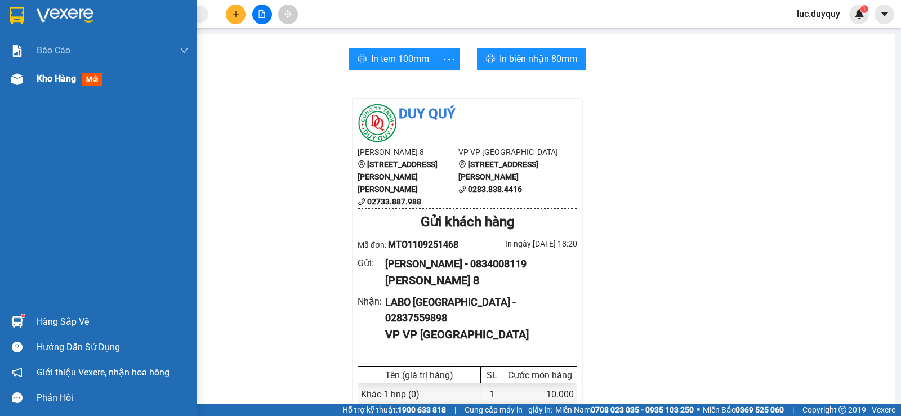
click at [62, 86] on div "Kho hàng mới" at bounding box center [72, 79] width 70 height 14
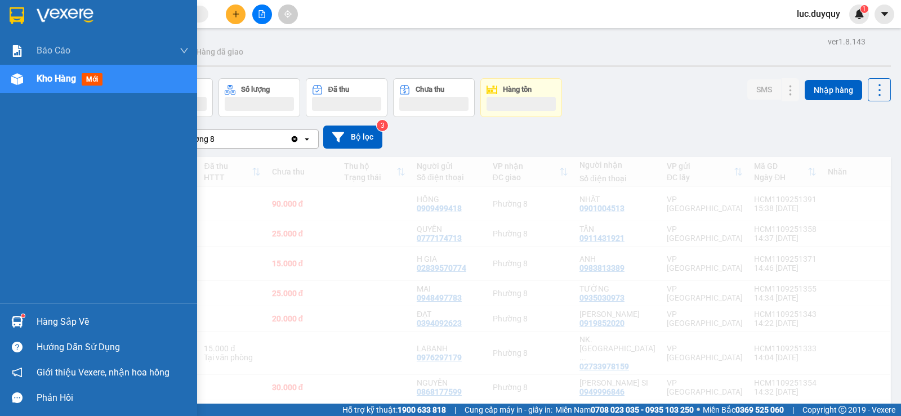
click at [36, 78] on div "Kho hàng mới" at bounding box center [98, 79] width 197 height 28
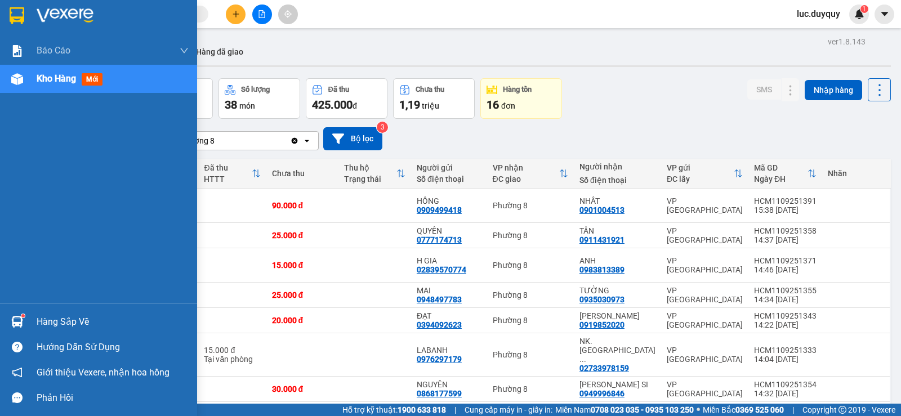
click at [32, 322] on div "Hàng sắp về" at bounding box center [98, 321] width 197 height 25
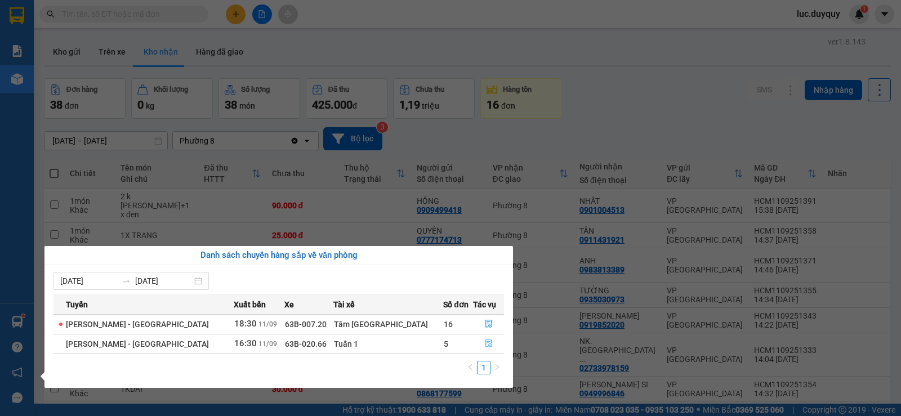
click at [485, 345] on icon "file-done" at bounding box center [489, 344] width 8 height 8
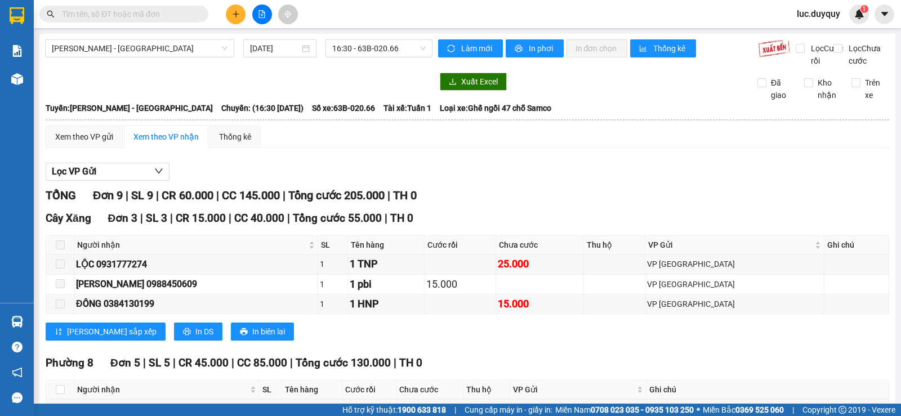
scroll to position [225, 0]
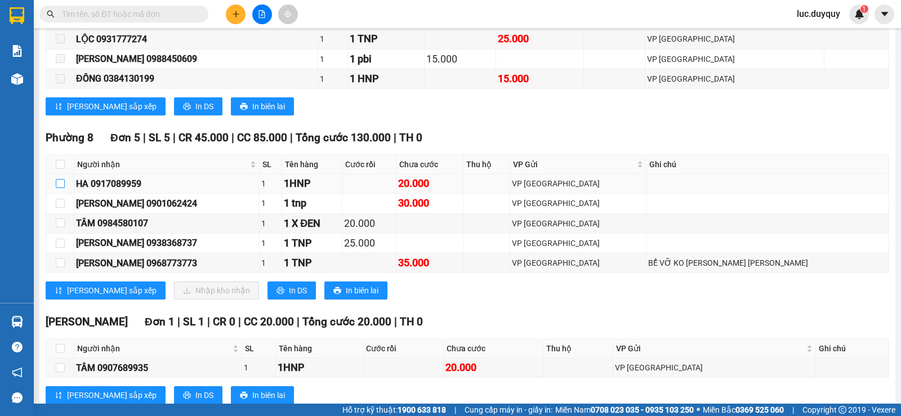
click at [58, 188] on input "checkbox" at bounding box center [60, 183] width 9 height 9
checkbox input "true"
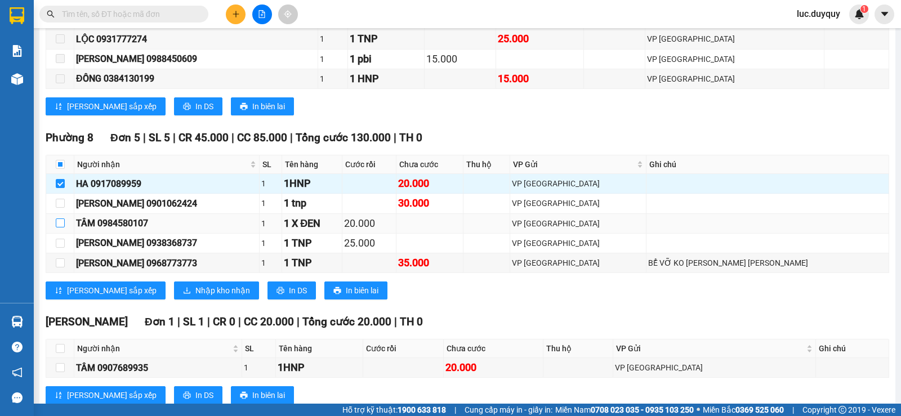
click at [58, 228] on input "checkbox" at bounding box center [60, 222] width 9 height 9
checkbox input "true"
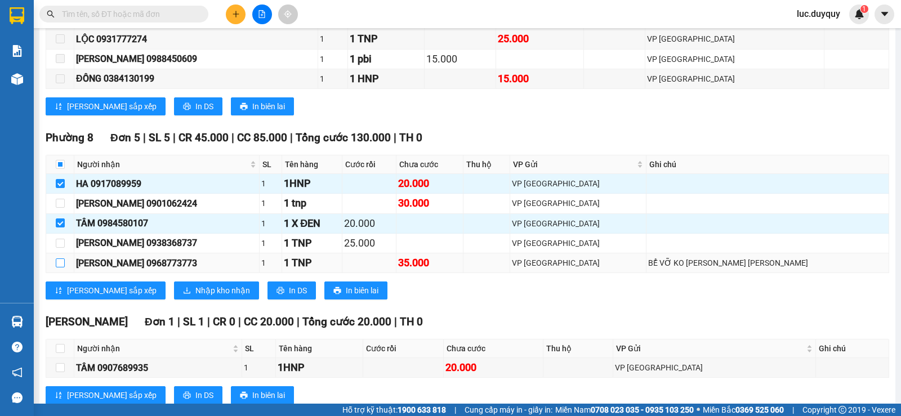
click at [64, 267] on input "checkbox" at bounding box center [60, 262] width 9 height 9
checkbox input "true"
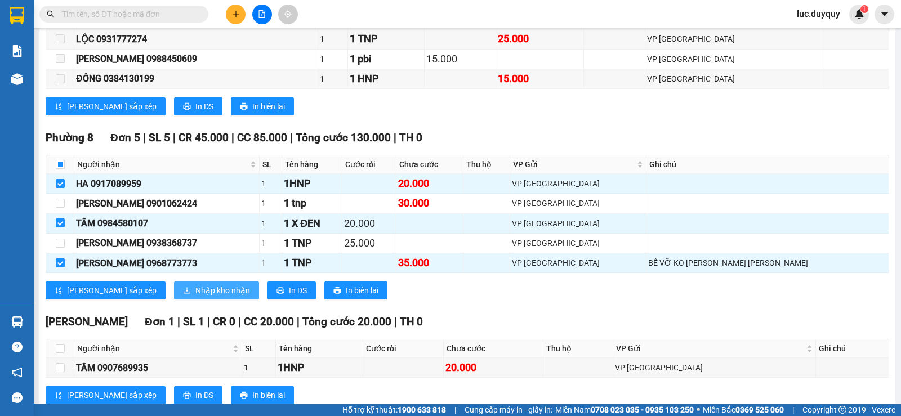
click at [195, 297] on span "Nhập kho nhận" at bounding box center [222, 290] width 55 height 12
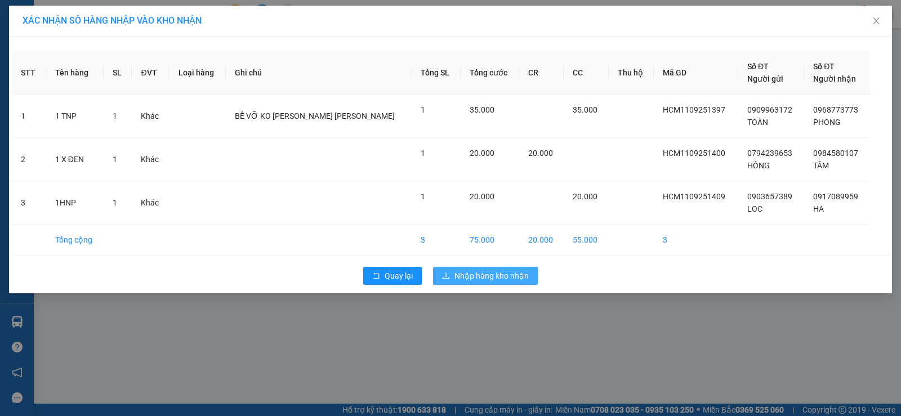
click at [482, 278] on span "Nhập hàng kho nhận" at bounding box center [491, 276] width 74 height 12
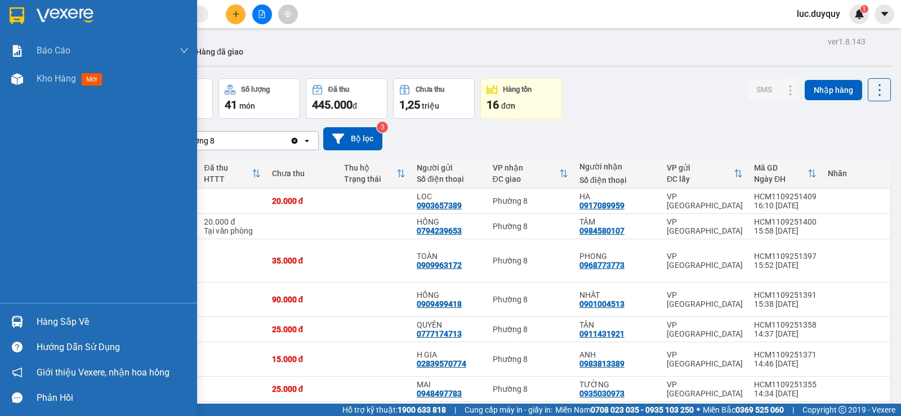
click at [63, 319] on div "Hàng sắp về" at bounding box center [113, 322] width 152 height 17
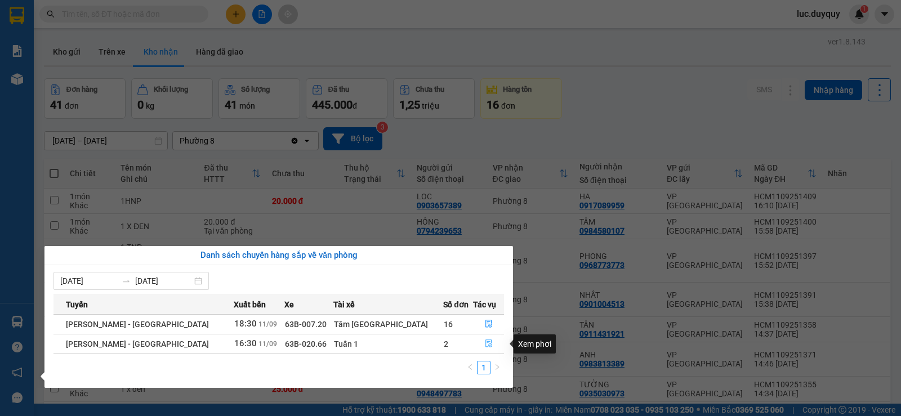
click at [478, 340] on button "button" at bounding box center [489, 344] width 30 height 18
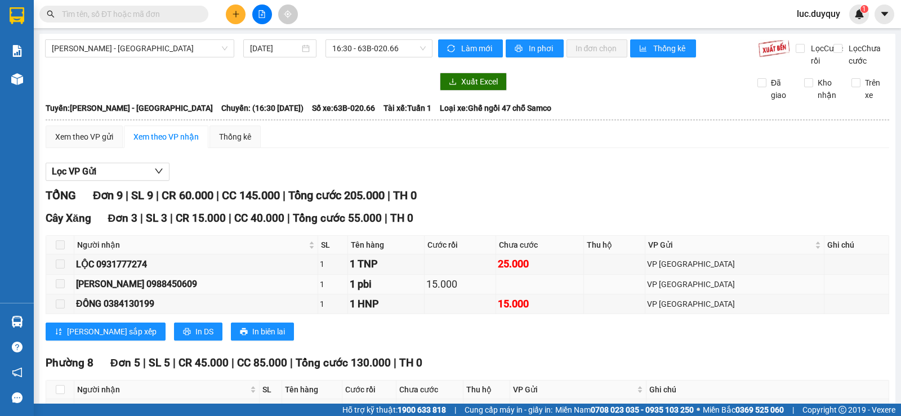
scroll to position [169, 0]
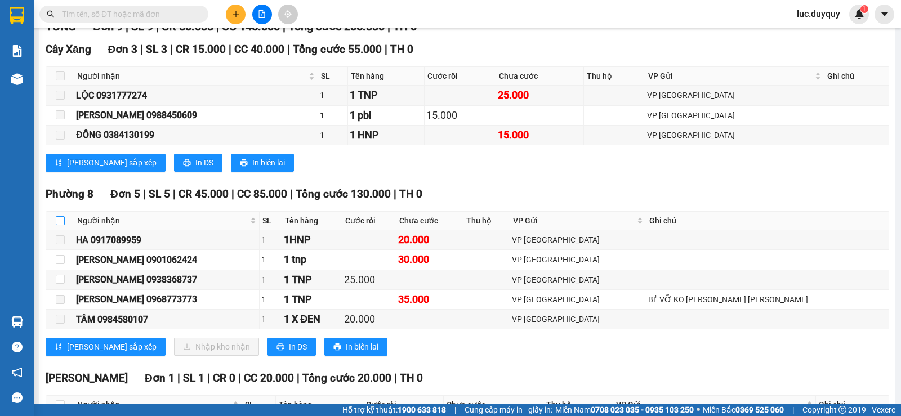
click at [56, 226] on label at bounding box center [60, 221] width 9 height 12
click at [56, 225] on input "checkbox" at bounding box center [60, 220] width 9 height 9
checkbox input "true"
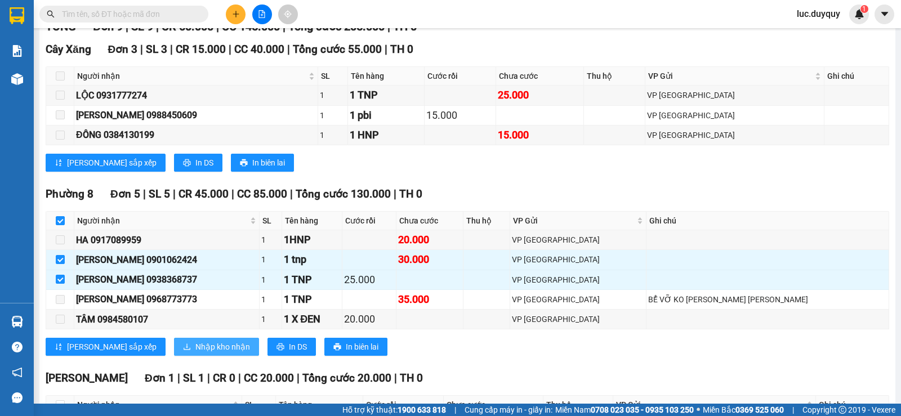
click at [195, 353] on span "Nhập kho nhận" at bounding box center [222, 347] width 55 height 12
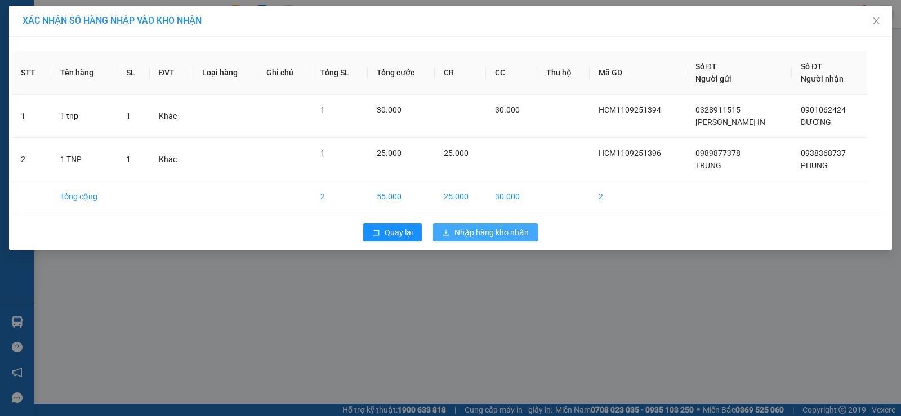
click at [496, 228] on span "Nhập hàng kho nhận" at bounding box center [491, 232] width 74 height 12
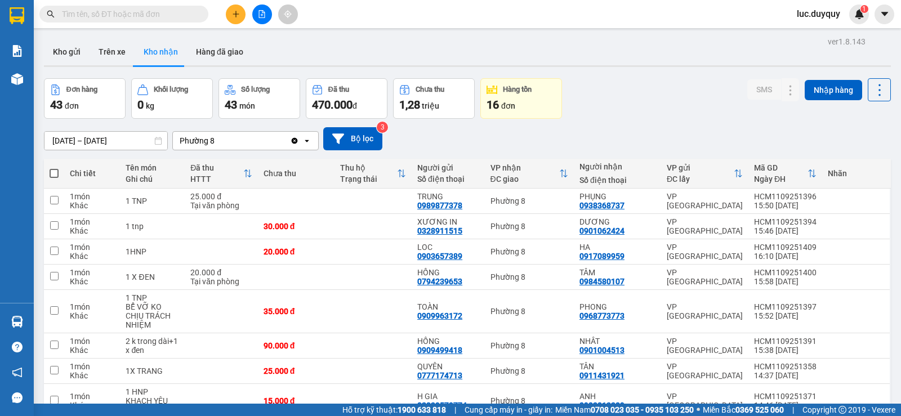
click at [226, 15] on button at bounding box center [236, 15] width 20 height 20
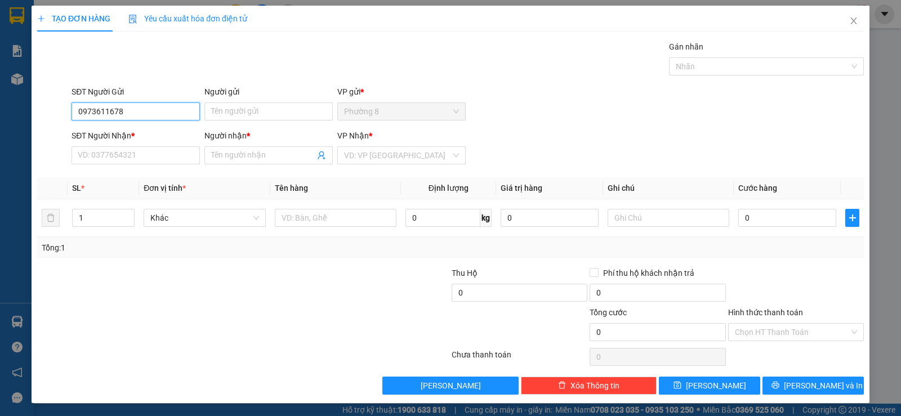
click at [172, 116] on input "0973611678" at bounding box center [136, 111] width 128 height 18
type input "0973611678"
click at [249, 116] on input "Người gửi" at bounding box center [268, 111] width 128 height 18
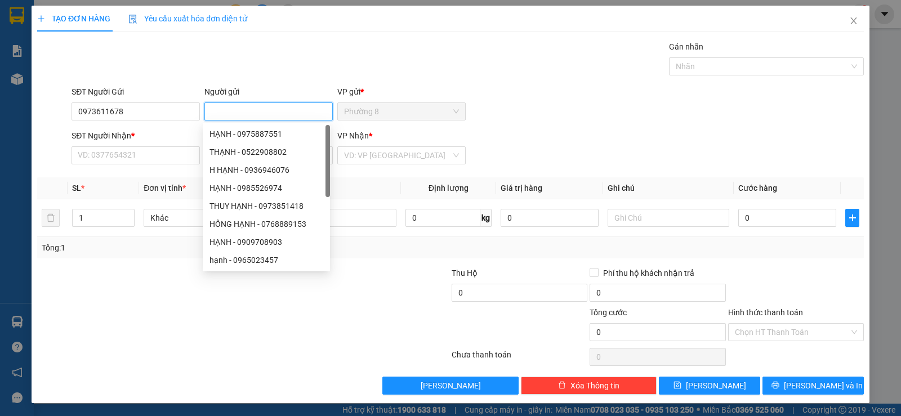
type input "D"
type input "ĐẠT"
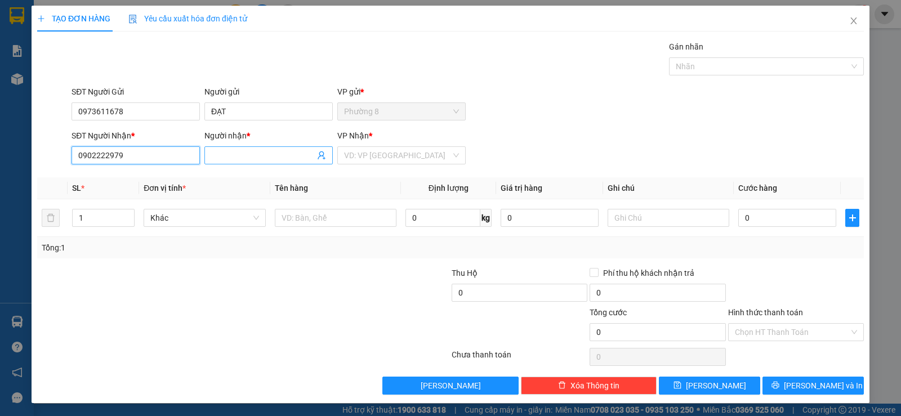
type input "0902222979"
click at [255, 156] on input "Người nhận *" at bounding box center [263, 155] width 104 height 12
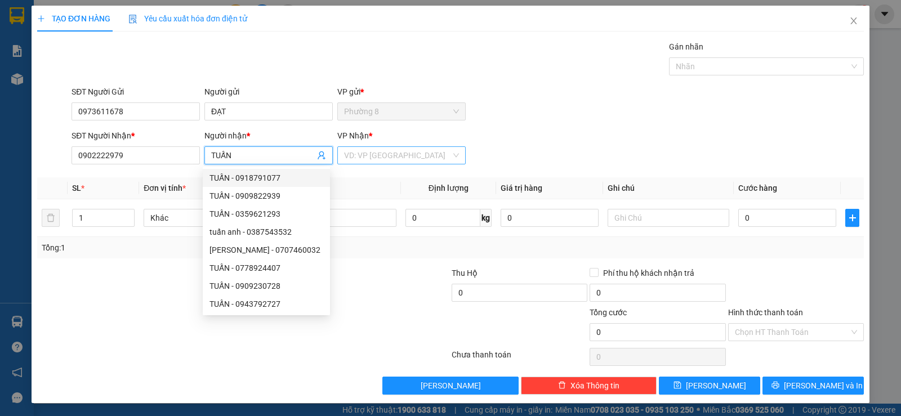
type input "TUẤN"
click at [373, 153] on input "search" at bounding box center [397, 155] width 107 height 17
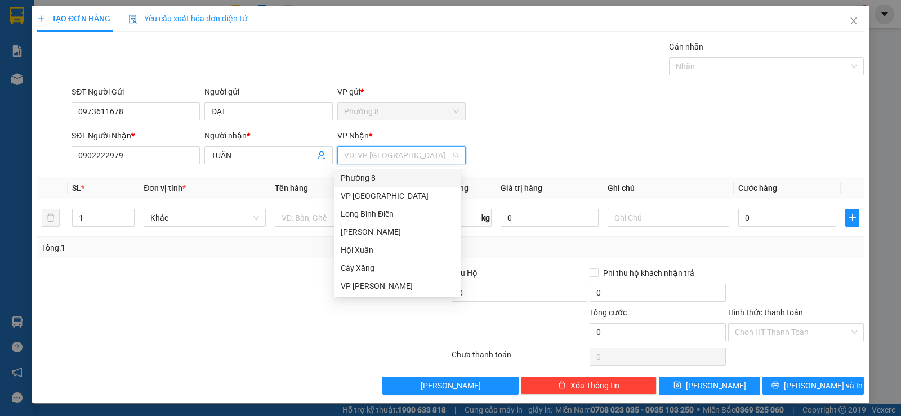
type input "S"
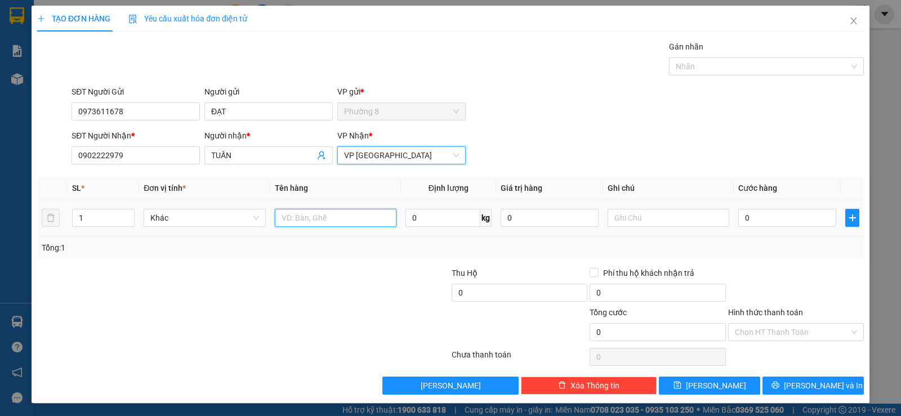
click at [357, 225] on input "text" at bounding box center [336, 218] width 122 height 18
type input "1"
type input "2 TNP"
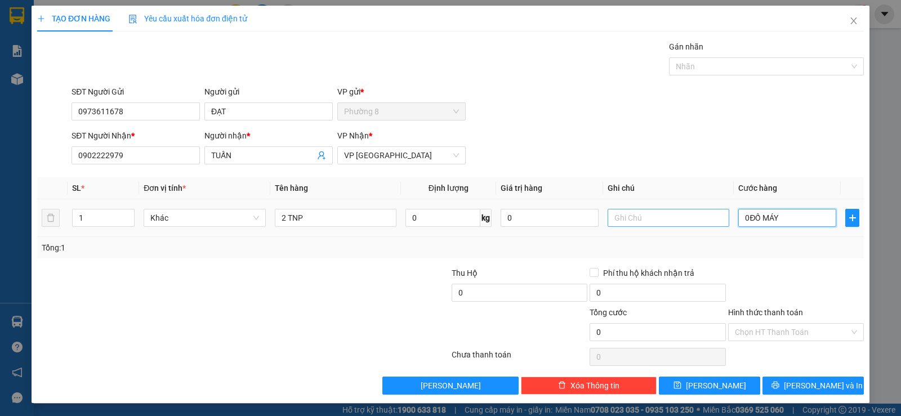
drag, startPoint x: 783, startPoint y: 218, endPoint x: 701, endPoint y: 215, distance: 82.3
click at [715, 216] on tr "1 Khác 2 TNP 0 kg 0 0ĐỒ MÁY" at bounding box center [450, 218] width 827 height 38
type input "0"
click at [638, 221] on input "text" at bounding box center [669, 218] width 122 height 18
type input "D"
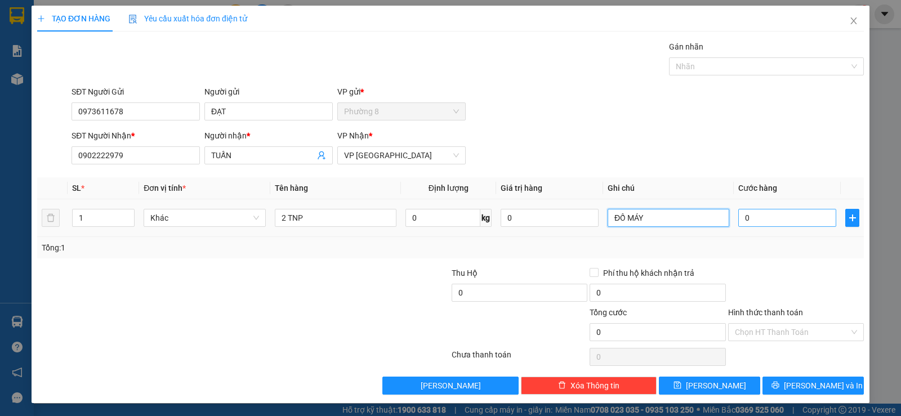
type input "ĐỒ MÁY"
click at [775, 220] on input "0" at bounding box center [787, 218] width 98 height 18
type input "7"
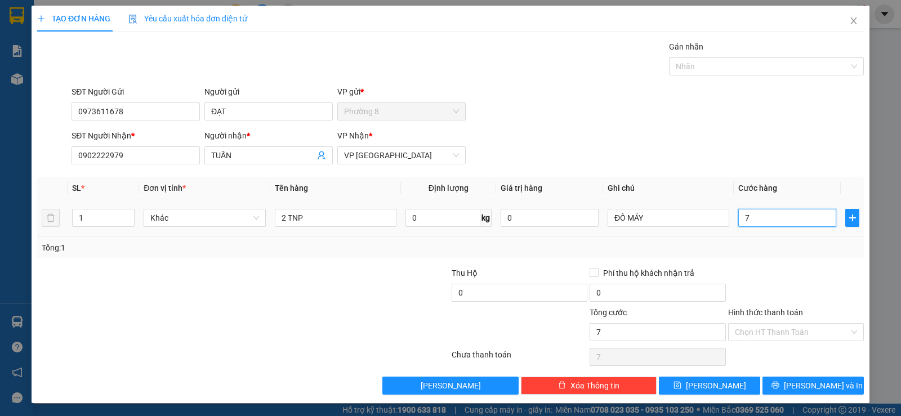
type input "70"
type input "700"
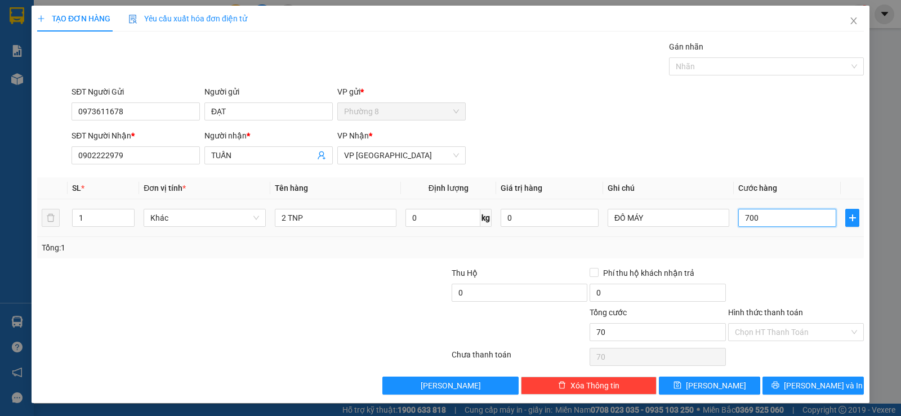
type input "700"
type input "7.000"
type input "70.000"
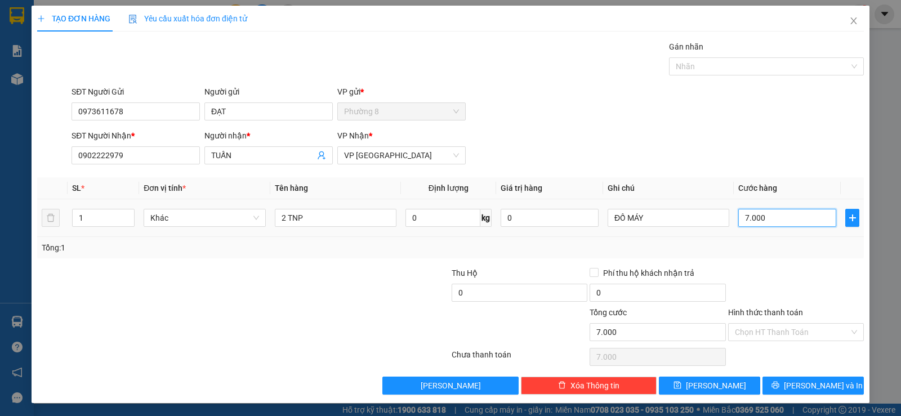
type input "70.000"
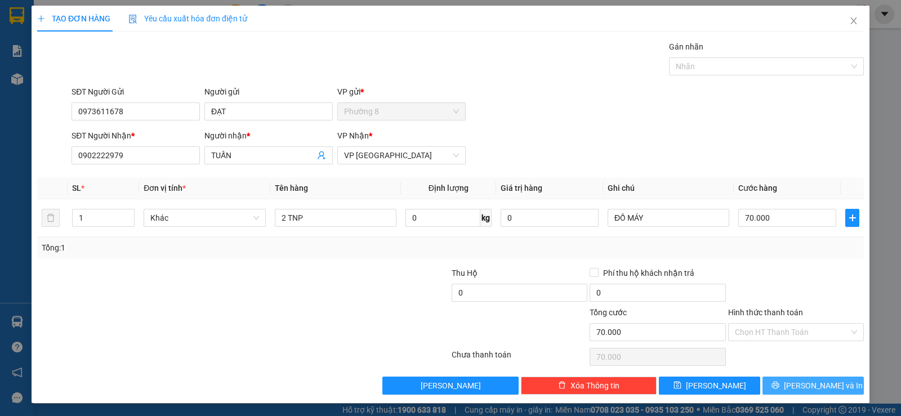
click at [808, 390] on span "Lưu và In" at bounding box center [823, 386] width 79 height 12
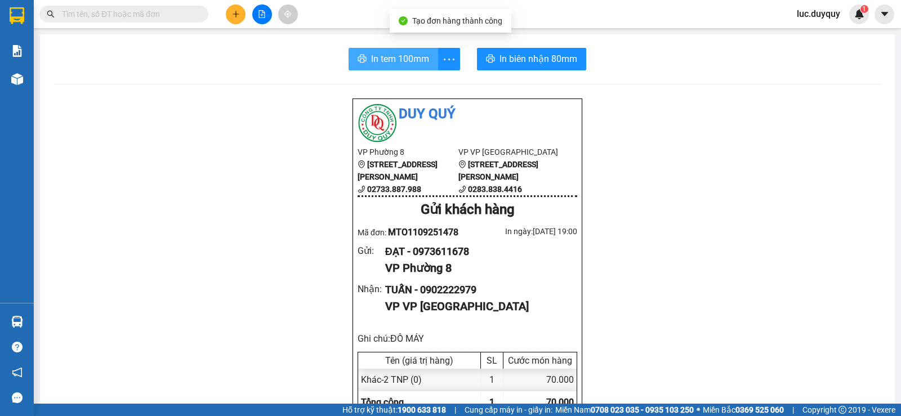
click at [400, 51] on button "In tem 100mm" at bounding box center [394, 59] width 90 height 23
click at [389, 60] on span "In tem 100mm" at bounding box center [400, 59] width 58 height 14
click at [390, 55] on span "In tem 100mm" at bounding box center [400, 59] width 58 height 14
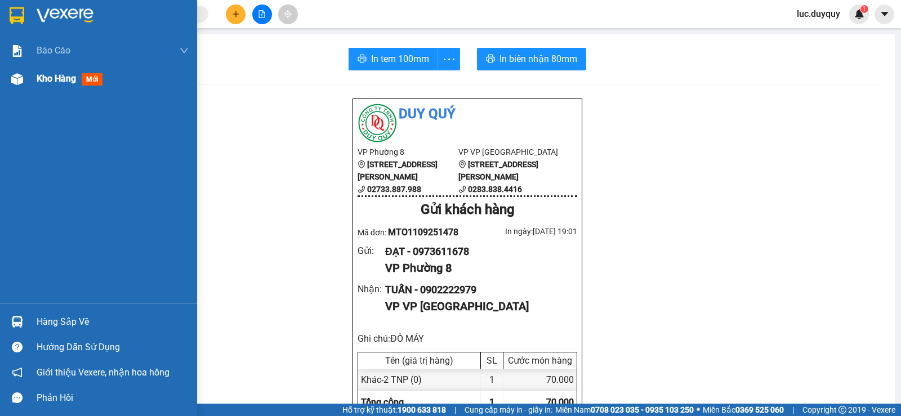
click at [30, 77] on div "Kho hàng mới" at bounding box center [98, 79] width 197 height 28
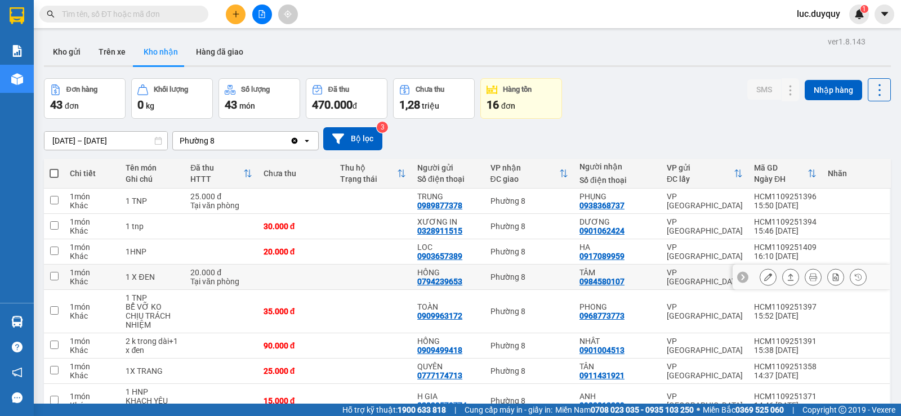
click at [787, 276] on icon at bounding box center [791, 277] width 8 height 8
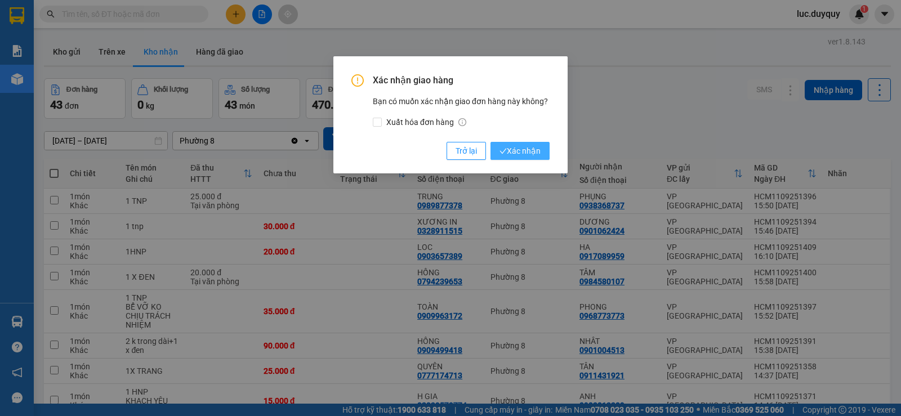
click at [490, 142] on button "Xác nhận" at bounding box center [519, 151] width 59 height 18
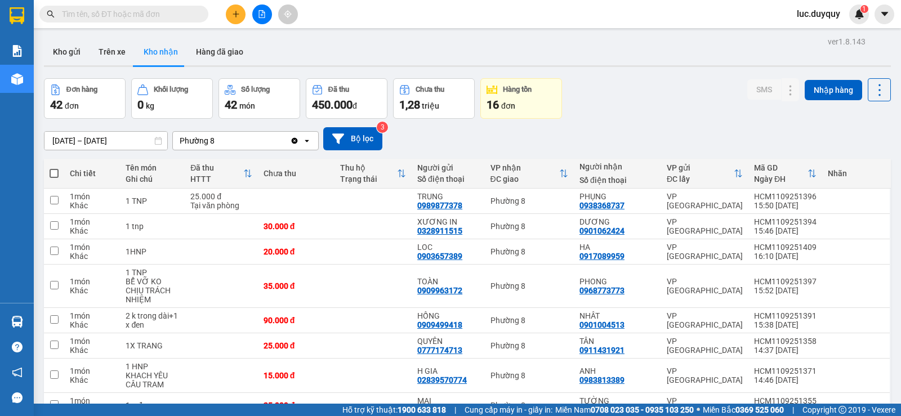
click at [639, 89] on div "Đơn hàng 42 đơn Khối lượng 0 kg Số lượng 42 món Đã thu 450.000 đ Chưa thu 1,28 …" at bounding box center [467, 98] width 847 height 41
click at [236, 12] on icon "plus" at bounding box center [236, 14] width 8 height 8
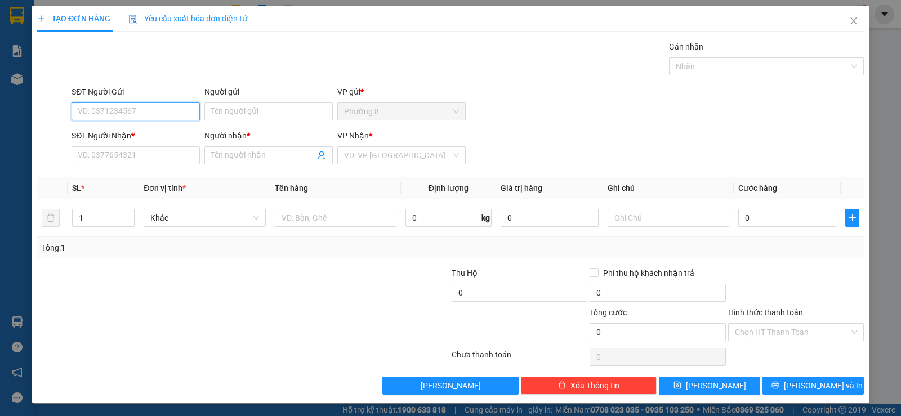
click at [130, 107] on input "SĐT Người Gửi" at bounding box center [136, 111] width 128 height 18
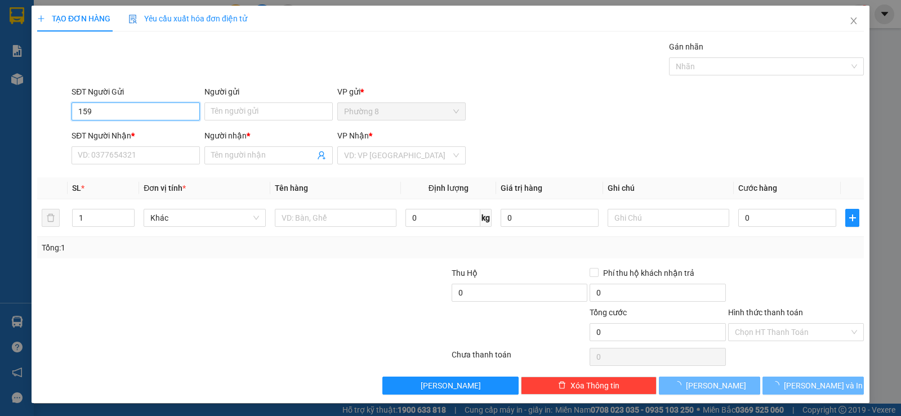
click at [112, 109] on input "159" at bounding box center [136, 111] width 128 height 18
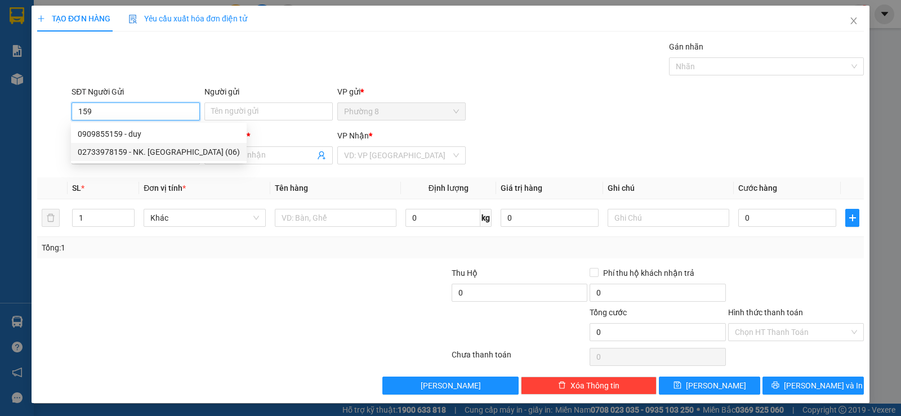
click at [152, 150] on div "02733978159 - NK. SÀI GÒN (06)" at bounding box center [159, 152] width 162 height 12
type input "02733978159"
type input "NK. SÀI GÒN (06)"
type input "0903935908"
type input "LTK"
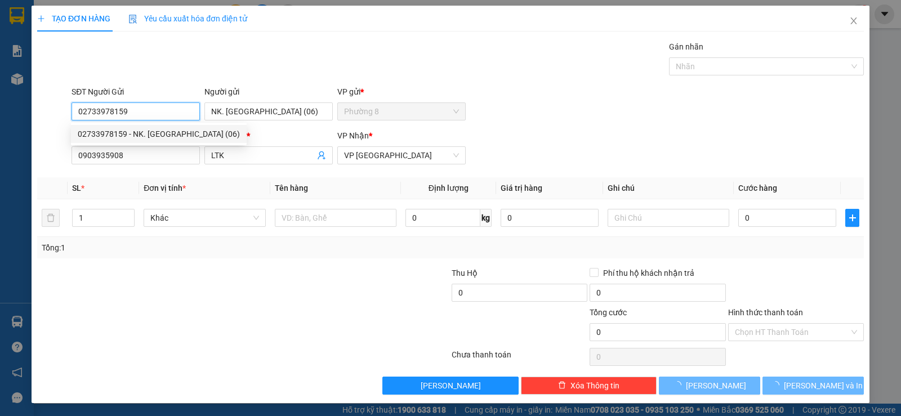
type input "15.000"
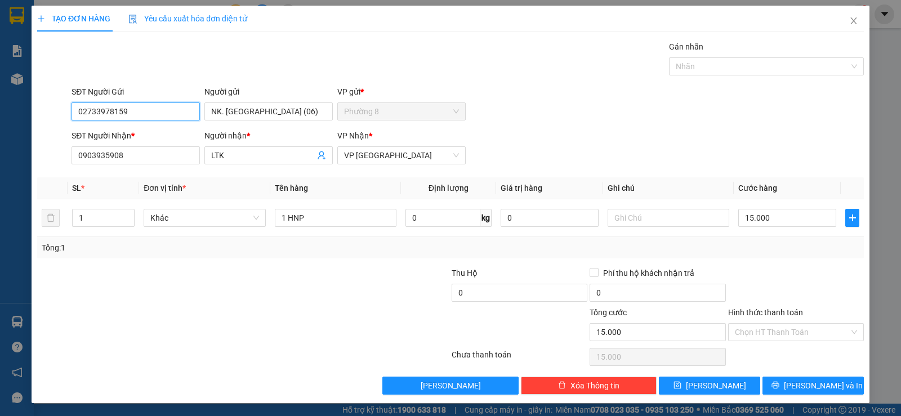
drag, startPoint x: 161, startPoint y: 109, endPoint x: 0, endPoint y: 129, distance: 162.3
click at [0, 128] on div "TẠO ĐƠN HÀNG Yêu cầu xuất hóa đơn điện tử Transit Pickup Surcharge Ids Transit …" at bounding box center [450, 208] width 901 height 416
click at [144, 134] on div "0796892979 - N.K SÀI GÒN MỸ THO ( 06 )" at bounding box center [158, 134] width 161 height 12
type input "0796892979"
type input "N.K SÀI GÒN MỸ THO ( 06 )"
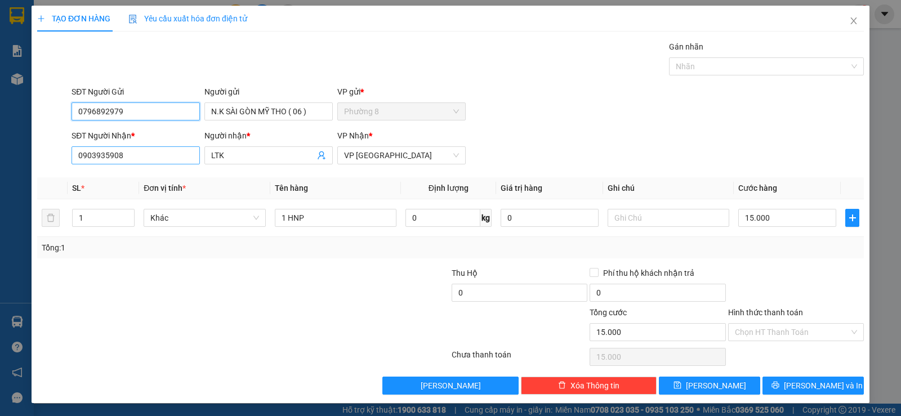
type input "0796892979"
drag, startPoint x: 155, startPoint y: 158, endPoint x: 0, endPoint y: 135, distance: 156.6
click at [0, 135] on div "TẠO ĐƠN HÀNG Yêu cầu xuất hóa đơn điện tử Transit Pickup Surcharge Ids Transit …" at bounding box center [450, 208] width 901 height 416
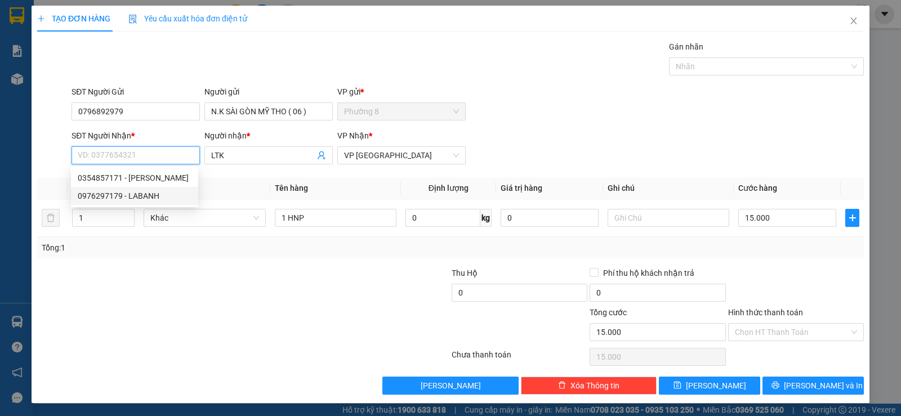
click at [145, 192] on div "0976297179 - LABANH" at bounding box center [135, 196] width 114 height 12
type input "0976297179"
type input "LABANH"
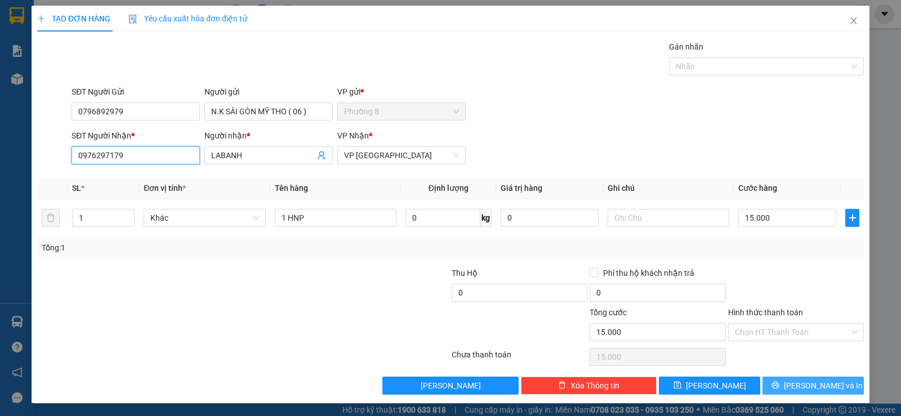
type input "0976297179"
click at [800, 382] on span "Lưu và In" at bounding box center [823, 386] width 79 height 12
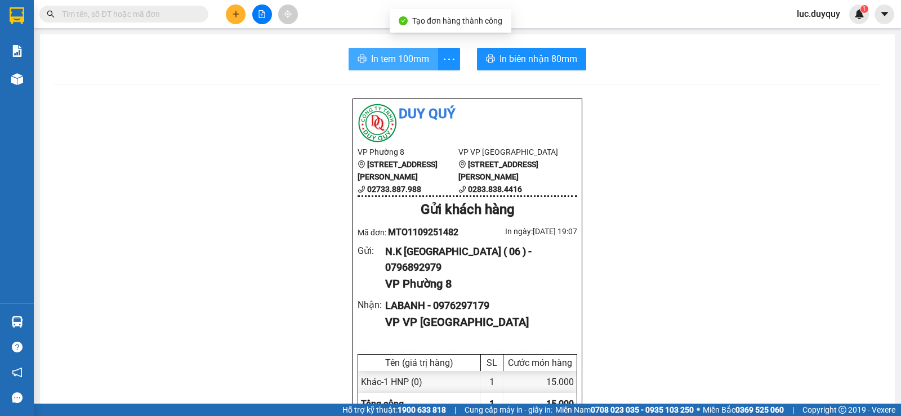
click at [404, 54] on span "In tem 100mm" at bounding box center [400, 59] width 58 height 14
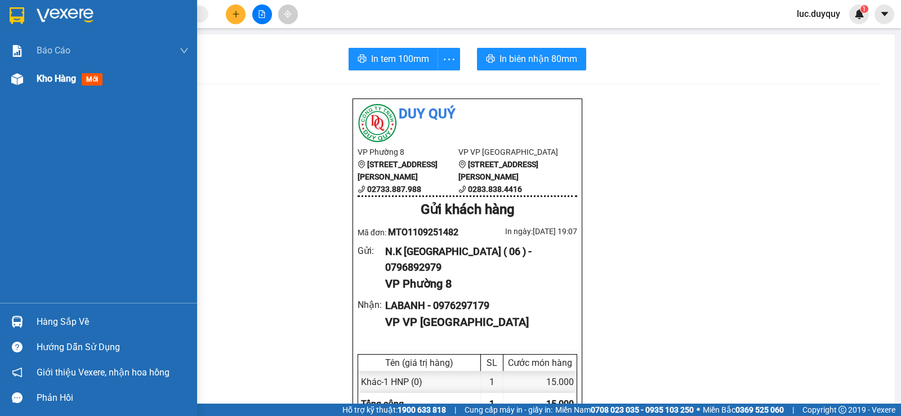
click at [19, 73] on img at bounding box center [17, 79] width 12 height 12
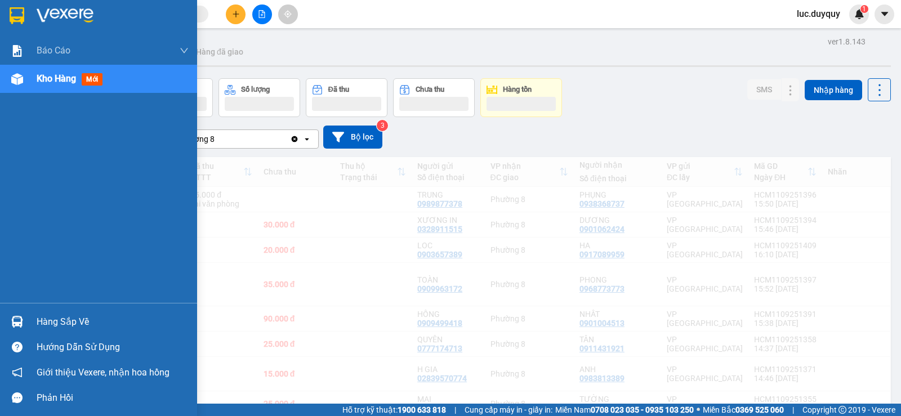
click at [43, 77] on span "Kho hàng" at bounding box center [56, 78] width 39 height 11
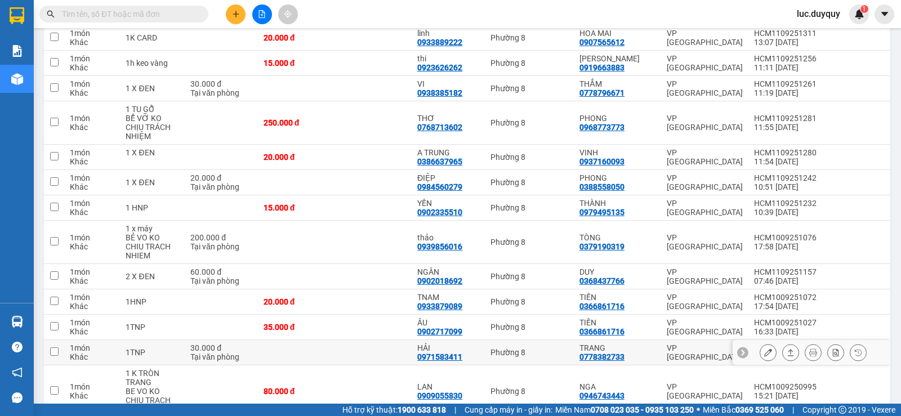
scroll to position [788, 0]
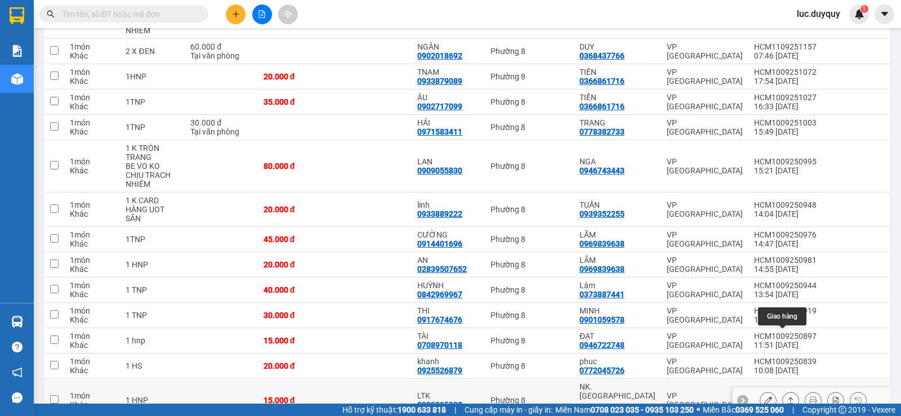
click at [787, 396] on icon at bounding box center [791, 400] width 8 height 8
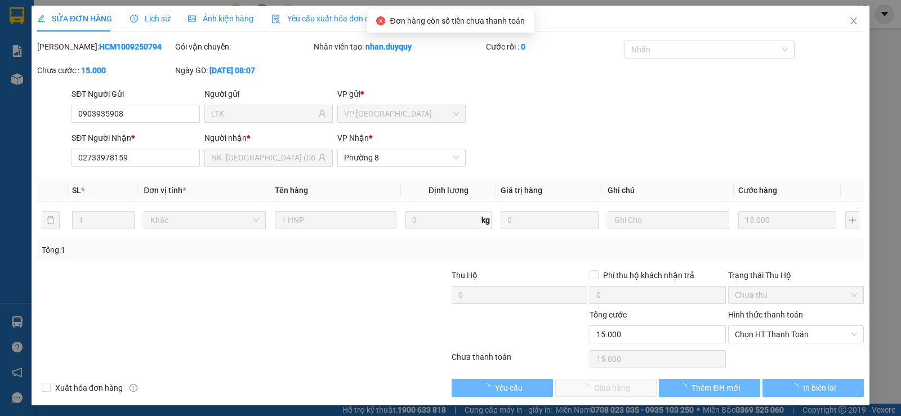
type input "0903935908"
type input "LTK"
type input "02733978159"
type input "NK. SÀI GÒN (06)"
type input "15.000"
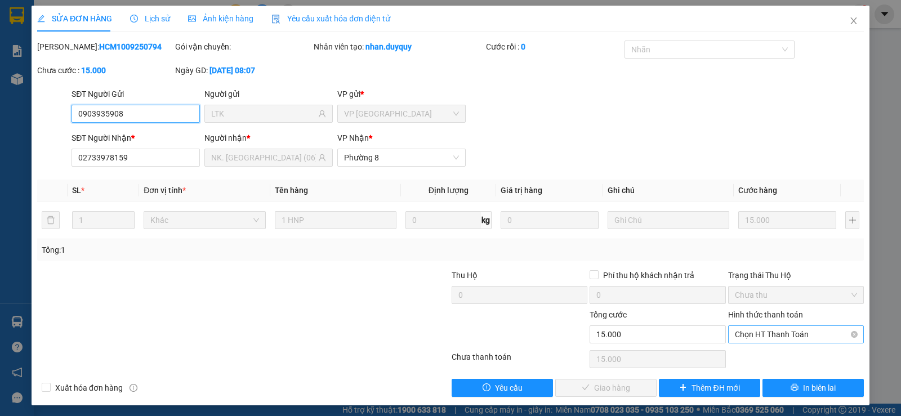
click at [779, 337] on span "Chọn HT Thanh Toán" at bounding box center [796, 334] width 122 height 17
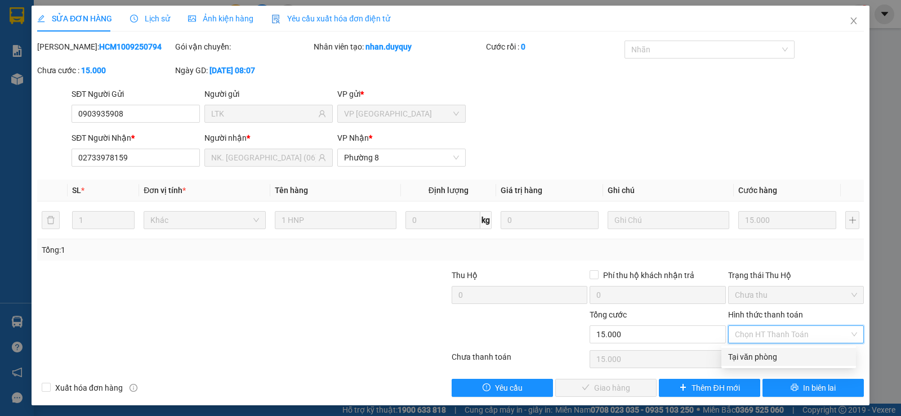
drag, startPoint x: 774, startPoint y: 345, endPoint x: 773, endPoint y: 353, distance: 7.9
click at [773, 353] on div "Tại văn phòng" at bounding box center [788, 357] width 121 height 12
type input "0"
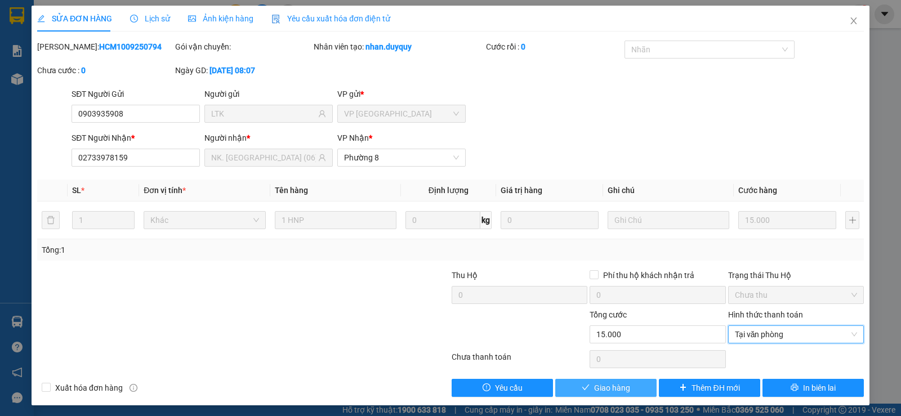
click at [621, 386] on span "Giao hàng" at bounding box center [612, 388] width 36 height 12
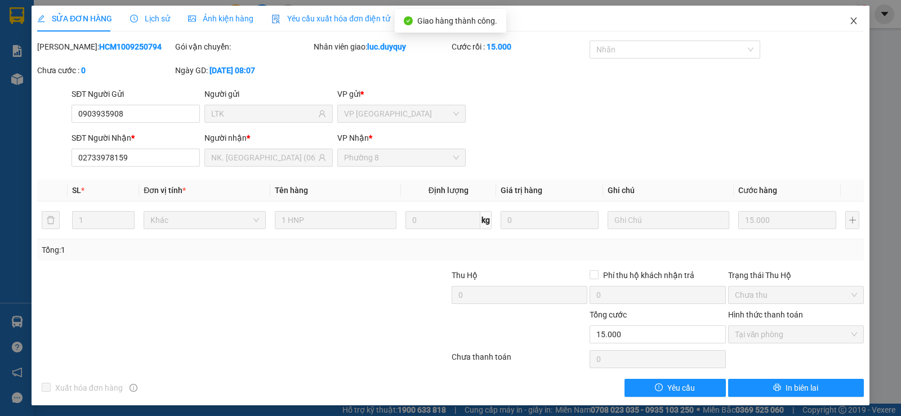
click at [849, 21] on icon "close" at bounding box center [853, 20] width 9 height 9
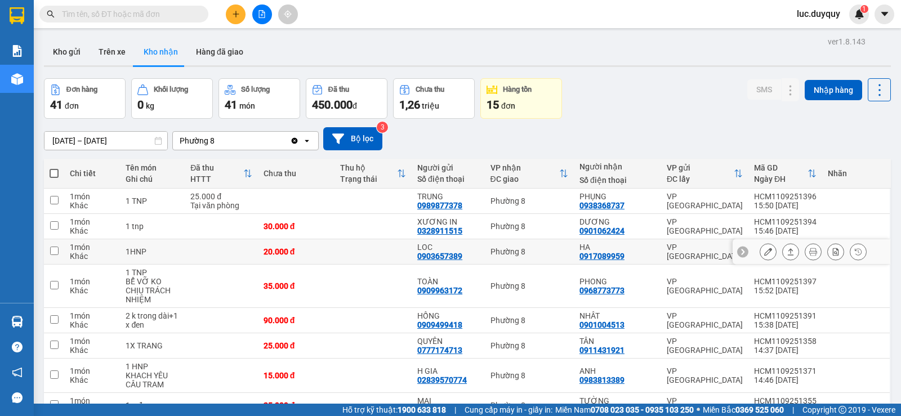
scroll to position [113, 0]
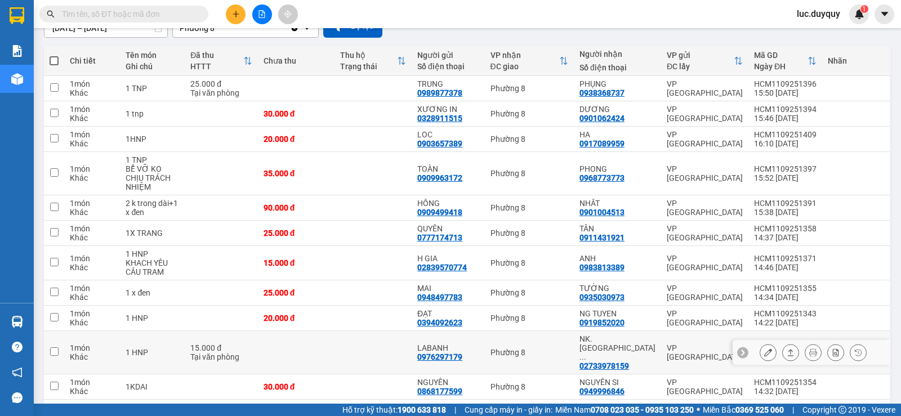
click at [787, 349] on icon at bounding box center [791, 353] width 8 height 8
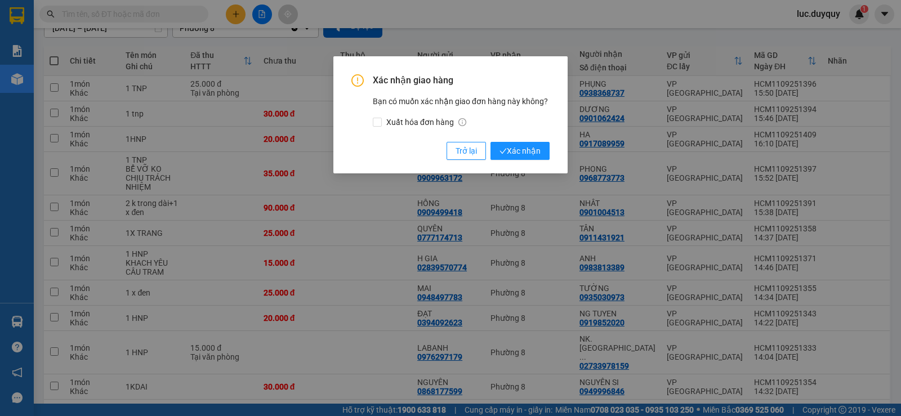
click at [490, 142] on button "Xác nhận" at bounding box center [519, 151] width 59 height 18
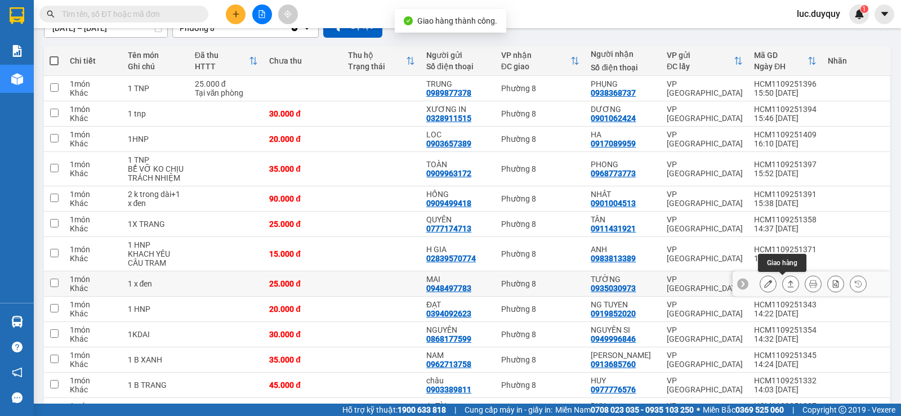
click at [787, 287] on icon at bounding box center [791, 284] width 8 height 8
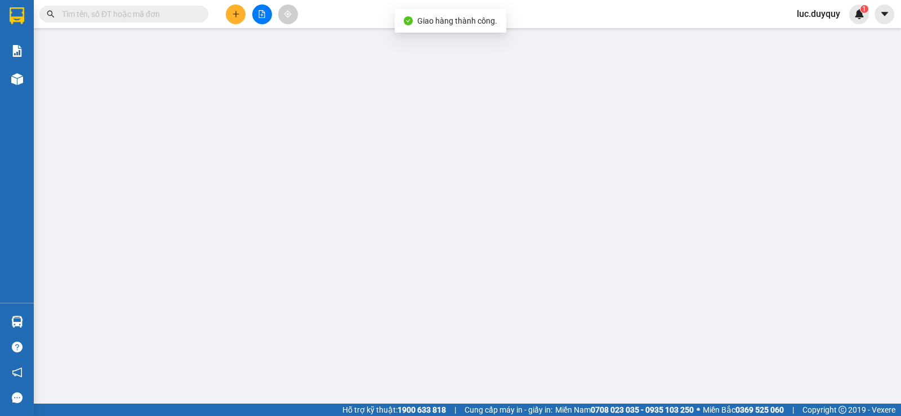
type input "0948497783"
type input "MAI"
type input "0935030973"
type input "TƯỜNG"
type input "25.000"
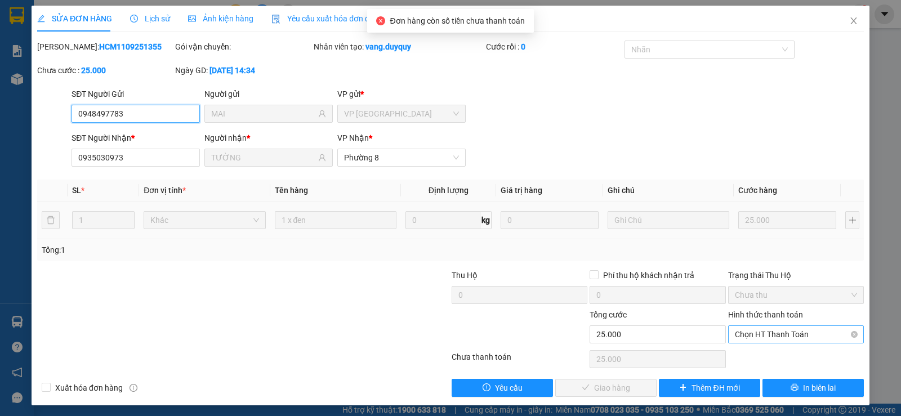
click at [783, 335] on span "Chọn HT Thanh Toán" at bounding box center [796, 334] width 122 height 17
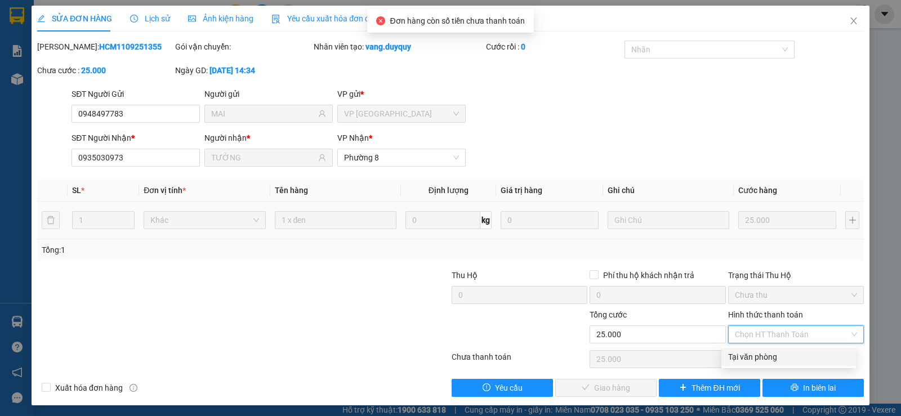
click at [774, 356] on div "Tại văn phòng" at bounding box center [788, 357] width 121 height 12
type input "0"
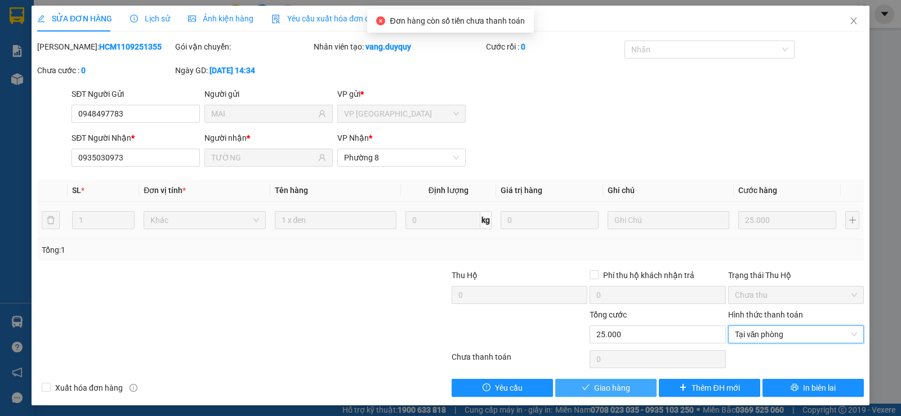
click at [607, 389] on span "Giao hàng" at bounding box center [612, 388] width 36 height 12
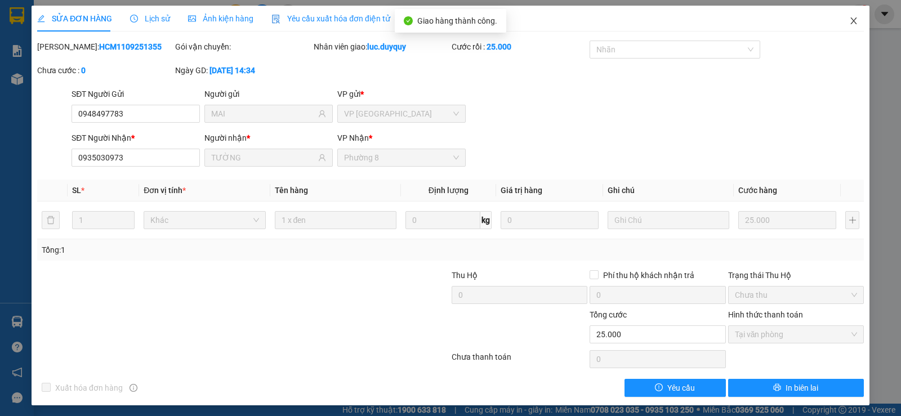
click at [849, 19] on icon "close" at bounding box center [853, 20] width 9 height 9
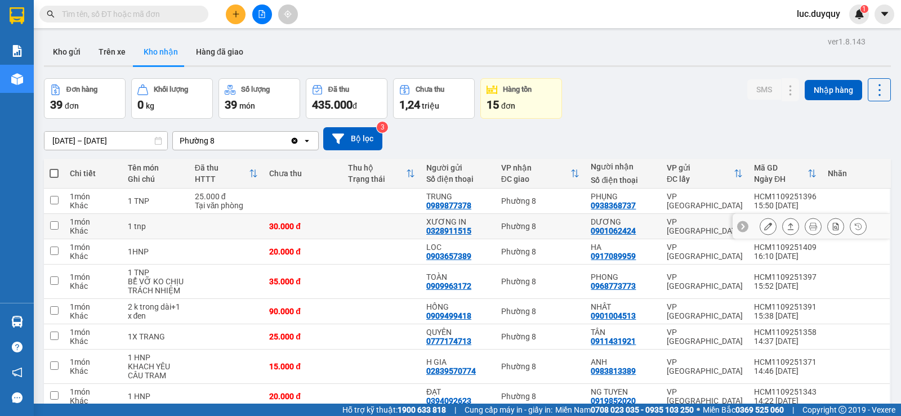
scroll to position [225, 0]
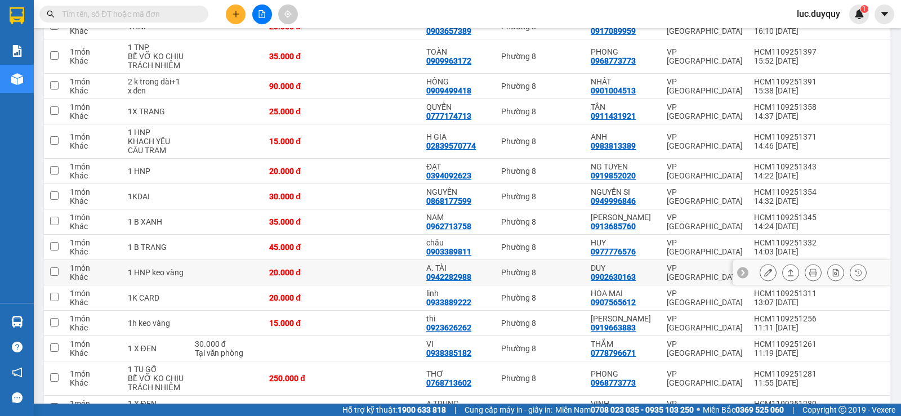
click at [783, 273] on button at bounding box center [791, 273] width 16 height 20
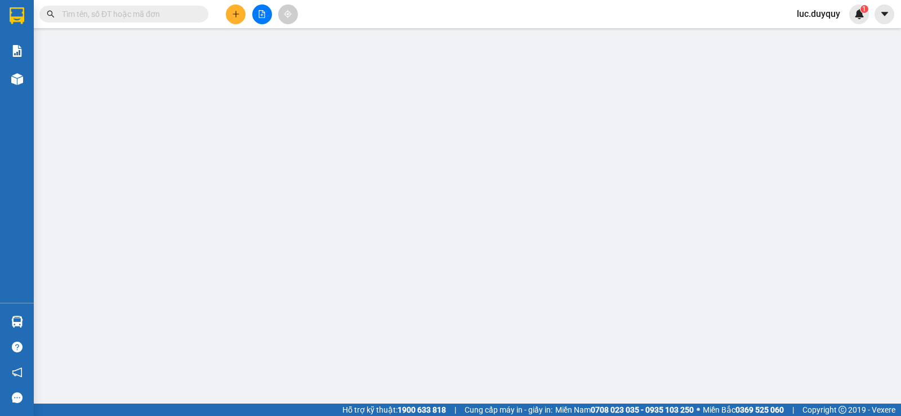
type input "0942282988"
type input "A. TÀI"
type input "0902630163"
type input "DUY"
type input "20.000"
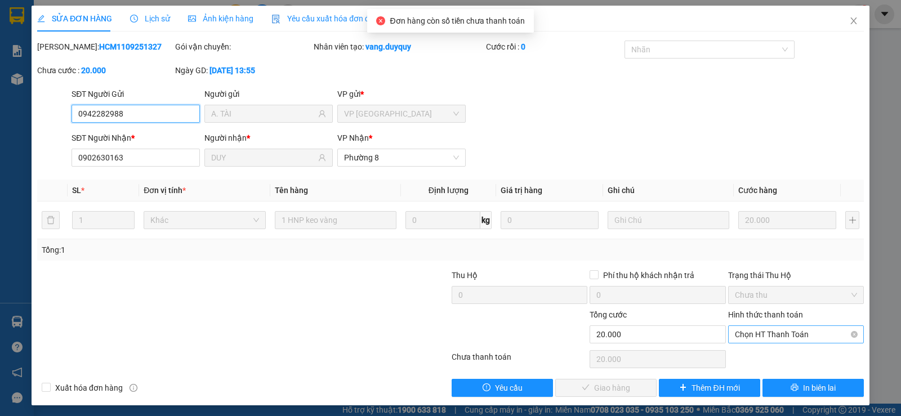
click at [787, 331] on span "Chọn HT Thanh Toán" at bounding box center [796, 334] width 122 height 17
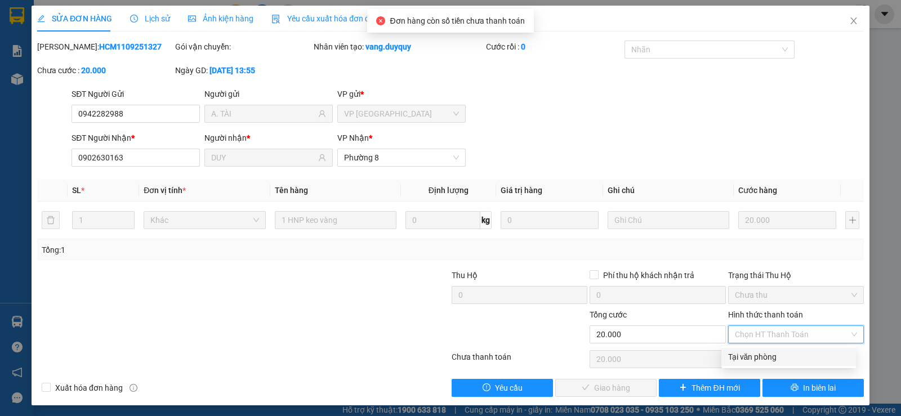
click at [784, 353] on div "Tại văn phòng" at bounding box center [788, 357] width 121 height 12
type input "0"
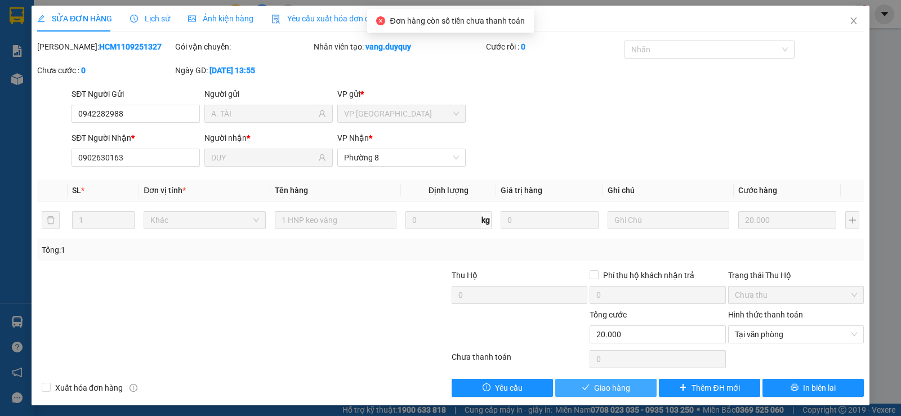
click at [609, 383] on span "Giao hàng" at bounding box center [612, 388] width 36 height 12
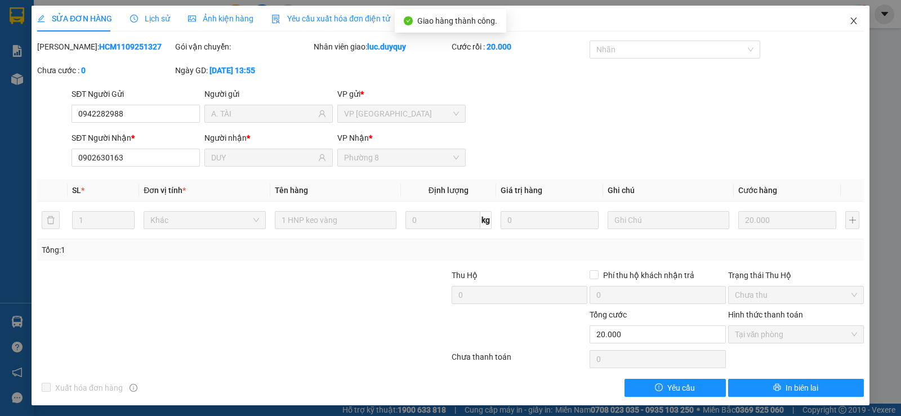
click at [847, 28] on span "Close" at bounding box center [854, 22] width 32 height 32
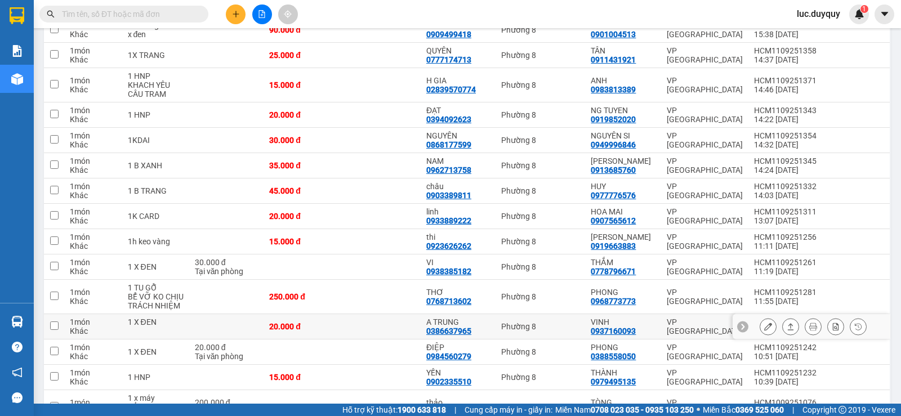
scroll to position [338, 0]
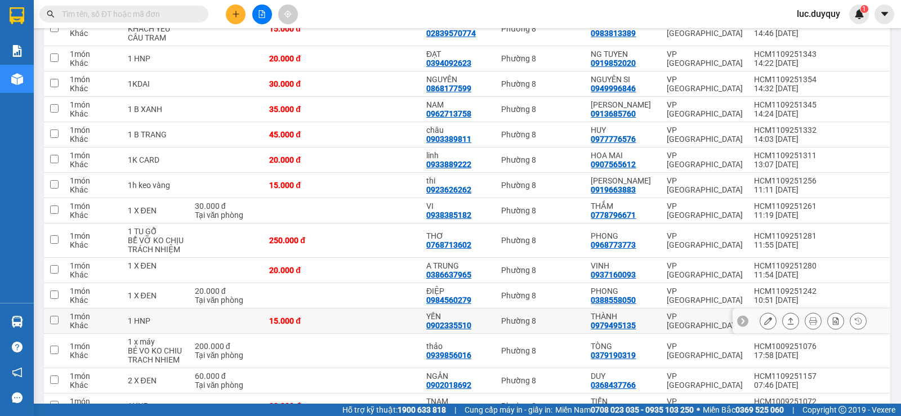
click at [787, 321] on icon at bounding box center [791, 321] width 8 height 8
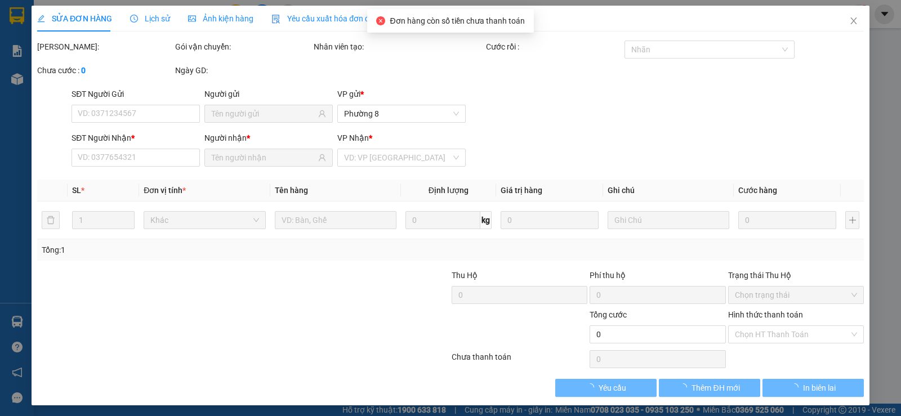
type input "0902335510"
type input "YẾN"
type input "0979495135"
type input "THÀNH"
type input "15.000"
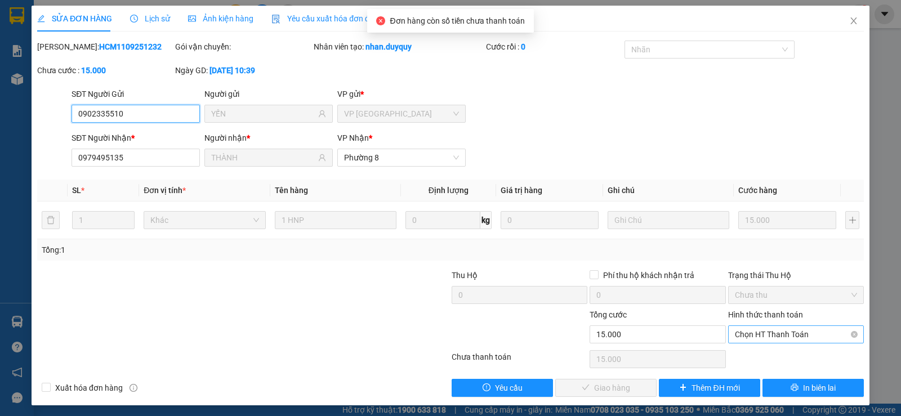
click at [791, 338] on span "Chọn HT Thanh Toán" at bounding box center [796, 334] width 122 height 17
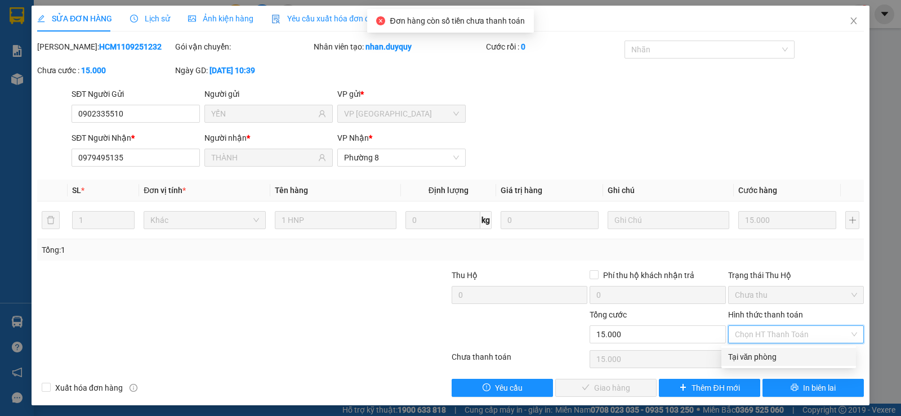
click at [791, 354] on div "Tại văn phòng" at bounding box center [788, 357] width 121 height 12
type input "0"
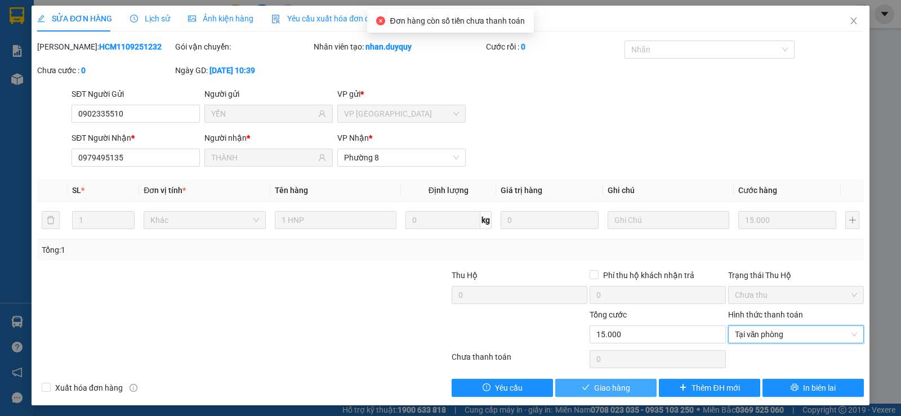
click at [601, 393] on span "Giao hàng" at bounding box center [612, 388] width 36 height 12
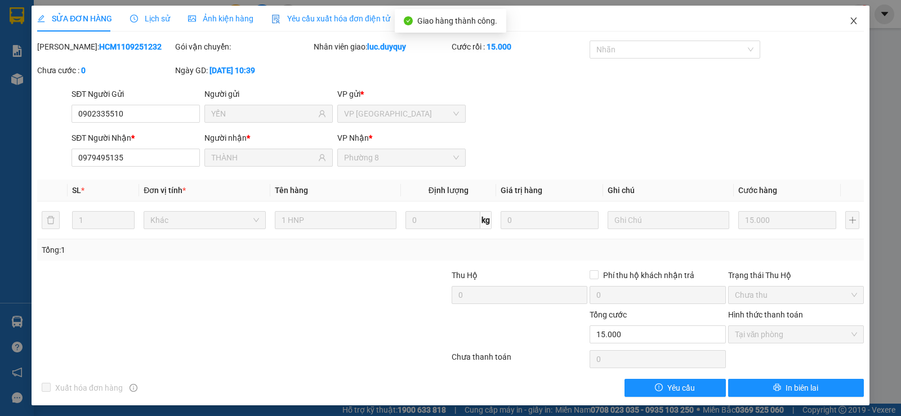
click at [849, 22] on icon "close" at bounding box center [853, 20] width 9 height 9
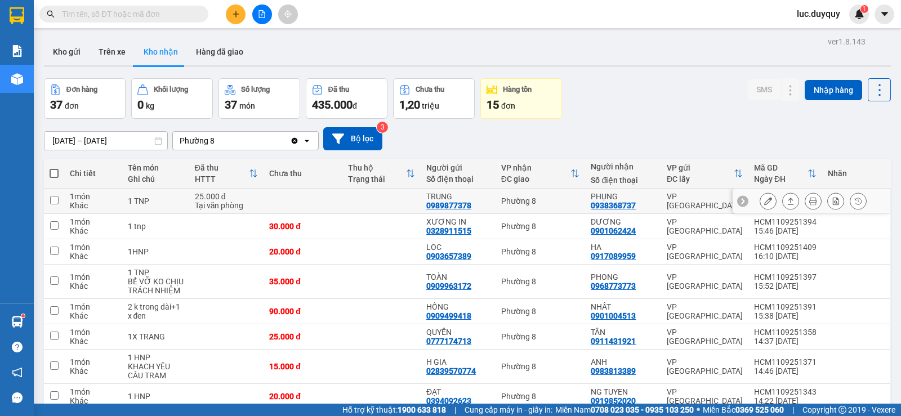
click at [570, 208] on td "Phường 8" at bounding box center [541, 201] width 90 height 25
checkbox input "true"
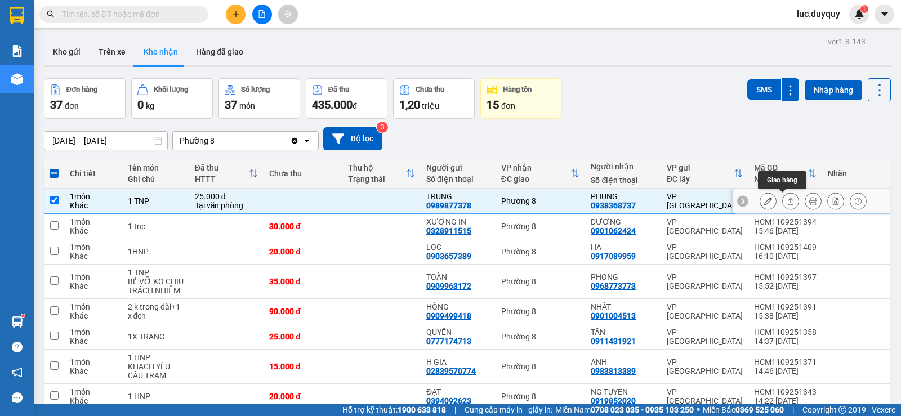
click at [783, 204] on button at bounding box center [791, 201] width 16 height 20
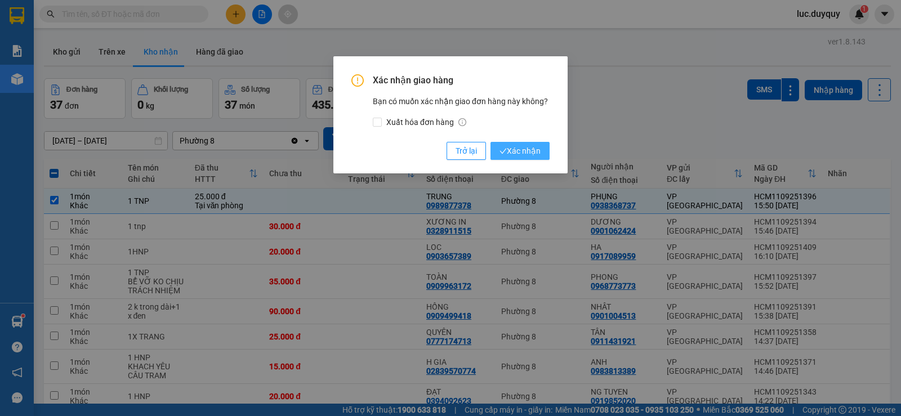
click at [490, 142] on button "Xác nhận" at bounding box center [519, 151] width 59 height 18
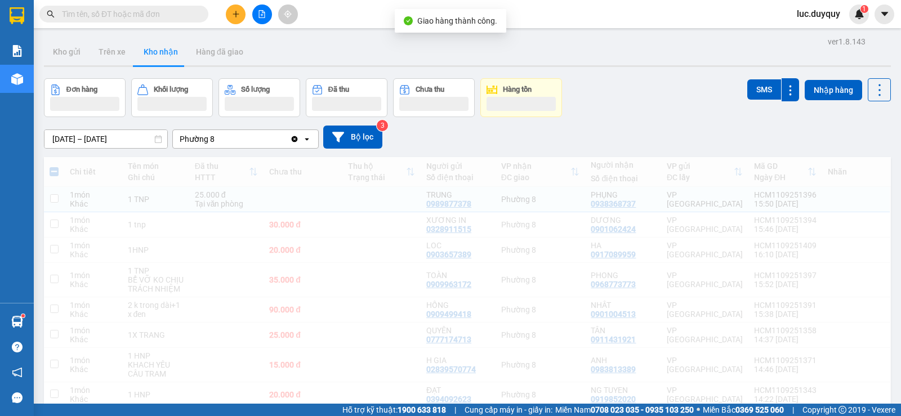
checkbox input "false"
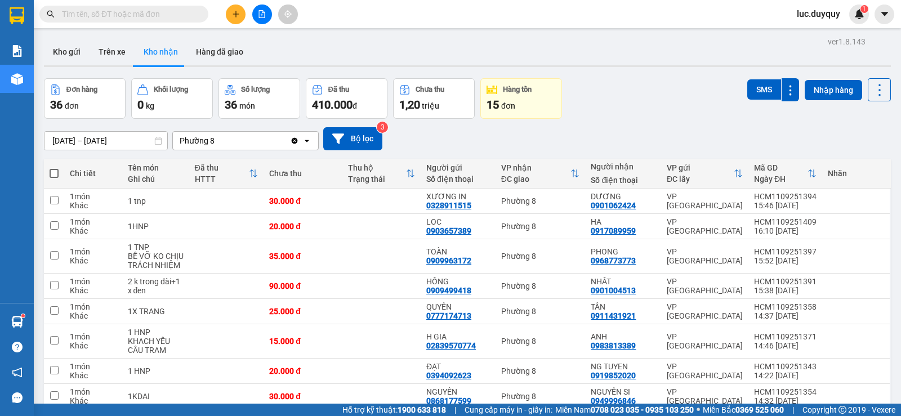
click at [157, 10] on input "text" at bounding box center [128, 14] width 133 height 12
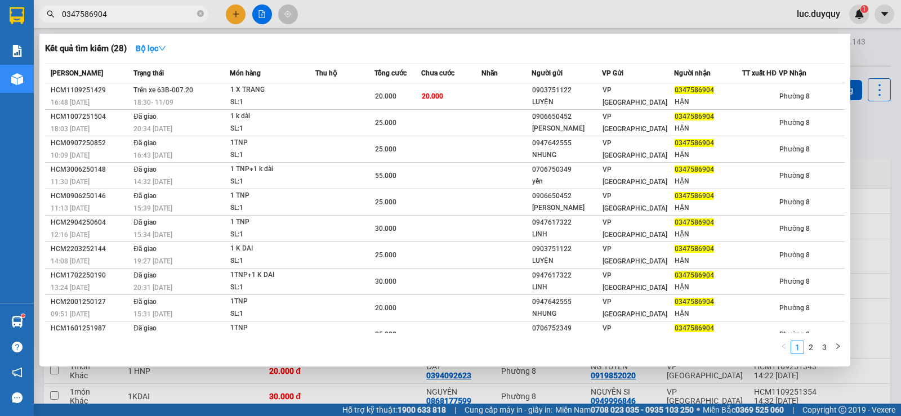
type input "0347586904"
drag, startPoint x: 131, startPoint y: 13, endPoint x: 5, endPoint y: -5, distance: 127.4
click at [5, 0] on html "Kết quả tìm kiếm ( 28 ) Bộ lọc Mã ĐH Trạng thái Món hàng Thu hộ Tổng cước Chưa …" at bounding box center [450, 208] width 901 height 416
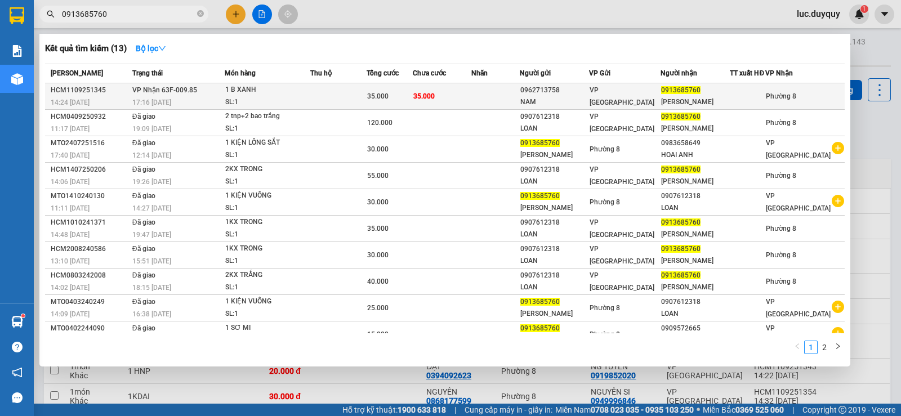
type input "0913685760"
click at [710, 105] on div "NGỌC LINH" at bounding box center [695, 102] width 68 height 12
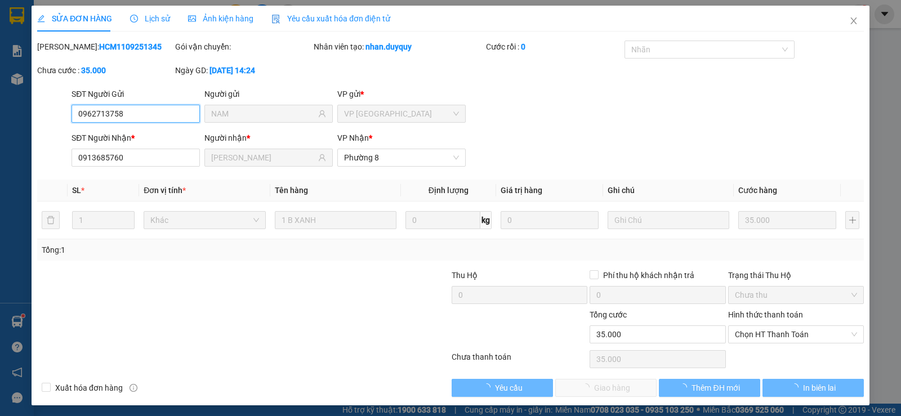
type input "0962713758"
type input "NAM"
type input "0913685760"
type input "NGỌC LINH"
type input "35.000"
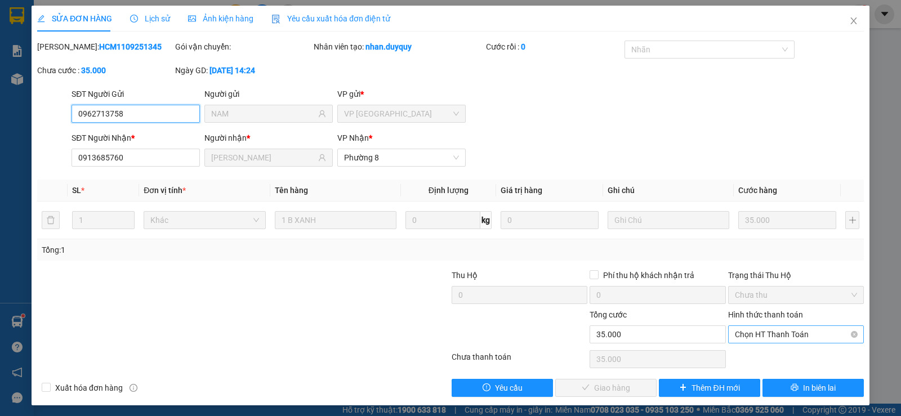
click at [779, 331] on span "Chọn HT Thanh Toán" at bounding box center [796, 334] width 122 height 17
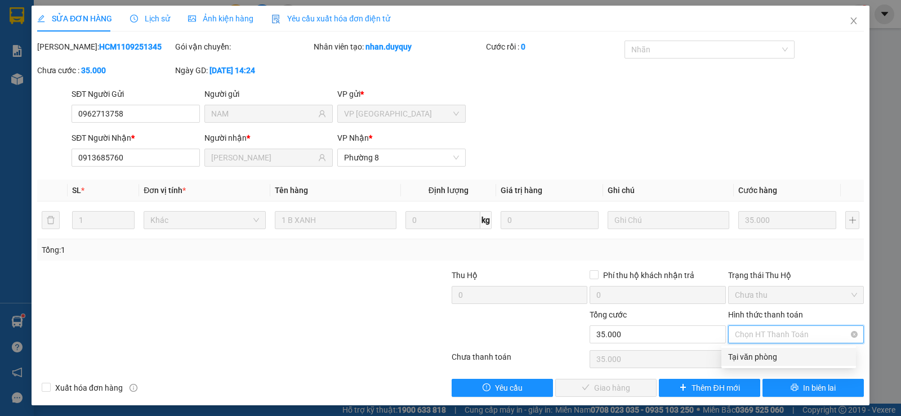
click at [778, 356] on div "Tại văn phòng" at bounding box center [788, 357] width 121 height 12
type input "0"
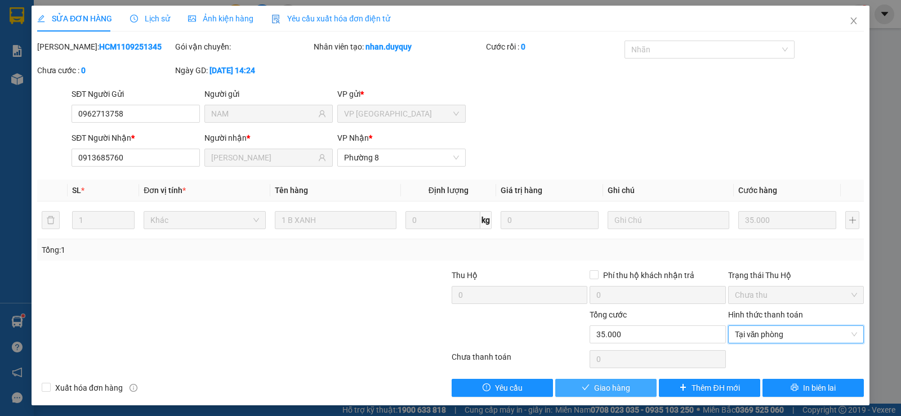
click at [630, 389] on button "Giao hàng" at bounding box center [605, 388] width 101 height 18
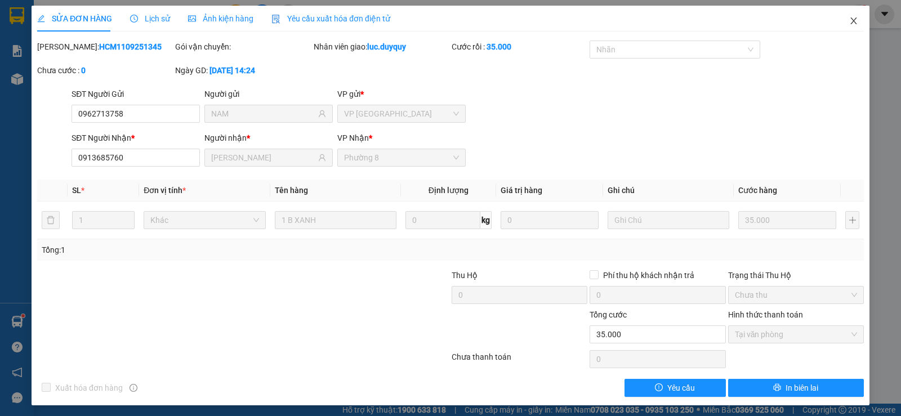
click at [849, 18] on icon "close" at bounding box center [853, 20] width 9 height 9
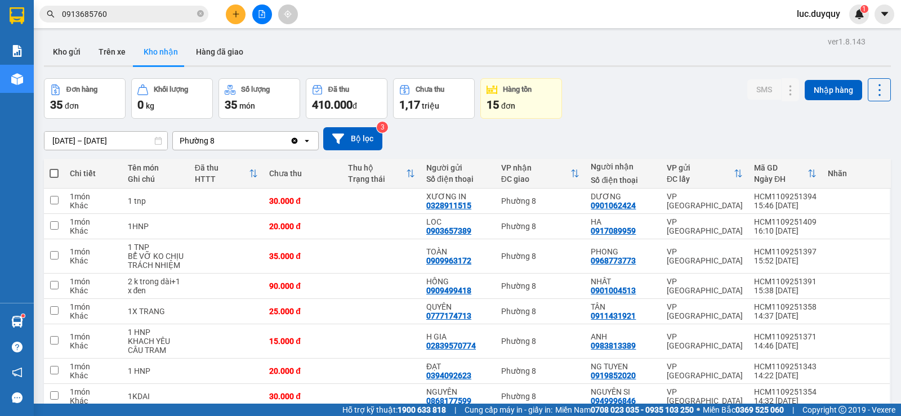
click at [234, 16] on icon "plus" at bounding box center [236, 14] width 8 height 8
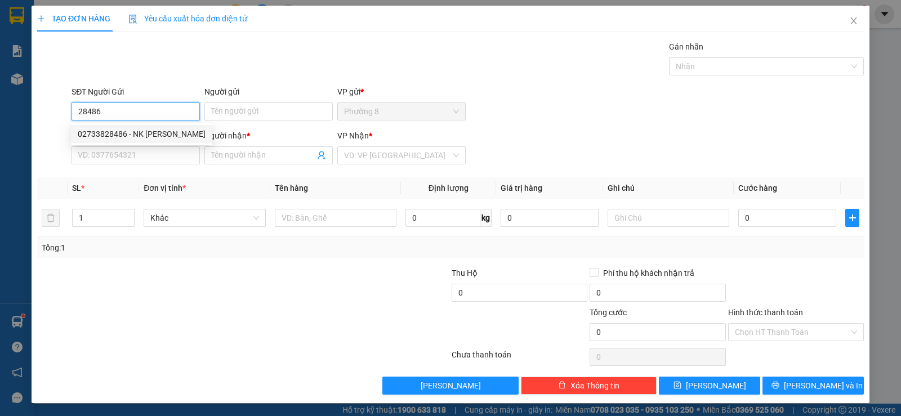
click at [155, 132] on div "02733828486 - NK NGỌC ĐỨC" at bounding box center [142, 134] width 128 height 12
type input "02733828486"
type input "NK NGỌC ĐỨC"
type input "0917451121"
type input "KIM CHI"
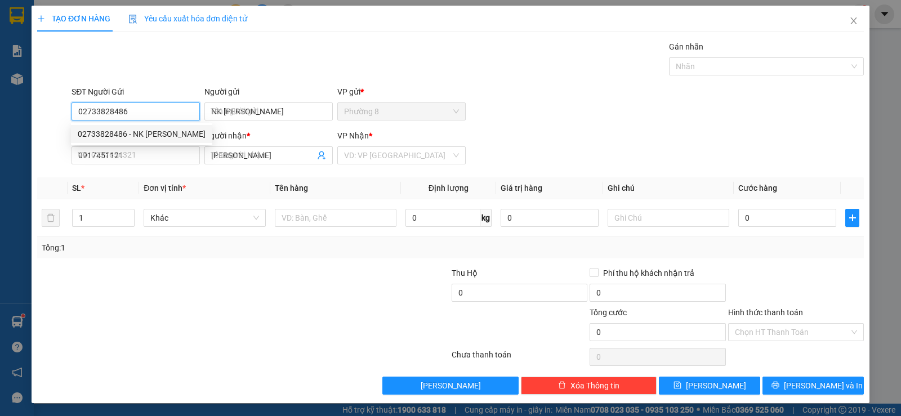
type input "15.000"
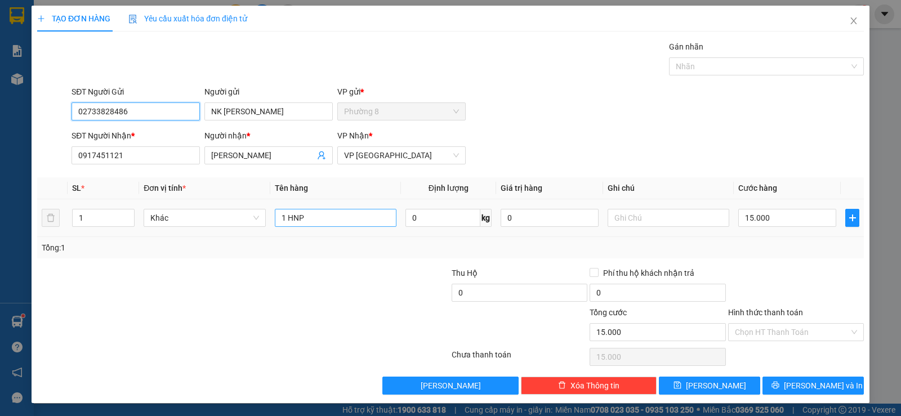
type input "02733828486"
drag, startPoint x: 341, startPoint y: 220, endPoint x: 154, endPoint y: 207, distance: 188.0
click at [154, 207] on tr "1 Khác 1 HNP 0 kg 0 15.000" at bounding box center [450, 218] width 827 height 38
type input "1 KIỆN HNP"
type input "RĂNG"
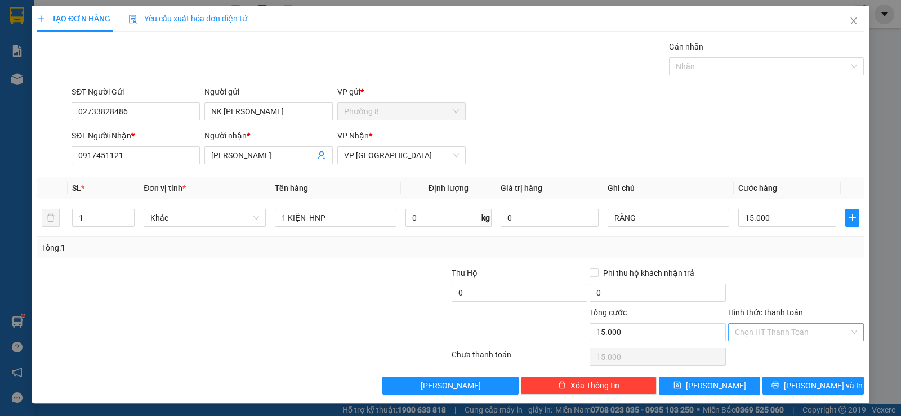
click at [768, 332] on input "Hình thức thanh toán" at bounding box center [792, 332] width 114 height 17
click at [766, 359] on div "Tại văn phòng" at bounding box center [788, 355] width 121 height 12
type input "0"
click at [808, 385] on span "Lưu và In" at bounding box center [823, 386] width 79 height 12
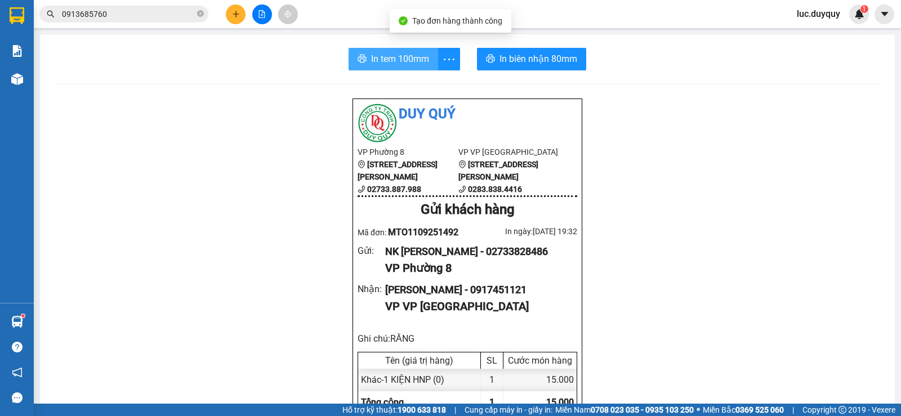
click at [389, 51] on button "In tem 100mm" at bounding box center [394, 59] width 90 height 23
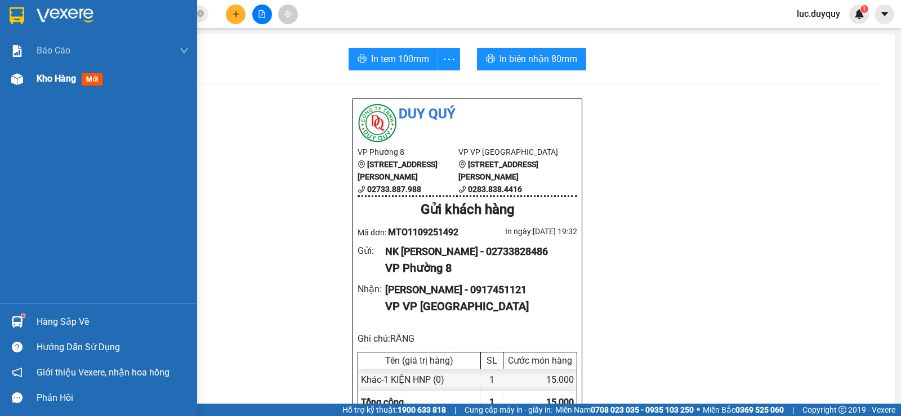
click at [43, 82] on span "Kho hàng" at bounding box center [56, 78] width 39 height 11
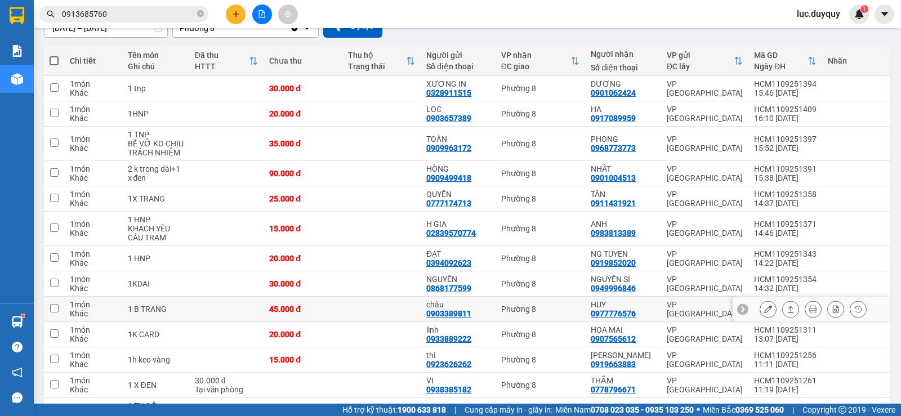
scroll to position [169, 0]
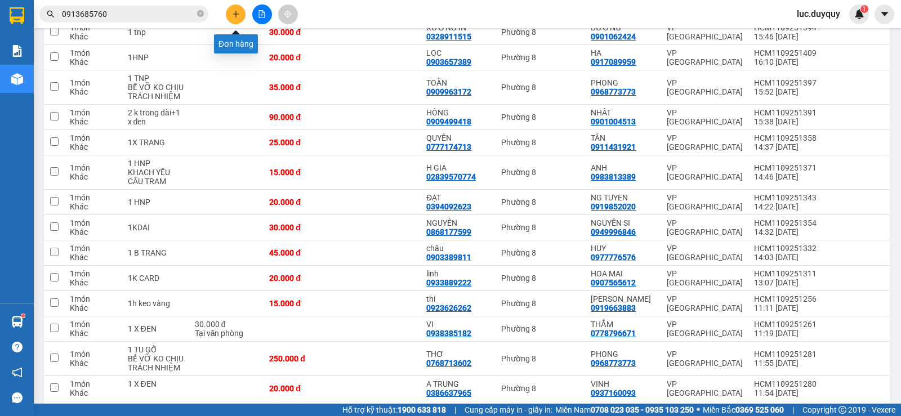
click at [233, 11] on icon "plus" at bounding box center [236, 14] width 8 height 8
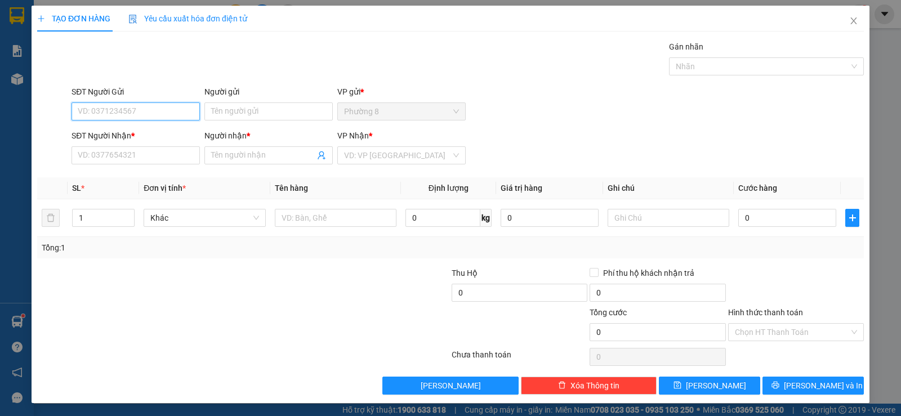
click at [172, 114] on input "SĐT Người Gửi" at bounding box center [136, 111] width 128 height 18
type input "0919345282"
click at [257, 114] on input "Người gửi" at bounding box center [268, 111] width 128 height 18
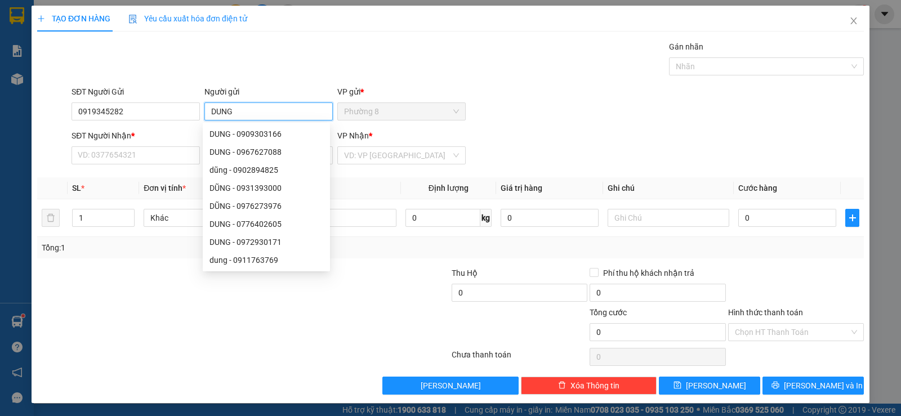
type input "DUNG"
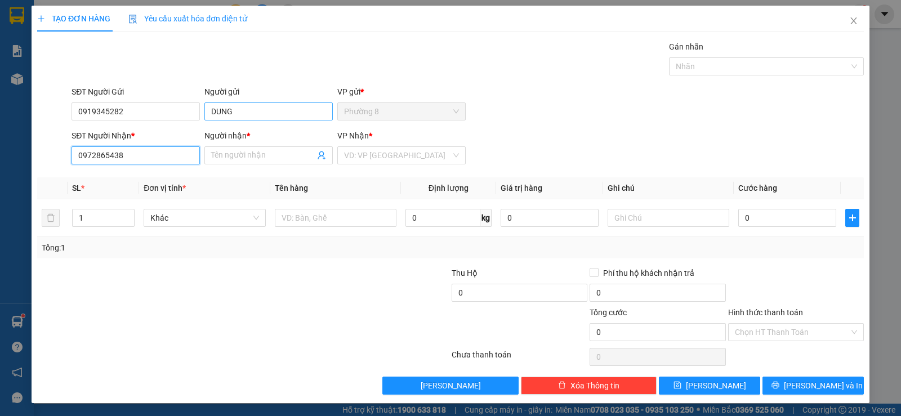
type input "0972865438"
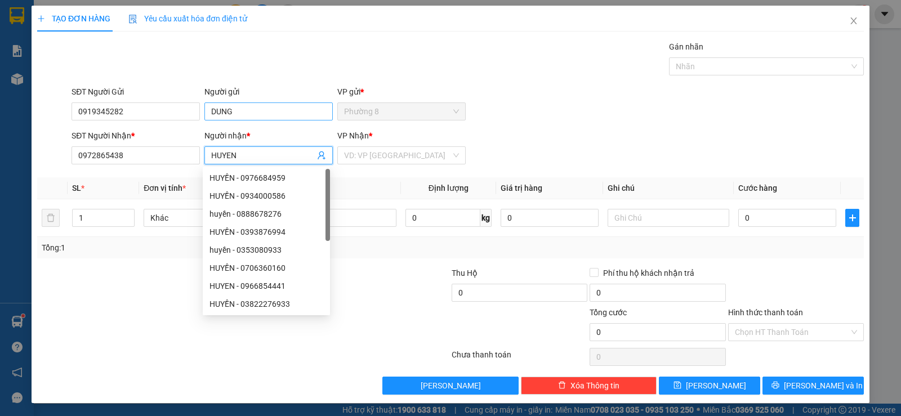
type input "HUYEN"
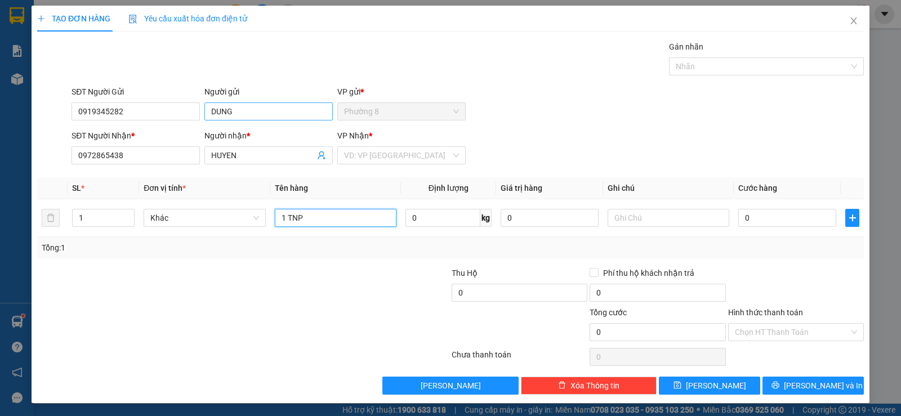
type input "1 TNP"
type input "BANH"
type input "2"
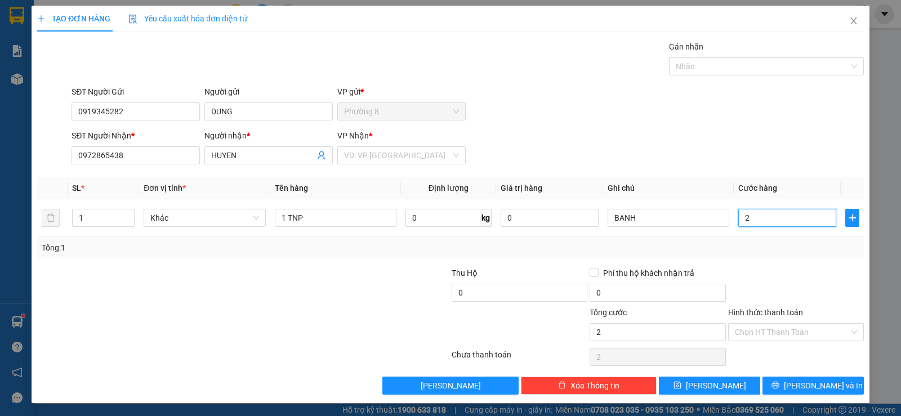
type input "25"
type input "250"
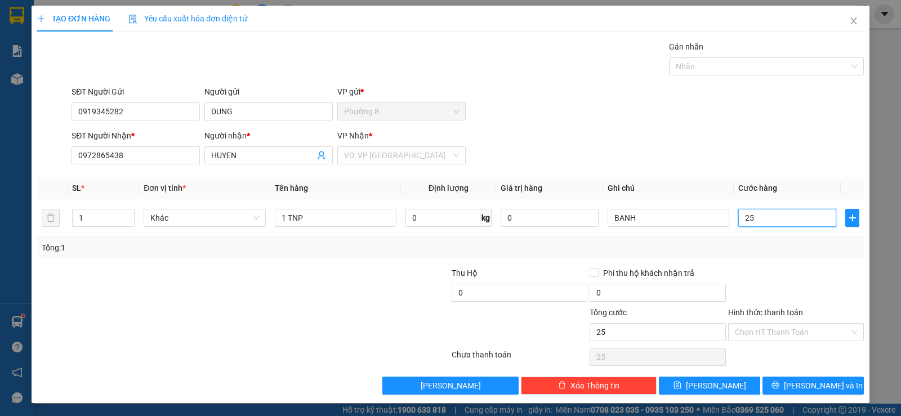
type input "250"
type input "2.500"
type input "25.000"
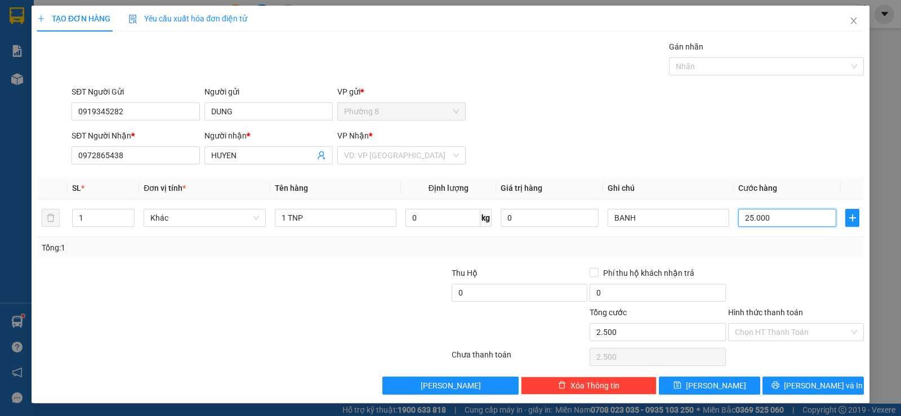
type input "25.000"
click at [778, 330] on input "Hình thức thanh toán" at bounding box center [792, 332] width 114 height 17
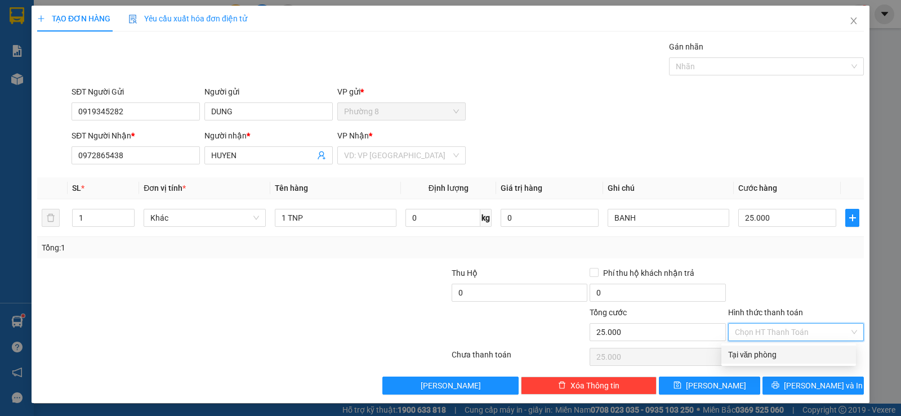
click at [768, 354] on div "Tại văn phòng" at bounding box center [788, 355] width 121 height 12
type input "0"
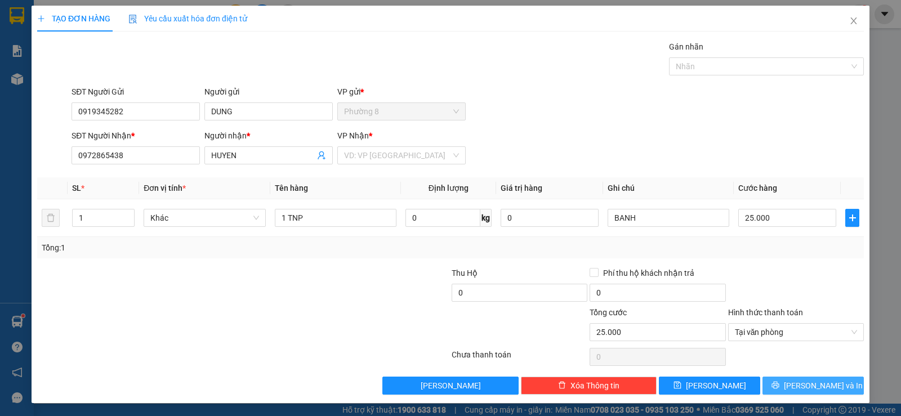
click at [777, 380] on button "Lưu và In" at bounding box center [812, 386] width 101 height 18
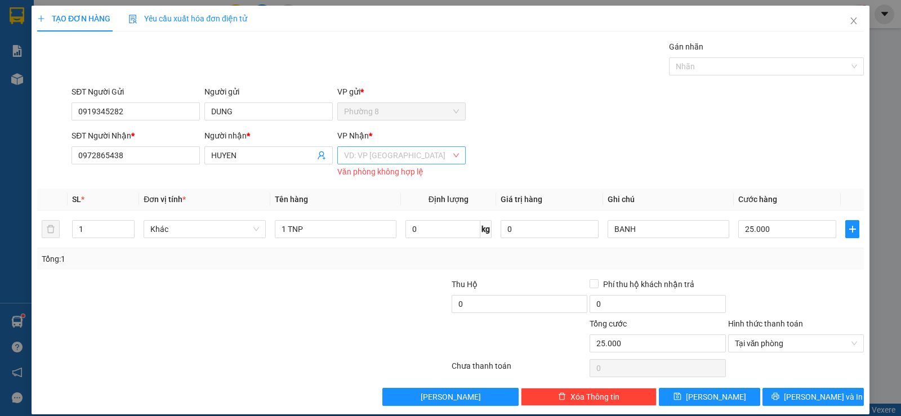
click at [391, 159] on input "search" at bounding box center [397, 155] width 107 height 17
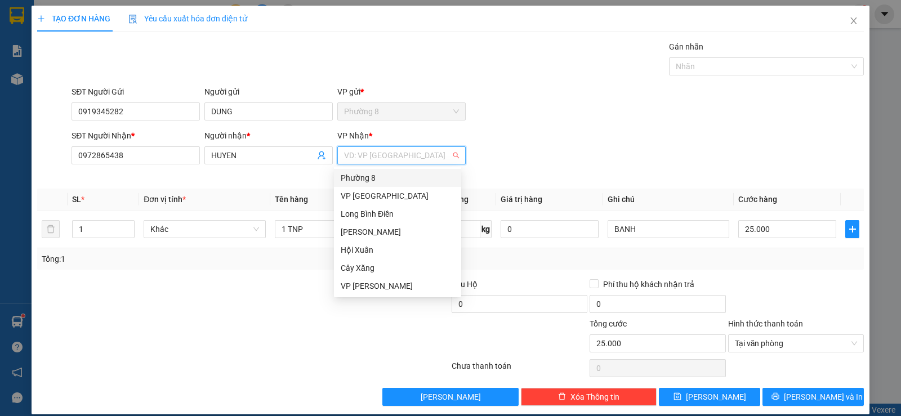
click at [383, 176] on div "Phường 8" at bounding box center [398, 178] width 114 height 12
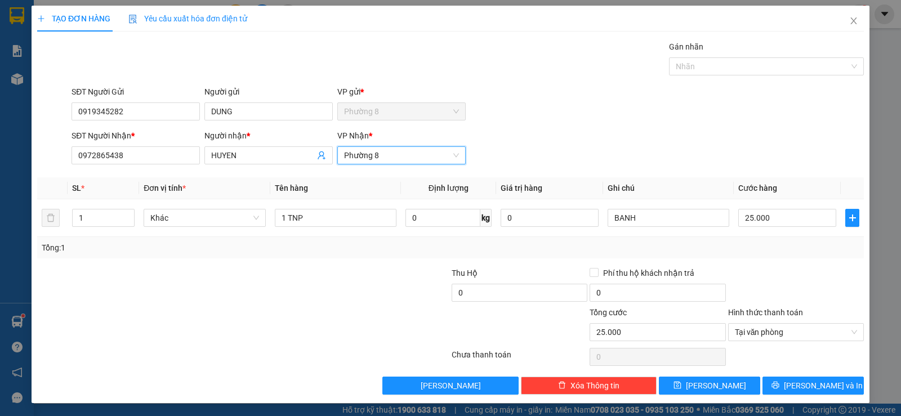
click at [390, 157] on span "Phường 8" at bounding box center [401, 155] width 115 height 17
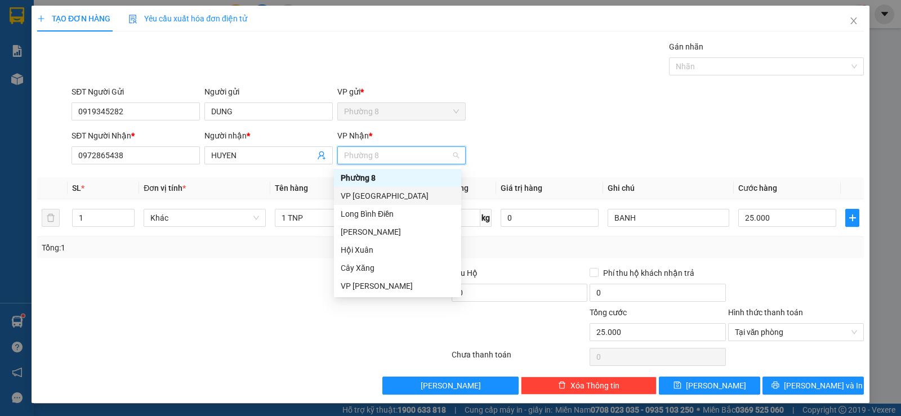
click at [386, 191] on div "VP Sài Gòn" at bounding box center [398, 196] width 114 height 12
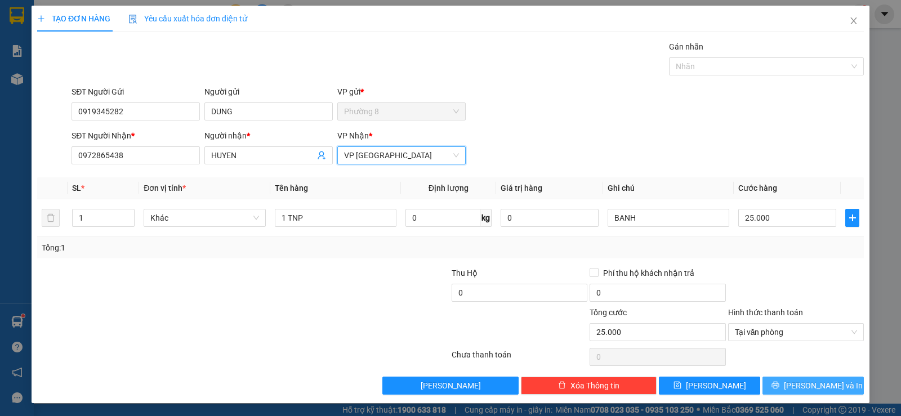
click at [771, 379] on button "Lưu và In" at bounding box center [812, 386] width 101 height 18
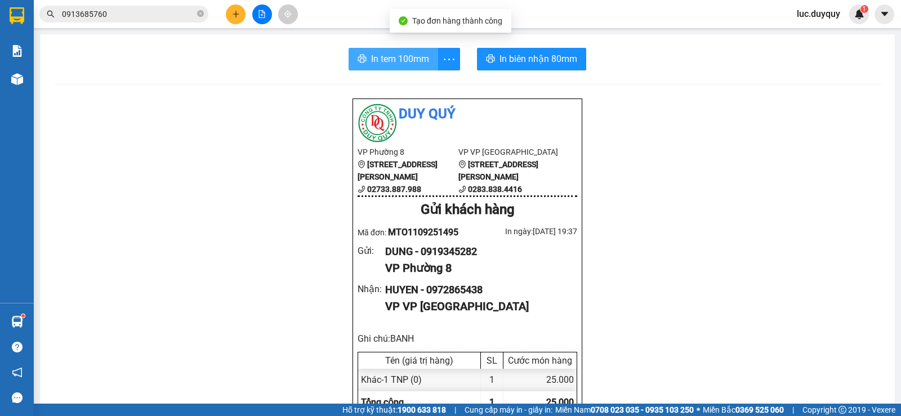
click at [429, 61] on button "In tem 100mm" at bounding box center [394, 59] width 90 height 23
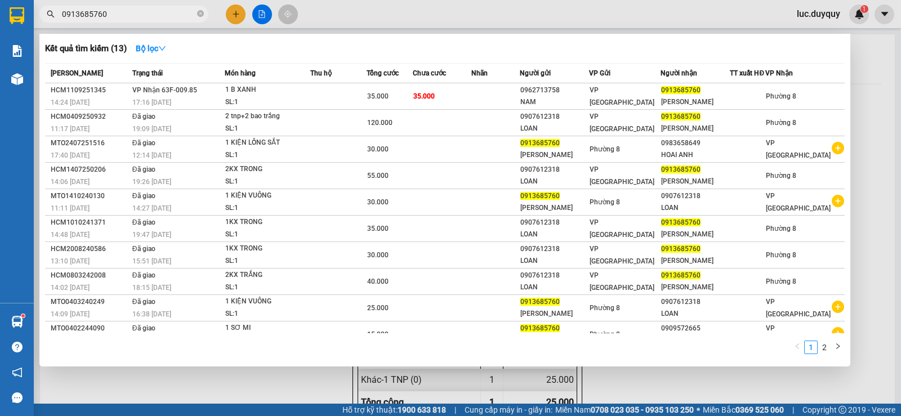
click at [116, 16] on input "0913685760" at bounding box center [128, 14] width 133 height 12
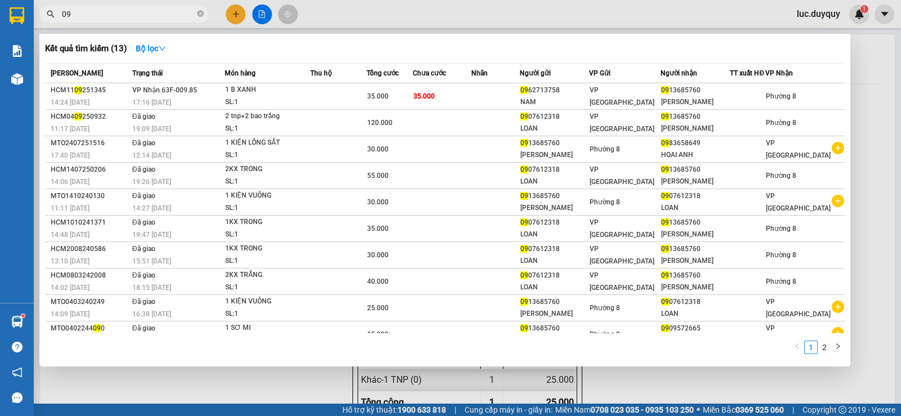
type input "0"
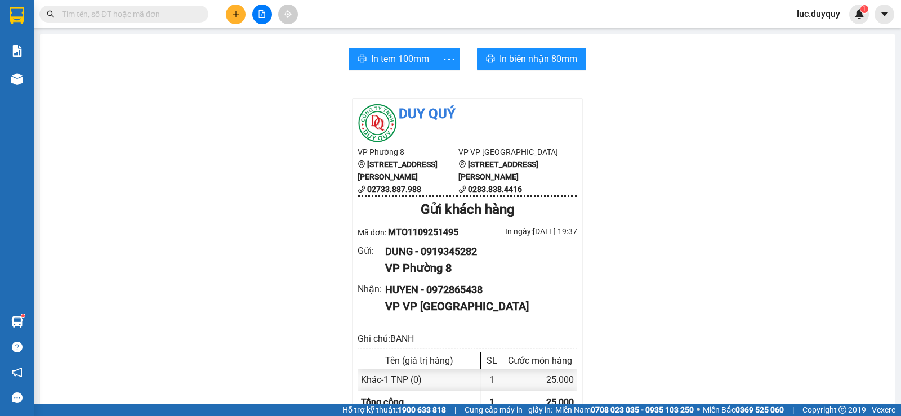
type input "5"
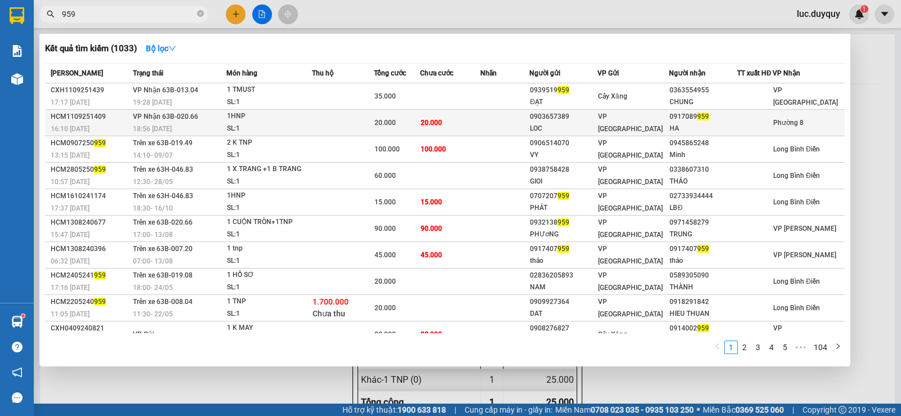
type input "959"
click at [564, 132] on div "LOC" at bounding box center [563, 129] width 67 height 12
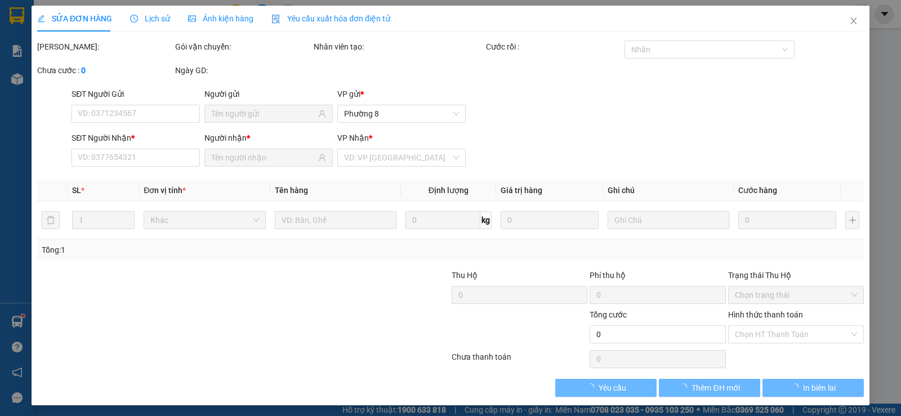
type input "0903657389"
type input "LOC"
type input "0917089959"
type input "HA"
type input "20.000"
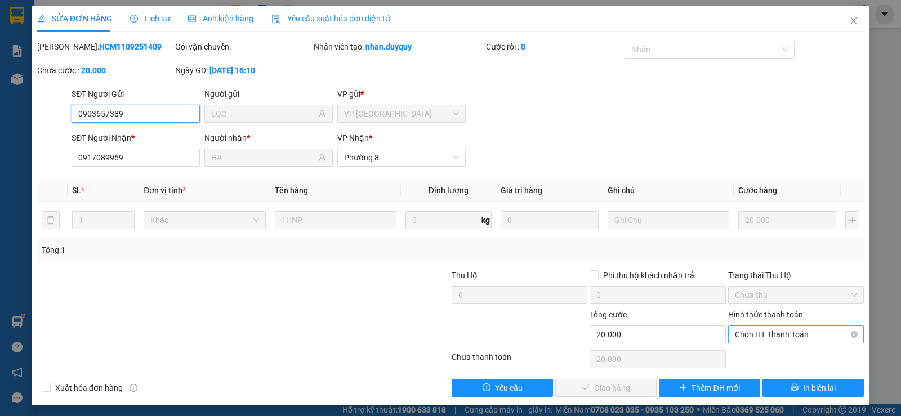
click at [740, 329] on span "Chọn HT Thanh Toán" at bounding box center [796, 334] width 122 height 17
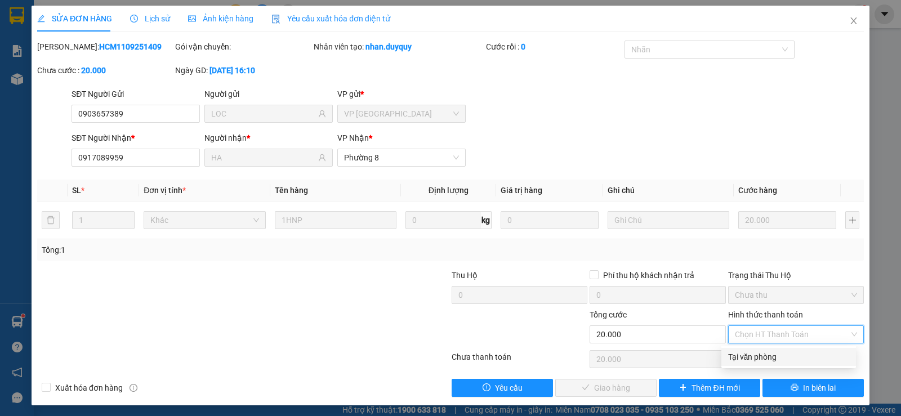
click at [750, 358] on div "Tại văn phòng" at bounding box center [788, 357] width 121 height 12
type input "0"
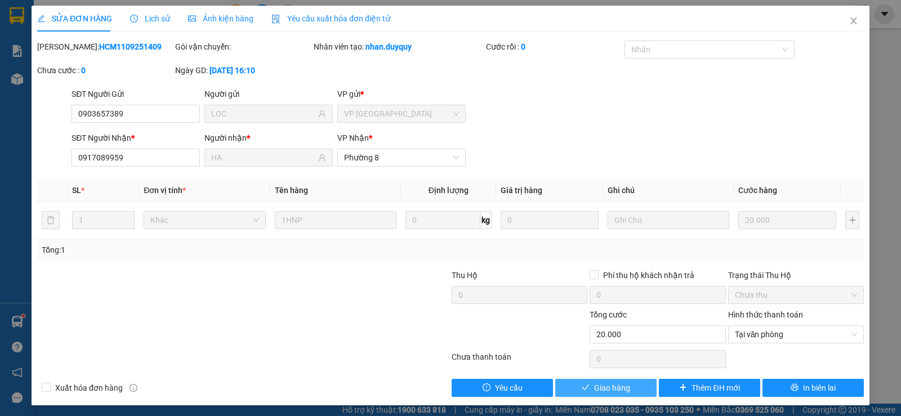
click at [623, 380] on button "Giao hàng" at bounding box center [605, 388] width 101 height 18
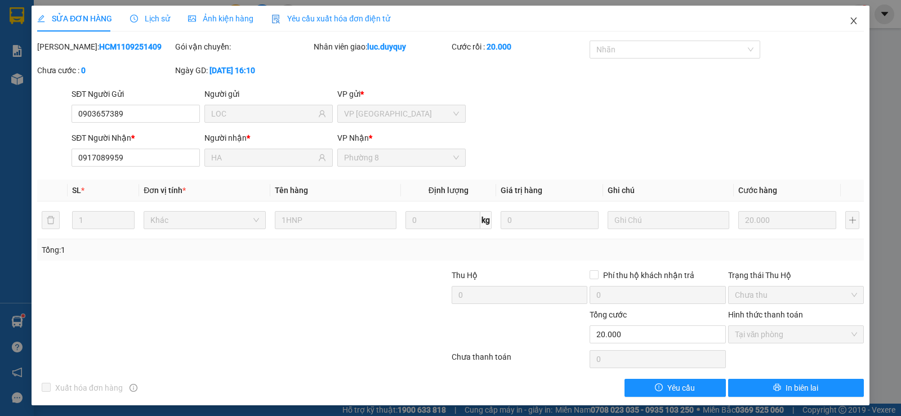
click at [850, 24] on icon "close" at bounding box center [853, 20] width 6 height 7
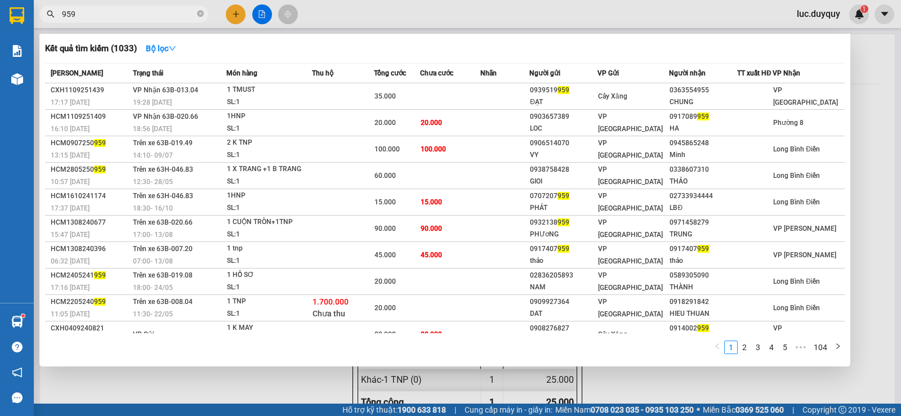
click at [160, 14] on input "959" at bounding box center [128, 14] width 133 height 12
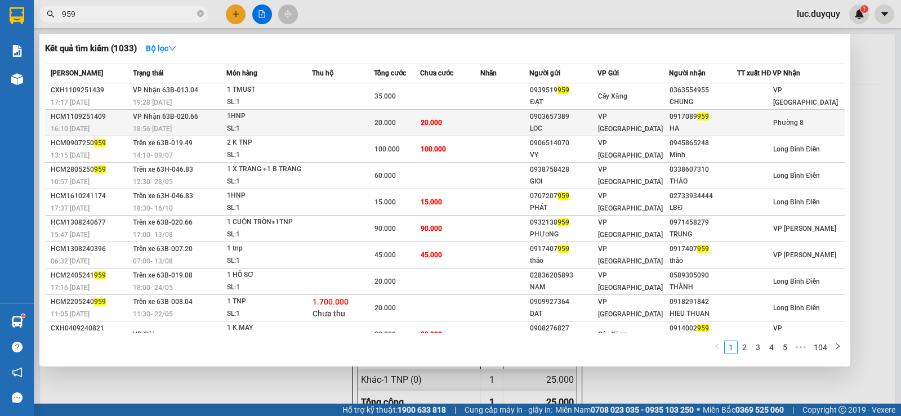
click at [535, 124] on tr "HCM1109251409 16:10 - 11/09 VP Nhận 63B-020.66 18:56 - 11/09 1HNP SL: 1 20.000 …" at bounding box center [445, 123] width 800 height 26
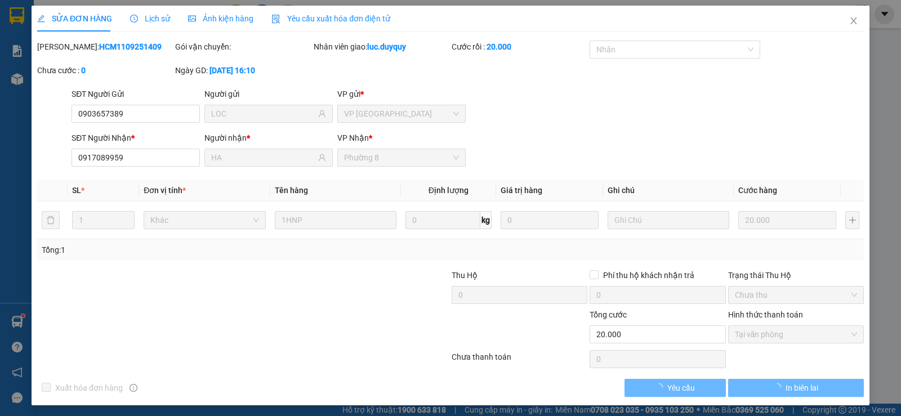
type input "0903657389"
type input "LOC"
type input "0917089959"
type input "HA"
type input "20.000"
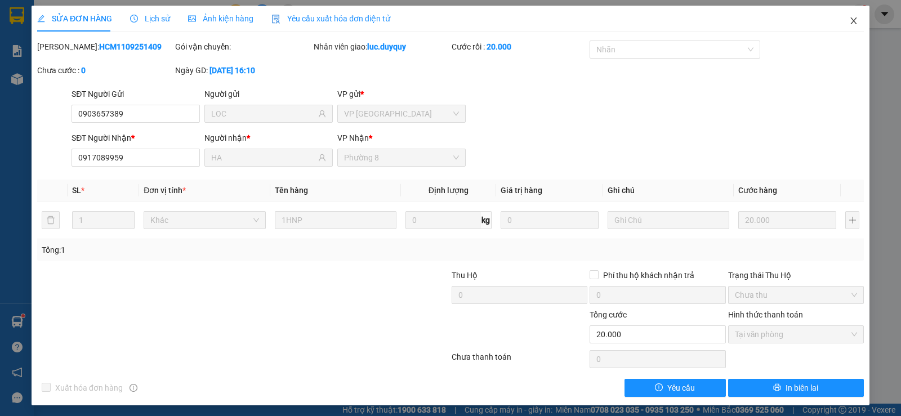
click at [849, 21] on icon "close" at bounding box center [853, 20] width 9 height 9
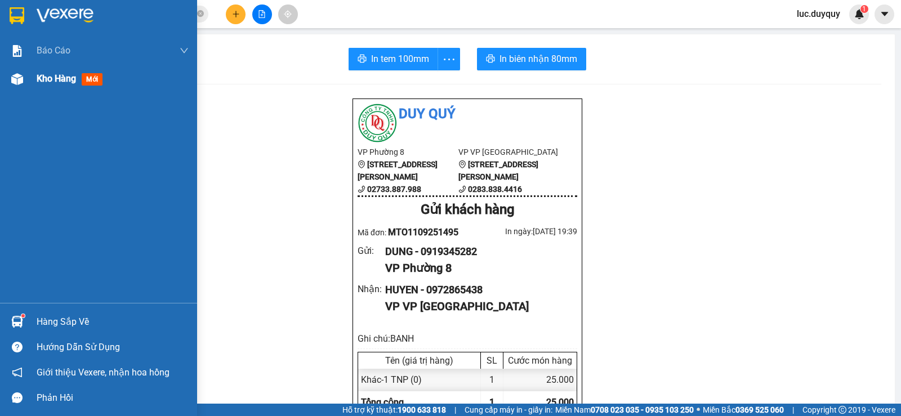
click at [58, 80] on span "Kho hàng" at bounding box center [56, 78] width 39 height 11
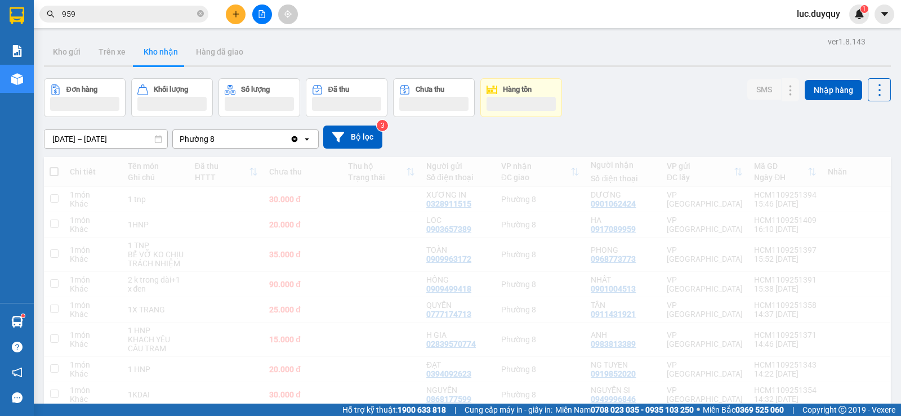
click at [46, 78] on button "Đơn hàng" at bounding box center [85, 97] width 82 height 39
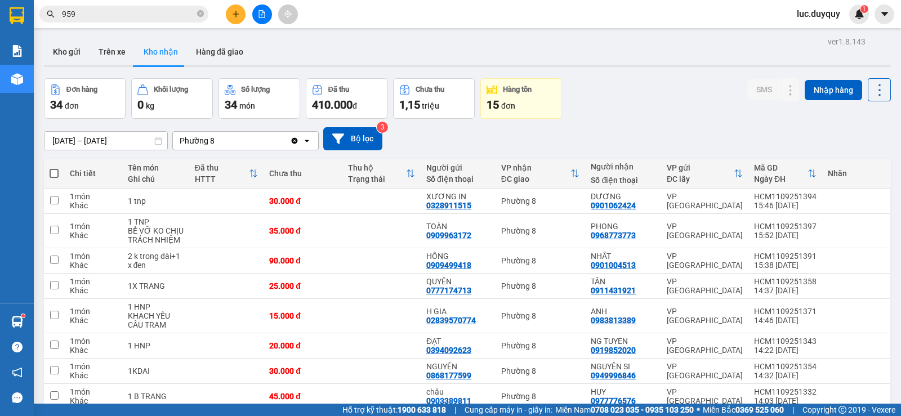
click at [687, 113] on div "Đơn hàng 34 đơn Khối lượng 0 kg Số lượng 34 món Đã thu 410.000 đ Chưa thu 1,15 …" at bounding box center [467, 98] width 847 height 41
click at [199, 12] on icon "close-circle" at bounding box center [200, 13] width 7 height 7
click at [80, 59] on button "Kho gửi" at bounding box center [67, 51] width 46 height 27
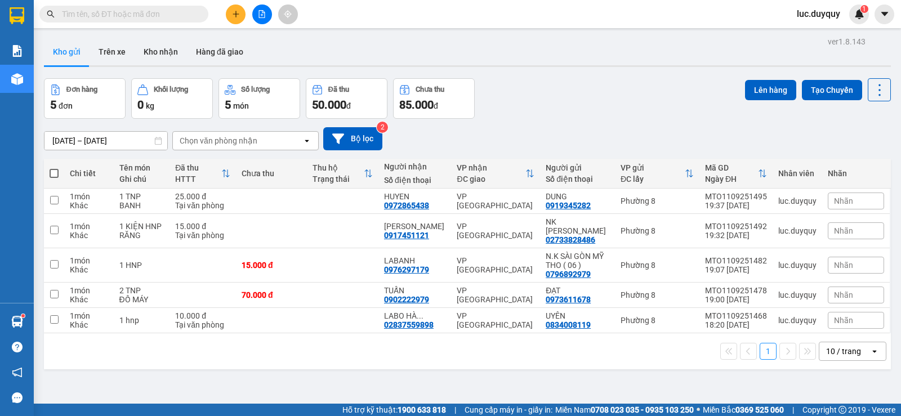
click at [606, 97] on div "Đơn hàng 5 đơn Khối lượng 0 kg Số lượng 5 món Đã thu 50.000 đ Chưa thu 85.000 đ…" at bounding box center [467, 98] width 847 height 41
click at [163, 55] on button "Kho nhận" at bounding box center [161, 51] width 52 height 27
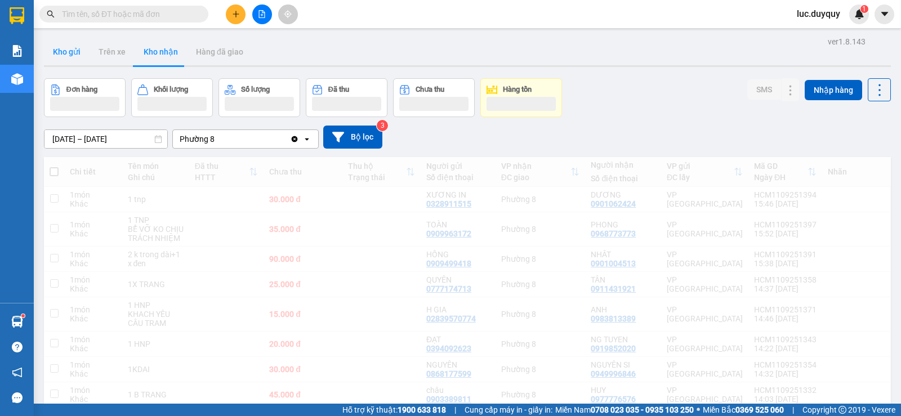
click at [70, 59] on button "Kho gửi" at bounding box center [67, 51] width 46 height 27
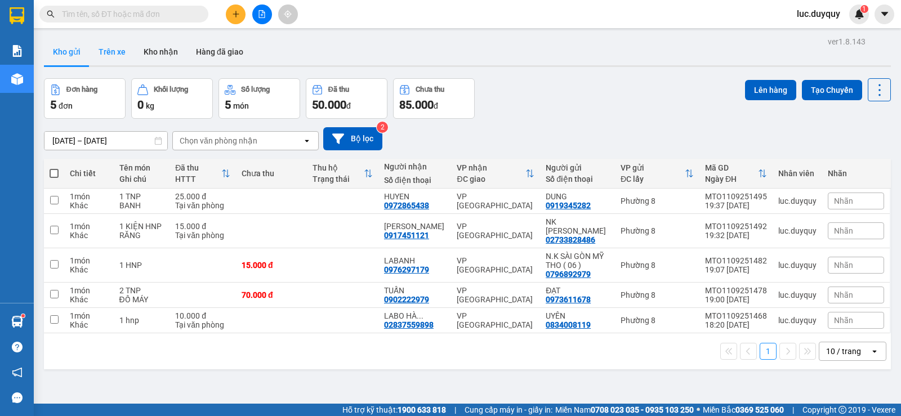
click at [106, 51] on button "Trên xe" at bounding box center [112, 51] width 45 height 27
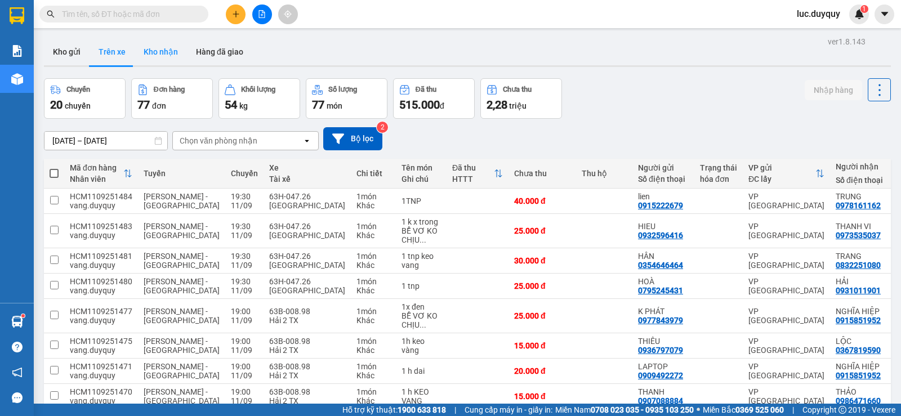
click at [159, 60] on button "Kho nhận" at bounding box center [161, 51] width 52 height 27
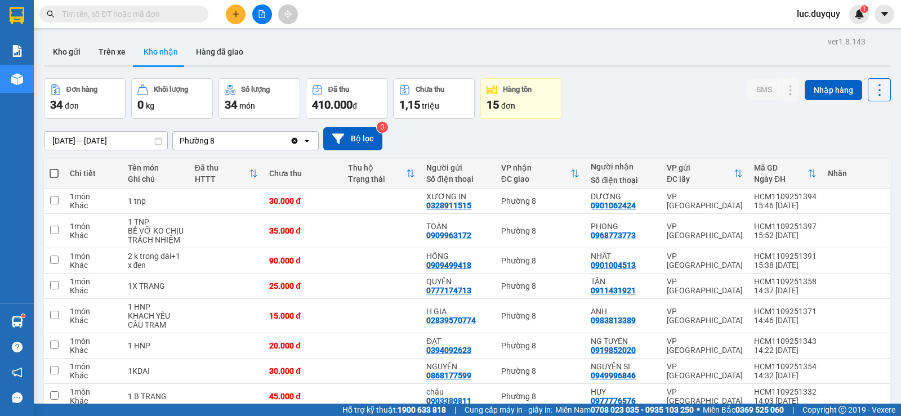
click at [684, 84] on div "Đơn hàng 34 đơn Khối lượng 0 kg Số lượng 34 món Đã thu 410.000 đ Chưa thu 1,15 …" at bounding box center [467, 98] width 847 height 41
click at [55, 64] on button "Kho gửi" at bounding box center [67, 51] width 46 height 27
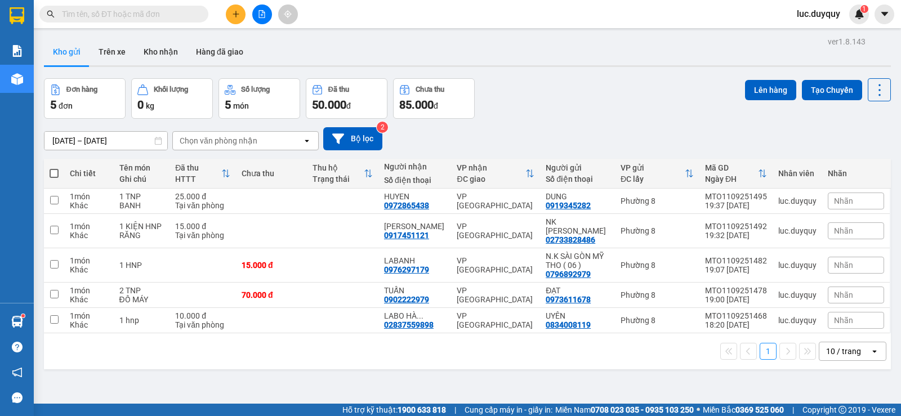
click at [646, 104] on div "Đơn hàng 5 đơn Khối lượng 0 kg Số lượng 5 món Đã thu 50.000 đ Chưa thu 85.000 đ…" at bounding box center [467, 98] width 847 height 41
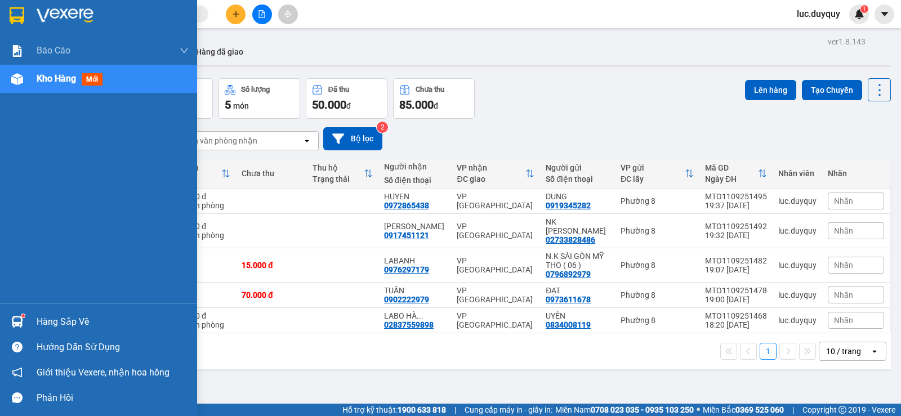
click at [20, 89] on div "Kho hàng mới" at bounding box center [98, 79] width 197 height 28
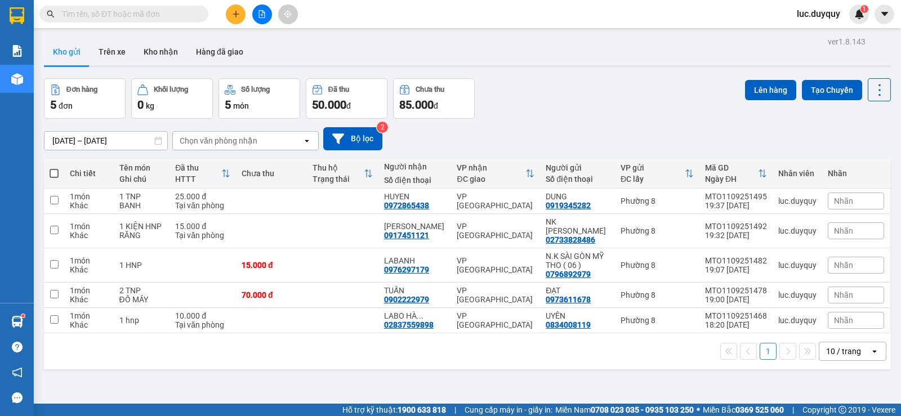
click at [787, 47] on div "Kho gửi Trên xe Kho nhận Hàng đã giao" at bounding box center [467, 53] width 847 height 30
click at [161, 49] on button "Kho nhận" at bounding box center [161, 51] width 52 height 27
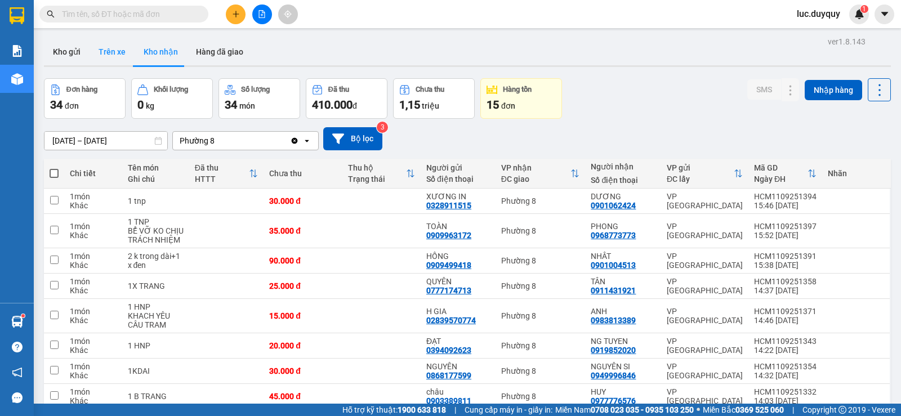
drag, startPoint x: 54, startPoint y: 53, endPoint x: 91, endPoint y: 47, distance: 37.2
click at [55, 53] on button "Kho gửi" at bounding box center [67, 51] width 46 height 27
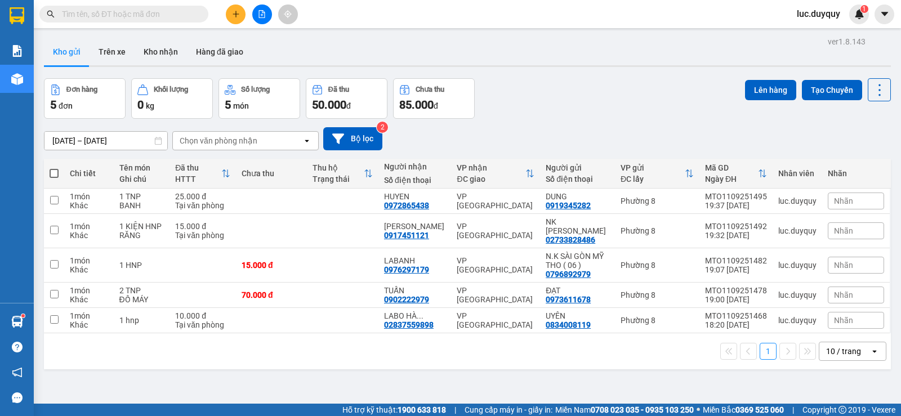
click at [560, 73] on div "ver 1.8.143 Kho gửi Trên xe Kho nhận Hàng đã giao Đơn hàng 5 đơn Khối lượng 0 k…" at bounding box center [467, 242] width 856 height 416
click at [145, 48] on button "Kho nhận" at bounding box center [161, 51] width 52 height 27
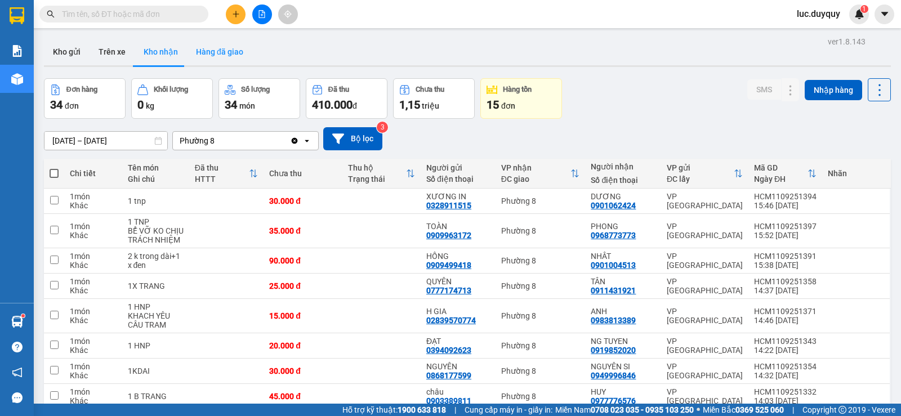
click at [216, 53] on button "Hàng đã giao" at bounding box center [219, 51] width 65 height 27
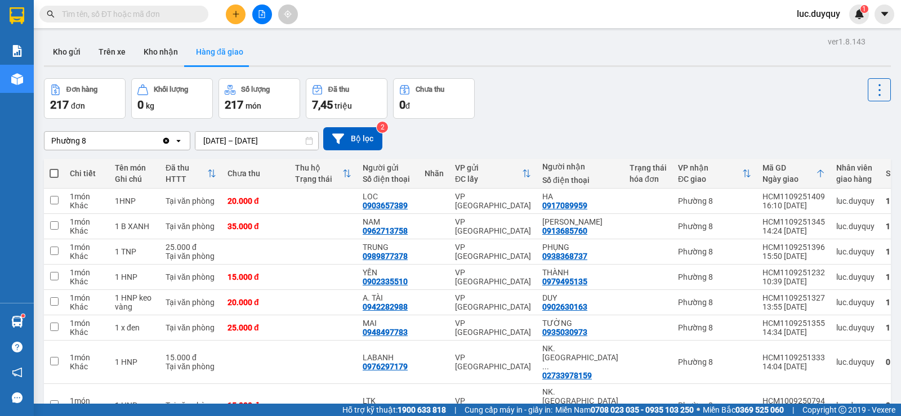
click at [622, 102] on div "Đơn hàng 217 đơn Khối lượng 0 kg Số lượng 217 món Đã thu 7,45 triệu Chưa thu 0 đ" at bounding box center [467, 98] width 847 height 41
click at [72, 52] on button "Kho gửi" at bounding box center [67, 51] width 46 height 27
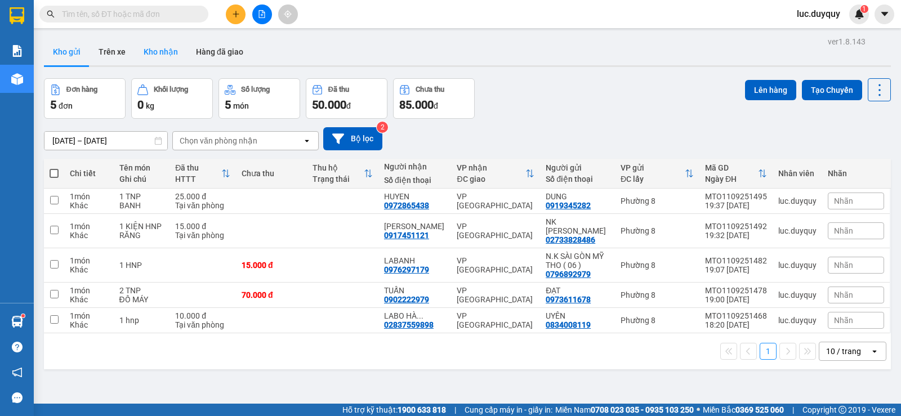
click at [146, 48] on button "Kho nhận" at bounding box center [161, 51] width 52 height 27
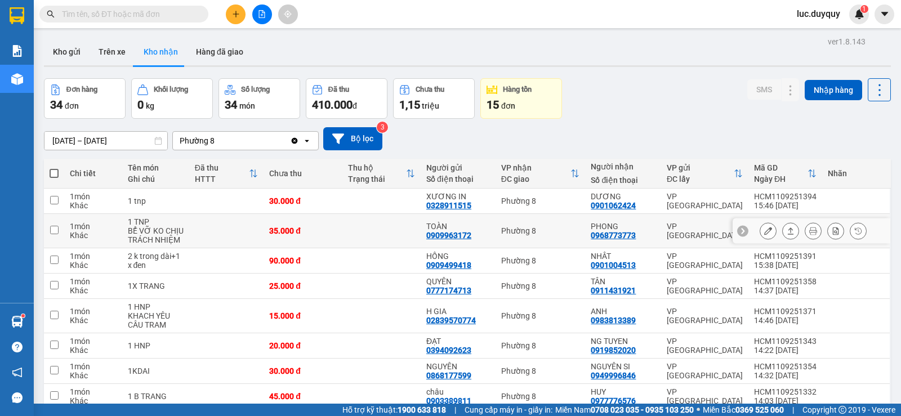
click at [784, 236] on button at bounding box center [791, 231] width 16 height 20
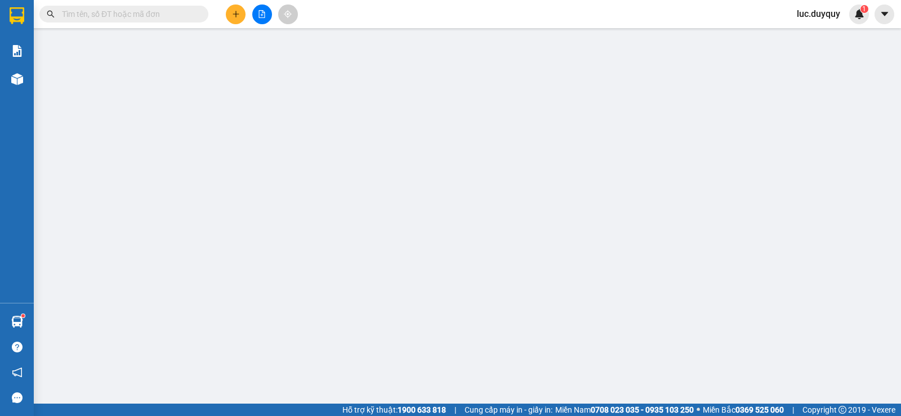
type input "0909963172"
type input "TOÀN"
type input "0968773773"
type input "PHONG"
type input "35.000"
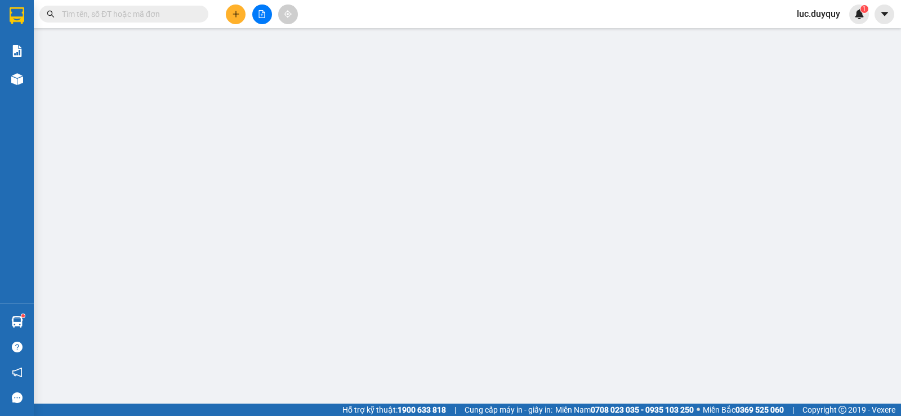
type input "35.000"
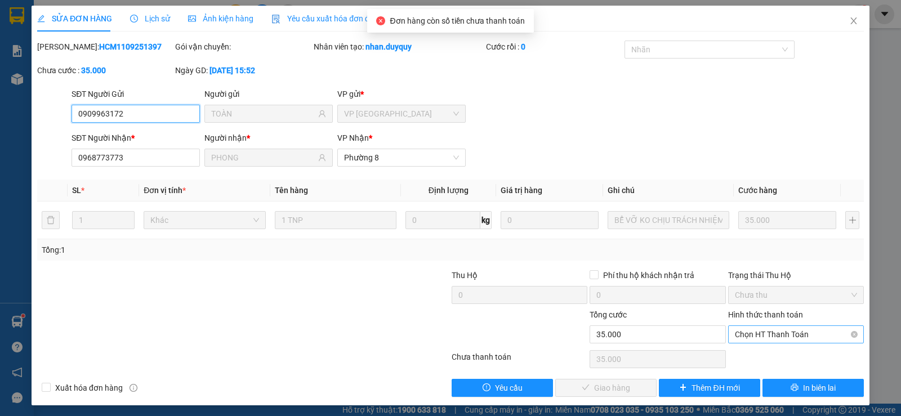
click at [790, 331] on span "Chọn HT Thanh Toán" at bounding box center [796, 334] width 122 height 17
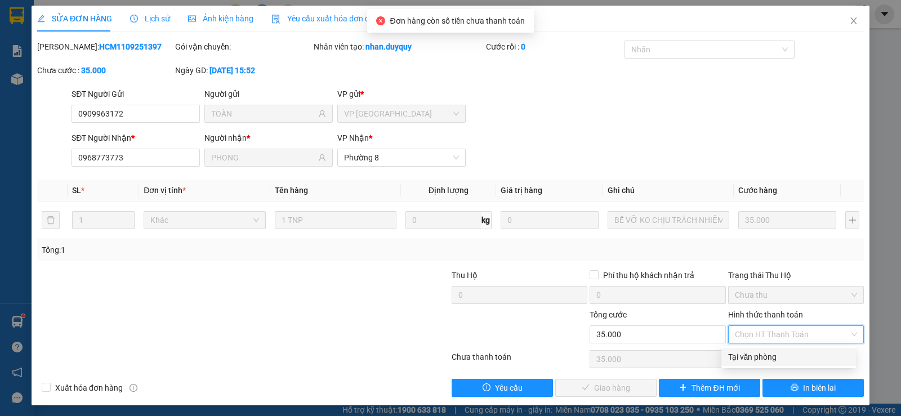
drag, startPoint x: 753, startPoint y: 353, endPoint x: 627, endPoint y: 381, distance: 128.6
click at [743, 356] on div "Tại văn phòng" at bounding box center [788, 357] width 121 height 12
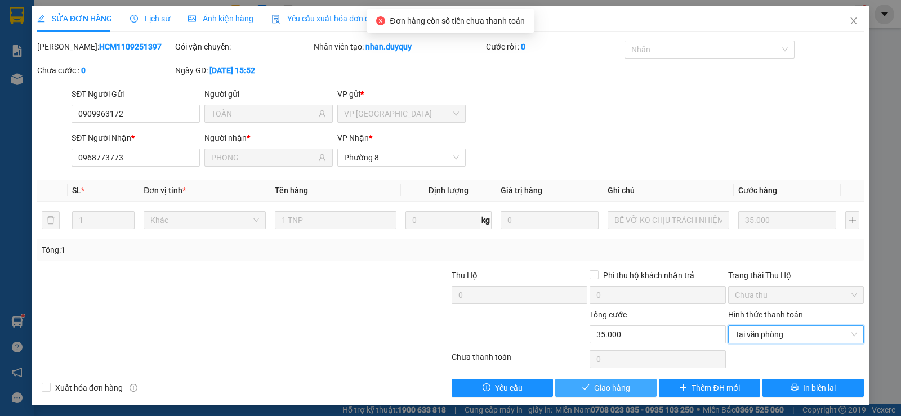
click at [617, 388] on span "Giao hàng" at bounding box center [612, 388] width 36 height 12
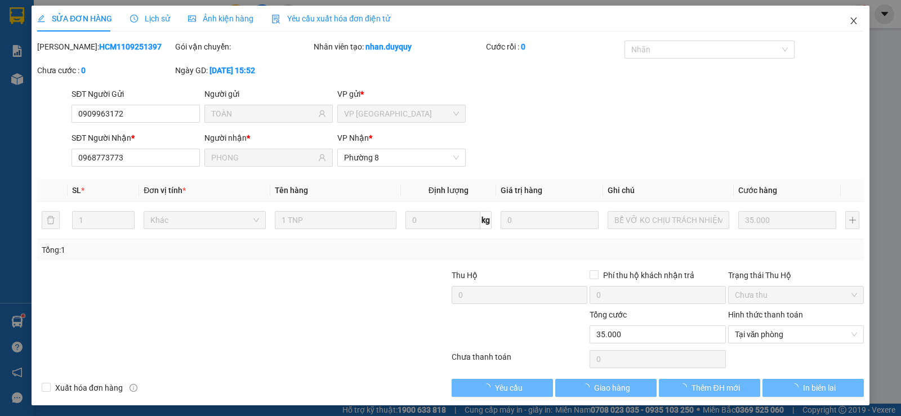
click at [849, 23] on icon "close" at bounding box center [853, 20] width 9 height 9
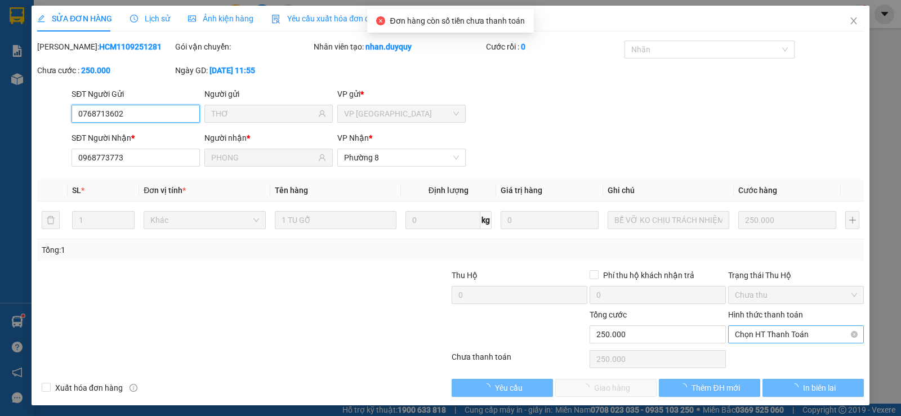
click at [774, 336] on span "Chọn HT Thanh Toán" at bounding box center [796, 334] width 122 height 17
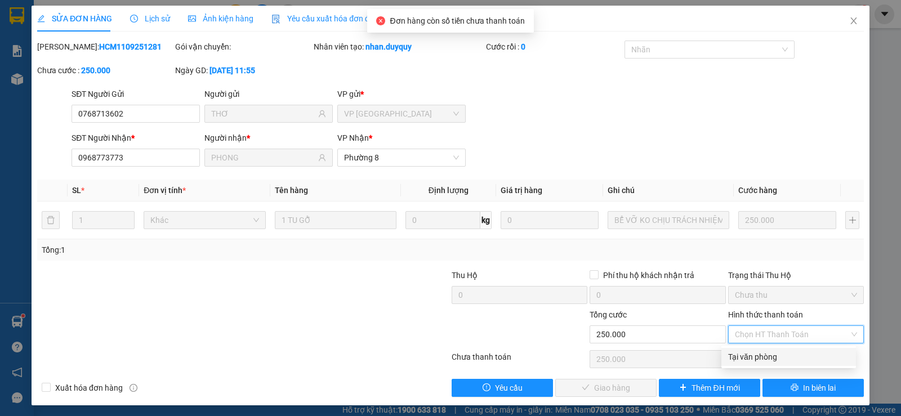
click at [768, 354] on div "Tại văn phòng" at bounding box center [788, 357] width 121 height 12
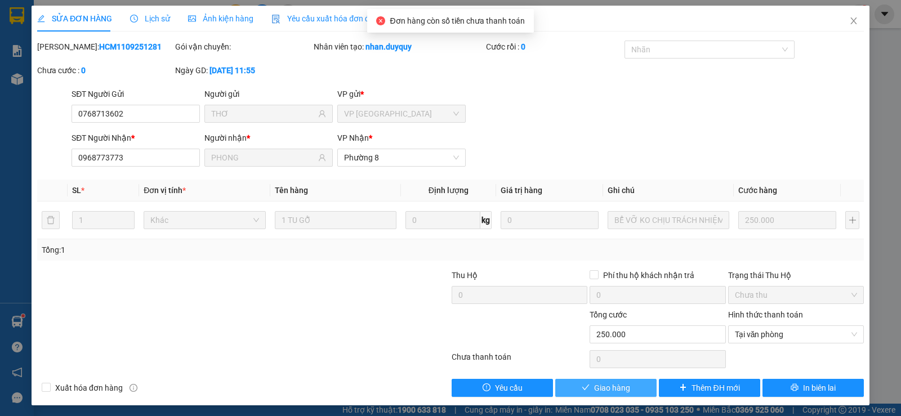
drag, startPoint x: 542, startPoint y: 404, endPoint x: 578, endPoint y: 388, distance: 39.3
click at [542, 403] on div "SỬA ĐƠN HÀNG Lịch sử Ảnh kiện hàng Yêu cầu xuất hóa đơn điện tử Total Paid Fee …" at bounding box center [451, 206] width 838 height 400
click at [604, 387] on span "Giao hàng" at bounding box center [612, 388] width 36 height 12
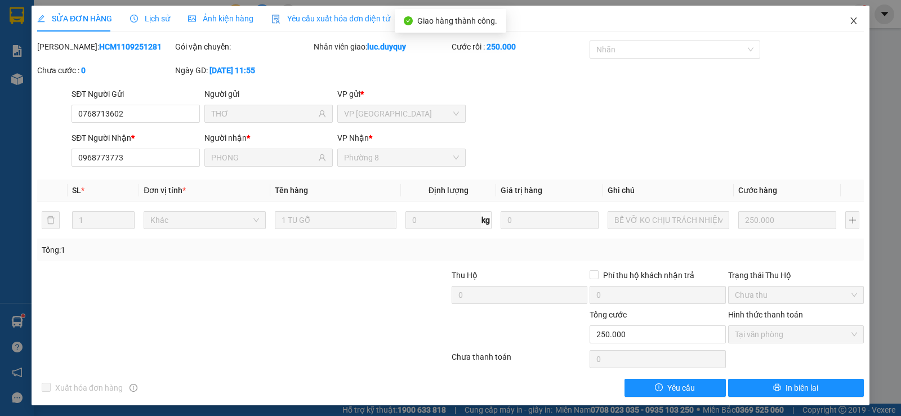
click at [849, 20] on icon "close" at bounding box center [853, 20] width 9 height 9
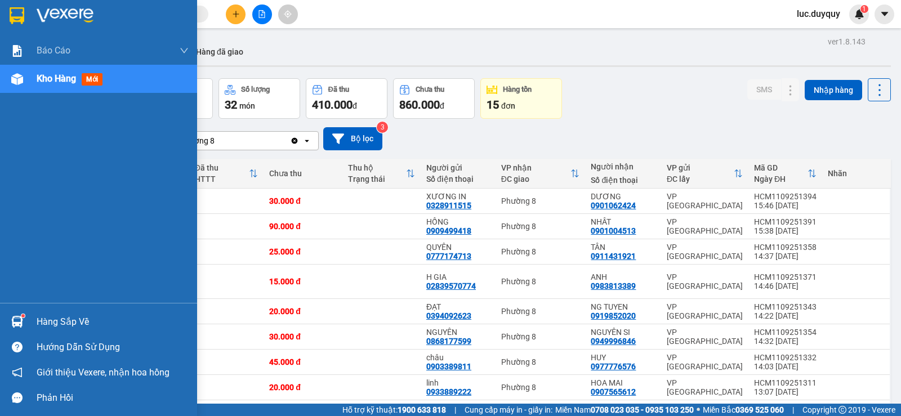
click at [63, 322] on div "Hàng sắp về" at bounding box center [113, 322] width 152 height 17
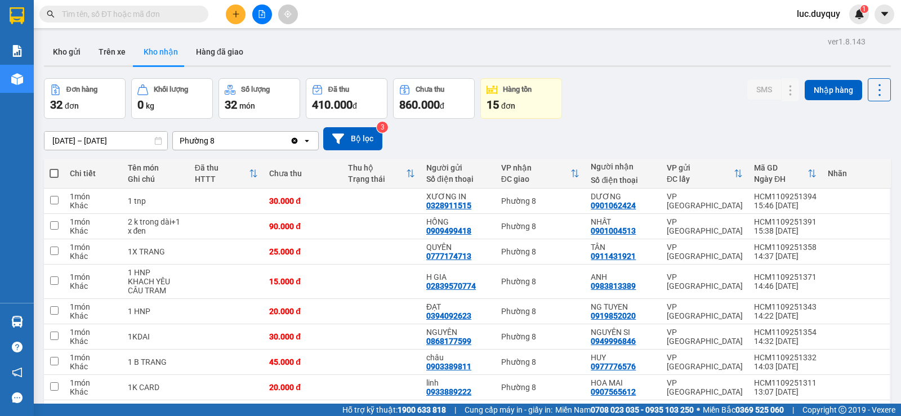
click at [632, 121] on section "Kết quả tìm kiếm ( 1033 ) Bộ lọc Mã ĐH Trạng thái Món hàng Thu hộ Tổng cước Chư…" at bounding box center [450, 208] width 901 height 416
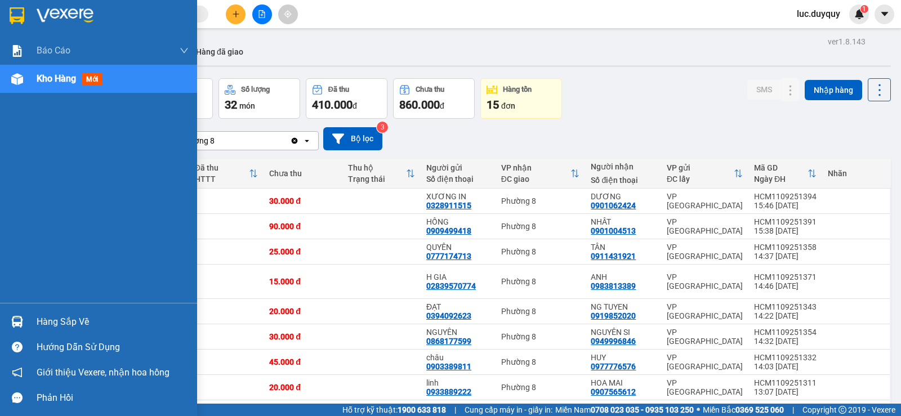
click at [36, 324] on div "Hàng sắp về" at bounding box center [98, 321] width 197 height 25
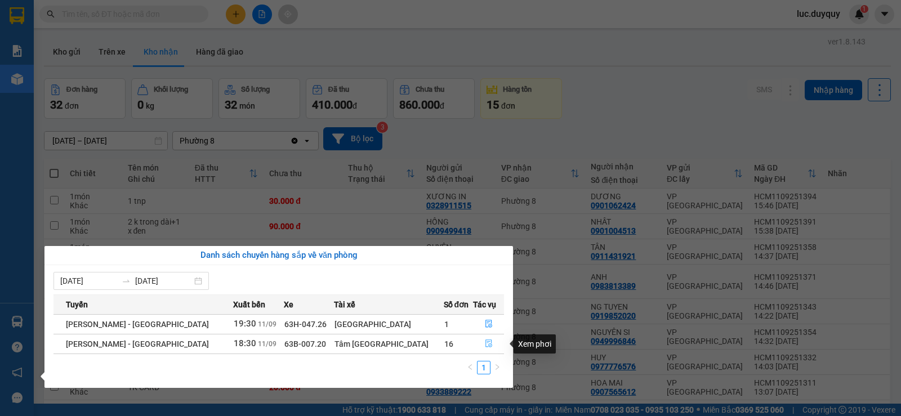
click at [485, 345] on icon "file-done" at bounding box center [488, 344] width 7 height 8
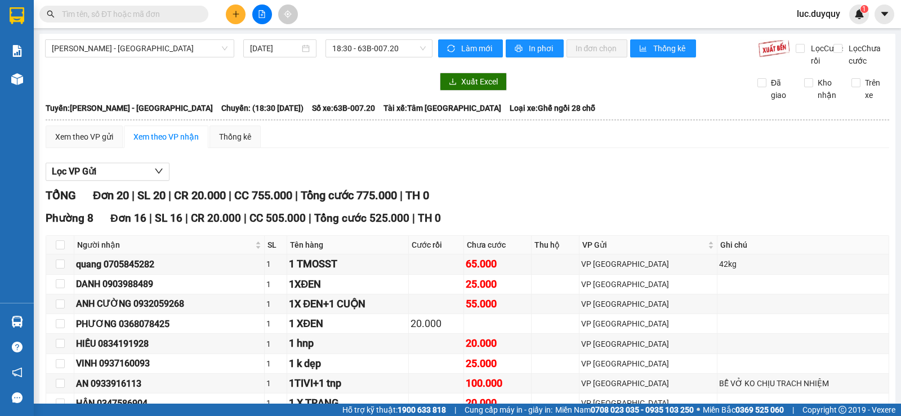
click at [165, 14] on input "text" at bounding box center [128, 14] width 133 height 12
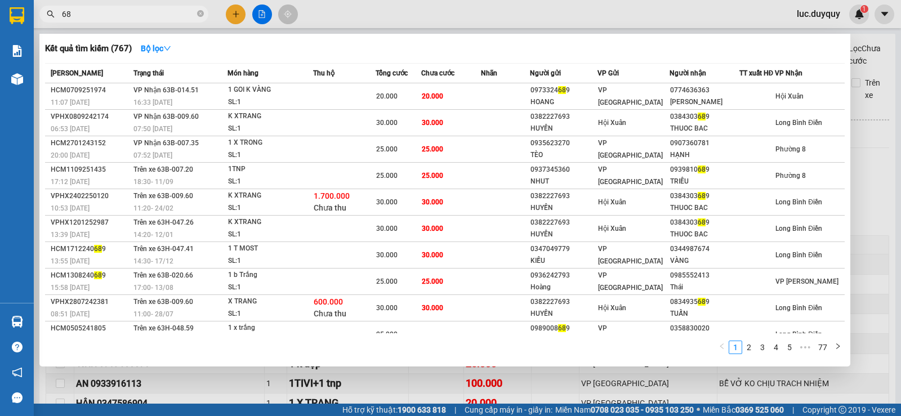
type input "6"
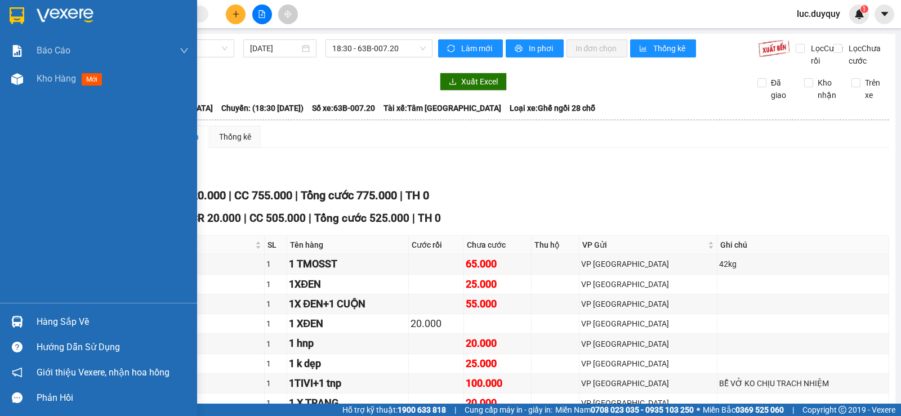
click at [63, 320] on div "Hàng sắp về" at bounding box center [113, 322] width 152 height 17
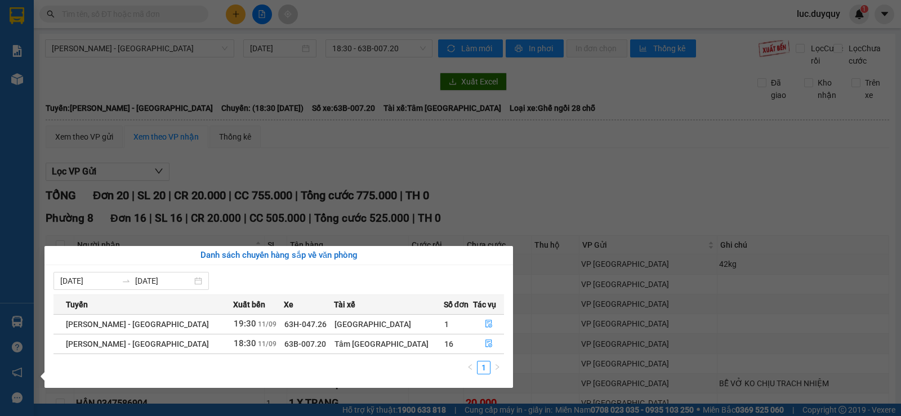
click at [610, 197] on section "Kết quả tìm kiếm ( 767 ) Bộ lọc Mã ĐH Trạng thái Món hàng Thu hộ Tổng cước Chưa…" at bounding box center [450, 208] width 901 height 416
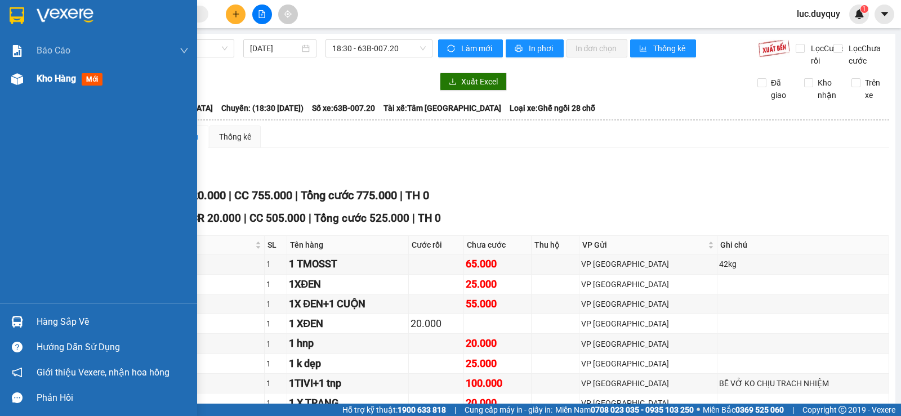
click at [95, 83] on span "mới" at bounding box center [92, 79] width 21 height 12
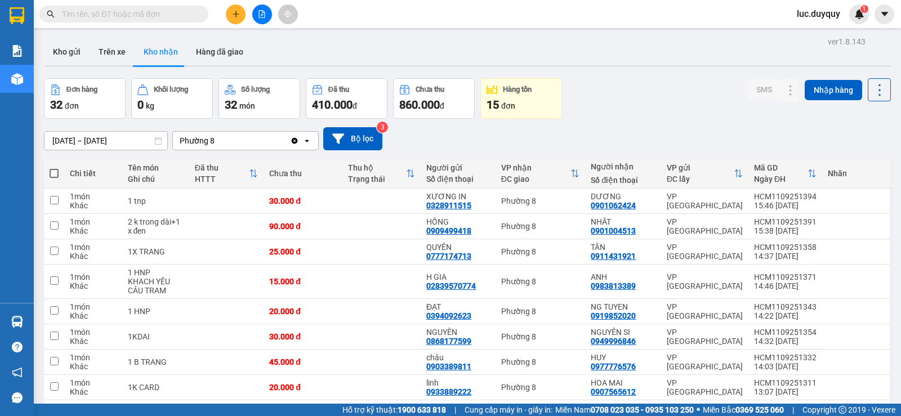
click at [235, 19] on button at bounding box center [236, 15] width 20 height 20
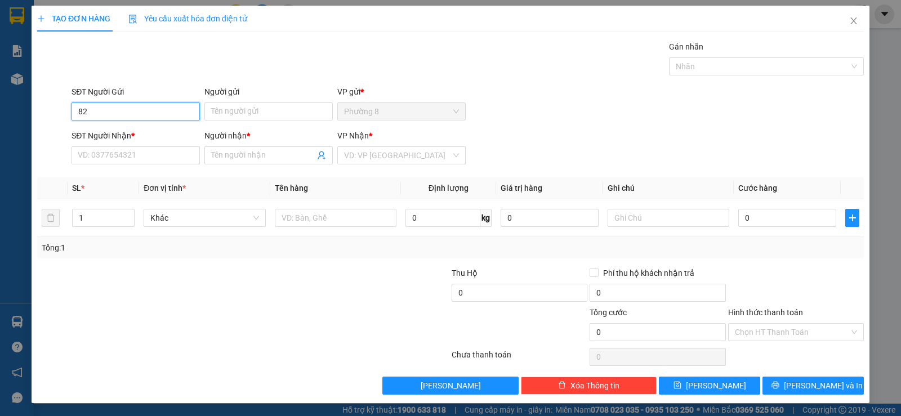
type input "829"
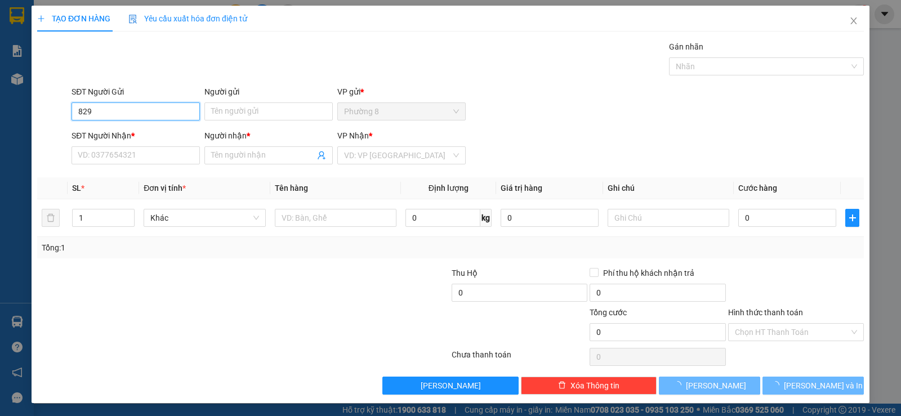
click at [184, 111] on input "829" at bounding box center [136, 111] width 128 height 18
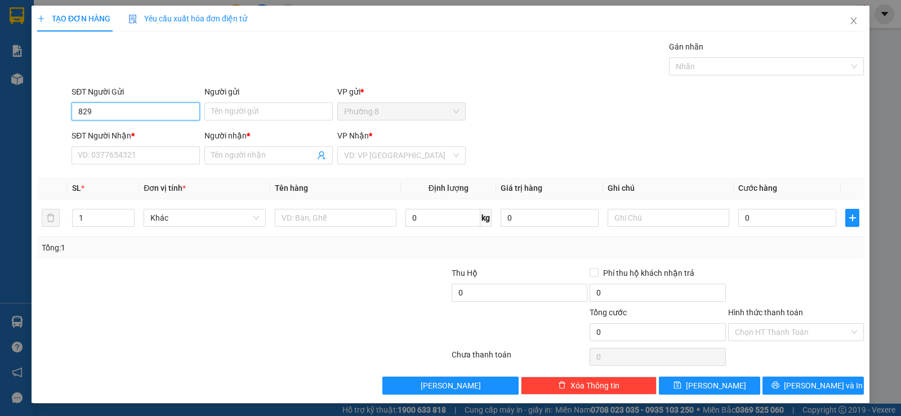
click at [144, 108] on input "829" at bounding box center [136, 111] width 128 height 18
click at [134, 132] on div "0898026829 - VIET" at bounding box center [135, 134] width 114 height 12
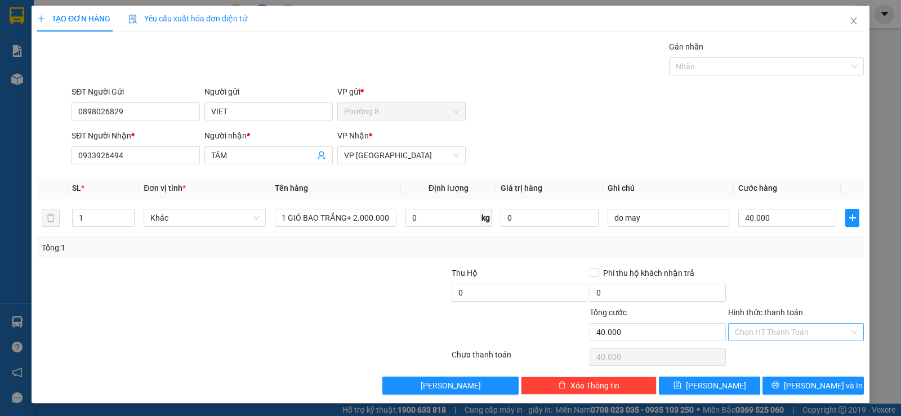
click at [768, 336] on input "Hình thức thanh toán" at bounding box center [792, 332] width 114 height 17
click at [773, 349] on div "Tại văn phòng" at bounding box center [788, 355] width 121 height 12
click at [799, 390] on span "Lưu và In" at bounding box center [823, 386] width 79 height 12
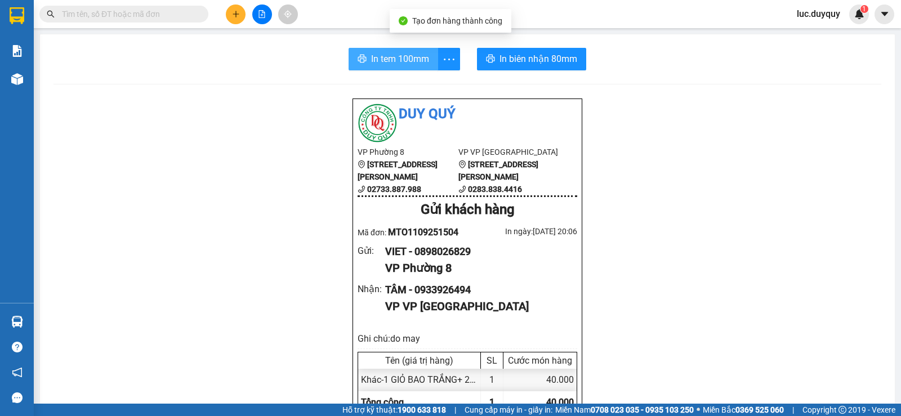
click at [386, 66] on span "In tem 100mm" at bounding box center [400, 59] width 58 height 14
click at [402, 61] on span "In tem 100mm" at bounding box center [400, 59] width 58 height 14
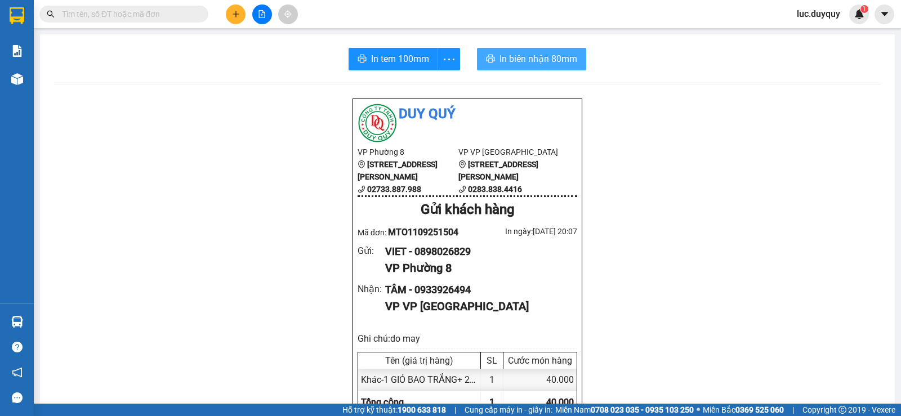
click at [524, 61] on span "In biên nhận 80mm" at bounding box center [539, 59] width 78 height 14
click at [235, 17] on icon "plus" at bounding box center [236, 14] width 8 height 8
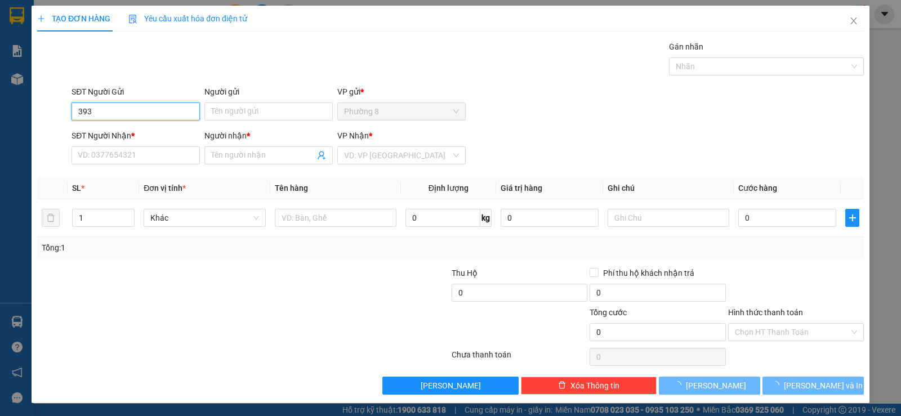
click at [131, 116] on input "393" at bounding box center [136, 111] width 128 height 18
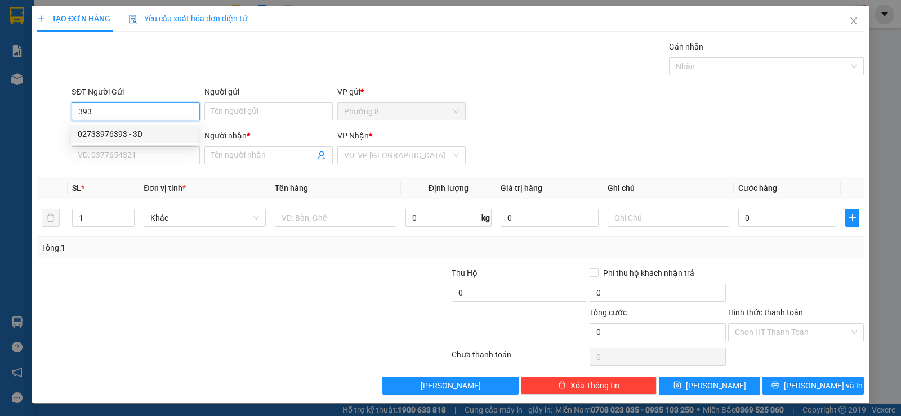
click at [144, 133] on div "02733976393 - 3D" at bounding box center [135, 134] width 114 height 12
type input "02733976393"
type input "3D"
type input "0913610025"
type input "LABO DIAMOND"
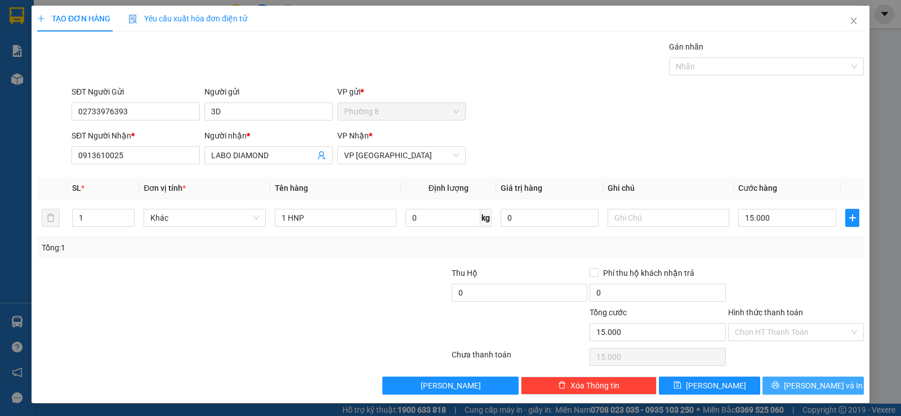
click at [813, 382] on span "Lưu và In" at bounding box center [823, 386] width 79 height 12
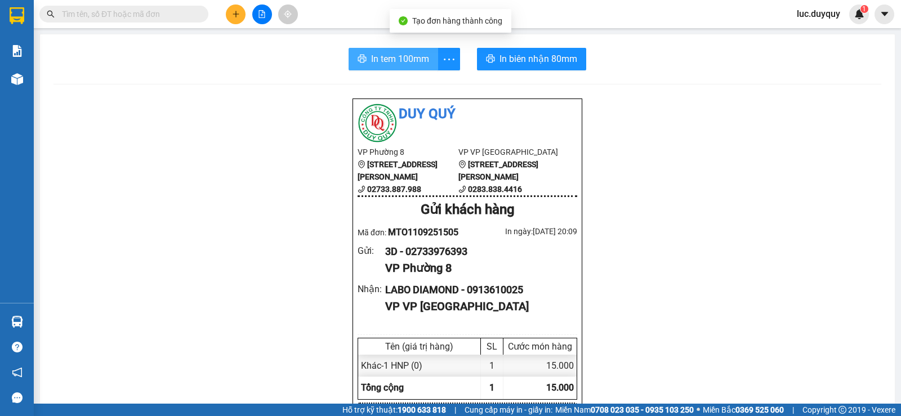
click at [393, 58] on span "In tem 100mm" at bounding box center [400, 59] width 58 height 14
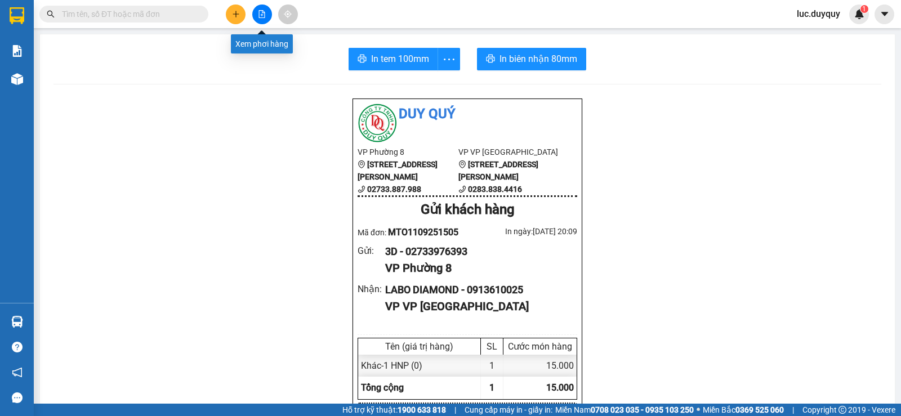
click at [270, 14] on button at bounding box center [262, 15] width 20 height 20
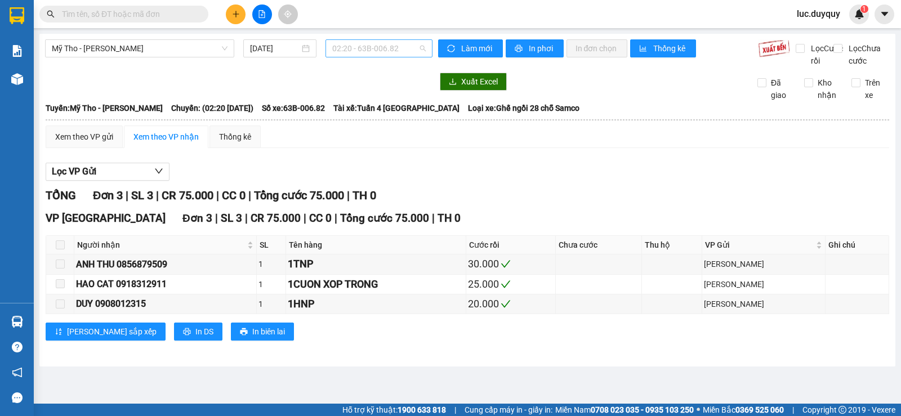
click at [365, 52] on span "02:20 - 63B-006.82" at bounding box center [378, 48] width 93 height 17
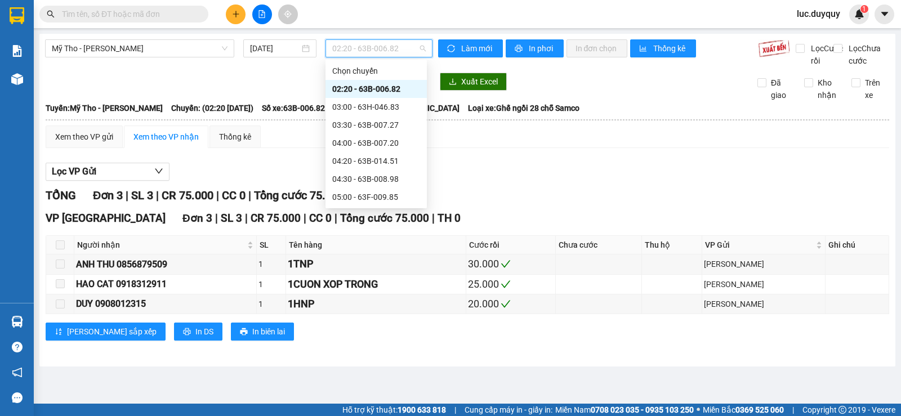
click at [252, 18] on div at bounding box center [262, 15] width 84 height 20
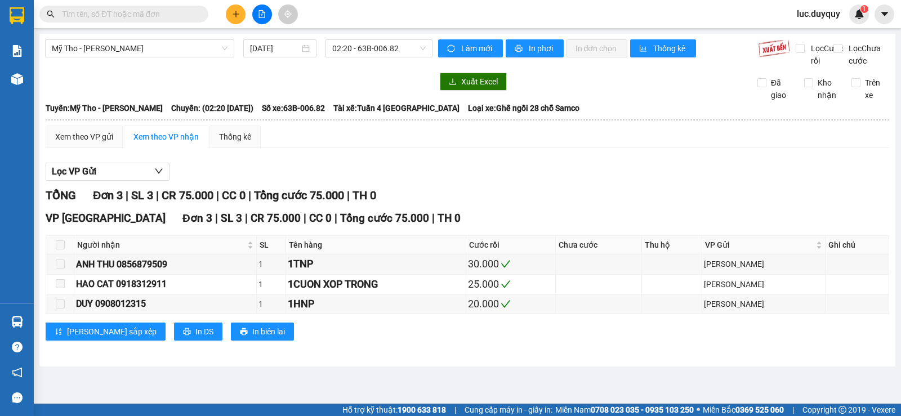
click at [262, 18] on button at bounding box center [262, 15] width 20 height 20
click at [394, 49] on span "02:20 - 63B-006.82" at bounding box center [378, 48] width 93 height 17
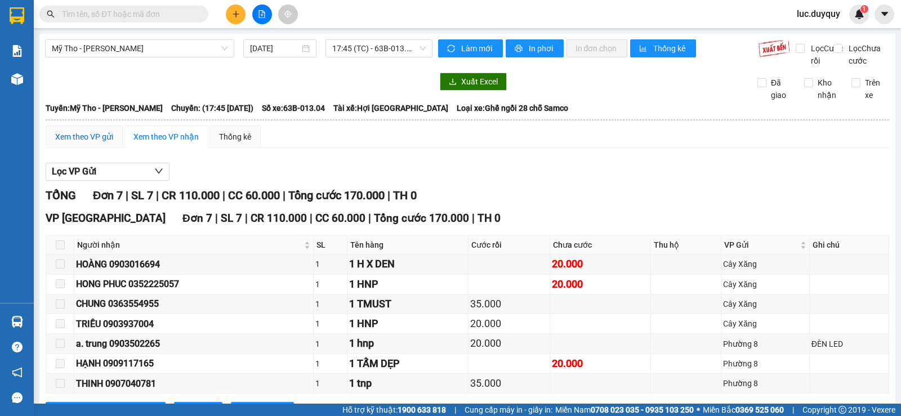
click at [75, 131] on div "Xem theo VP gửi" at bounding box center [84, 137] width 58 height 12
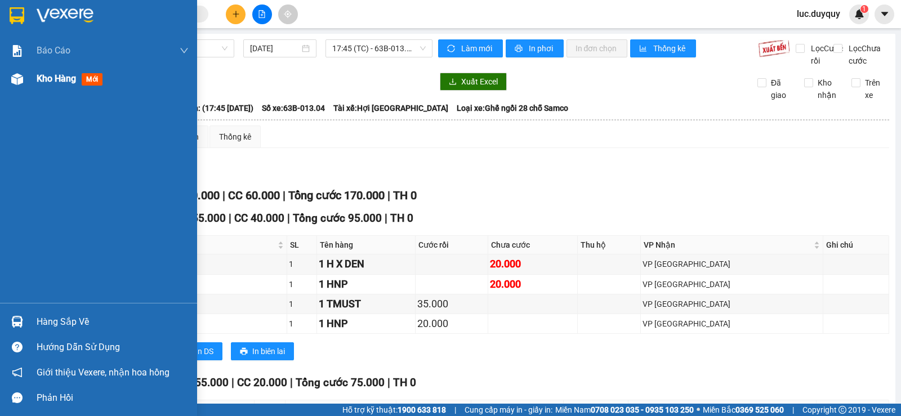
click at [52, 76] on span "Kho hàng" at bounding box center [56, 78] width 39 height 11
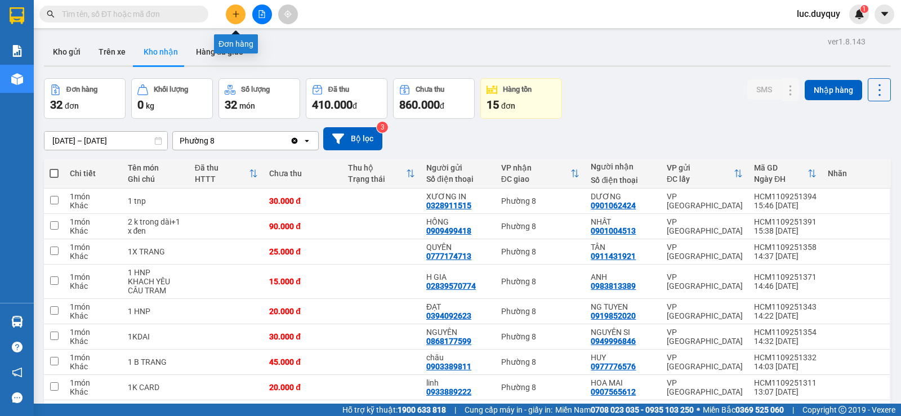
click at [230, 16] on button at bounding box center [236, 15] width 20 height 20
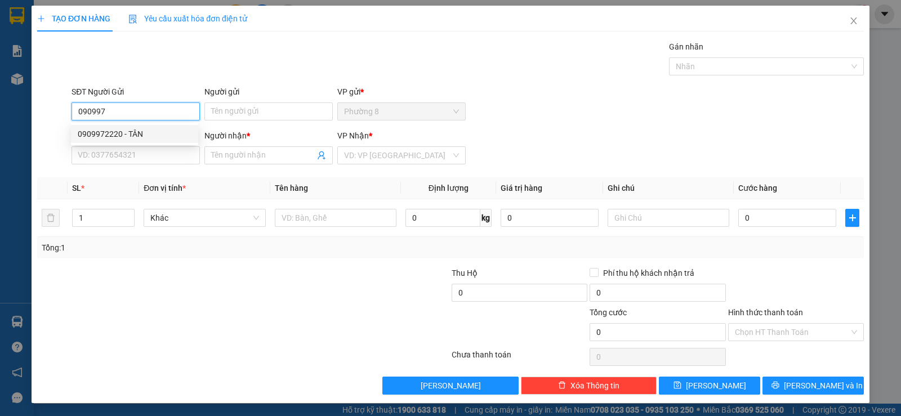
click at [153, 134] on div "0909972220 - TÂN" at bounding box center [135, 134] width 114 height 12
type input "0909972220"
type input "TÂN"
type input "0903824834"
type input "HOANG GIAO"
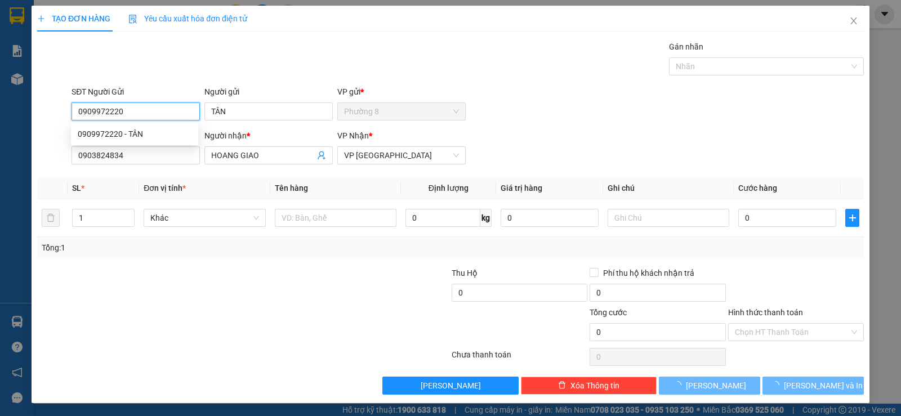
type input "25.000"
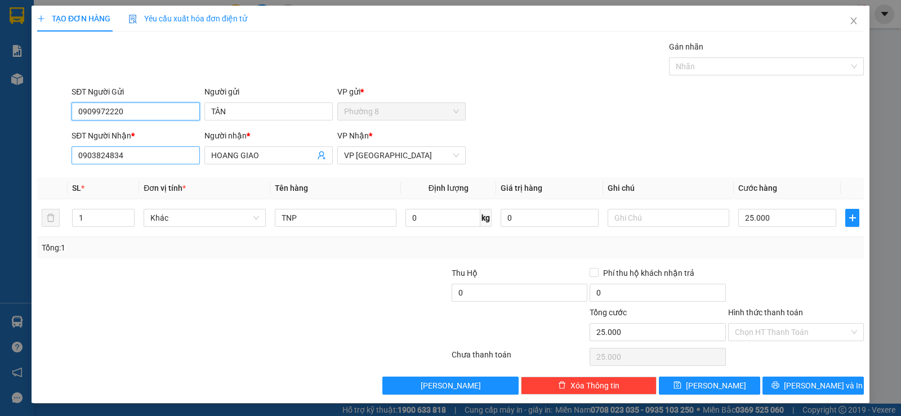
type input "0909972220"
drag, startPoint x: 163, startPoint y: 160, endPoint x: 2, endPoint y: 170, distance: 161.3
click at [11, 174] on div "TẠO ĐƠN HÀNG Yêu cầu xuất hóa đơn điện tử Transit Pickup Surcharge Ids Transit …" at bounding box center [450, 208] width 901 height 416
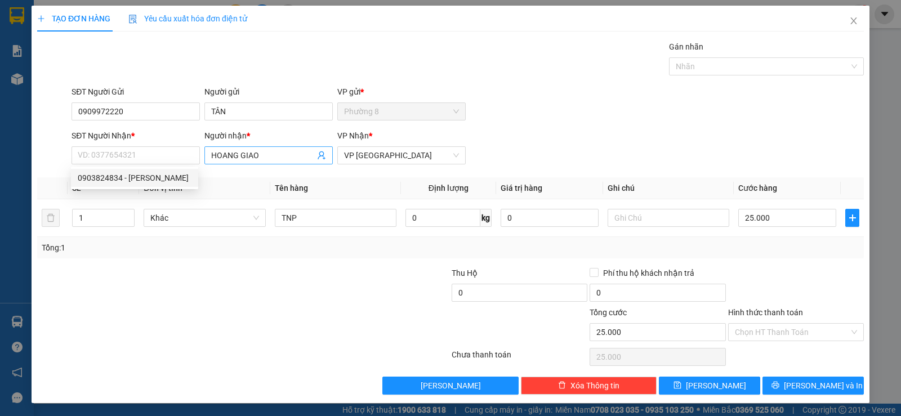
click at [324, 155] on span "HOANG GIAO" at bounding box center [268, 155] width 128 height 18
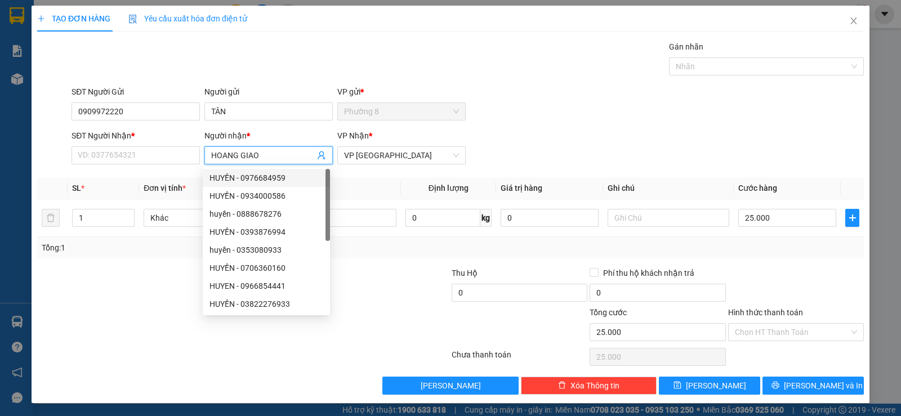
click at [320, 150] on span at bounding box center [321, 155] width 9 height 12
click at [320, 155] on icon "user-add" at bounding box center [321, 155] width 7 height 8
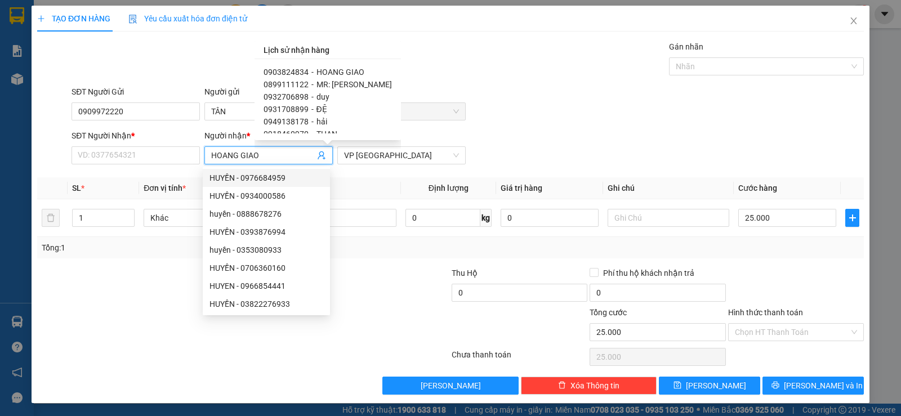
click at [321, 122] on span "hải" at bounding box center [321, 121] width 11 height 9
type input "0949138178"
type input "hải"
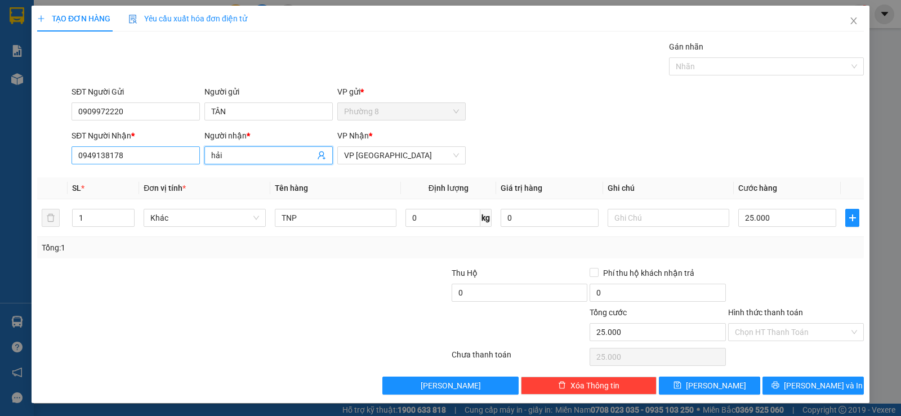
drag, startPoint x: 251, startPoint y: 160, endPoint x: 165, endPoint y: 153, distance: 86.4
click at [190, 154] on div "SĐT Người Nhận * 0949138178 Người nhận * hải hải VP Nhận * VP Sài Gòn" at bounding box center [467, 149] width 797 height 39
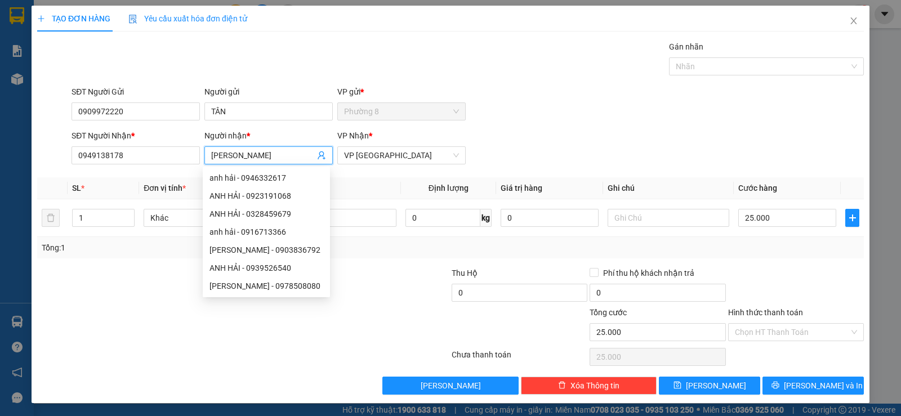
type input "ANH HẢI"
click at [614, 117] on div "SĐT Người Gửi 0909972220 Người gửi TÂN VP gửi * Phường 8" at bounding box center [467, 105] width 797 height 39
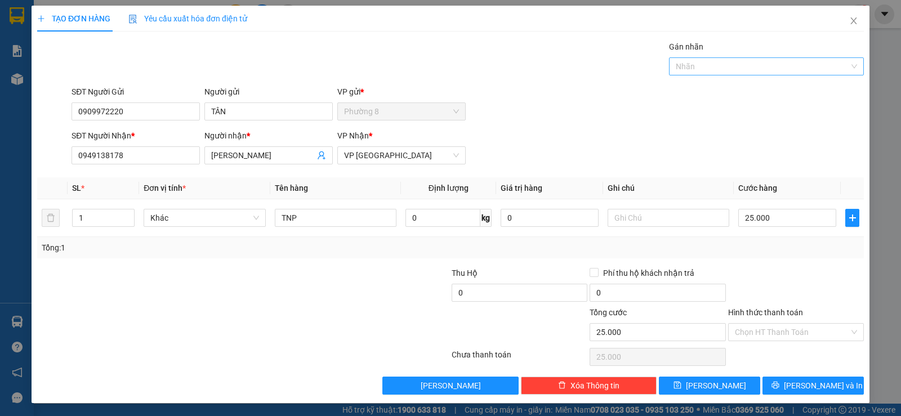
click at [766, 67] on div at bounding box center [761, 67] width 178 height 14
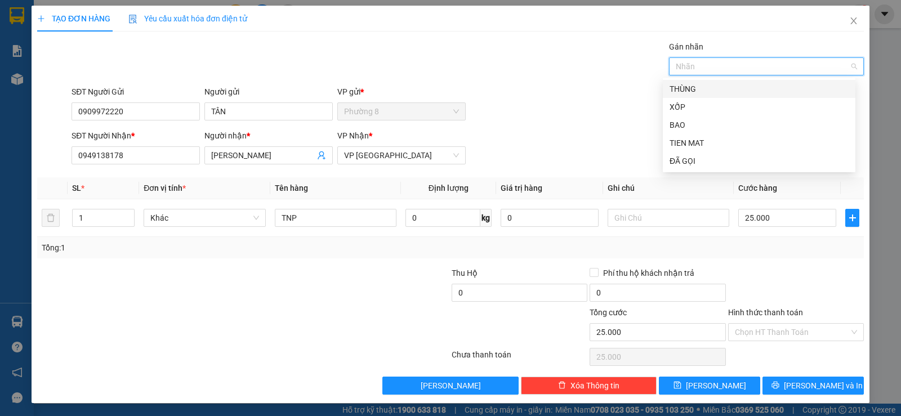
click at [724, 86] on div "THÙNG" at bounding box center [759, 89] width 179 height 12
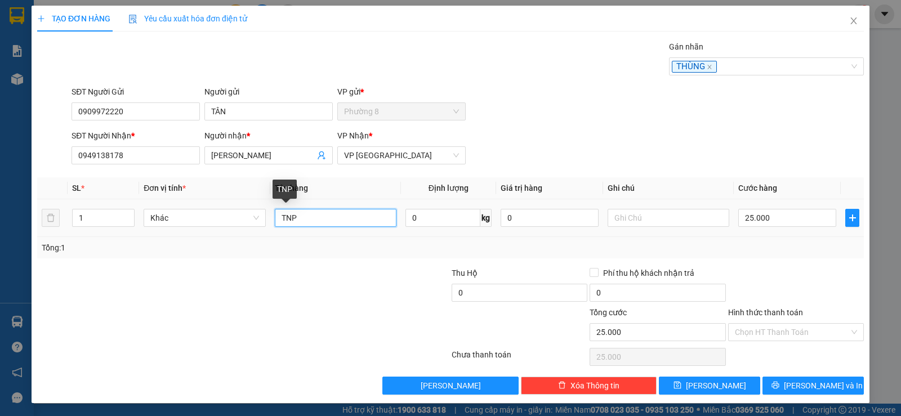
drag, startPoint x: 351, startPoint y: 224, endPoint x: 159, endPoint y: 202, distance: 192.7
click at [165, 203] on tr "1 Khác TNP 0 kg 0 25.000" at bounding box center [450, 218] width 827 height 38
click at [802, 322] on div "Hình thức thanh toán" at bounding box center [796, 314] width 136 height 17
click at [797, 332] on input "Hình thức thanh toán" at bounding box center [792, 332] width 114 height 17
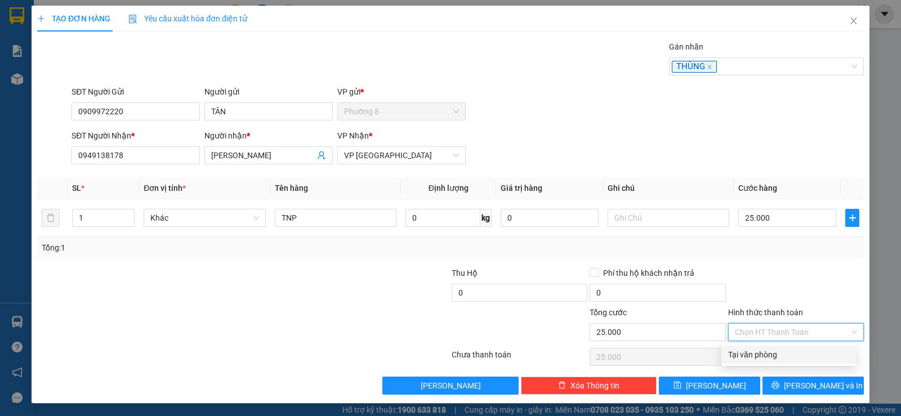
click at [800, 354] on div "Tại văn phòng" at bounding box center [788, 355] width 121 height 12
type input "0"
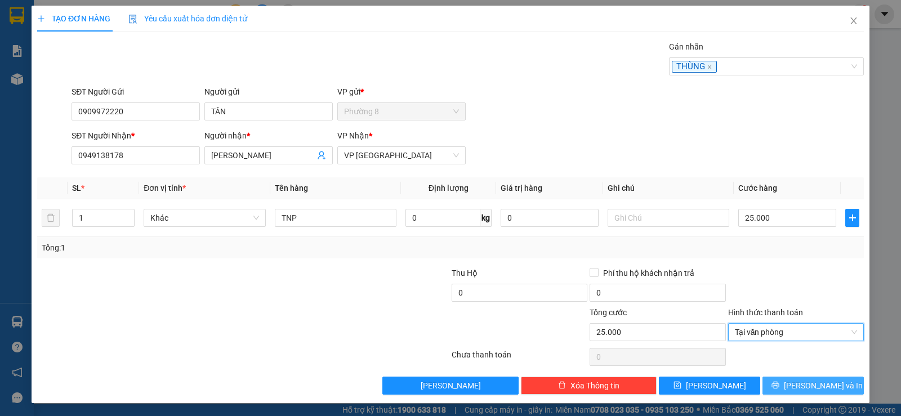
click at [813, 389] on span "Lưu và In" at bounding box center [823, 386] width 79 height 12
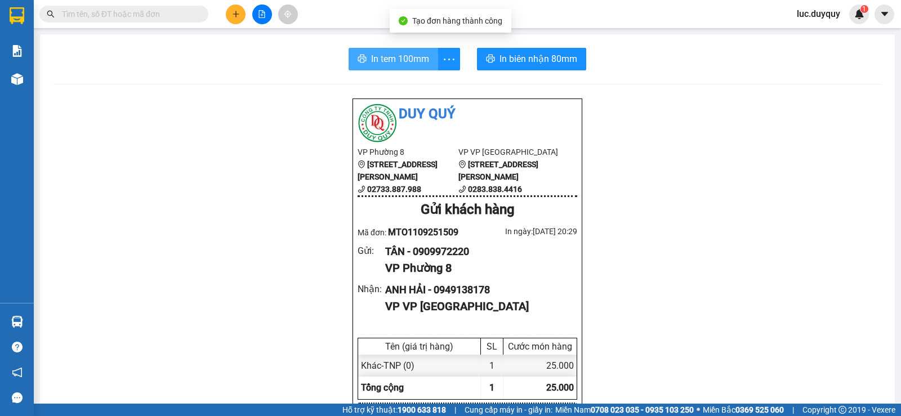
click at [404, 57] on span "In tem 100mm" at bounding box center [400, 59] width 58 height 14
click at [234, 18] on button at bounding box center [236, 15] width 20 height 20
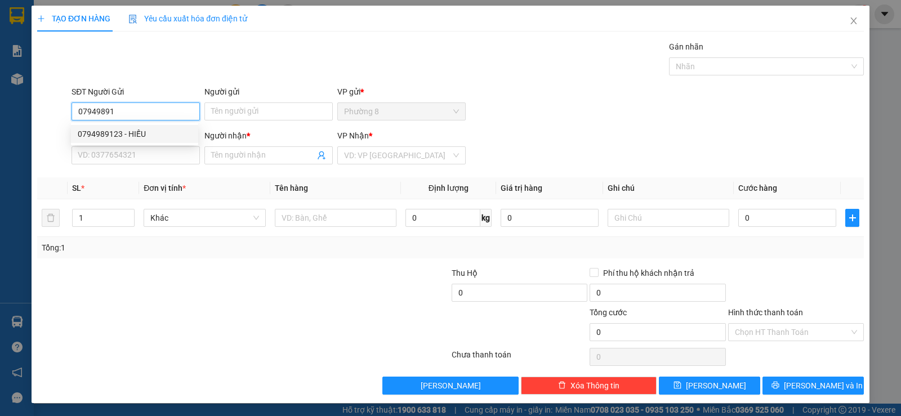
click at [139, 131] on div "0794989123 - HIẾU" at bounding box center [135, 134] width 114 height 12
type input "0794989123"
type input "HIẾU"
type input "0762237987"
type input "THANH PHUNG"
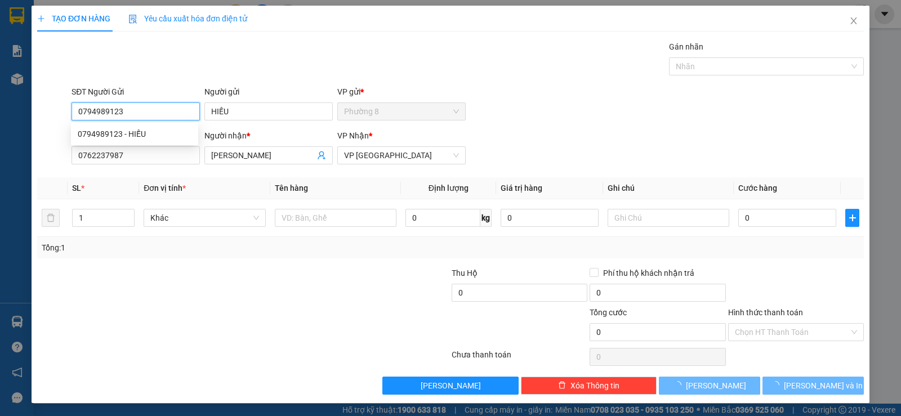
type input "50.000"
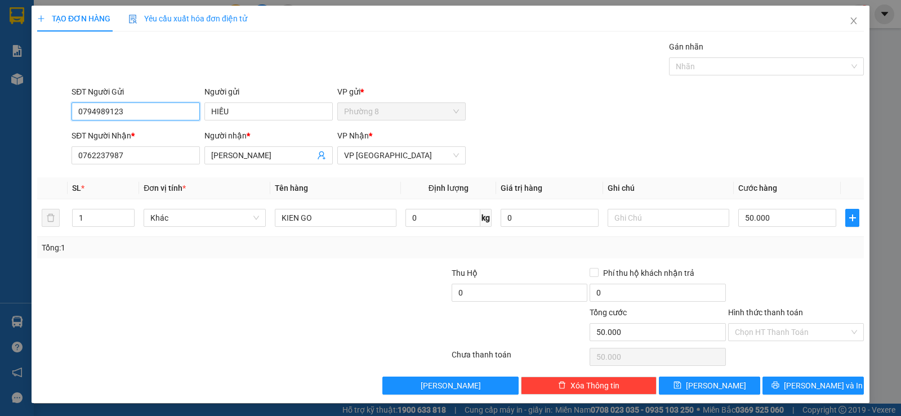
type input "0794989123"
drag, startPoint x: 162, startPoint y: 164, endPoint x: 47, endPoint y: 162, distance: 114.9
click at [47, 162] on div "SĐT Người Nhận * 0762237987 Người nhận * THANH PHUNG VP Nhận * VP Sài Gòn" at bounding box center [450, 149] width 829 height 39
click at [139, 153] on input "0762237987" at bounding box center [136, 155] width 128 height 18
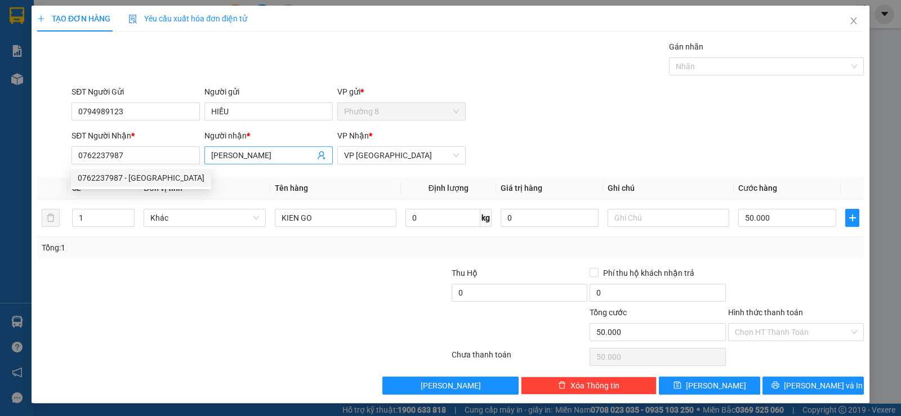
click at [317, 154] on icon "user-add" at bounding box center [321, 155] width 9 height 9
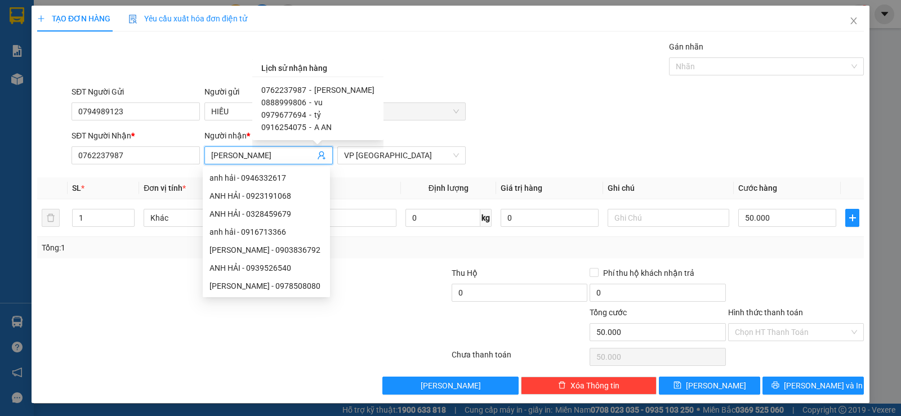
click at [300, 101] on span "0888999806" at bounding box center [283, 102] width 45 height 9
type input "0888999806"
type input "vu"
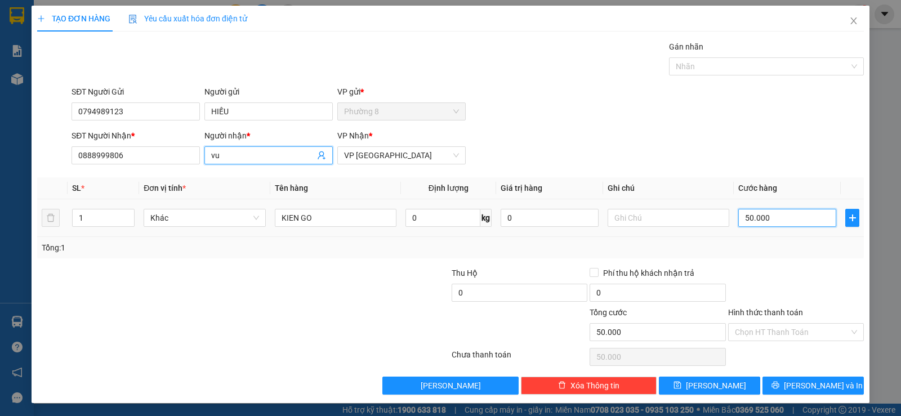
click at [781, 217] on input "50.000" at bounding box center [787, 218] width 98 height 18
type input "2"
type input "20"
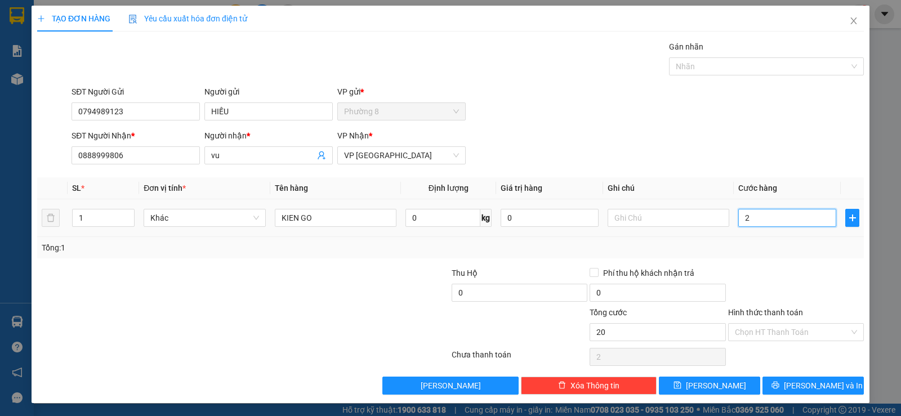
type input "20"
type input "200"
type input "2.000"
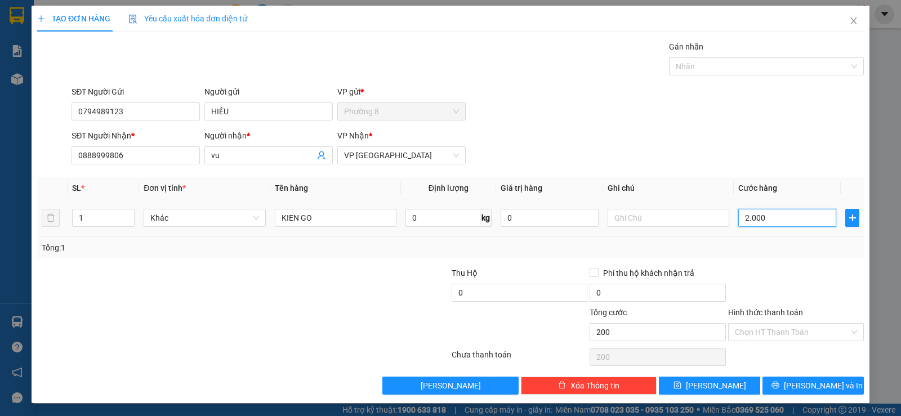
type input "2.000"
type input "2.000.000"
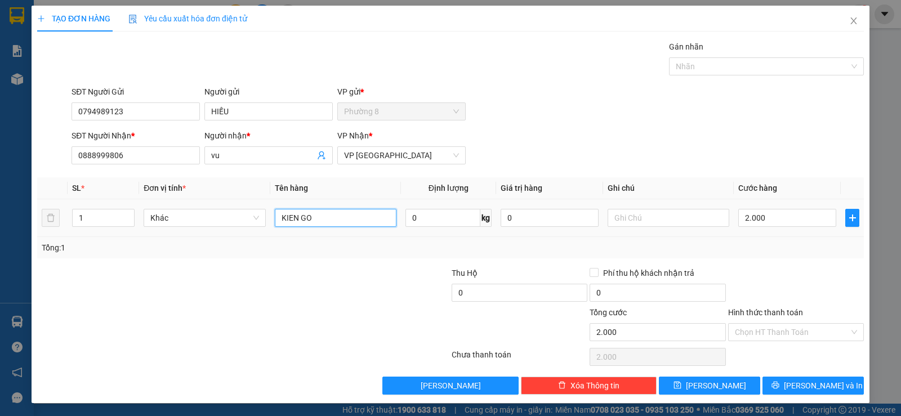
type input "2.000.000"
drag, startPoint x: 338, startPoint y: 221, endPoint x: 233, endPoint y: 208, distance: 106.0
click at [233, 208] on tr "1 Khác KIEN GO 0 kg 0 2.000.000" at bounding box center [450, 218] width 827 height 38
type input "1 HNP"
click at [784, 215] on input "2.000.000" at bounding box center [787, 218] width 98 height 18
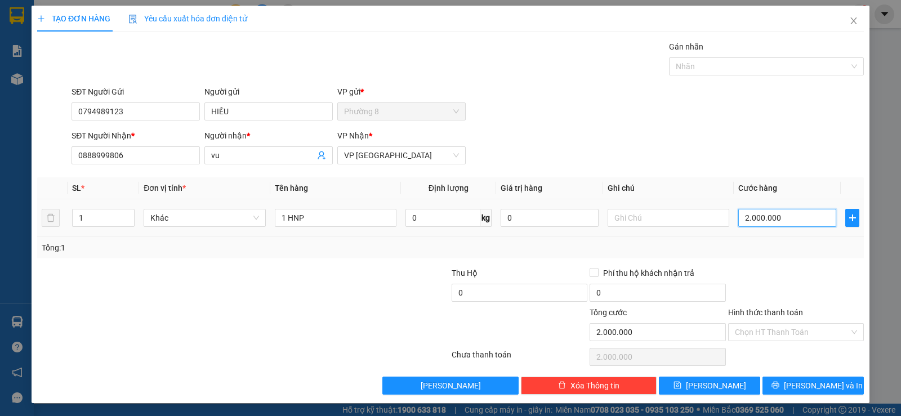
type input "0"
click at [784, 215] on input "0" at bounding box center [787, 218] width 98 height 18
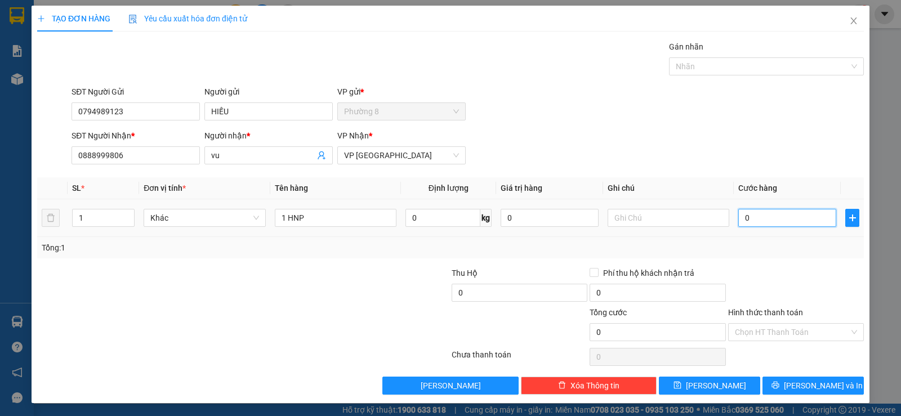
type input "2"
type input "20"
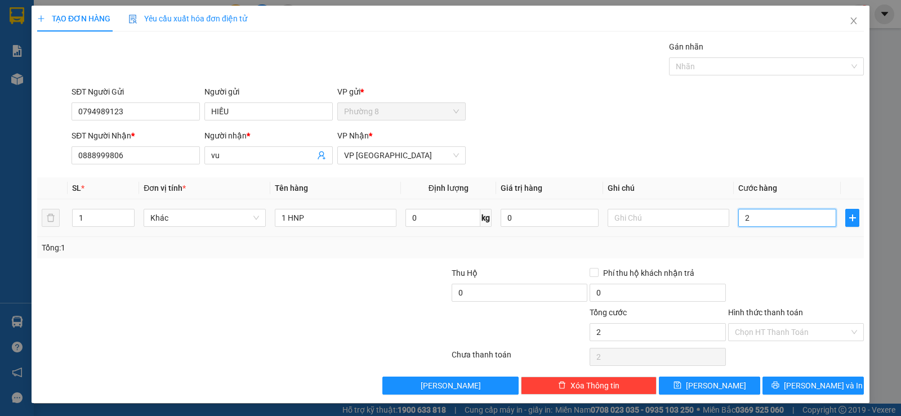
type input "20"
type input "200"
type input "2.000"
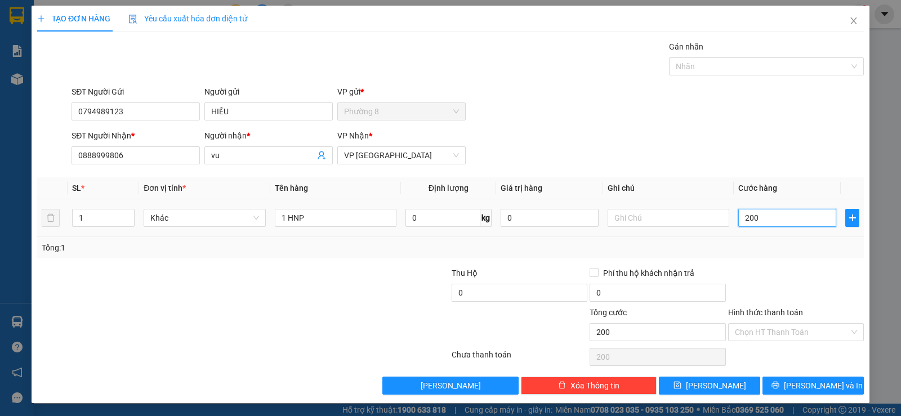
type input "2.000"
type input "20.000"
drag, startPoint x: 796, startPoint y: 328, endPoint x: 800, endPoint y: 342, distance: 14.8
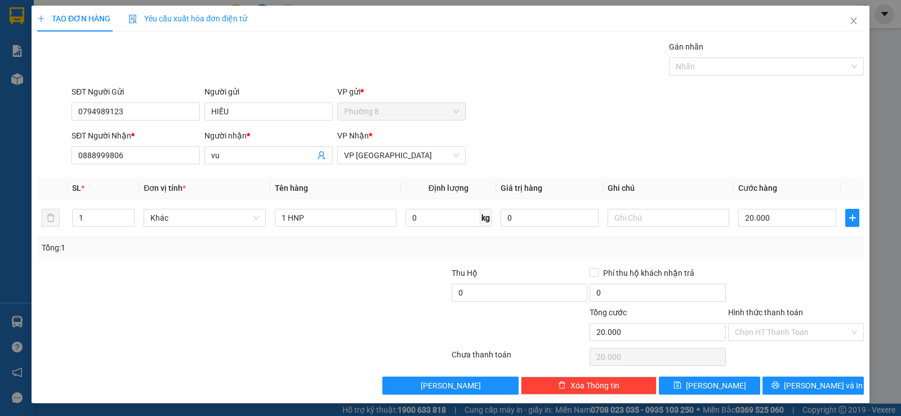
click at [796, 328] on input "Hình thức thanh toán" at bounding box center [792, 332] width 114 height 17
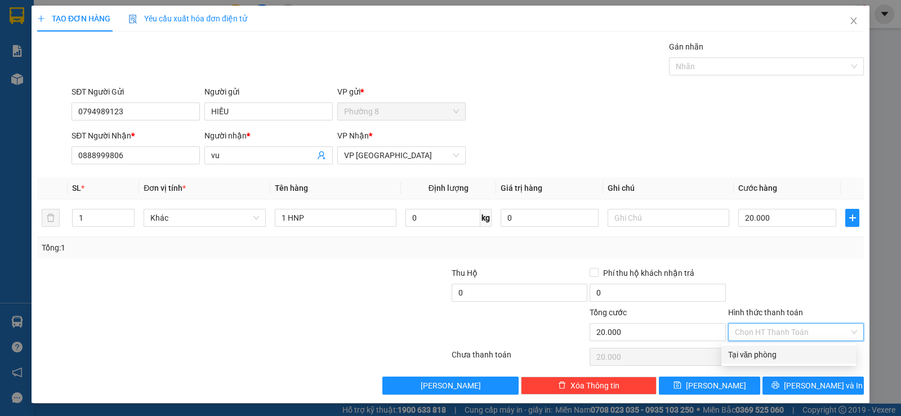
click at [803, 359] on div "Tại văn phòng" at bounding box center [788, 355] width 121 height 12
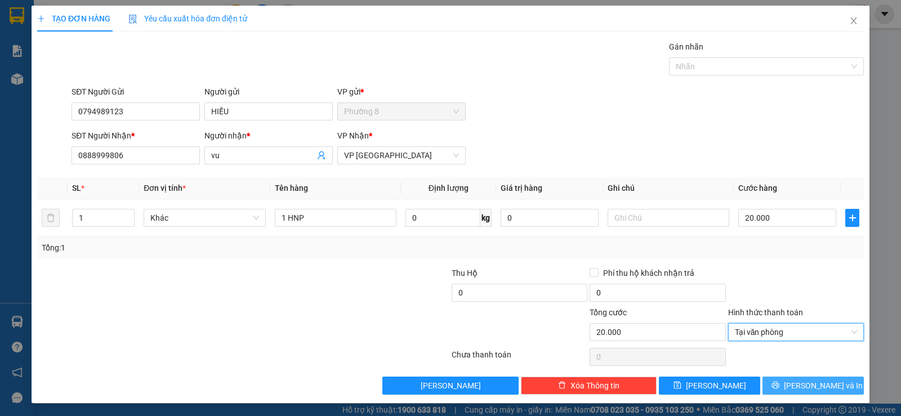
click at [809, 383] on span "Lưu và In" at bounding box center [823, 386] width 79 height 12
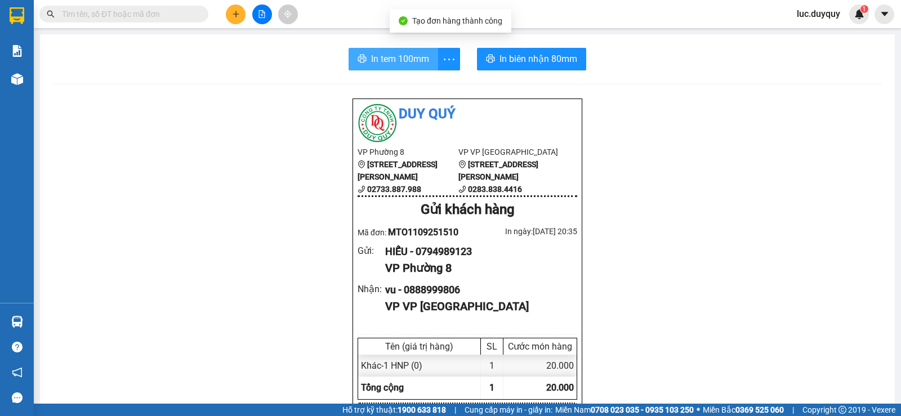
click at [371, 55] on span "In tem 100mm" at bounding box center [400, 59] width 58 height 14
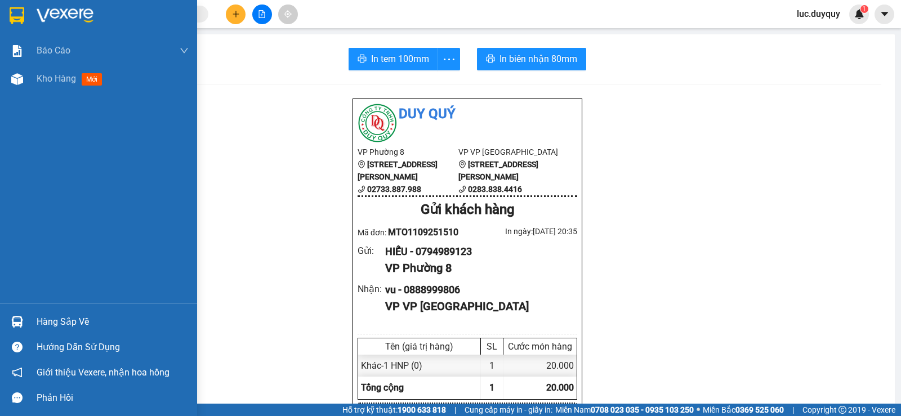
click at [80, 319] on div "Hàng sắp về" at bounding box center [113, 322] width 152 height 17
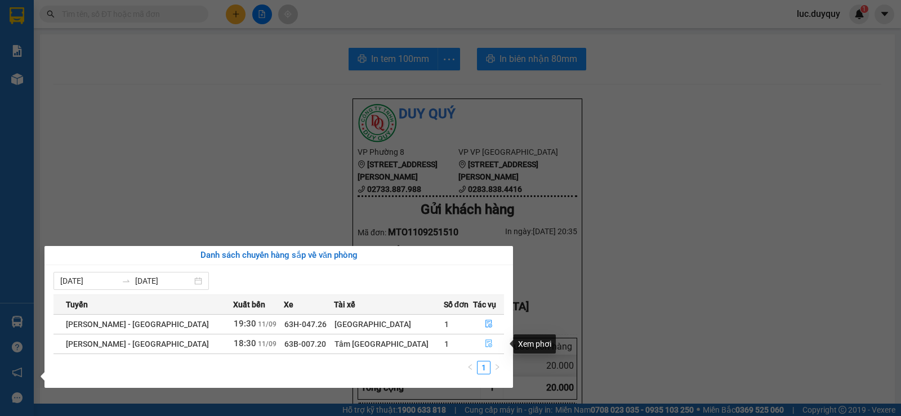
click at [485, 341] on icon "file-done" at bounding box center [489, 344] width 8 height 8
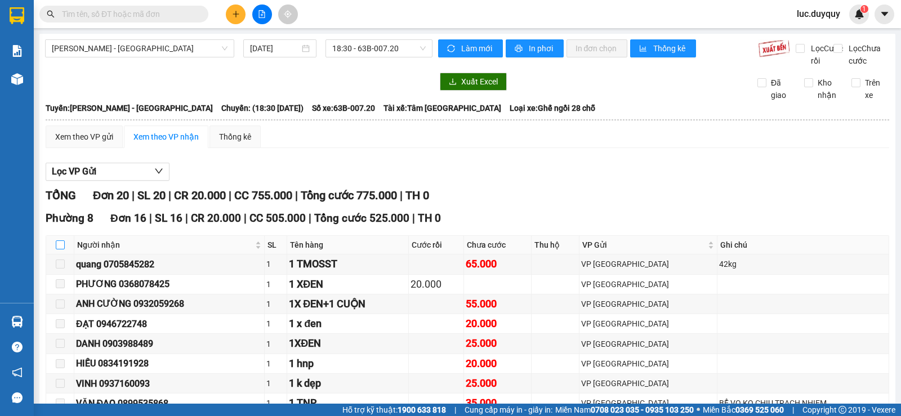
click at [57, 240] on input "checkbox" at bounding box center [60, 244] width 9 height 9
checkbox input "true"
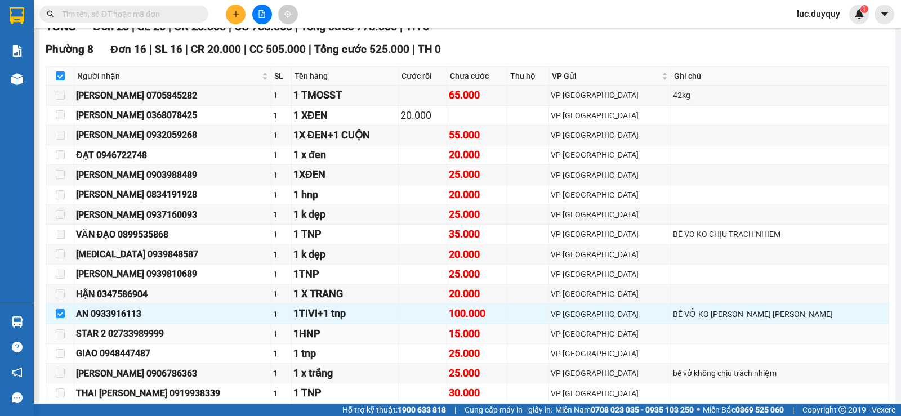
scroll to position [282, 0]
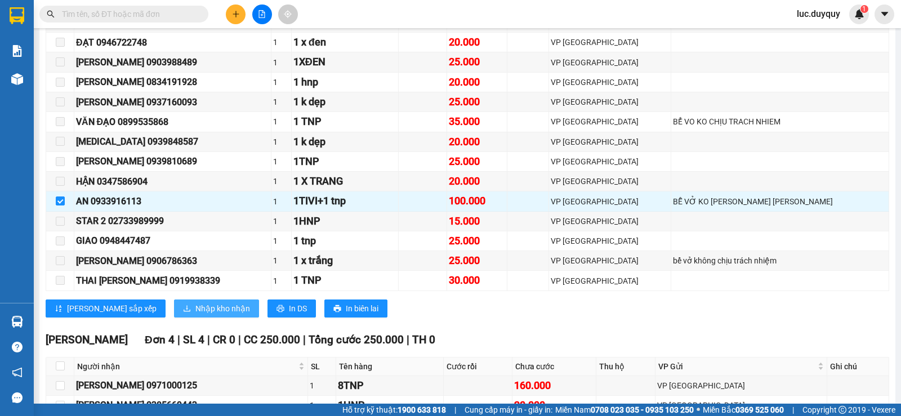
click at [195, 315] on span "Nhập kho nhận" at bounding box center [222, 308] width 55 height 12
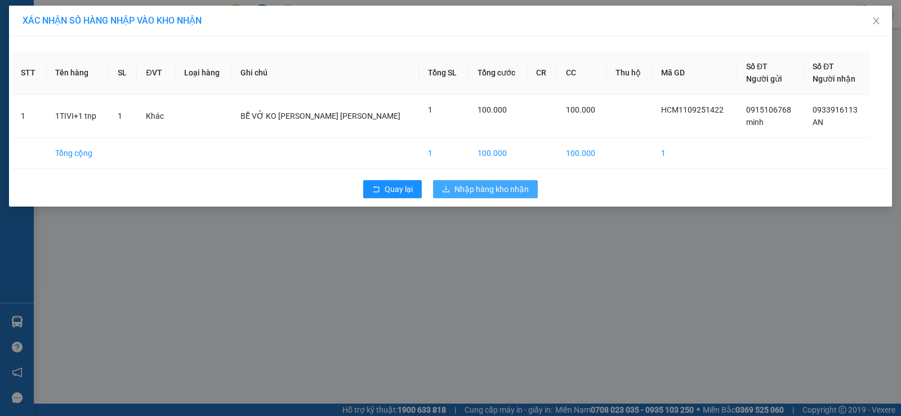
click at [484, 186] on span "Nhập hàng kho nhận" at bounding box center [491, 189] width 74 height 12
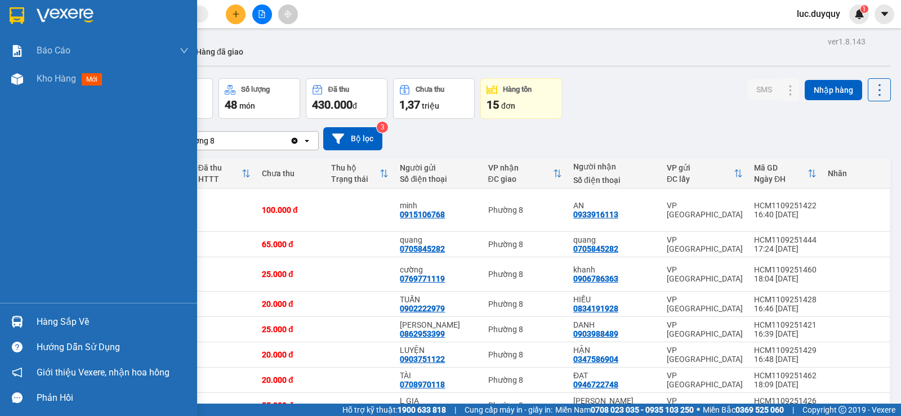
click at [68, 320] on div "Hàng sắp về" at bounding box center [113, 322] width 152 height 17
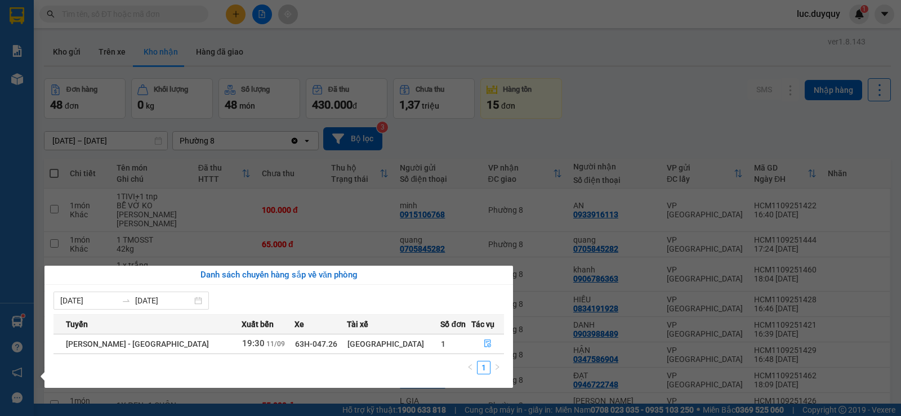
click at [689, 52] on section "Kết quả tìm kiếm ( 767 ) Bộ lọc Mã ĐH Trạng thái Món hàng Thu hộ Tổng cước Chưa…" at bounding box center [450, 208] width 901 height 416
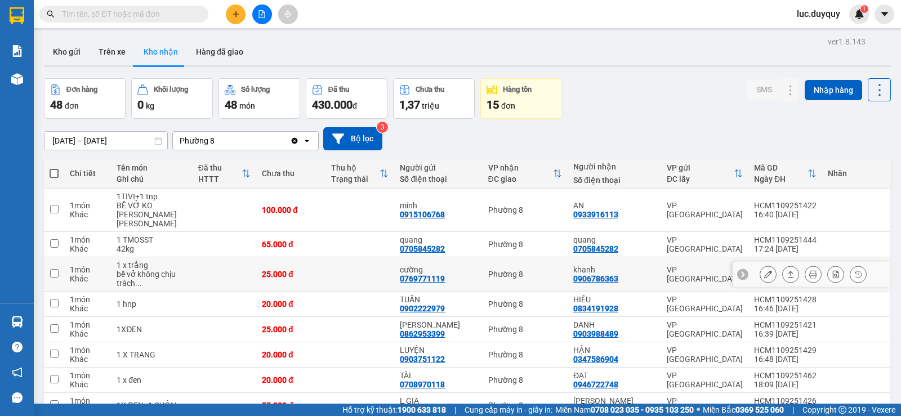
scroll to position [56, 0]
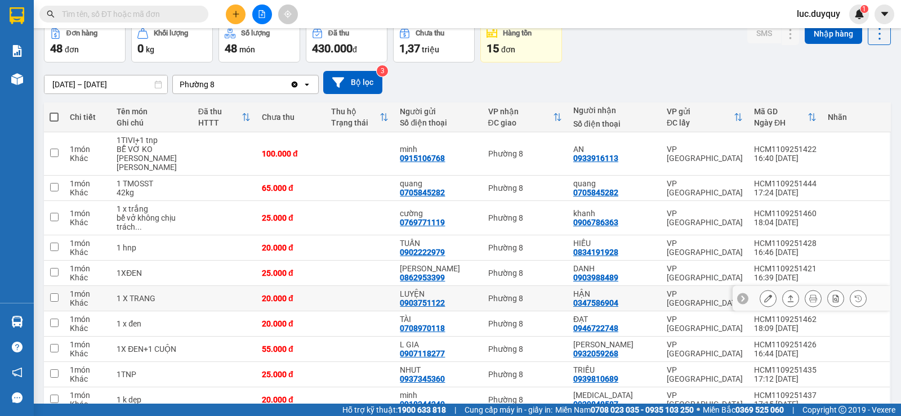
click at [787, 295] on icon at bounding box center [791, 299] width 8 height 8
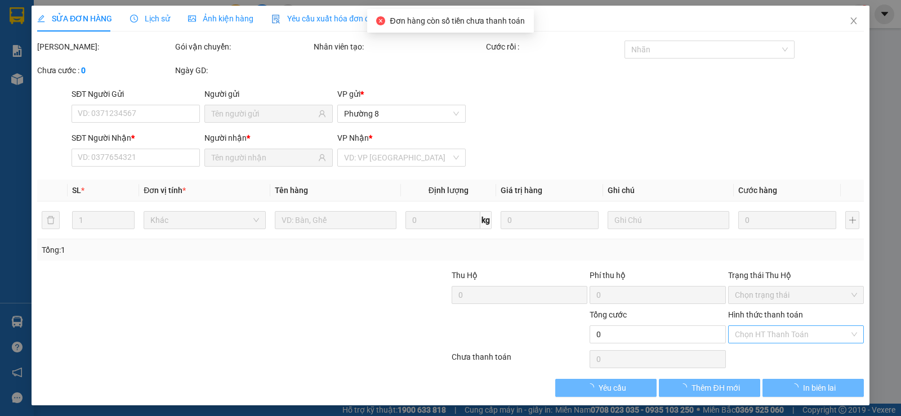
type input "0903751122"
type input "LUYỆN"
type input "0347586904"
type input "HẬN"
type input "20.000"
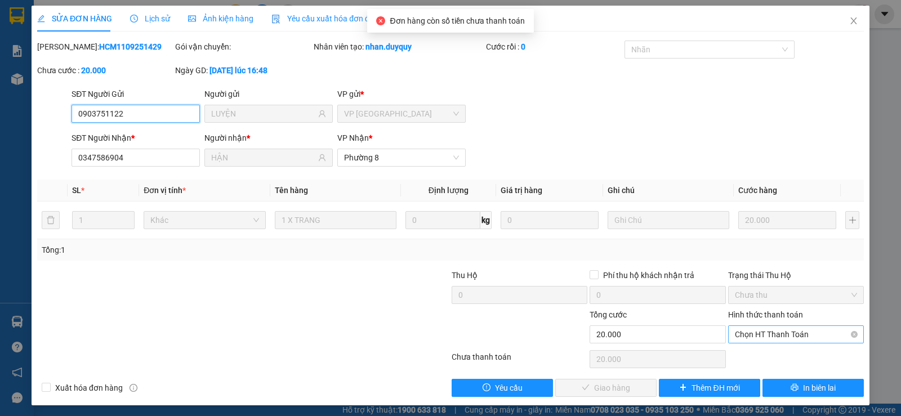
click at [768, 337] on span "Chọn HT Thanh Toán" at bounding box center [796, 334] width 122 height 17
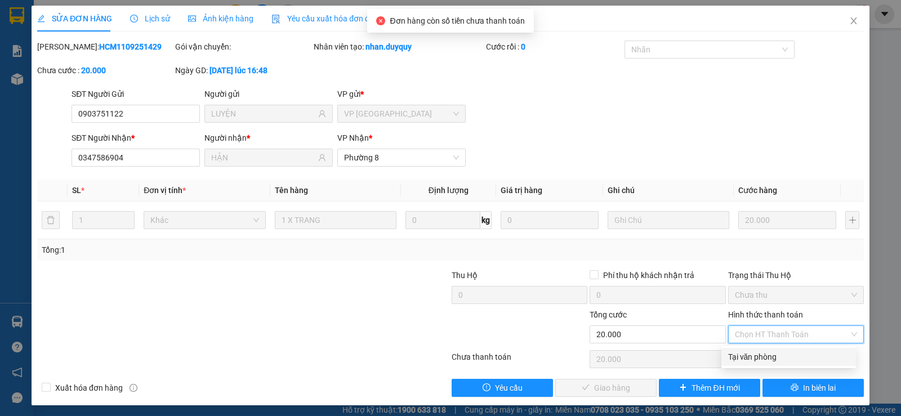
click at [761, 355] on div "Tại văn phòng" at bounding box center [788, 357] width 121 height 12
type input "0"
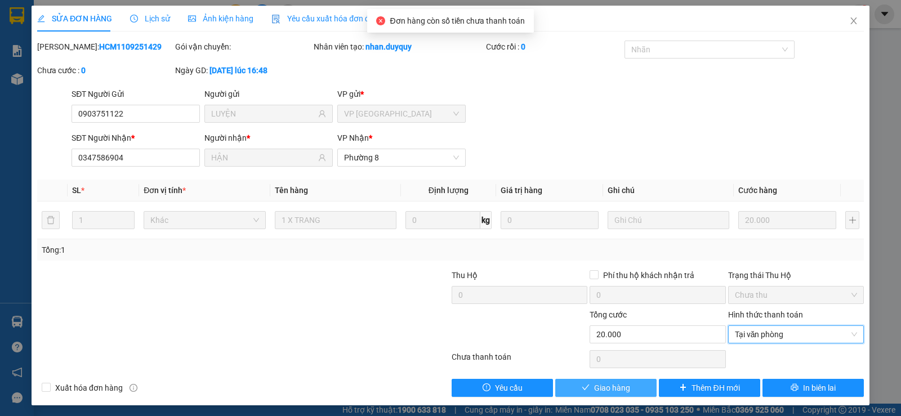
click at [618, 386] on span "Giao hàng" at bounding box center [612, 388] width 36 height 12
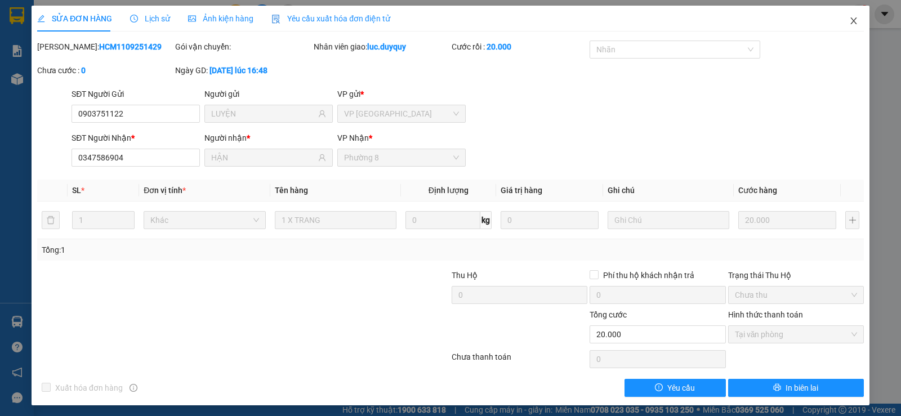
click at [849, 20] on icon "close" at bounding box center [853, 20] width 9 height 9
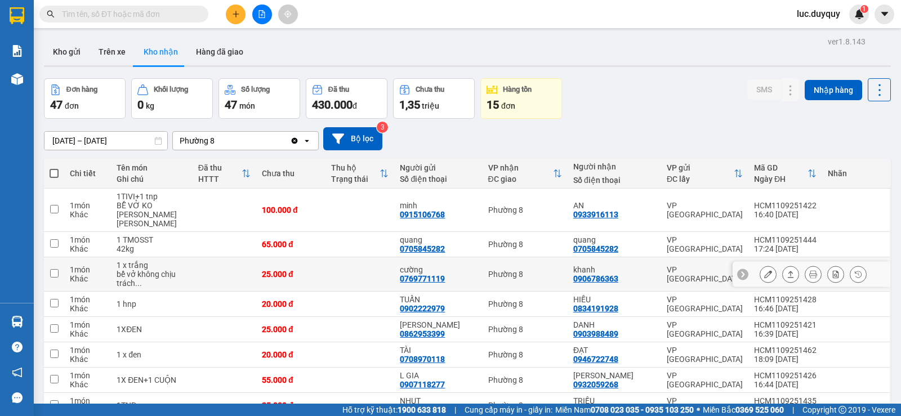
click at [787, 270] on icon at bounding box center [791, 274] width 8 height 8
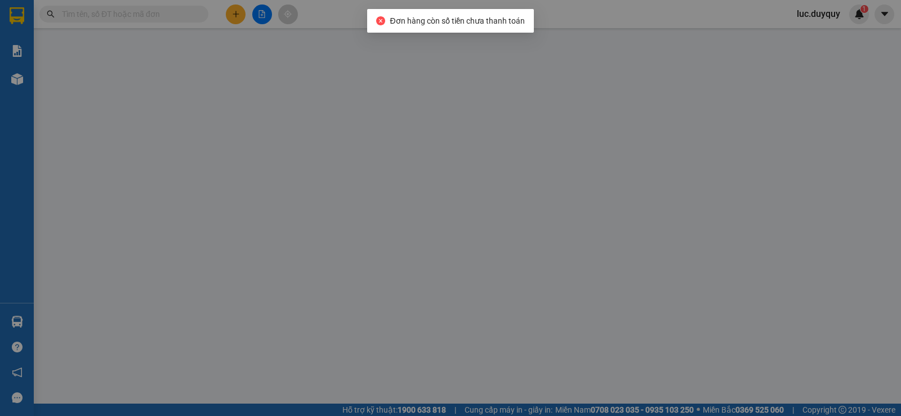
type input "0769771119"
type input "cường"
type input "0906786363"
type input "khanh"
type input "25.000"
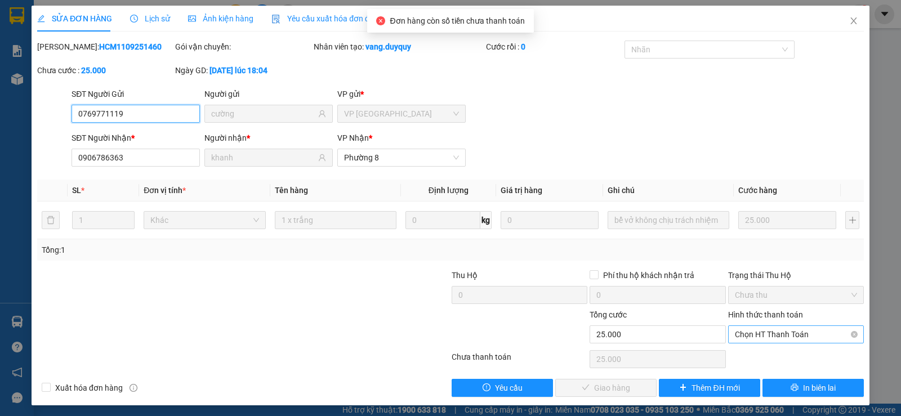
click at [779, 335] on span "Chọn HT Thanh Toán" at bounding box center [796, 334] width 122 height 17
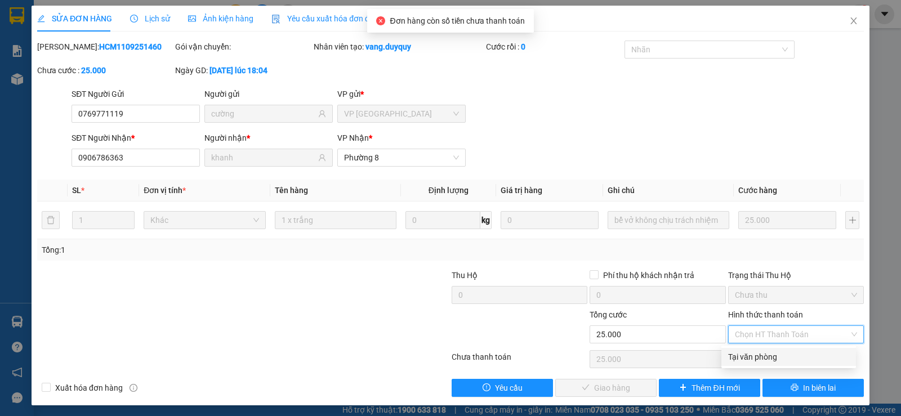
click at [779, 349] on div "Tại văn phòng" at bounding box center [788, 357] width 135 height 18
type input "0"
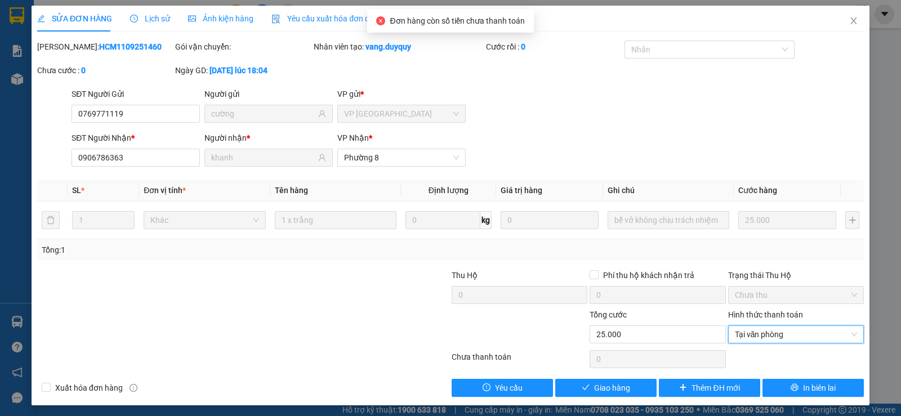
click at [785, 375] on div "Total Paid Fee 0 Total UnPaid Fee 25.000 Cash Collection Total Fee Mã ĐH: HCM11…" at bounding box center [450, 219] width 827 height 356
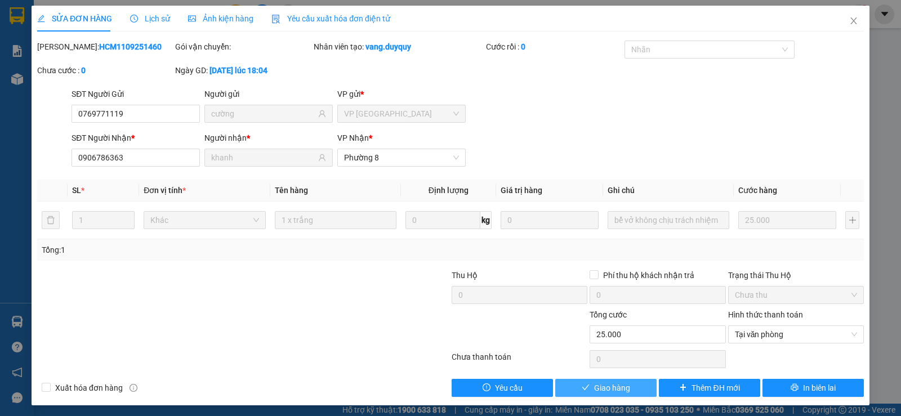
click at [603, 388] on span "Giao hàng" at bounding box center [612, 388] width 36 height 12
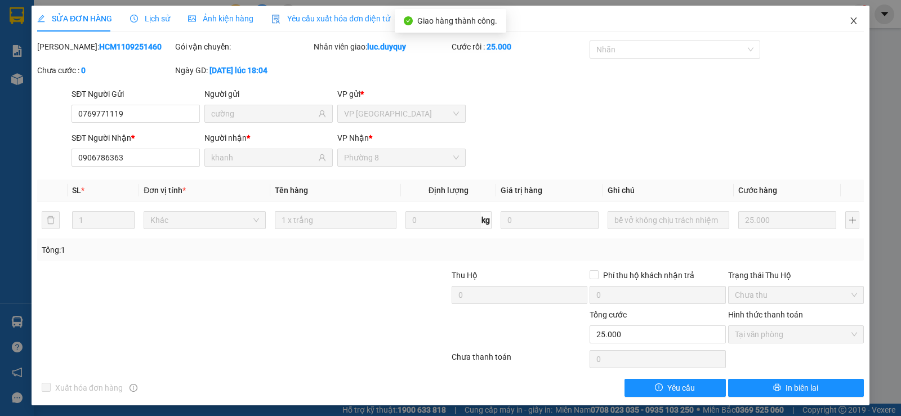
click at [851, 28] on span "Close" at bounding box center [854, 22] width 32 height 32
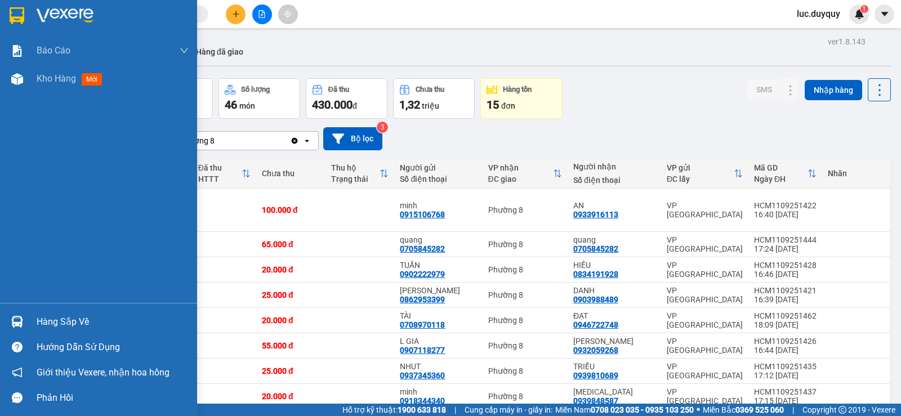
drag, startPoint x: 24, startPoint y: 324, endPoint x: 186, endPoint y: 336, distance: 162.6
click at [32, 323] on div "Hàng sắp về" at bounding box center [98, 321] width 197 height 25
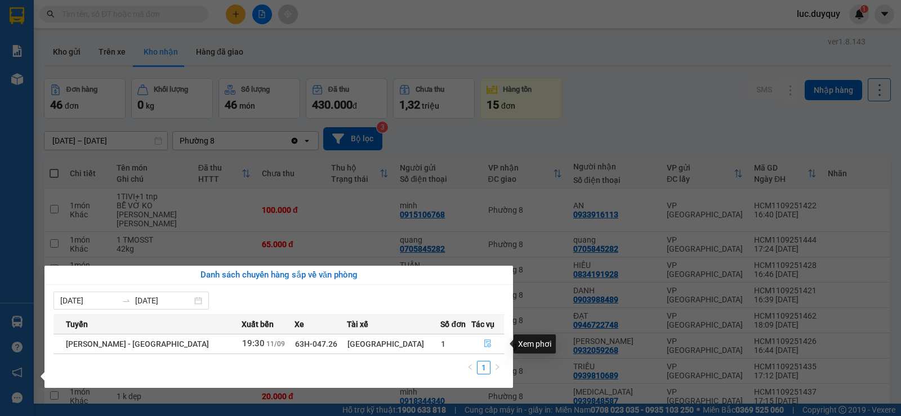
click at [472, 343] on button "button" at bounding box center [488, 344] width 32 height 18
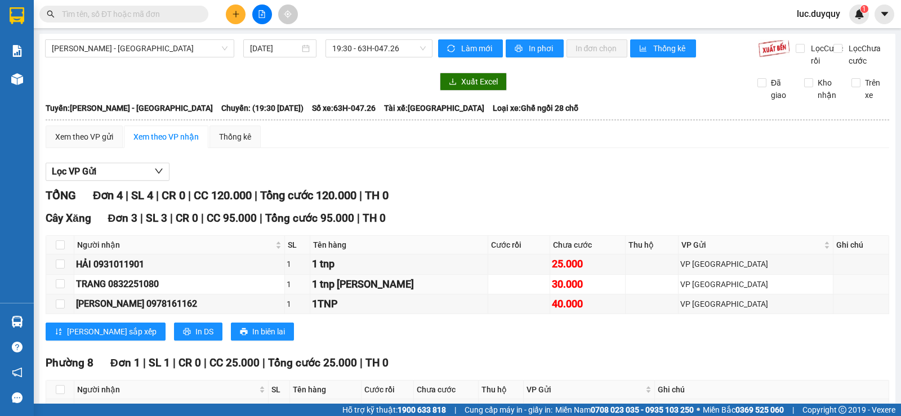
scroll to position [86, 0]
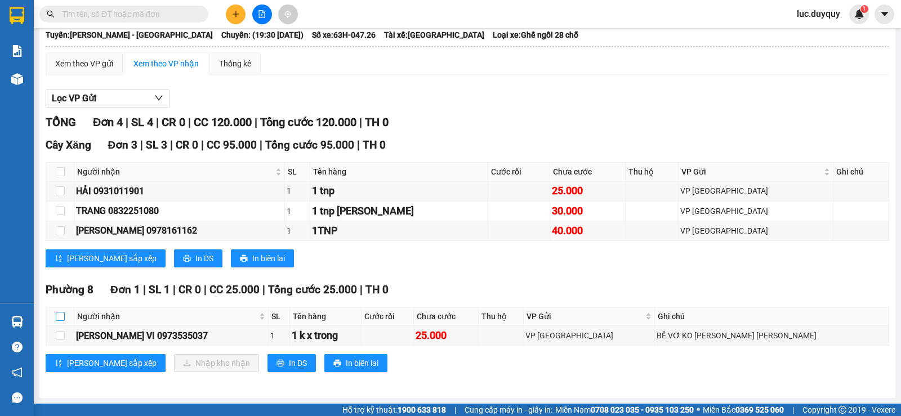
click at [63, 319] on input "checkbox" at bounding box center [60, 316] width 9 height 9
checkbox input "true"
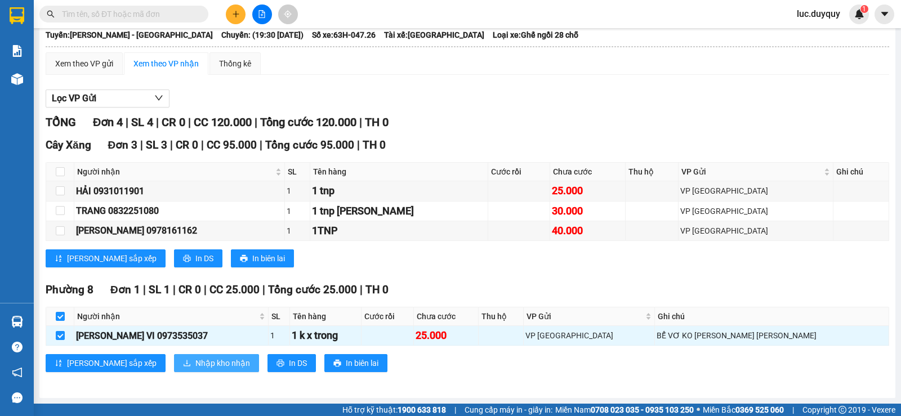
click at [195, 364] on span "Nhập kho nhận" at bounding box center [222, 363] width 55 height 12
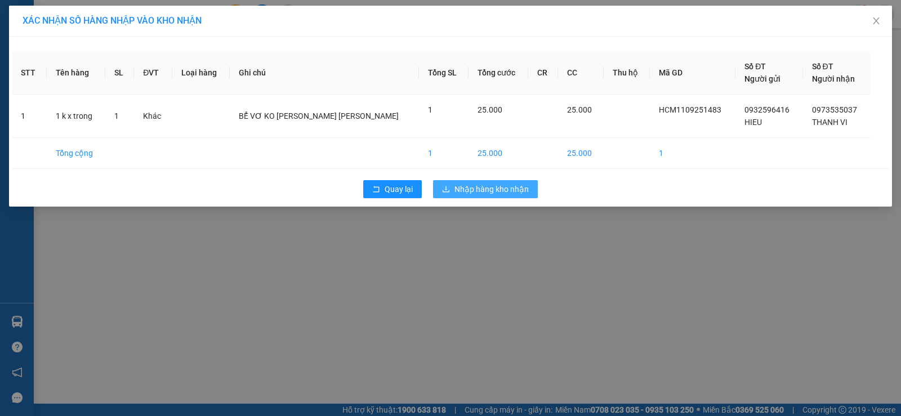
click at [506, 194] on button "Nhập hàng kho nhận" at bounding box center [485, 189] width 105 height 18
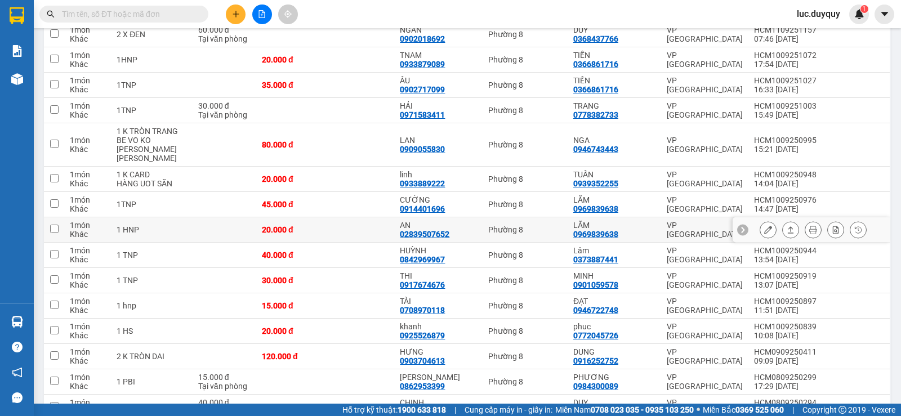
scroll to position [1094, 0]
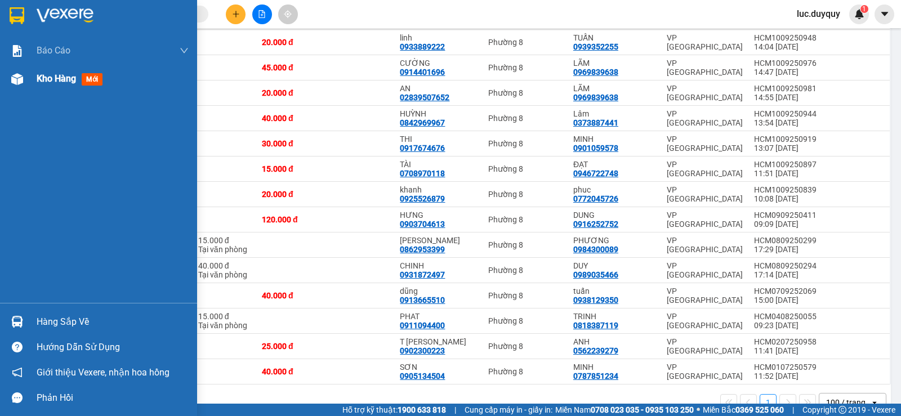
click at [42, 74] on span "Kho hàng" at bounding box center [56, 78] width 39 height 11
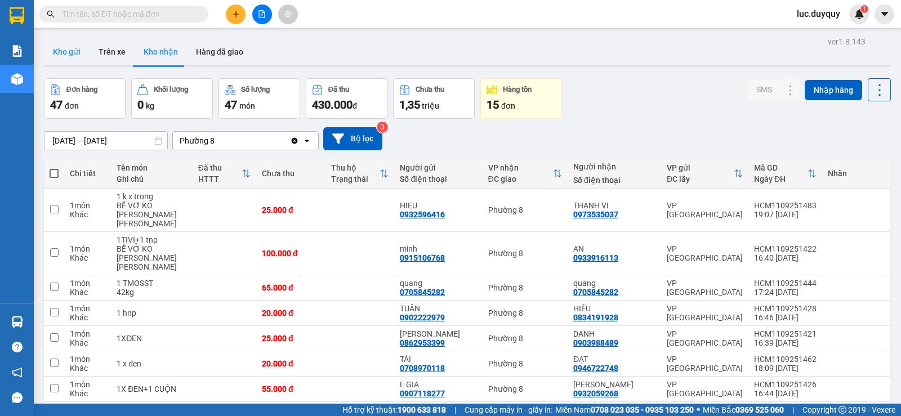
click at [51, 51] on button "Kho gửi" at bounding box center [67, 51] width 46 height 27
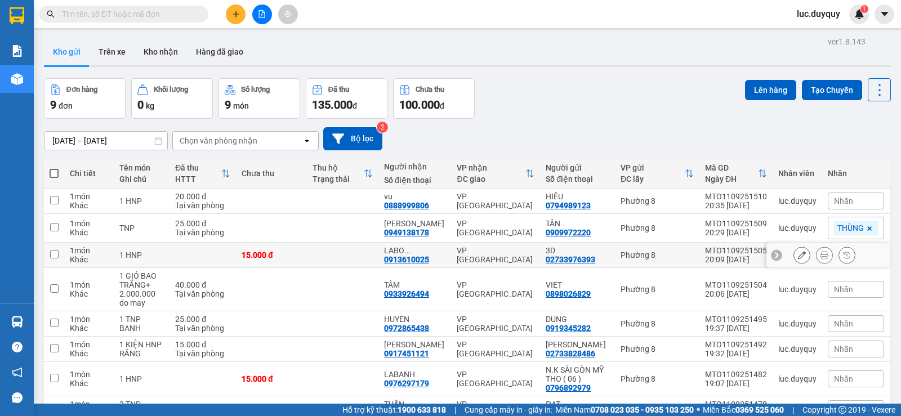
scroll to position [90, 0]
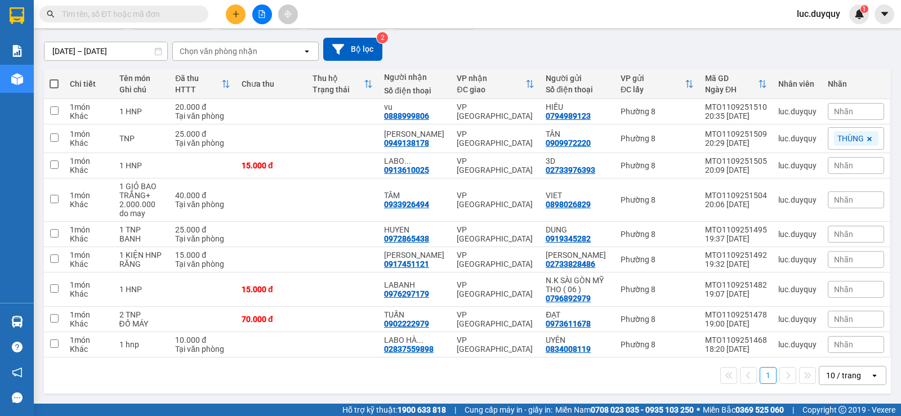
click at [829, 377] on div "10 / trang" at bounding box center [843, 375] width 35 height 11
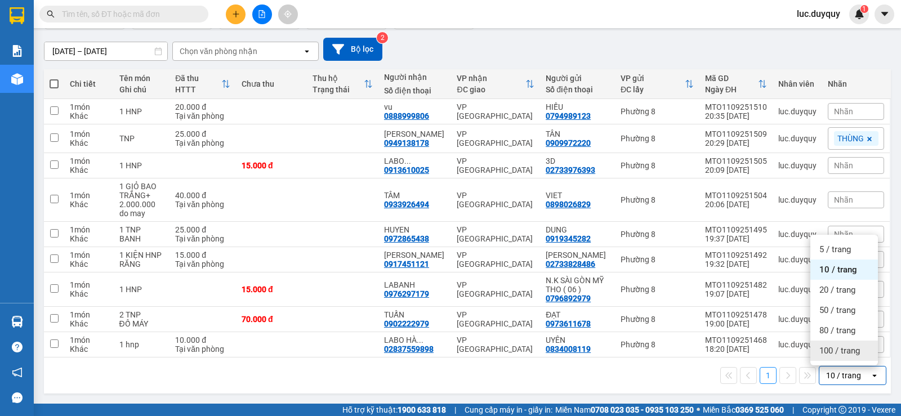
click at [838, 354] on span "100 / trang" at bounding box center [839, 350] width 41 height 11
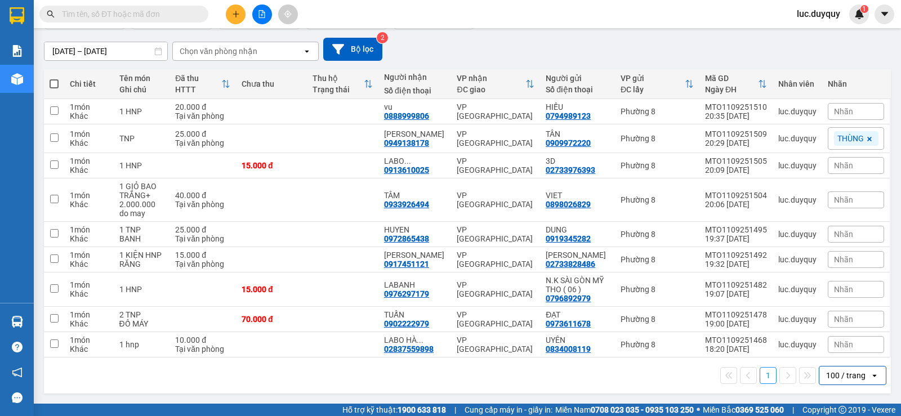
click at [50, 88] on label at bounding box center [54, 83] width 9 height 11
click at [54, 78] on input "checkbox" at bounding box center [54, 78] width 0 height 0
checkbox input "true"
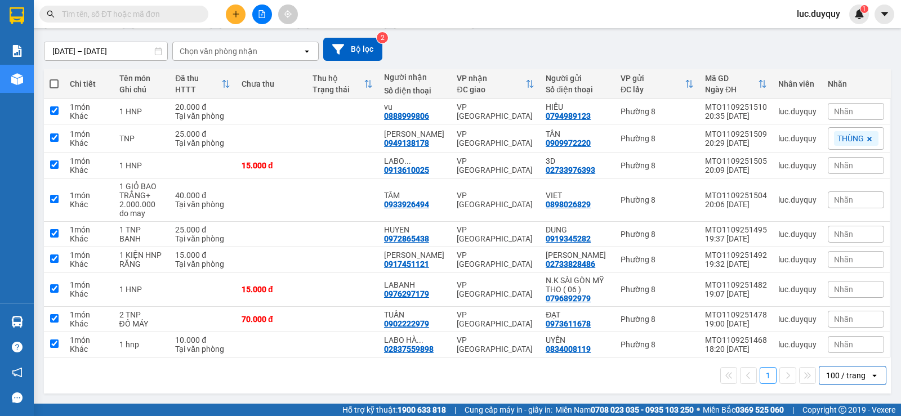
checkbox input "true"
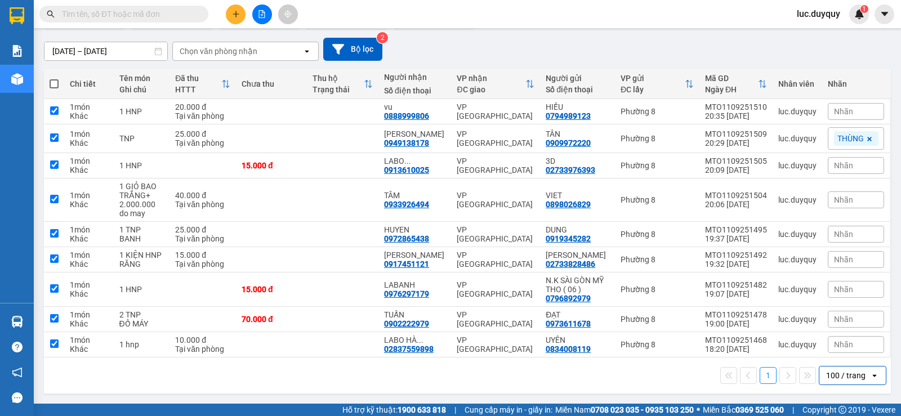
checkbox input "true"
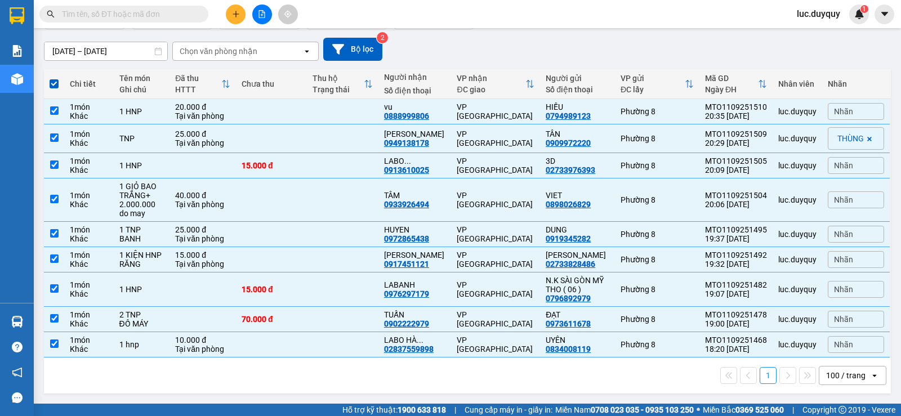
scroll to position [0, 0]
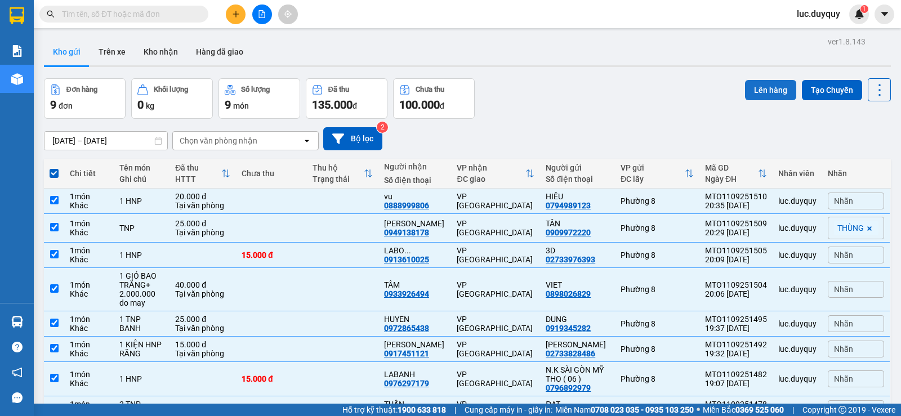
click at [755, 92] on button "Lên hàng" at bounding box center [770, 90] width 51 height 20
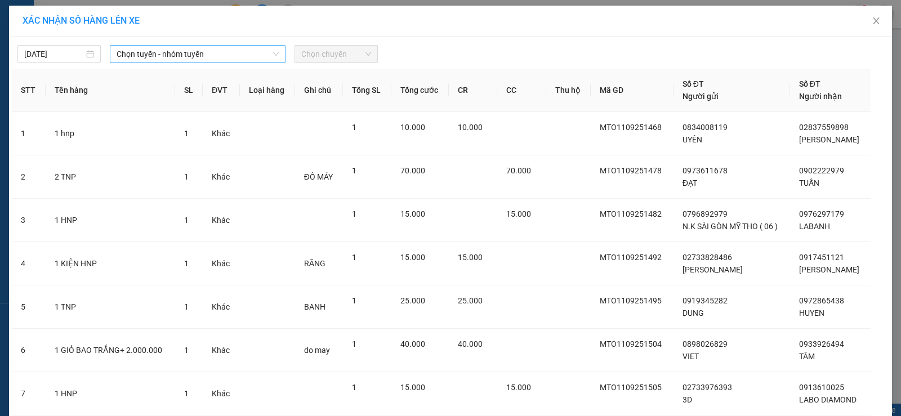
click at [193, 50] on span "Chọn tuyến - nhóm tuyến" at bounding box center [198, 54] width 162 height 17
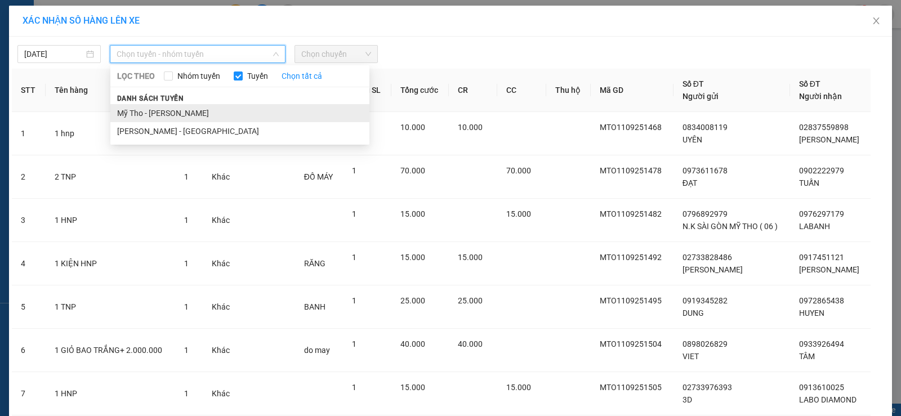
click at [166, 109] on li "Mỹ Tho - [PERSON_NAME]" at bounding box center [239, 113] width 259 height 18
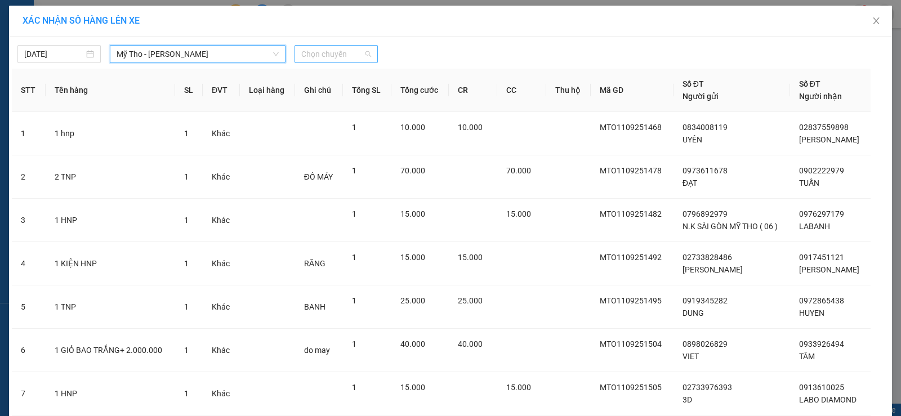
click at [336, 48] on span "Chọn chuyến" at bounding box center [336, 54] width 70 height 17
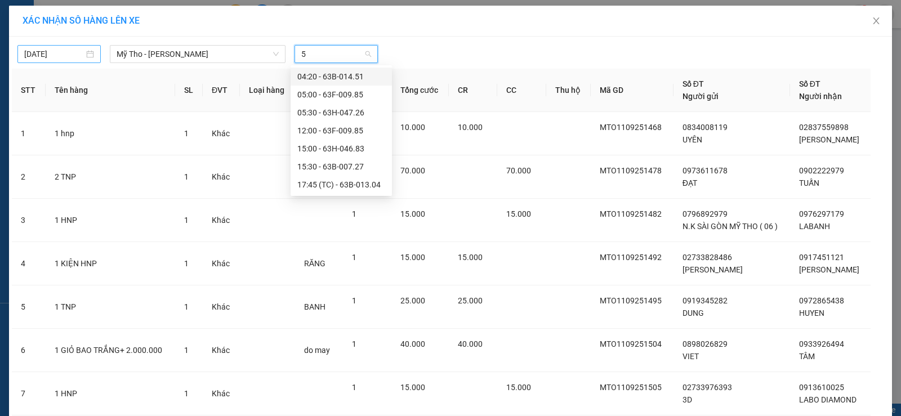
type input "5"
click at [21, 46] on div "[DATE]" at bounding box center [58, 54] width 83 height 18
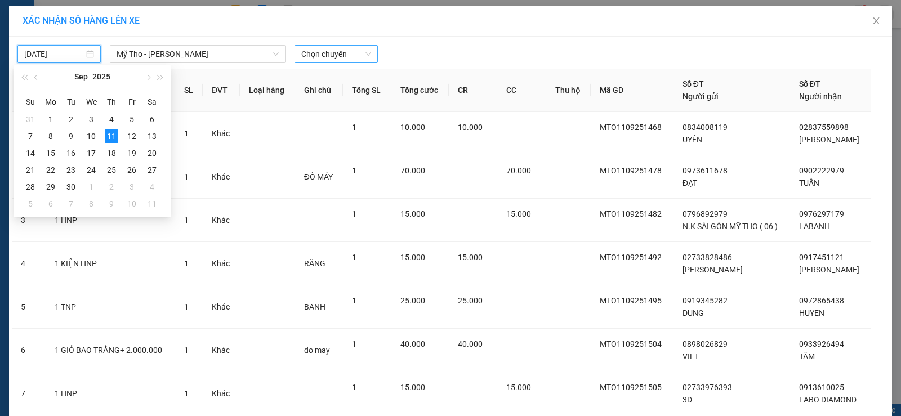
click at [25, 53] on input "[DATE]" at bounding box center [54, 54] width 60 height 12
click at [132, 134] on div "12" at bounding box center [132, 137] width 14 height 14
type input "12/09/2025"
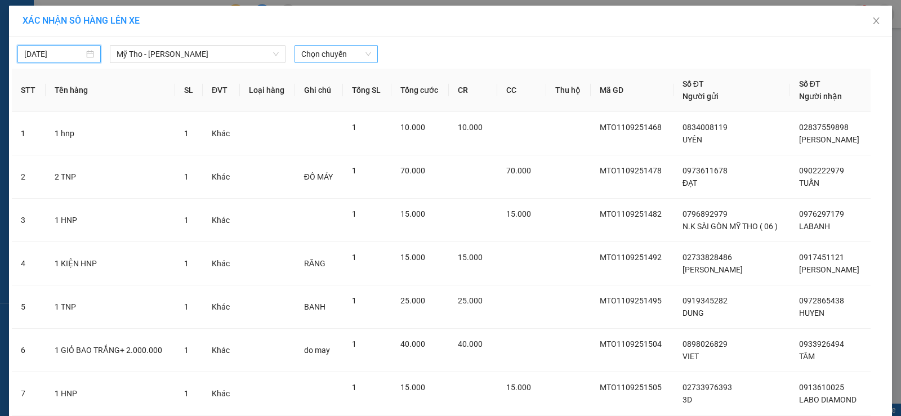
click at [323, 54] on span "Chọn chuyến" at bounding box center [336, 54] width 70 height 17
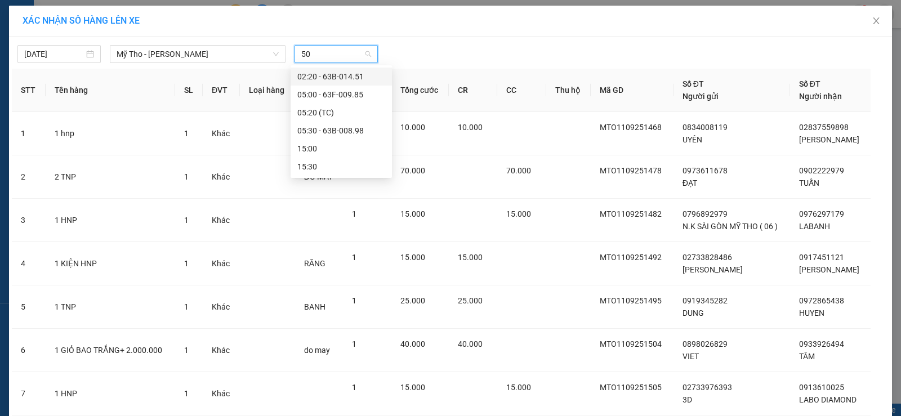
type input "500"
click at [342, 77] on div "05:00 - 63F-009.85" at bounding box center [341, 76] width 88 height 12
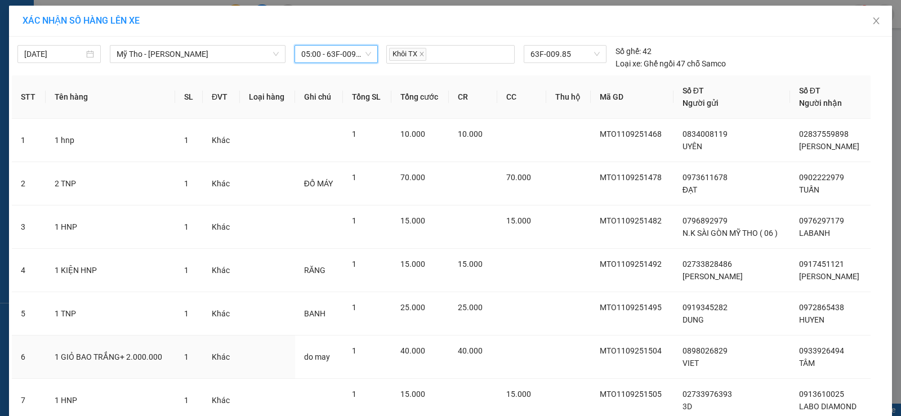
scroll to position [175, 0]
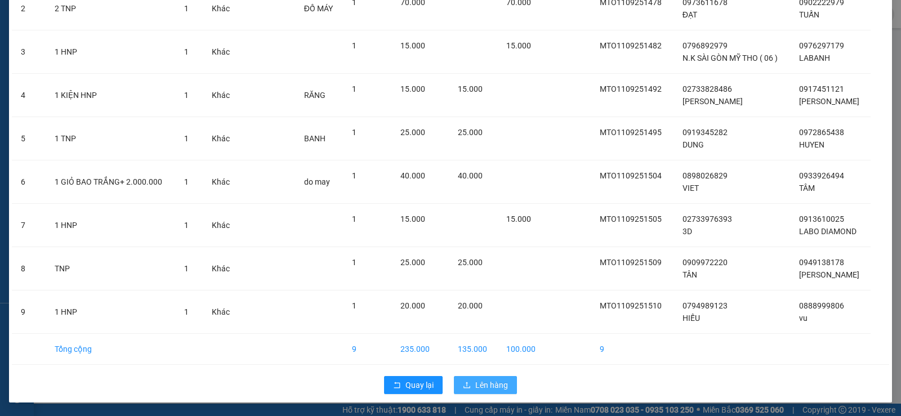
click at [488, 390] on span "Lên hàng" at bounding box center [491, 385] width 33 height 12
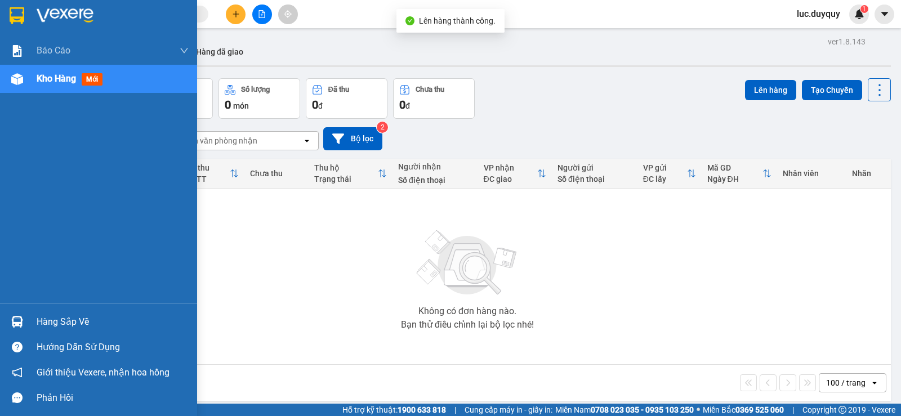
click at [69, 324] on div "Hàng sắp về" at bounding box center [113, 322] width 152 height 17
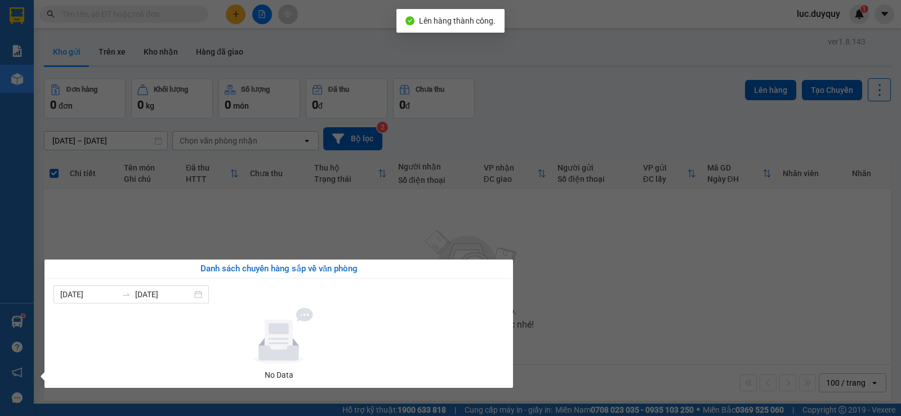
click at [588, 145] on section "Kết quả tìm kiếm ( 767 ) Bộ lọc Mã ĐH Trạng thái Món hàng Thu hộ Tổng cước Chưa…" at bounding box center [450, 208] width 901 height 416
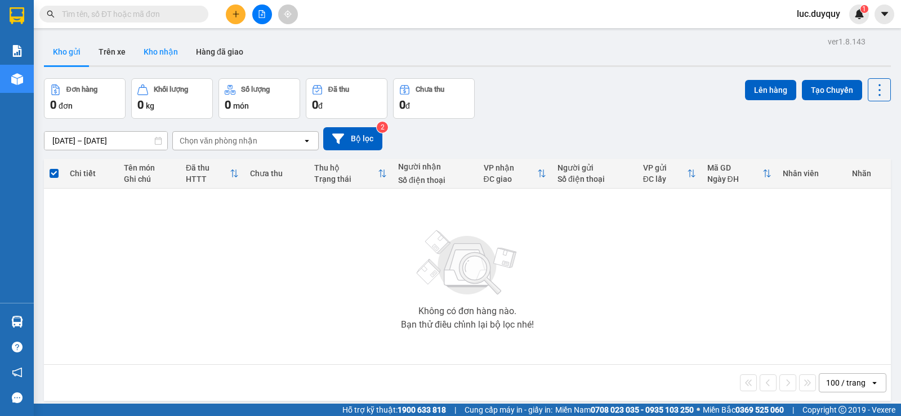
click at [171, 51] on button "Kho nhận" at bounding box center [161, 51] width 52 height 27
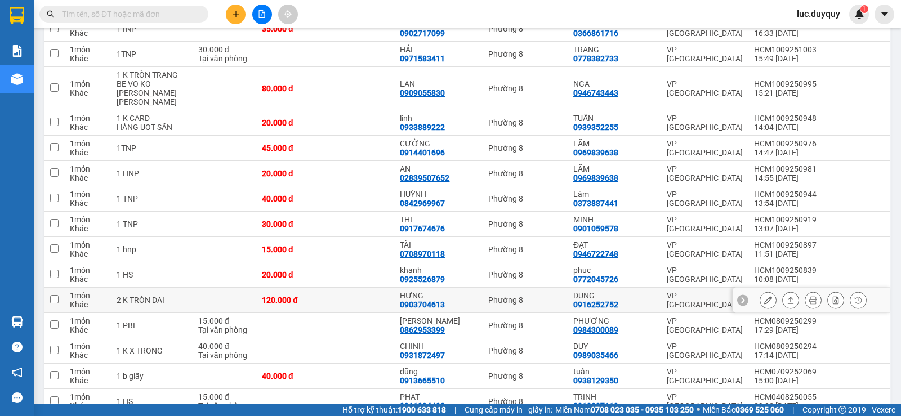
scroll to position [1094, 0]
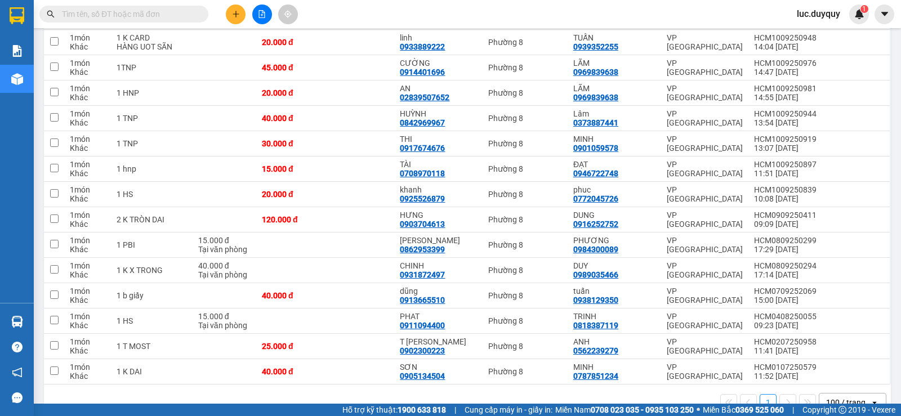
click at [807, 12] on span "luc.duyquy" at bounding box center [818, 14] width 61 height 14
click at [815, 37] on span "Đăng xuất" at bounding box center [828, 35] width 47 height 12
